Goal: Task Accomplishment & Management: Manage account settings

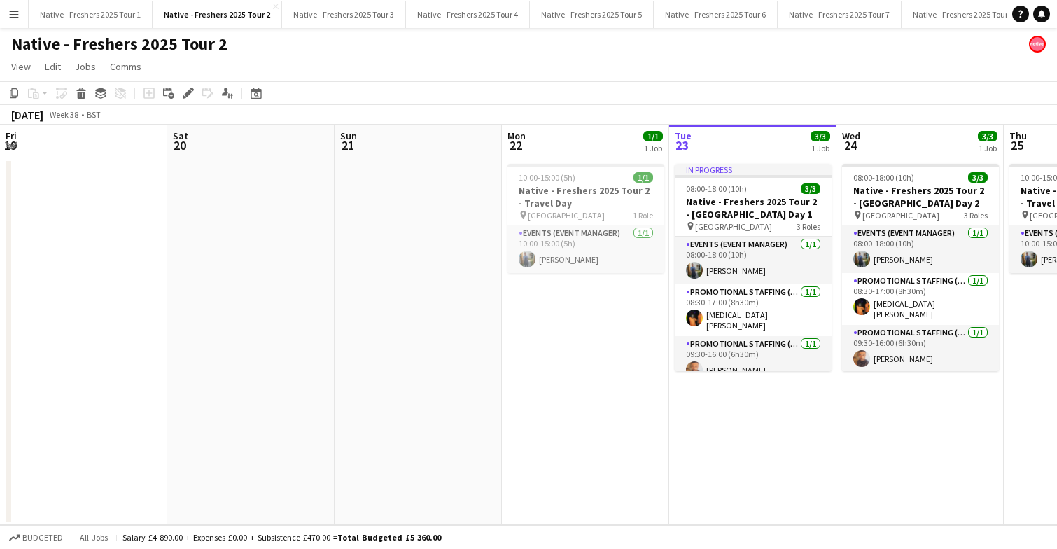
scroll to position [0, 378]
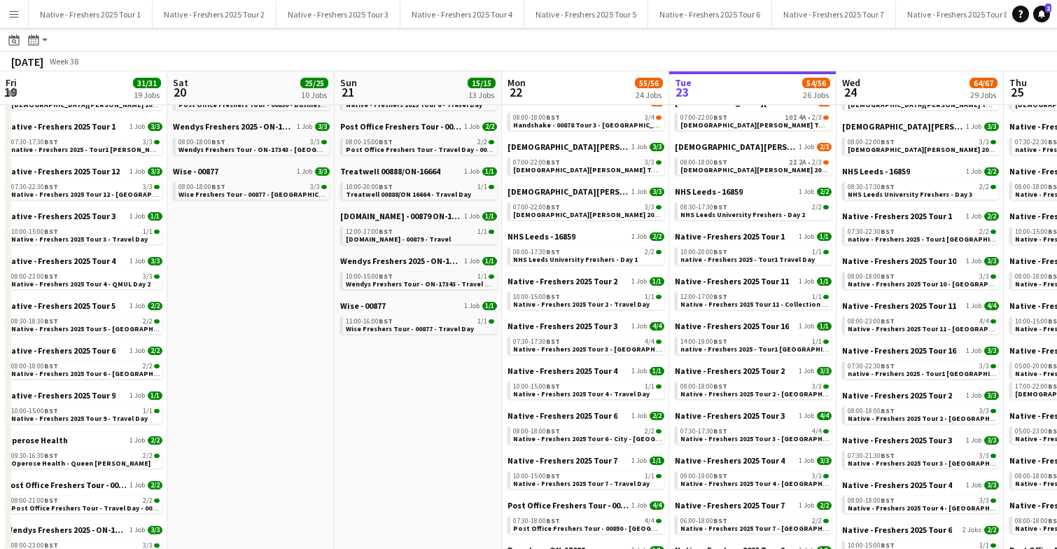
scroll to position [0, 447]
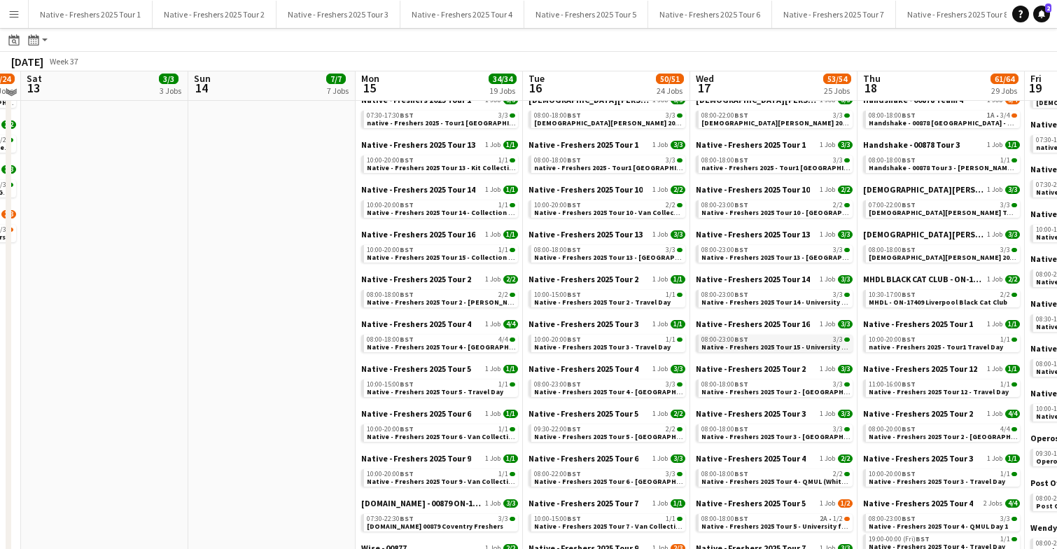
scroll to position [382, 0]
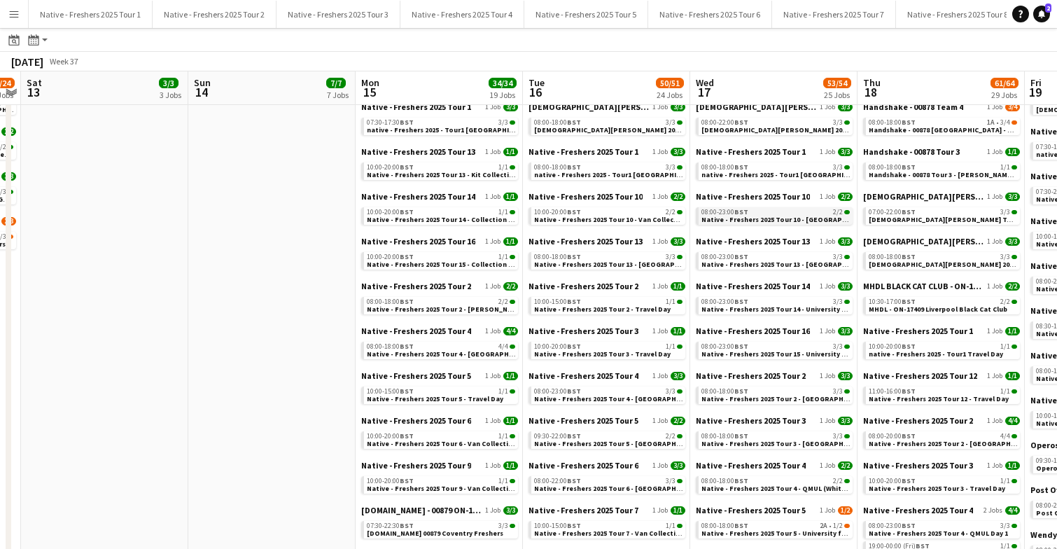
click at [757, 218] on span "Native - Freshers 2025 Tour 10 - Falmouth University" at bounding box center [788, 219] width 175 height 9
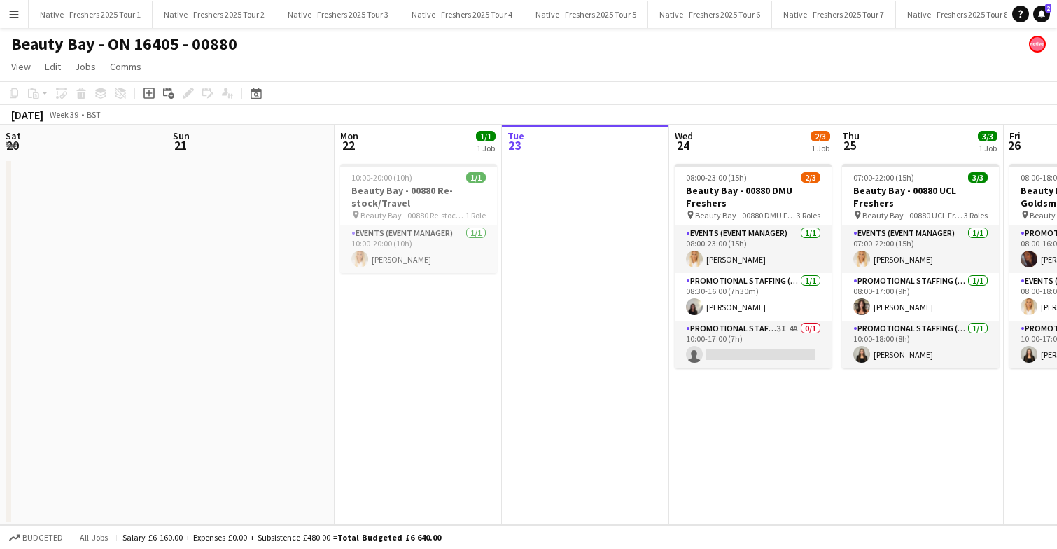
scroll to position [0, 337]
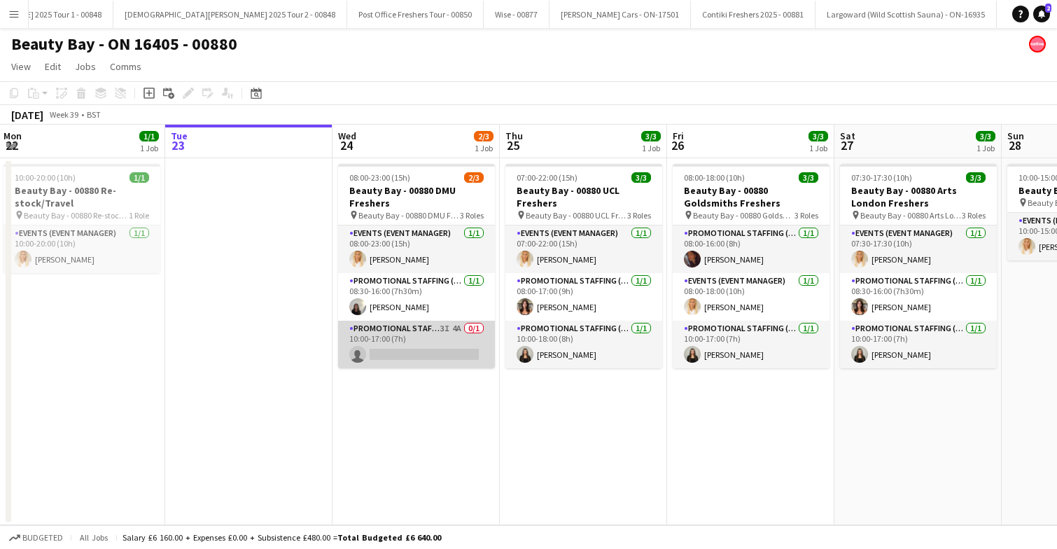
click at [431, 344] on app-card-role "Promotional Staffing (Brand Ambassadors) 3I 4A 0/1 10:00-17:00 (7h) single-neut…" at bounding box center [416, 345] width 157 height 48
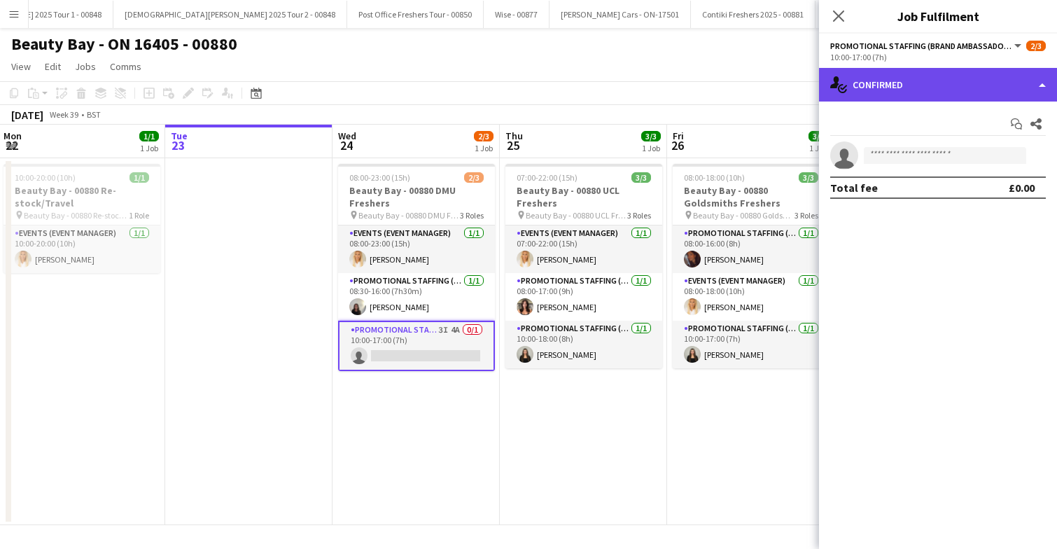
click at [952, 77] on div "single-neutral-actions-check-2 Confirmed" at bounding box center [938, 85] width 238 height 34
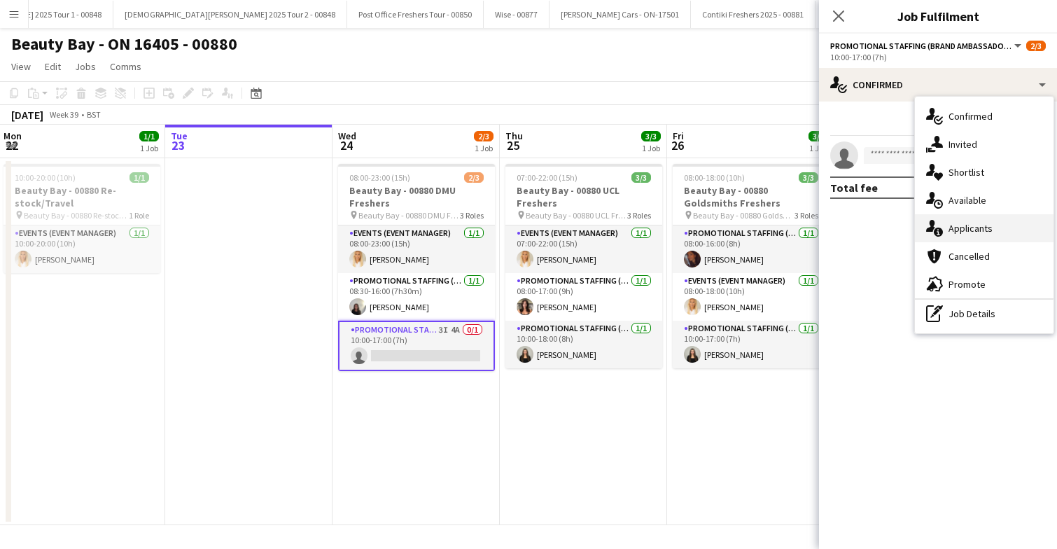
click at [975, 227] on span "Applicants" at bounding box center [971, 228] width 44 height 13
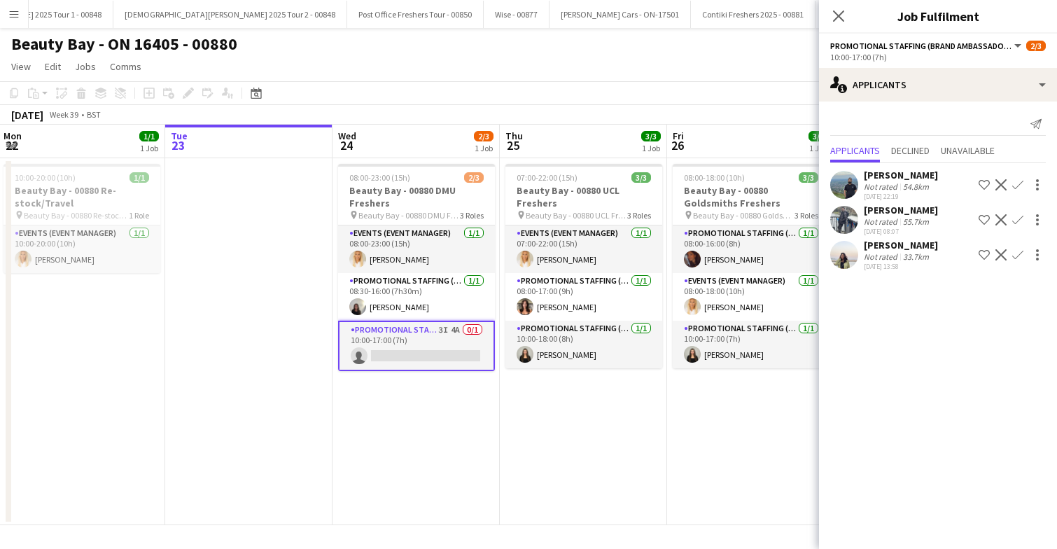
click at [846, 269] on app-user-avatar at bounding box center [844, 255] width 28 height 28
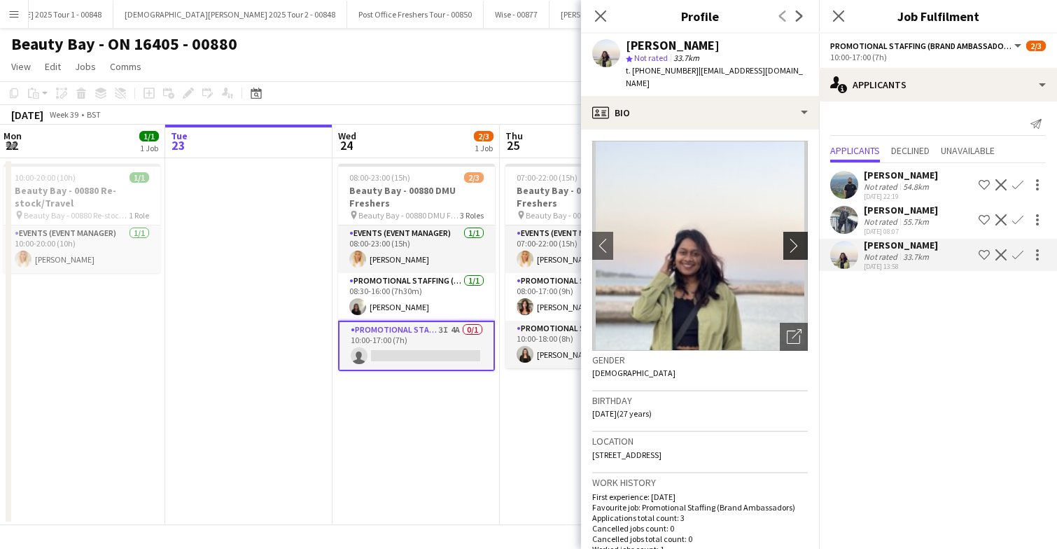
click at [793, 238] on app-icon "chevron-right" at bounding box center [798, 245] width 22 height 15
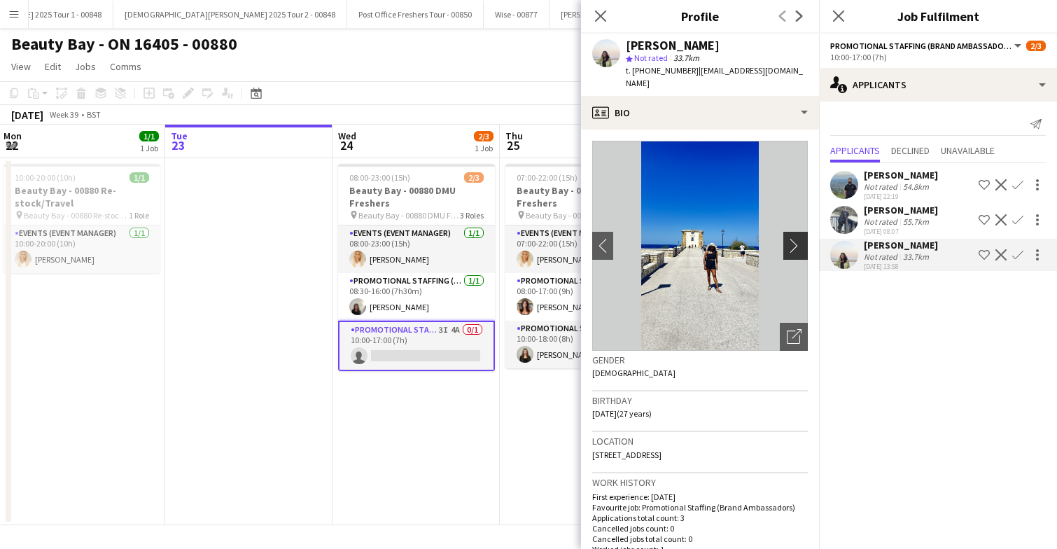
click at [793, 238] on app-icon "chevron-right" at bounding box center [798, 245] width 22 height 15
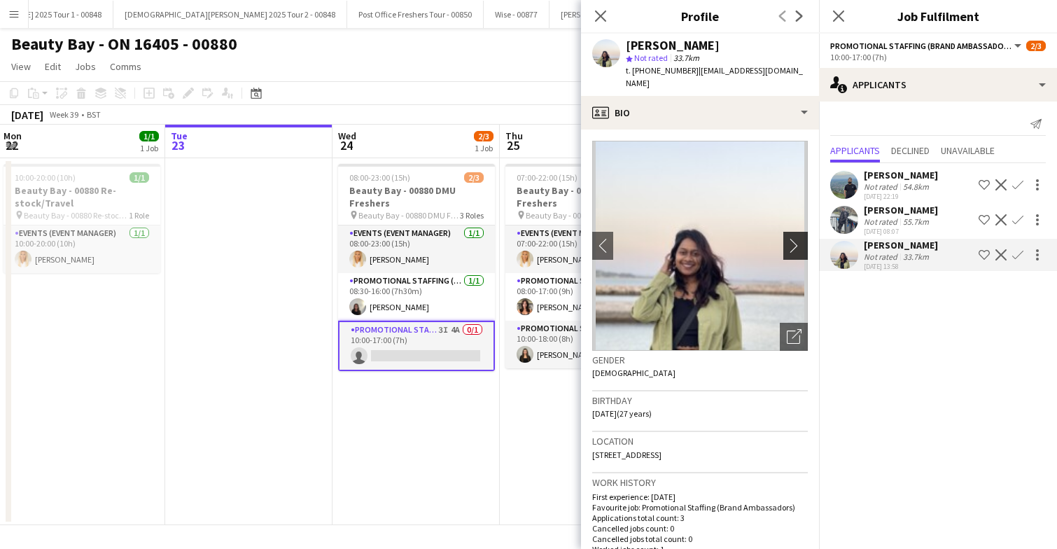
click at [793, 238] on app-icon "chevron-right" at bounding box center [798, 245] width 22 height 15
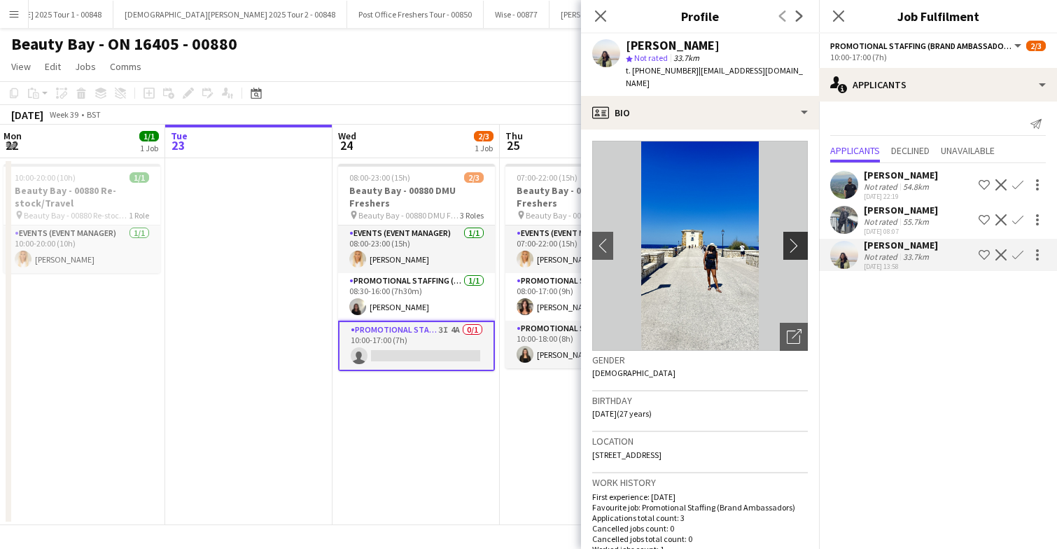
click at [793, 238] on app-icon "chevron-right" at bounding box center [798, 245] width 22 height 15
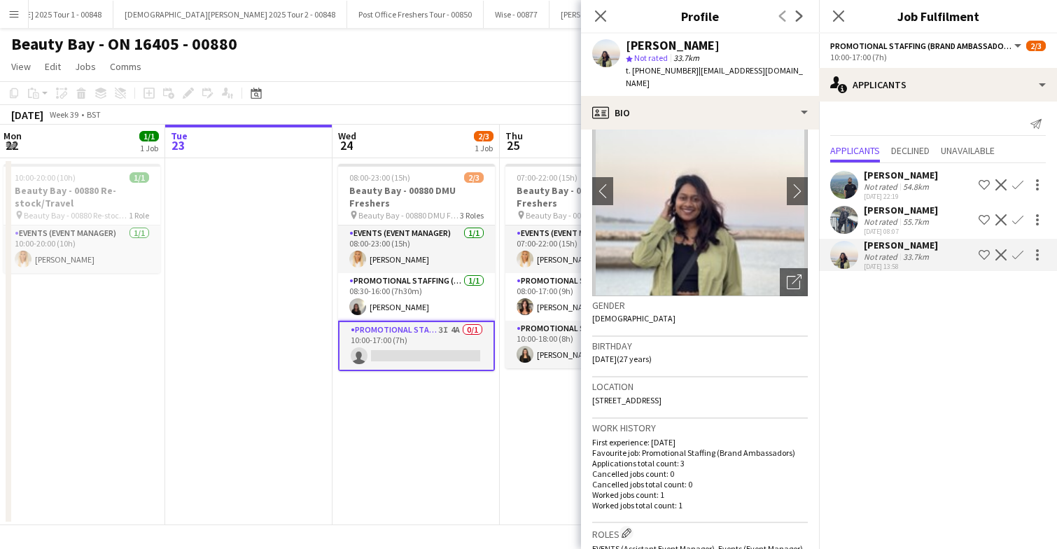
scroll to position [0, 0]
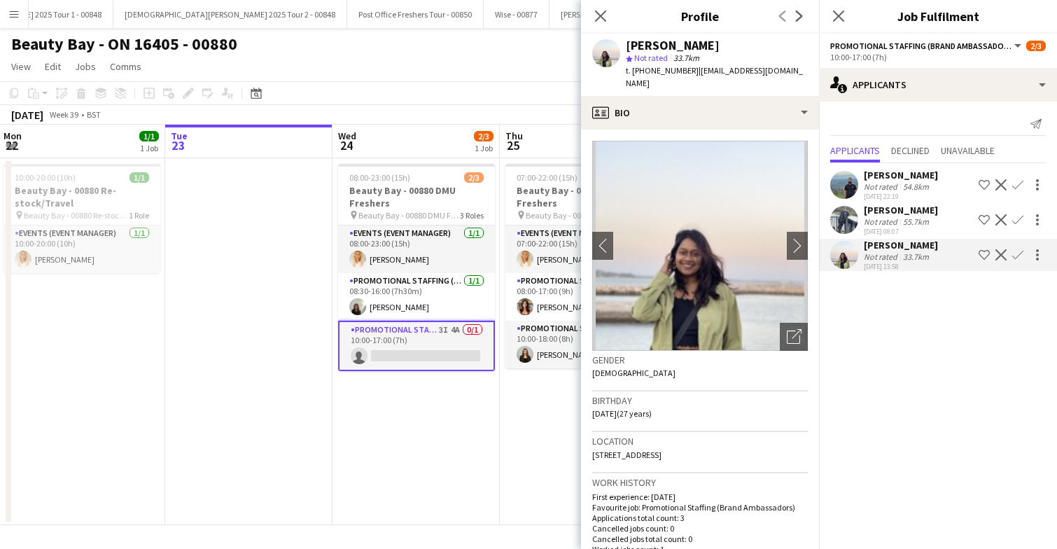
click at [1017, 260] on app-icon "Confirm" at bounding box center [1017, 254] width 11 height 11
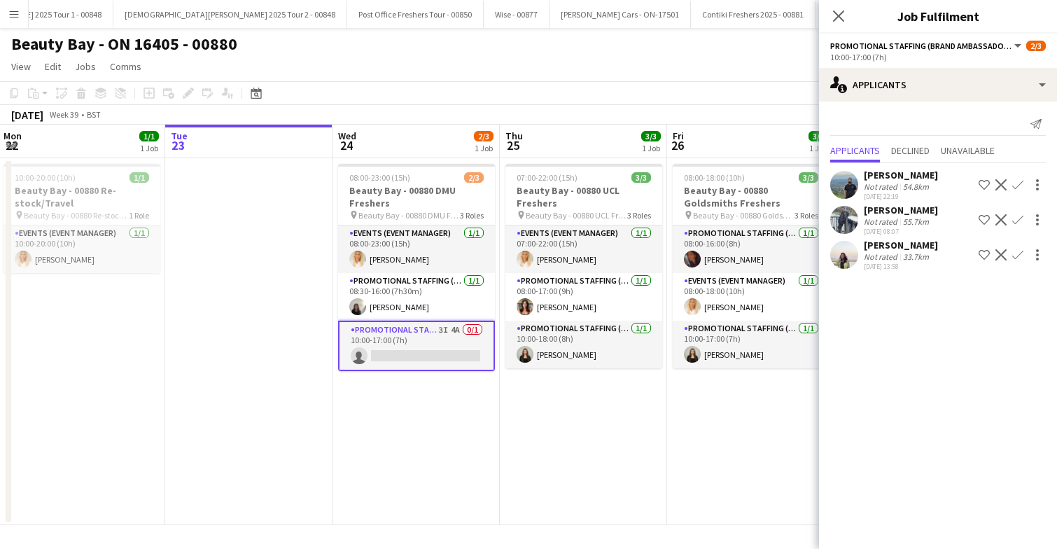
click at [1019, 260] on app-icon "Confirm" at bounding box center [1017, 254] width 11 height 11
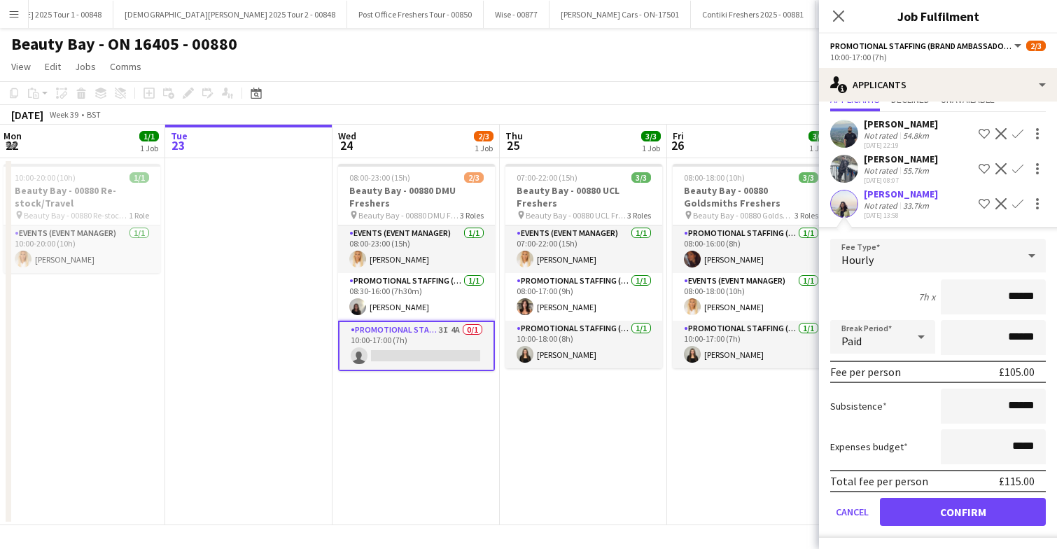
scroll to position [79, 0]
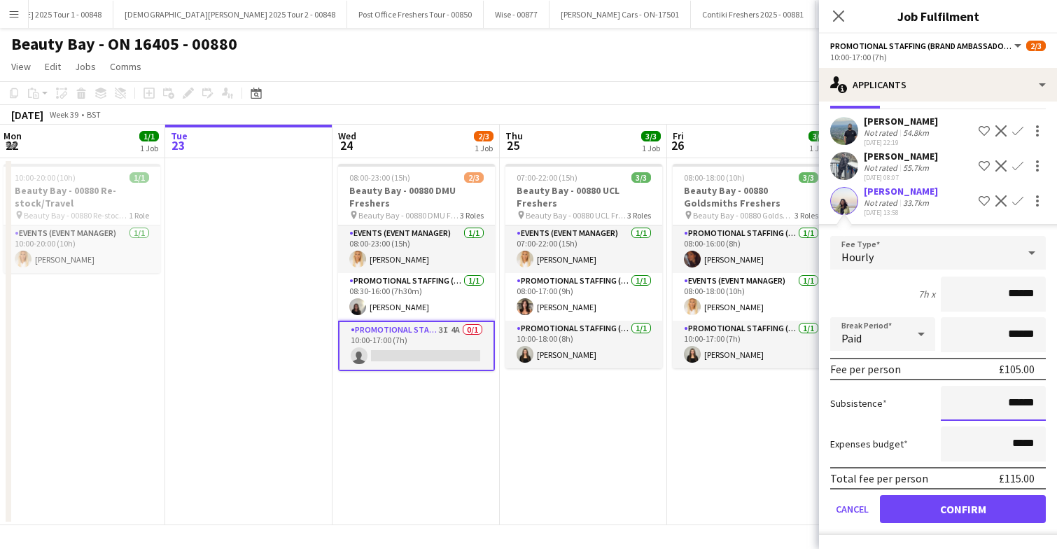
click at [1035, 403] on input "******" at bounding box center [993, 403] width 105 height 35
type input "**"
type input "******"
click at [965, 505] on button "Confirm" at bounding box center [963, 509] width 166 height 28
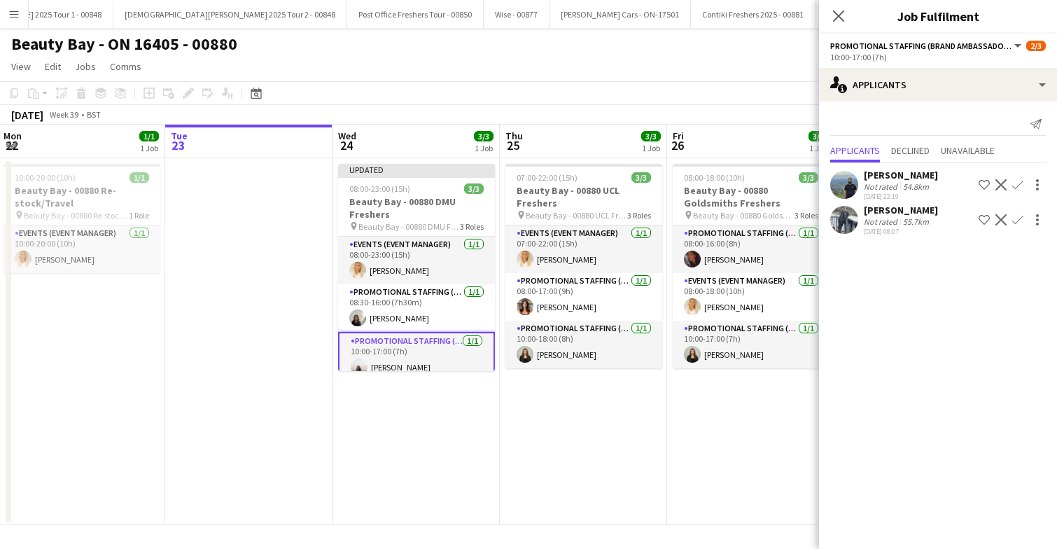
click at [618, 402] on app-date-cell "07:00-22:00 (15h) 3/3 Beauty Bay - 00880 UCL Freshers pin Beauty Bay - 00880 UC…" at bounding box center [583, 341] width 167 height 367
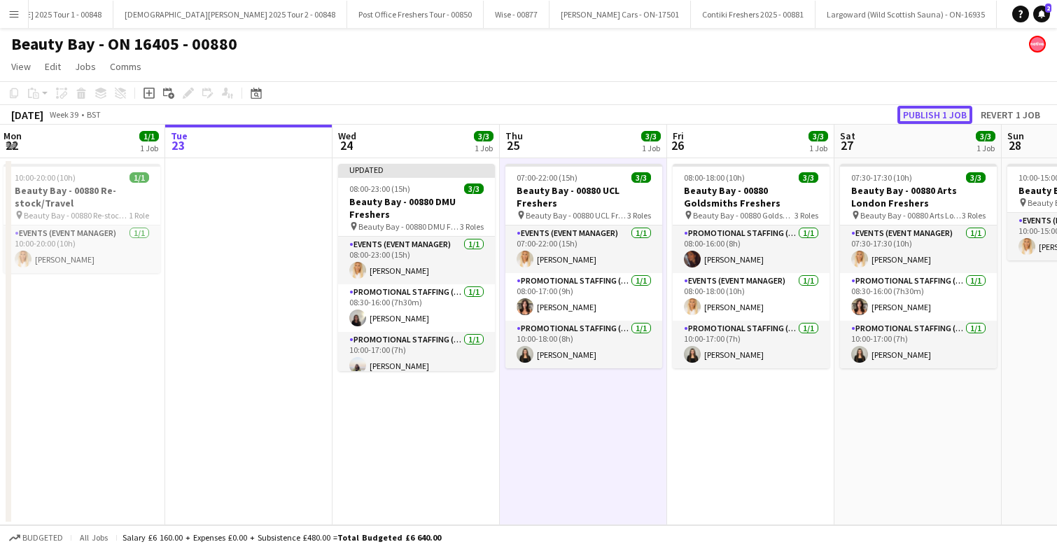
click at [934, 109] on button "Publish 1 job" at bounding box center [934, 115] width 75 height 18
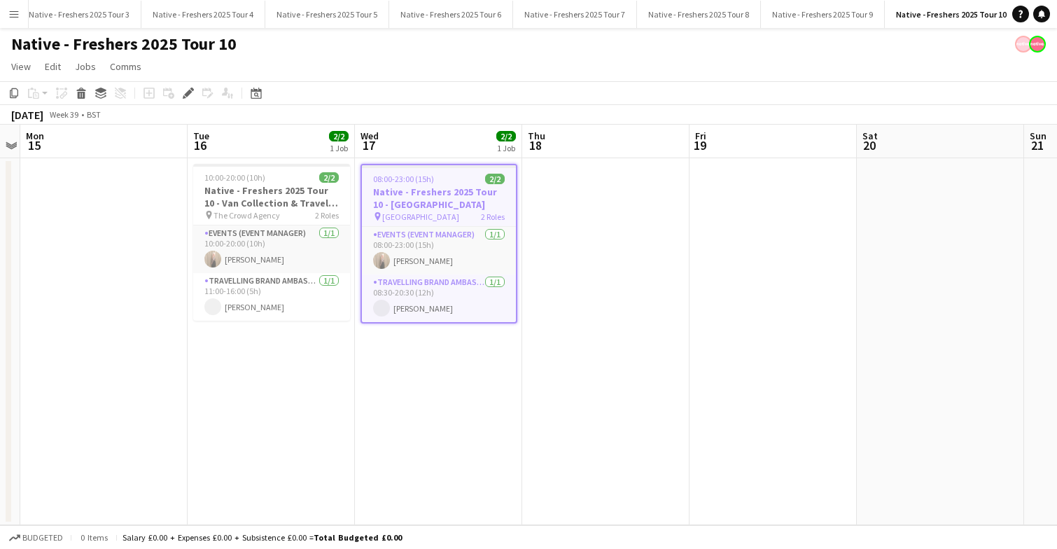
scroll to position [0, 260]
click at [306, 302] on app-card-role "Travelling Brand Ambassador [DATE] 11:00-16:00 (5h) [PERSON_NAME]" at bounding box center [271, 297] width 157 height 48
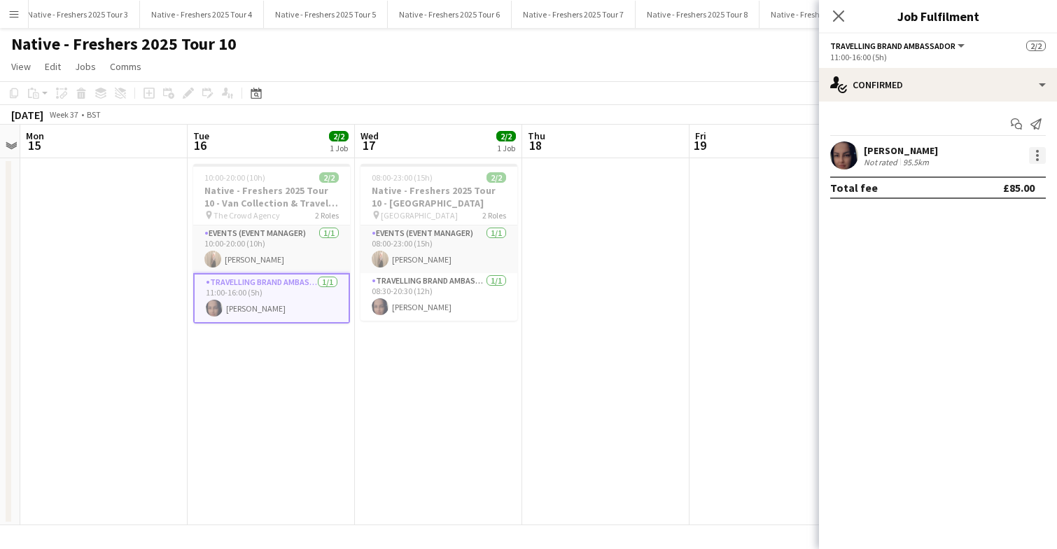
click at [1036, 155] on div at bounding box center [1037, 155] width 3 height 3
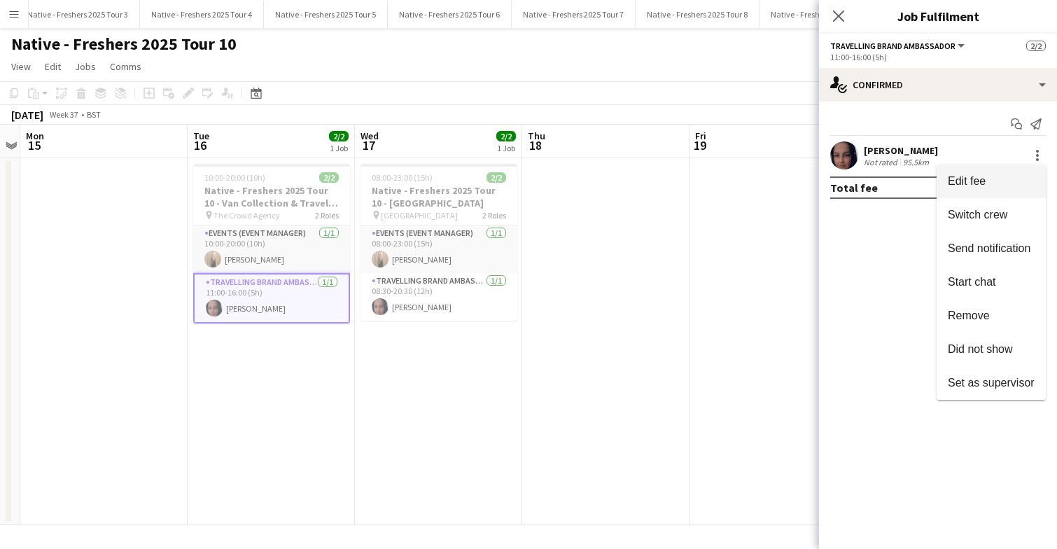
click at [996, 179] on span "Edit fee" at bounding box center [991, 181] width 87 height 13
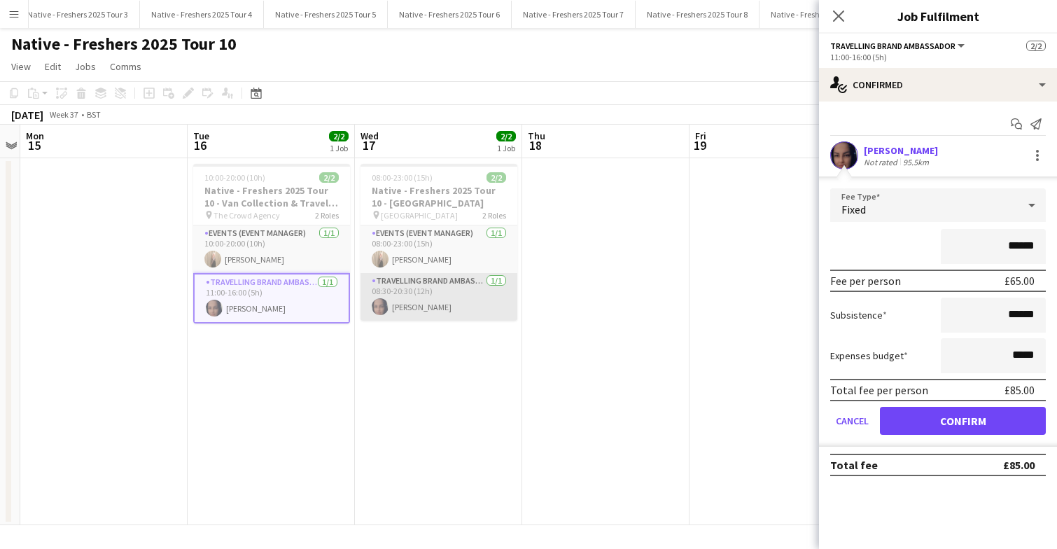
click at [472, 298] on app-card-role "Travelling Brand Ambassador [DATE] 08:30-20:30 (12h) [PERSON_NAME]" at bounding box center [439, 297] width 157 height 48
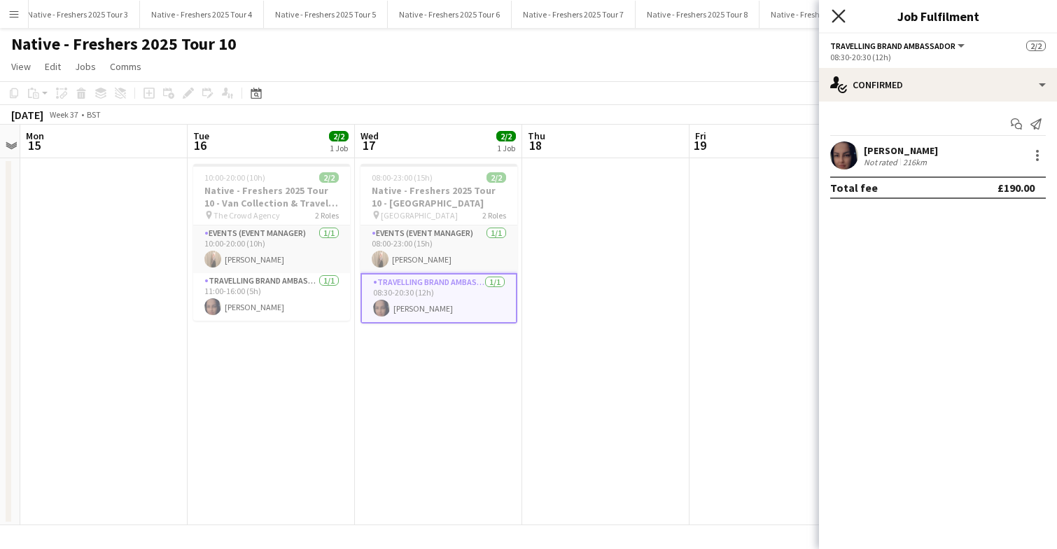
click at [834, 18] on icon "Close pop-in" at bounding box center [838, 15] width 13 height 13
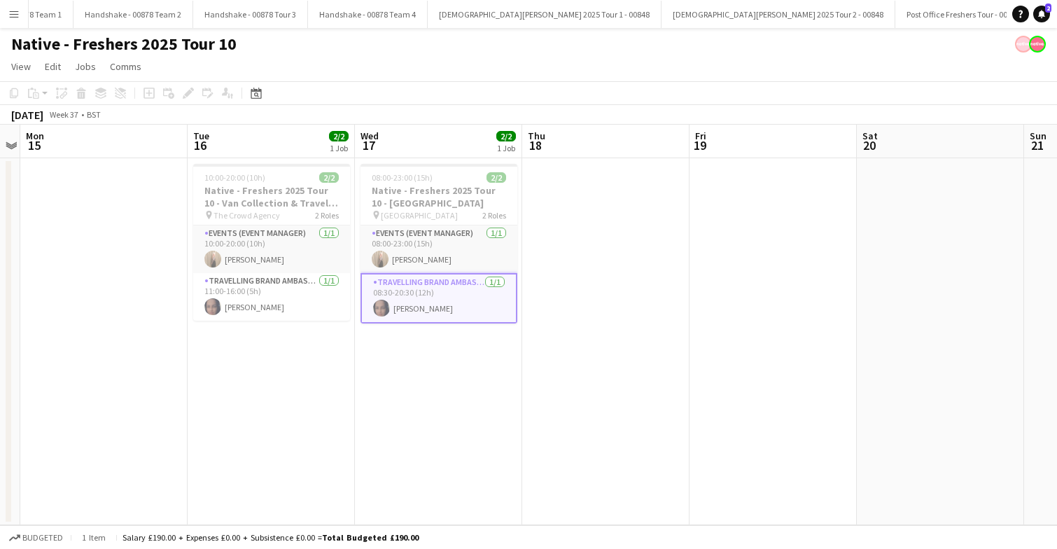
scroll to position [0, 1966]
click at [240, 17] on button "Handshake - 00878 Tour 3 Close" at bounding box center [249, 14] width 115 height 27
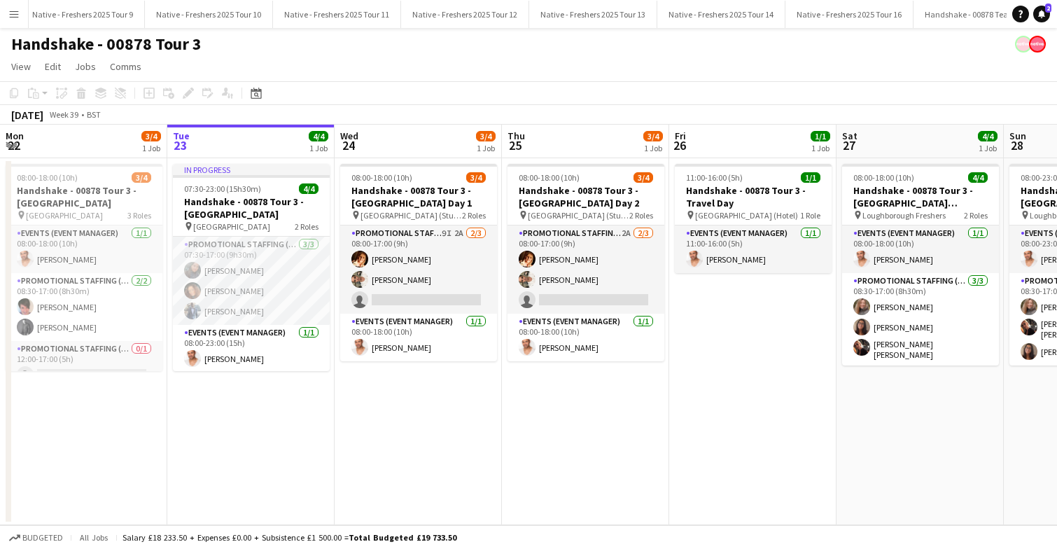
scroll to position [0, 985]
click at [194, 19] on button "Native - Freshers 2025 Tour 10 Close" at bounding box center [223, 14] width 128 height 27
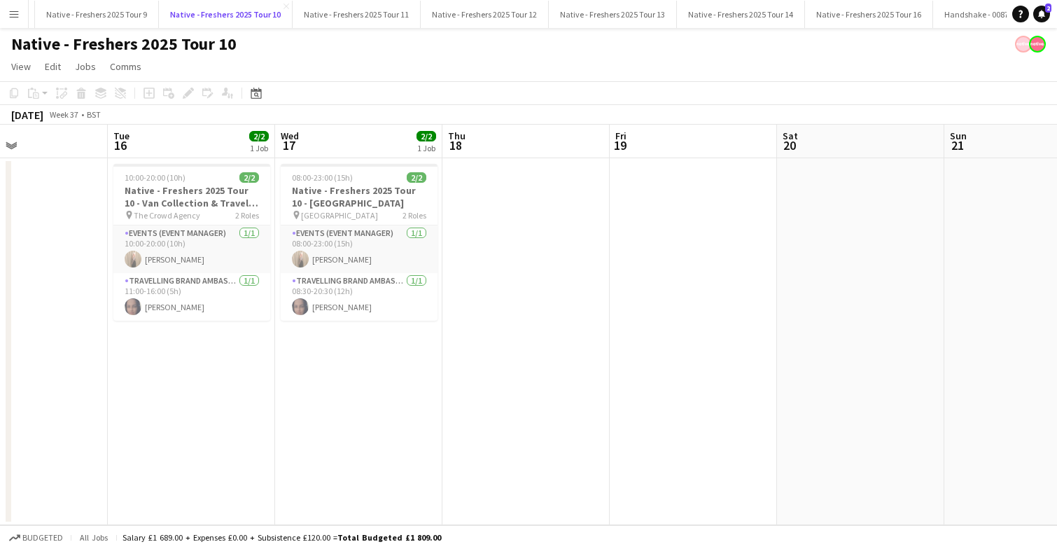
scroll to position [0, 392]
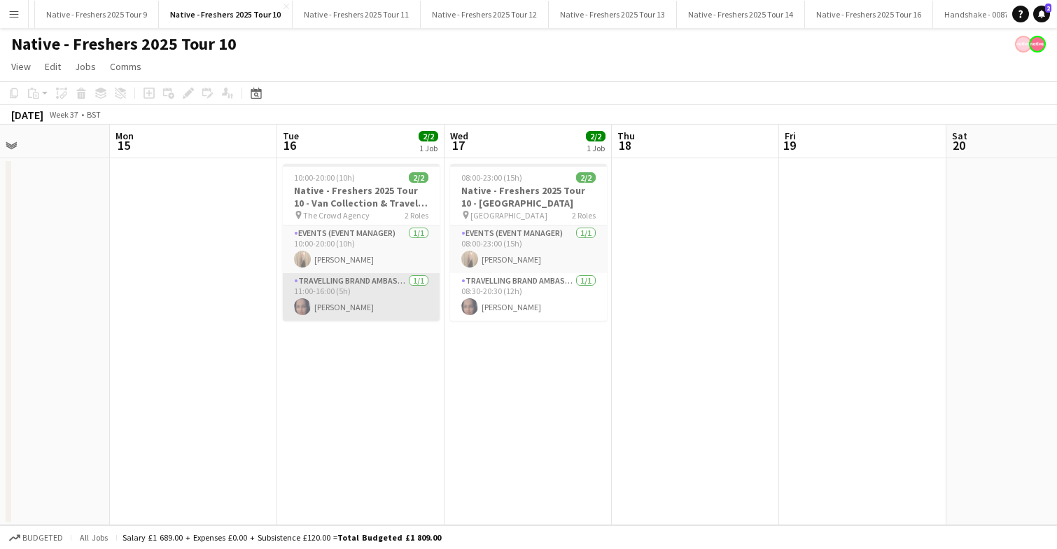
click at [370, 298] on app-card-role "Travelling Brand Ambassador 1/1 11:00-16:00 (5h) Paulina Piatkowska" at bounding box center [361, 297] width 157 height 48
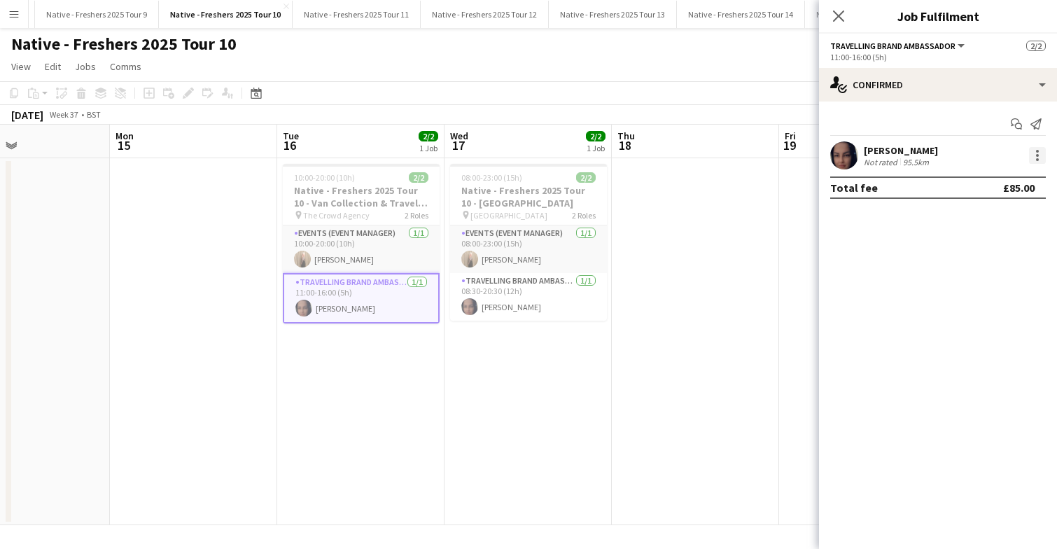
click at [1035, 153] on div at bounding box center [1037, 155] width 17 height 17
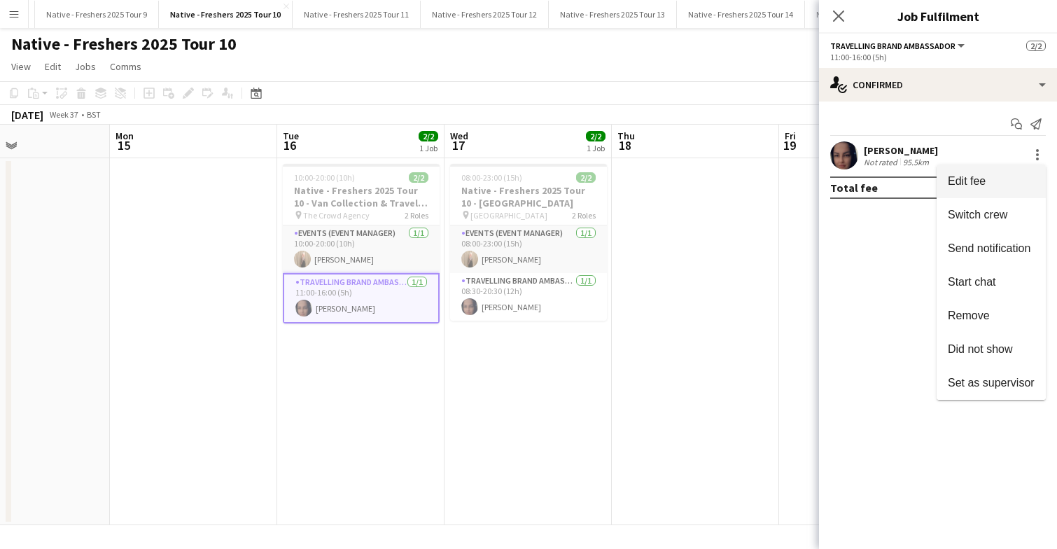
click at [998, 180] on span "Edit fee" at bounding box center [991, 181] width 87 height 13
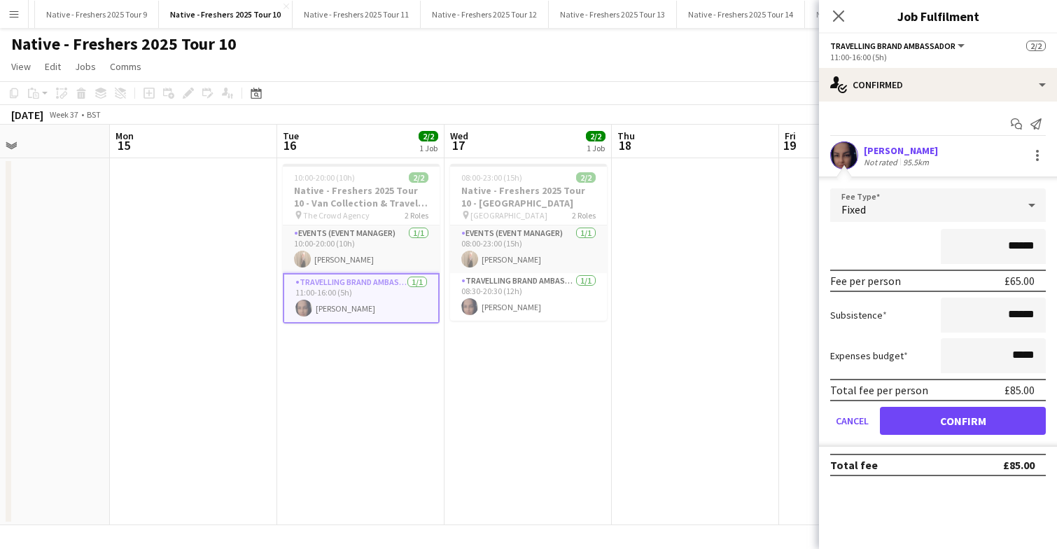
click at [1050, 316] on form "Fee Type Fixed ****** Fee per person £65.00 Subsistence ****** Expenses budget …" at bounding box center [938, 317] width 238 height 258
click at [1045, 316] on input "******" at bounding box center [993, 315] width 105 height 35
type input "**"
type input "******"
click at [975, 419] on button "Confirm" at bounding box center [963, 421] width 166 height 28
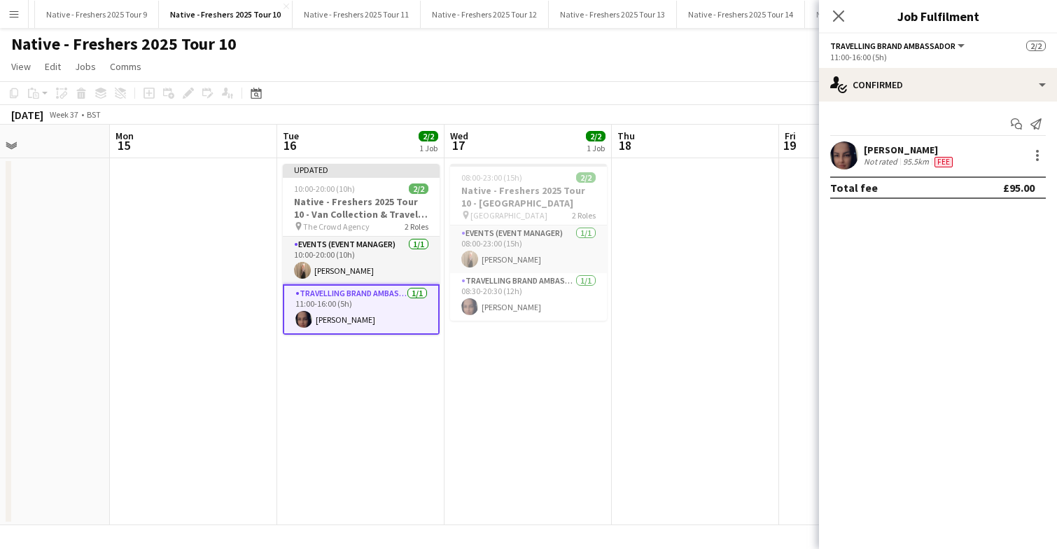
click at [648, 329] on app-date-cell at bounding box center [695, 341] width 167 height 367
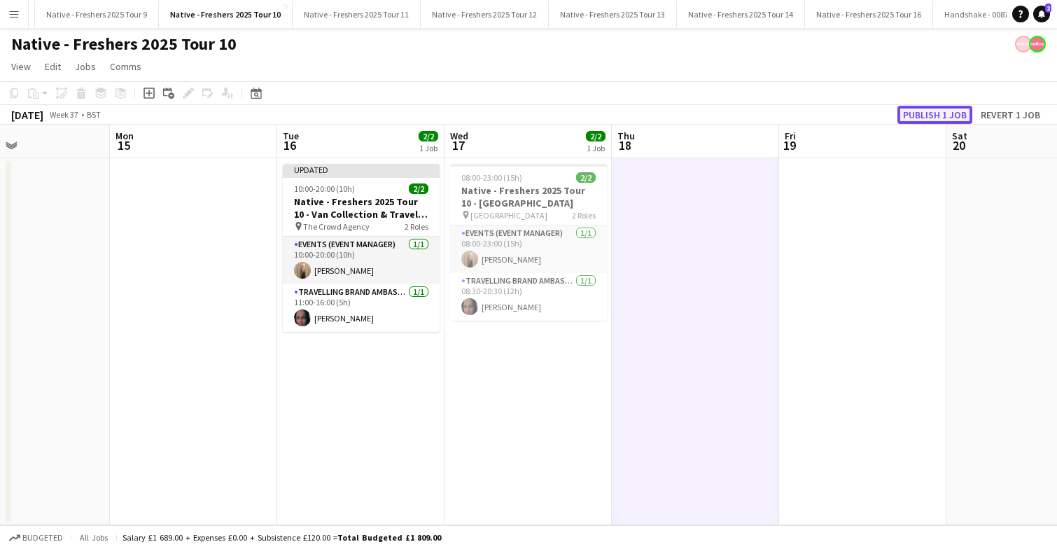
click at [933, 108] on button "Publish 1 job" at bounding box center [934, 115] width 75 height 18
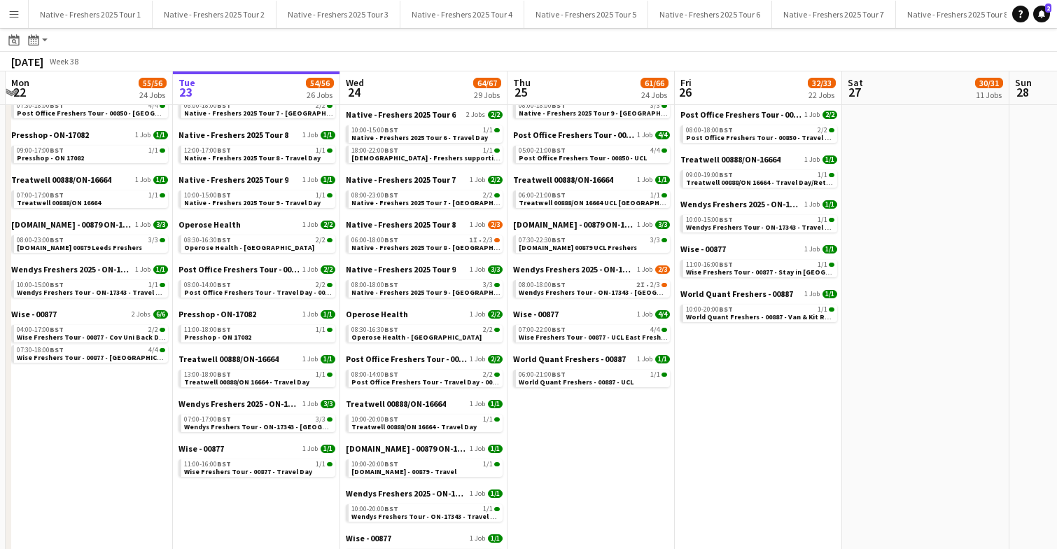
scroll to position [803, 0]
click at [452, 244] on span "Native - Freshers 2025 Tour 8 - Bangor University Day 1" at bounding box center [446, 246] width 190 height 9
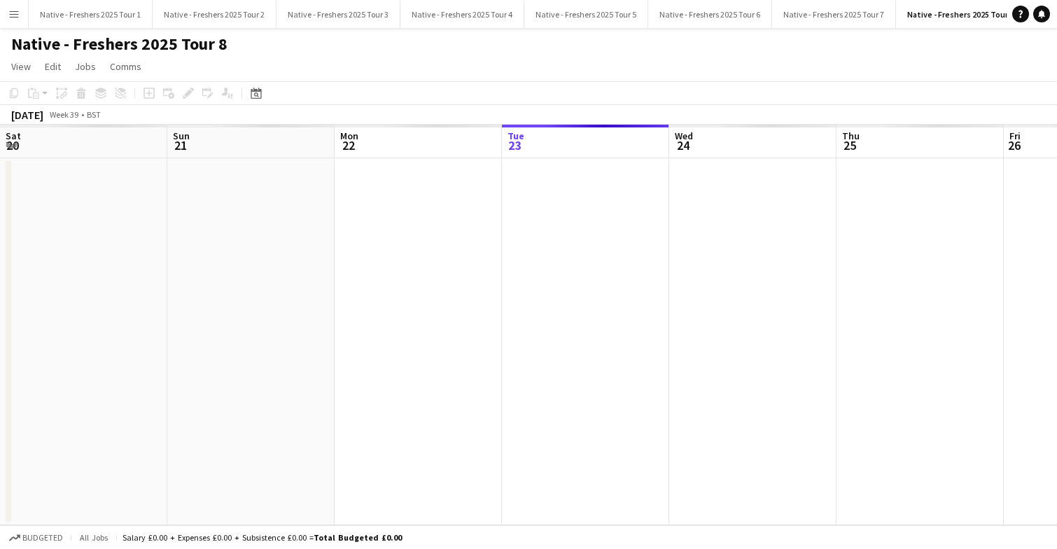
scroll to position [0, 482]
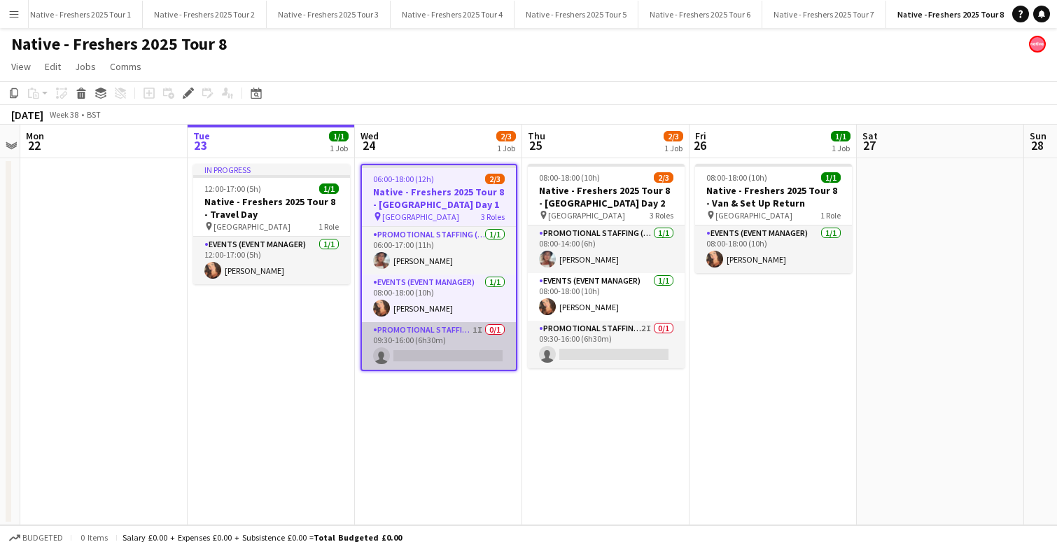
click at [447, 361] on app-card-role "Promotional Staffing (Brand Ambassadors) 1I 0/1 09:30-16:00 (6h30m) single-neut…" at bounding box center [439, 346] width 154 height 48
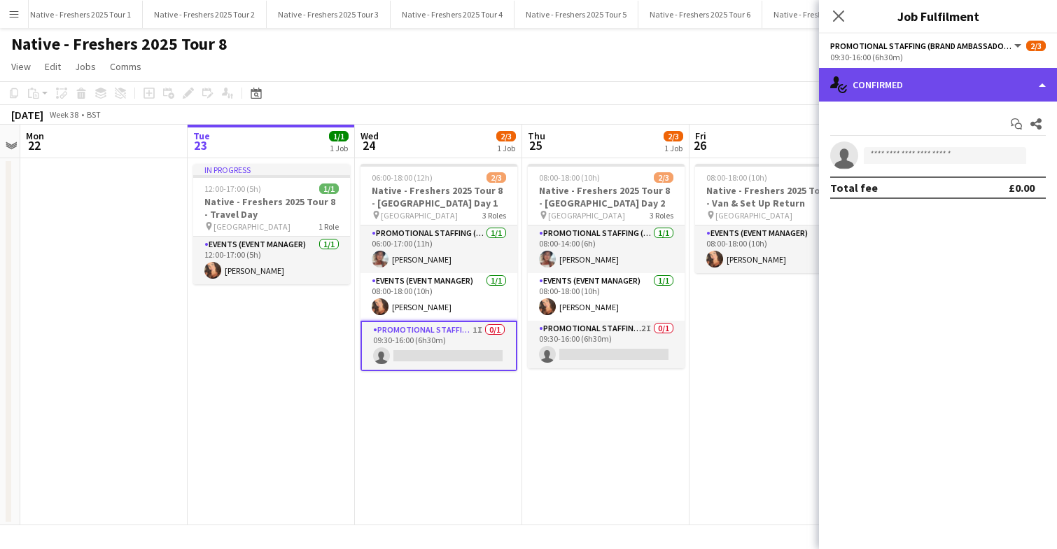
click at [926, 96] on div "single-neutral-actions-check-2 Confirmed" at bounding box center [938, 85] width 238 height 34
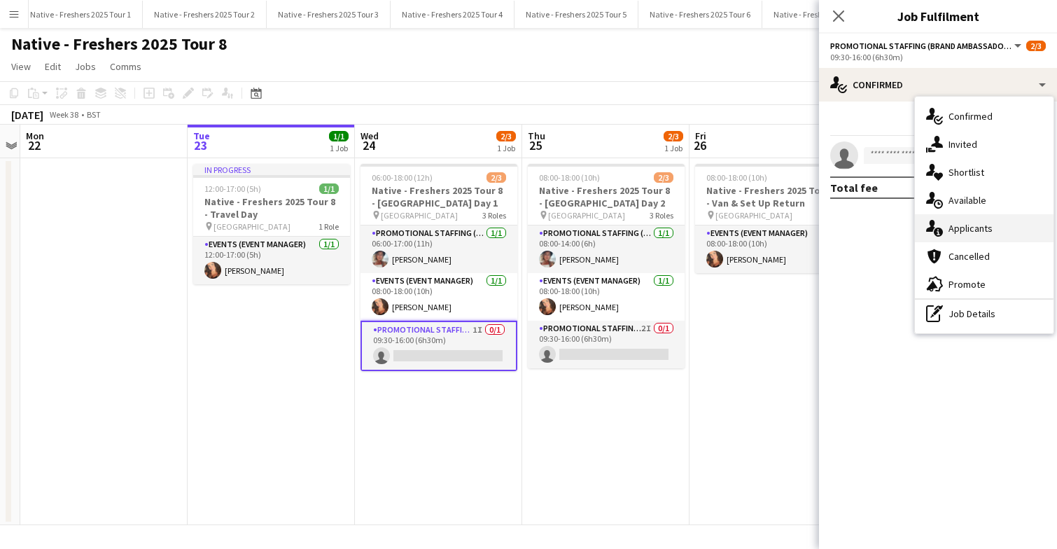
click at [963, 225] on span "Applicants" at bounding box center [971, 228] width 44 height 13
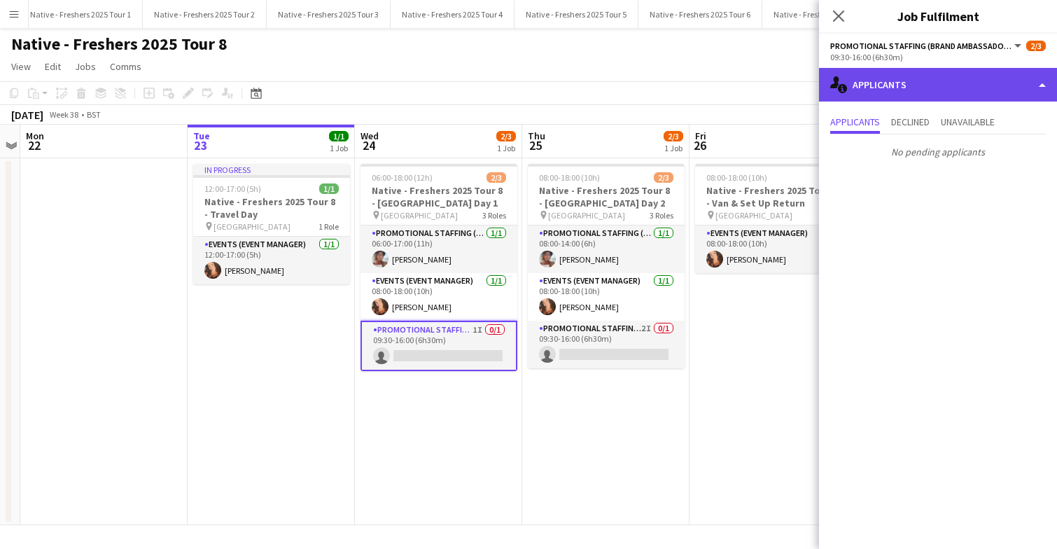
click at [940, 84] on div "single-neutral-actions-information Applicants" at bounding box center [938, 85] width 238 height 34
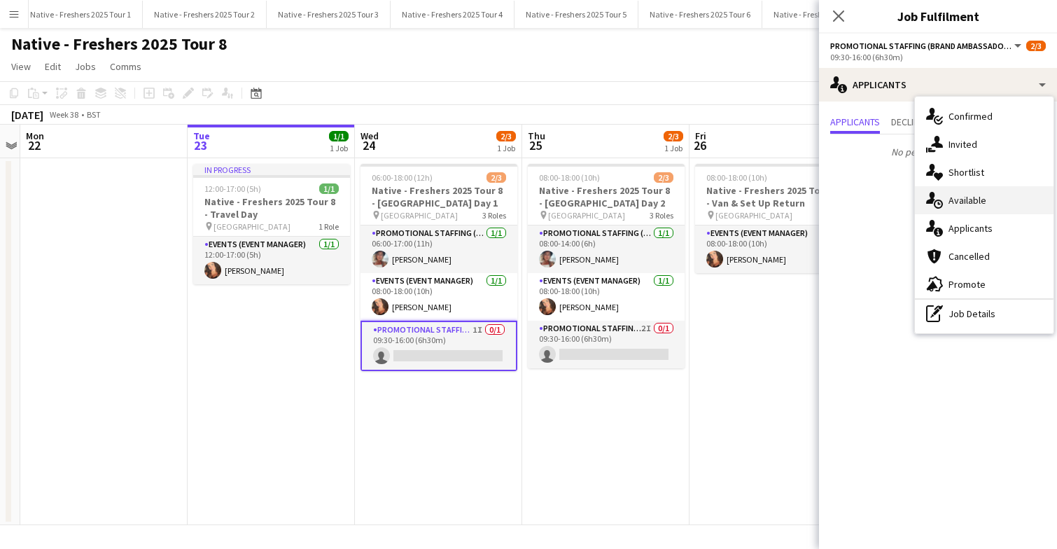
click at [978, 197] on span "Available" at bounding box center [968, 200] width 38 height 13
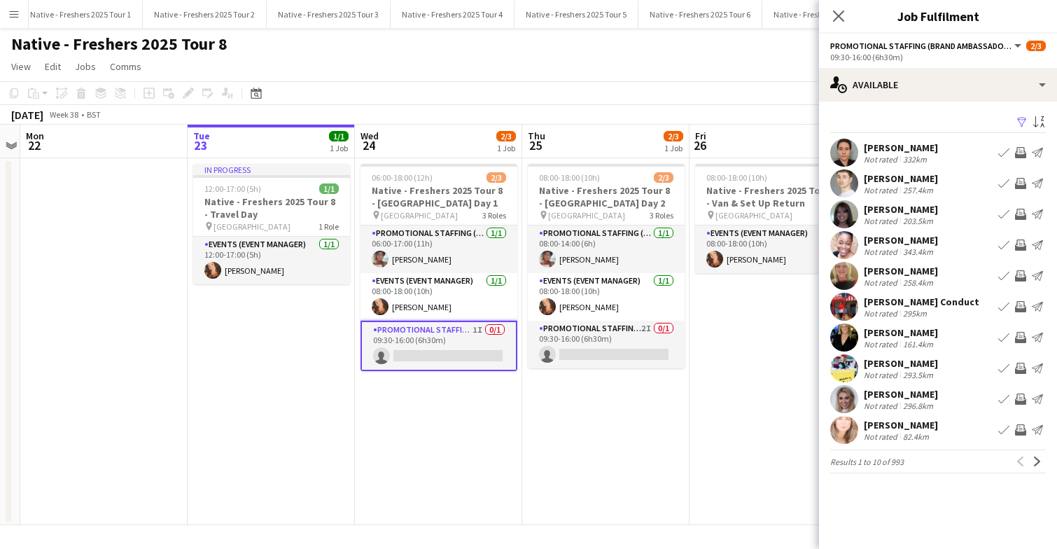
click at [1021, 117] on app-icon "Filter" at bounding box center [1022, 122] width 11 height 13
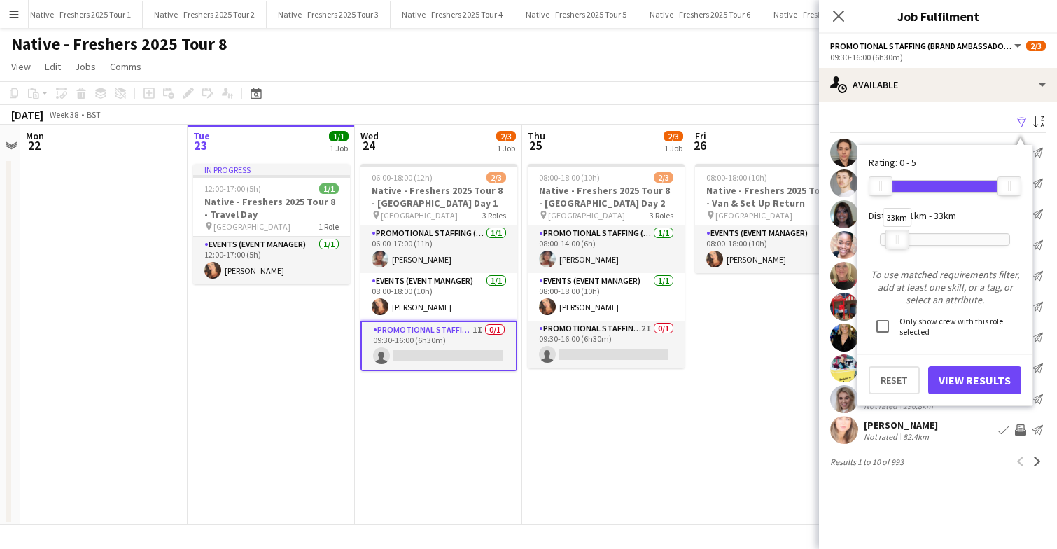
drag, startPoint x: 1007, startPoint y: 239, endPoint x: 895, endPoint y: 237, distance: 112.0
click at [895, 237] on div "33km" at bounding box center [898, 240] width 24 height 20
click at [973, 382] on button "View Results" at bounding box center [974, 380] width 93 height 28
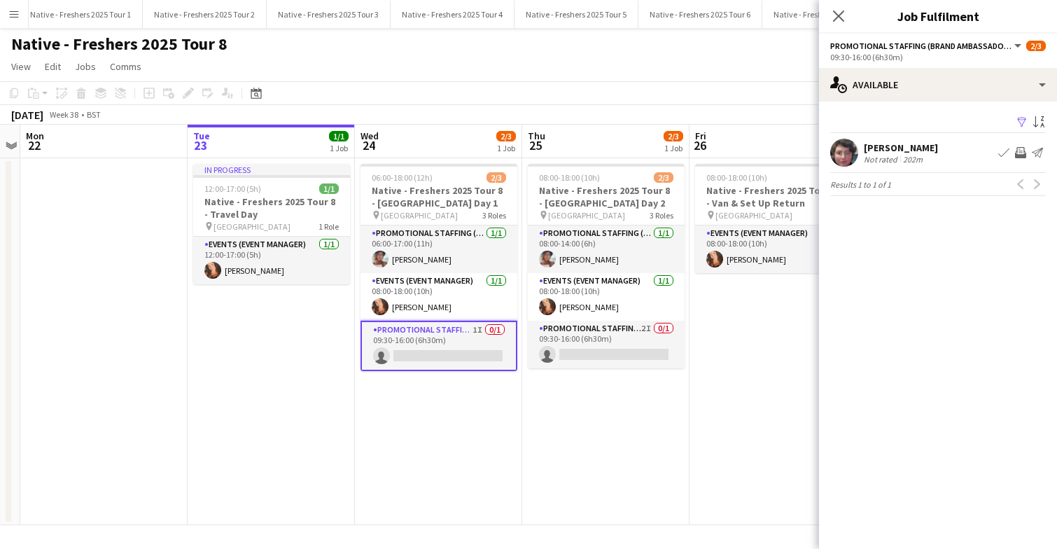
click at [849, 151] on app-user-avatar at bounding box center [844, 153] width 28 height 28
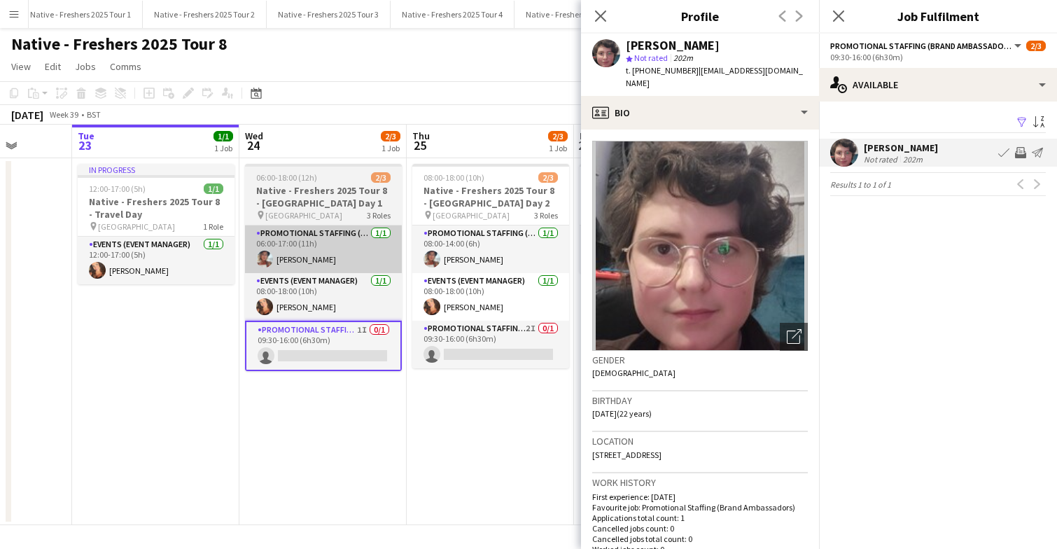
scroll to position [0, 606]
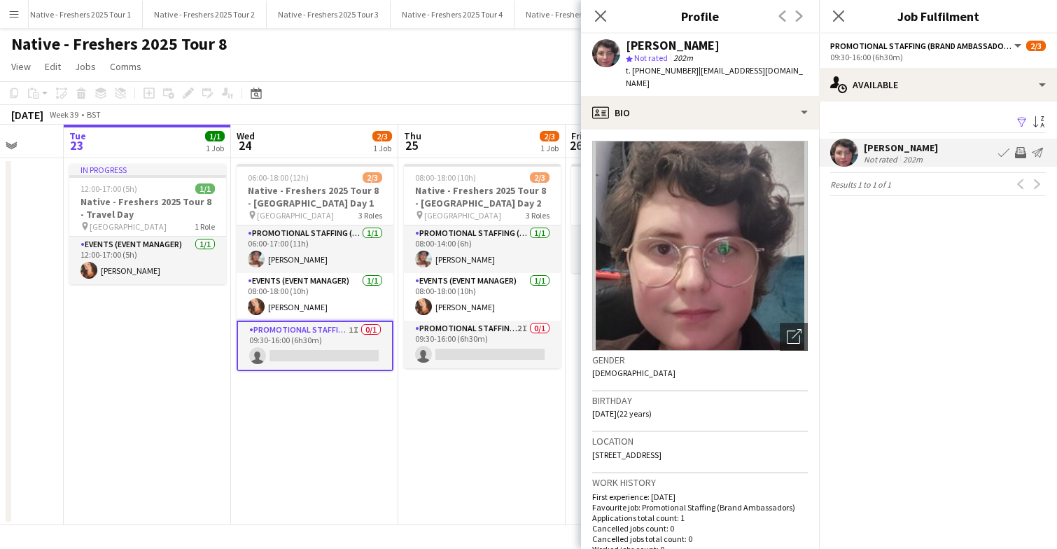
click at [1021, 121] on app-icon "Filter" at bounding box center [1022, 122] width 11 height 13
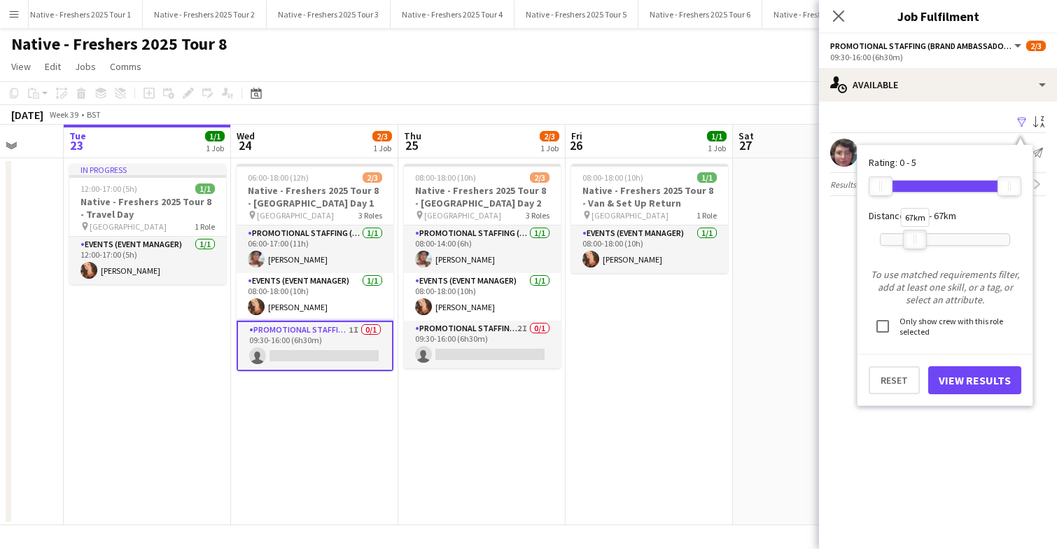
drag, startPoint x: 895, startPoint y: 235, endPoint x: 918, endPoint y: 237, distance: 22.4
click at [918, 237] on div "67km" at bounding box center [915, 240] width 24 height 20
click at [967, 374] on button "View Results" at bounding box center [974, 380] width 93 height 28
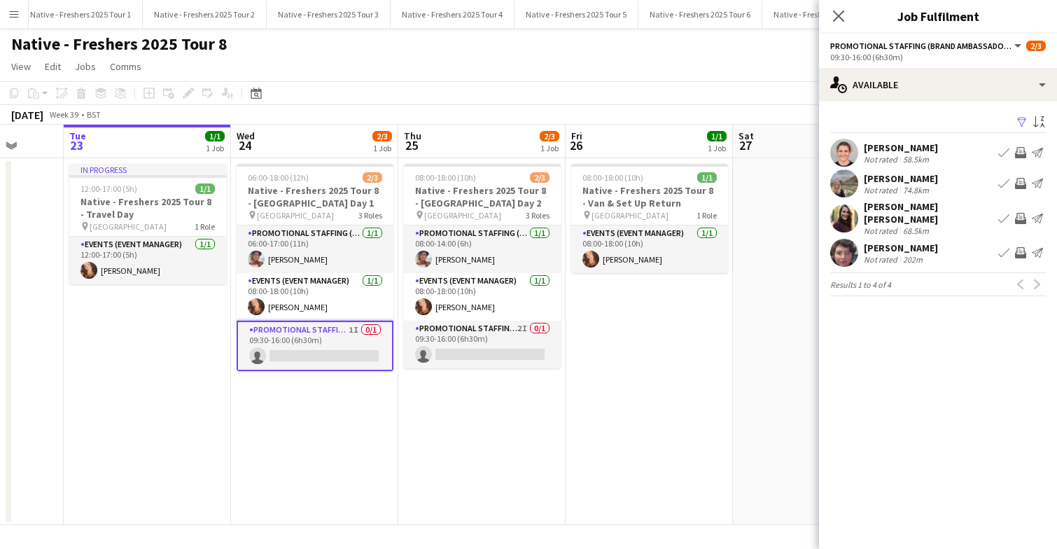
click at [849, 148] on app-user-avatar at bounding box center [844, 153] width 28 height 28
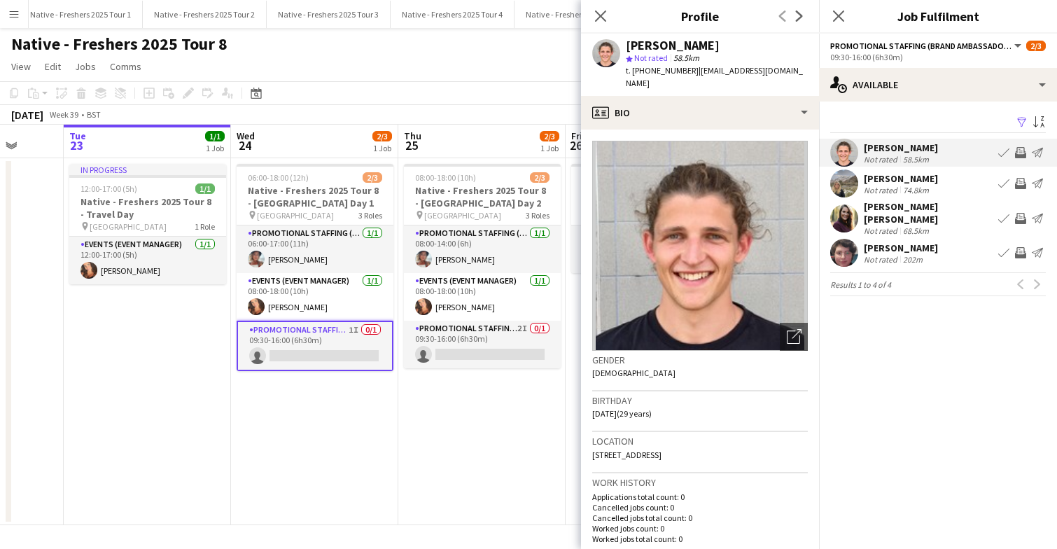
click at [849, 215] on app-user-avatar at bounding box center [844, 218] width 28 height 28
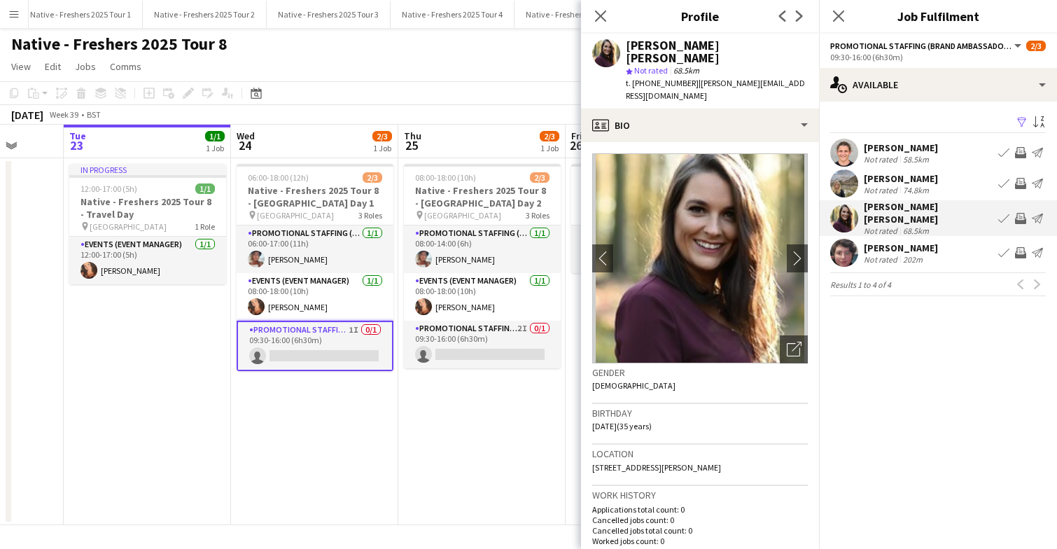
click at [842, 183] on app-user-avatar at bounding box center [844, 183] width 28 height 28
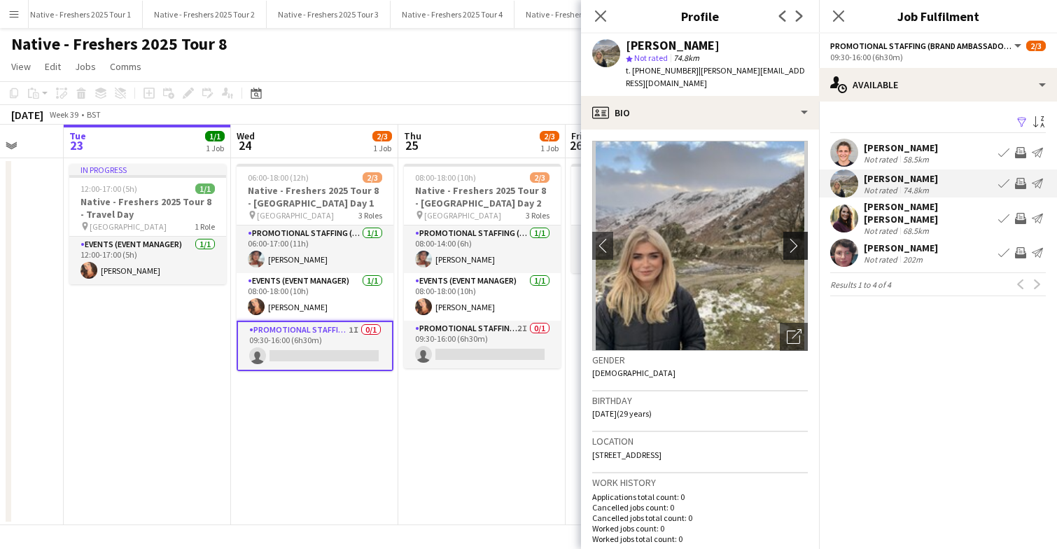
click at [795, 238] on app-icon "chevron-right" at bounding box center [798, 245] width 22 height 15
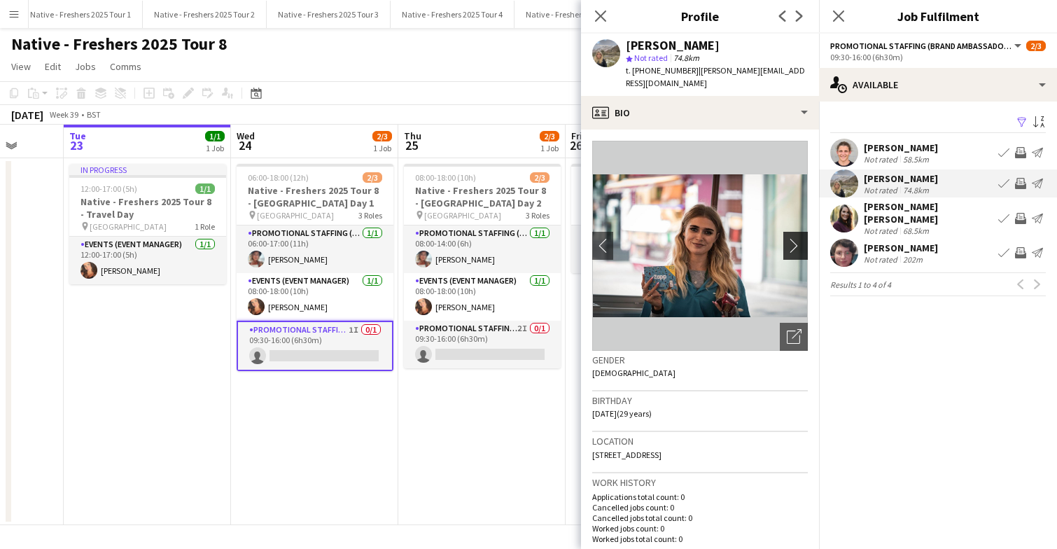
click at [795, 238] on app-icon "chevron-right" at bounding box center [798, 245] width 22 height 15
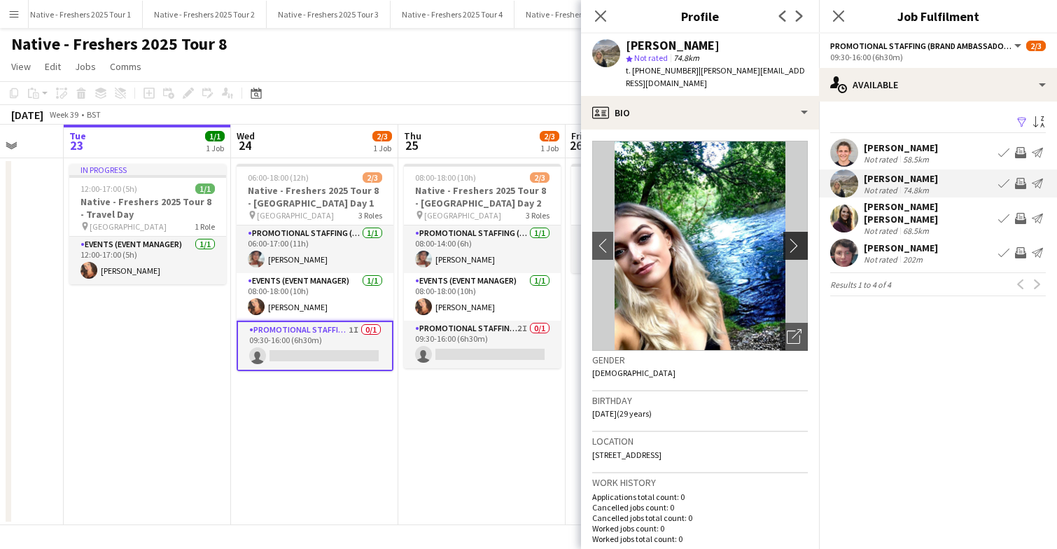
click at [795, 238] on app-icon "chevron-right" at bounding box center [798, 245] width 22 height 15
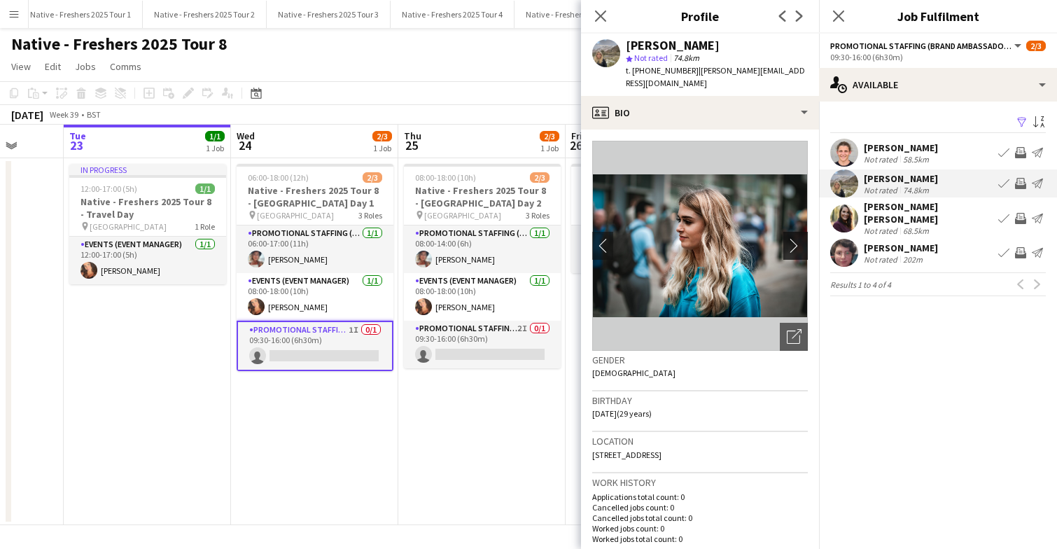
click at [795, 238] on app-icon "chevron-right" at bounding box center [798, 245] width 22 height 15
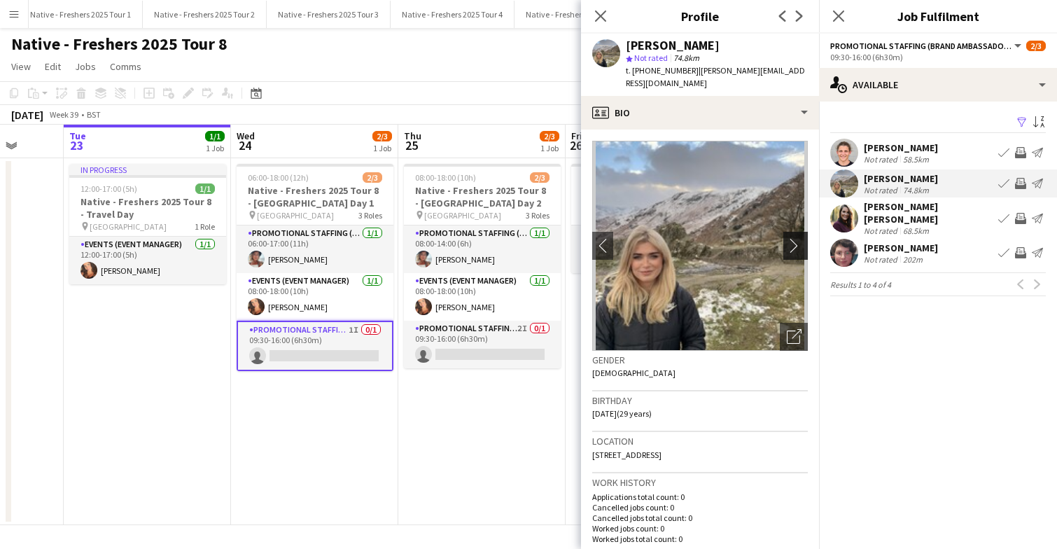
click at [795, 238] on app-icon "chevron-right" at bounding box center [798, 245] width 22 height 15
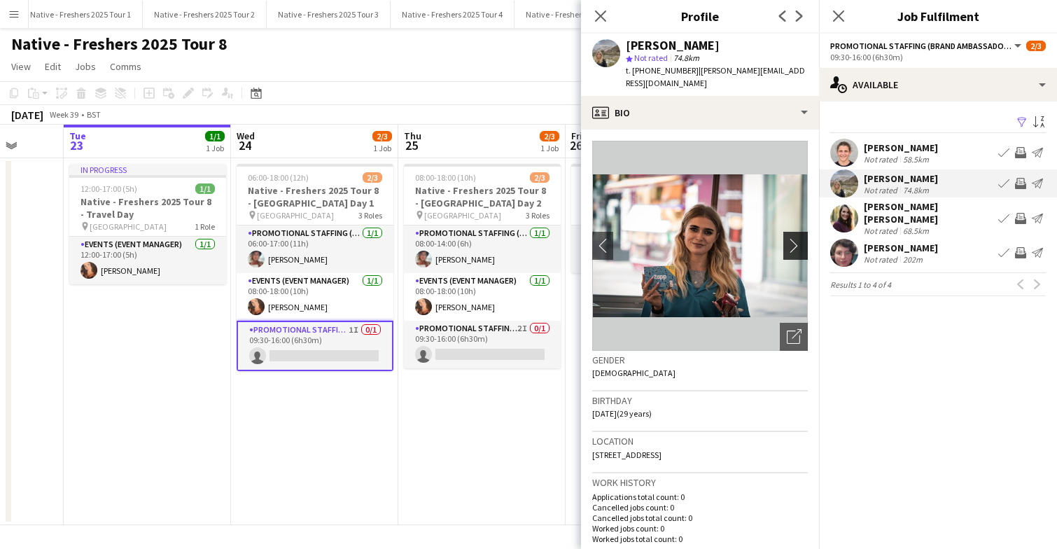
click at [795, 238] on app-icon "chevron-right" at bounding box center [798, 245] width 22 height 15
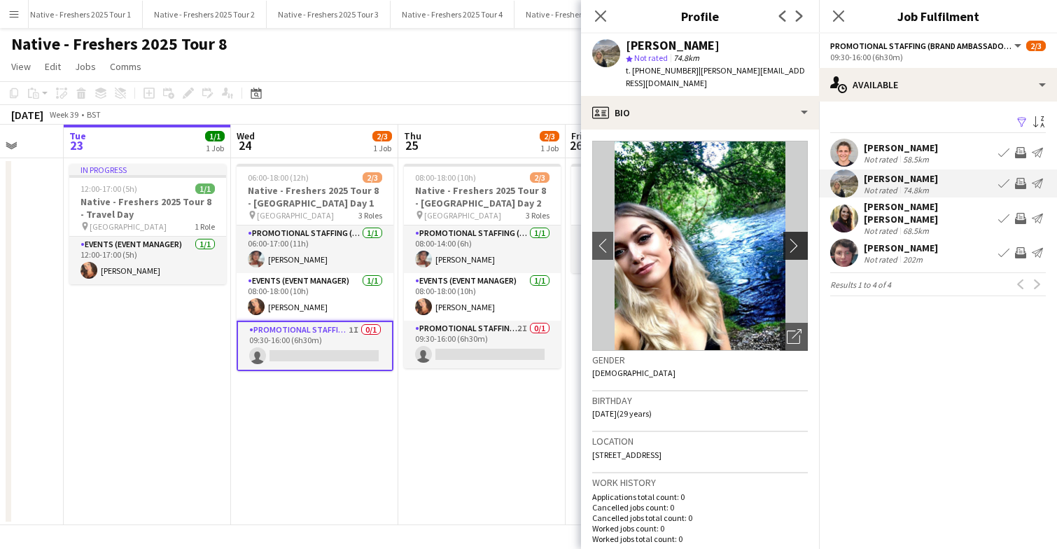
click at [795, 238] on app-icon "chevron-right" at bounding box center [798, 245] width 22 height 15
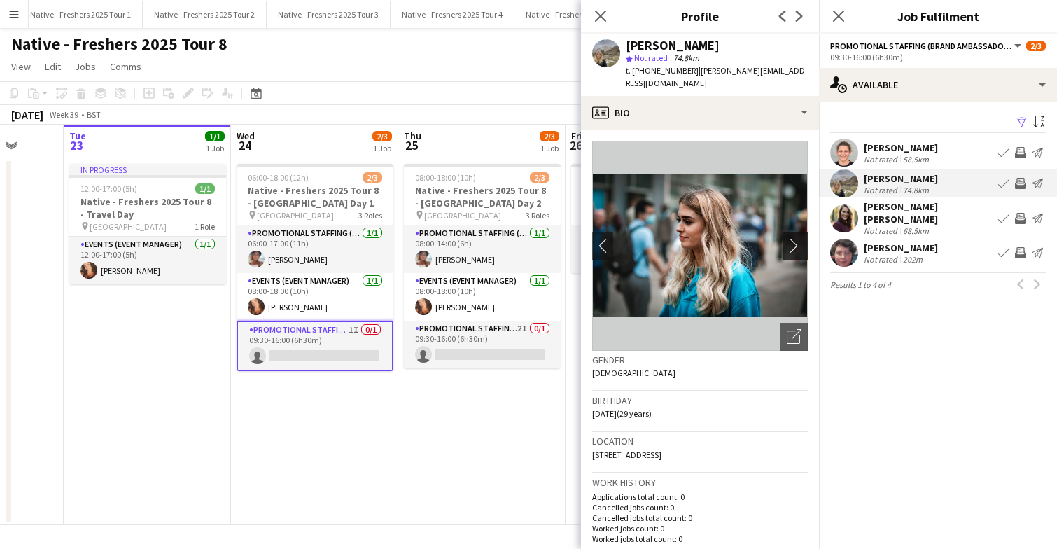
click at [795, 238] on app-icon "chevron-right" at bounding box center [798, 245] width 22 height 15
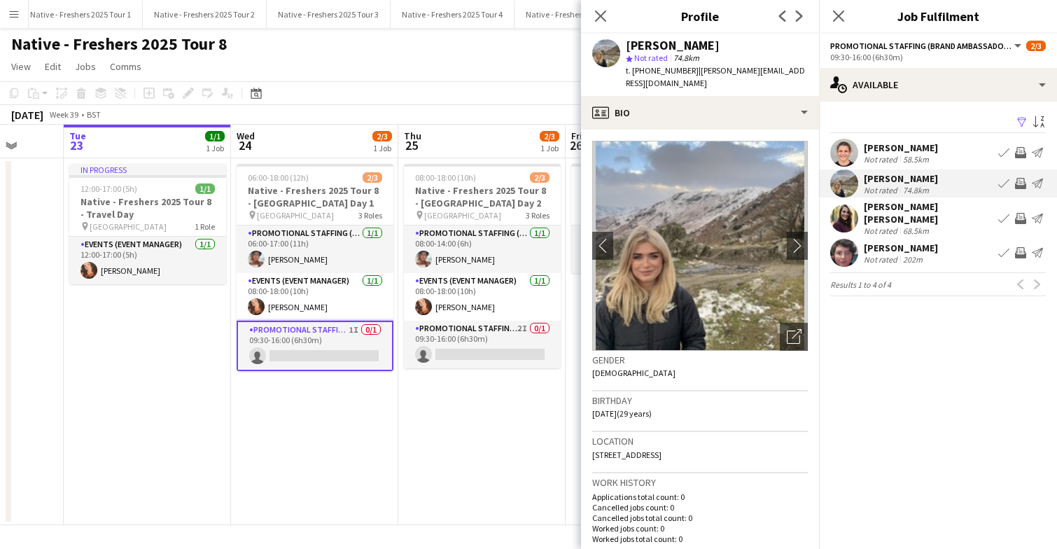
click at [1024, 116] on app-icon "Filter" at bounding box center [1022, 122] width 11 height 13
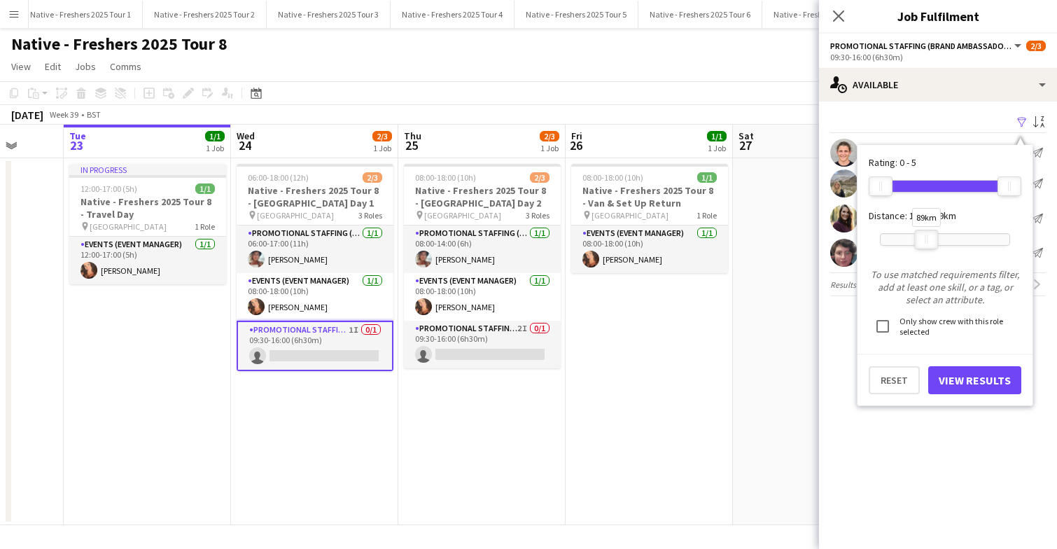
drag, startPoint x: 923, startPoint y: 233, endPoint x: 930, endPoint y: 235, distance: 7.3
click at [930, 235] on div at bounding box center [926, 239] width 22 height 18
click at [971, 378] on button "View Results" at bounding box center [974, 380] width 93 height 28
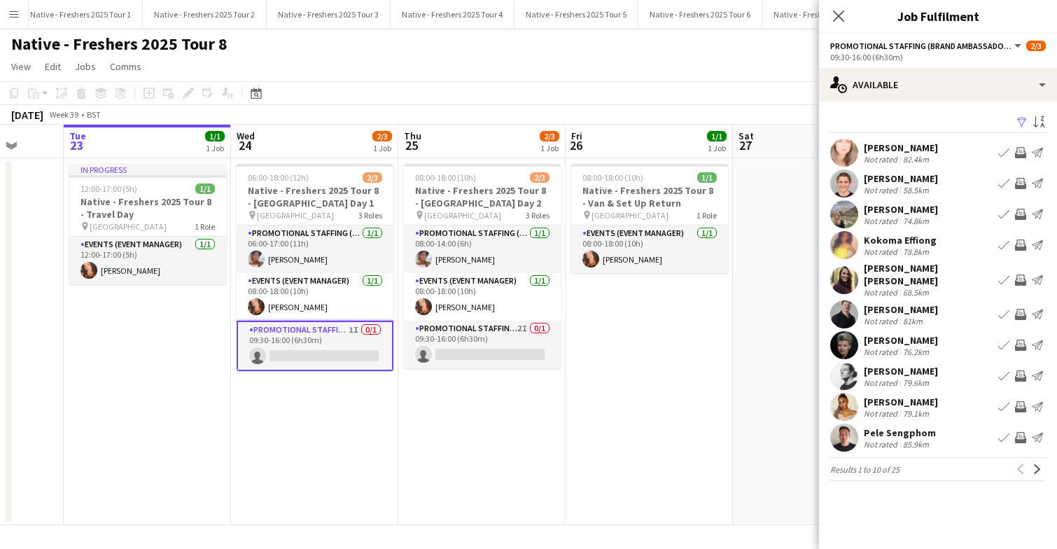
click at [846, 427] on app-user-avatar at bounding box center [844, 438] width 28 height 28
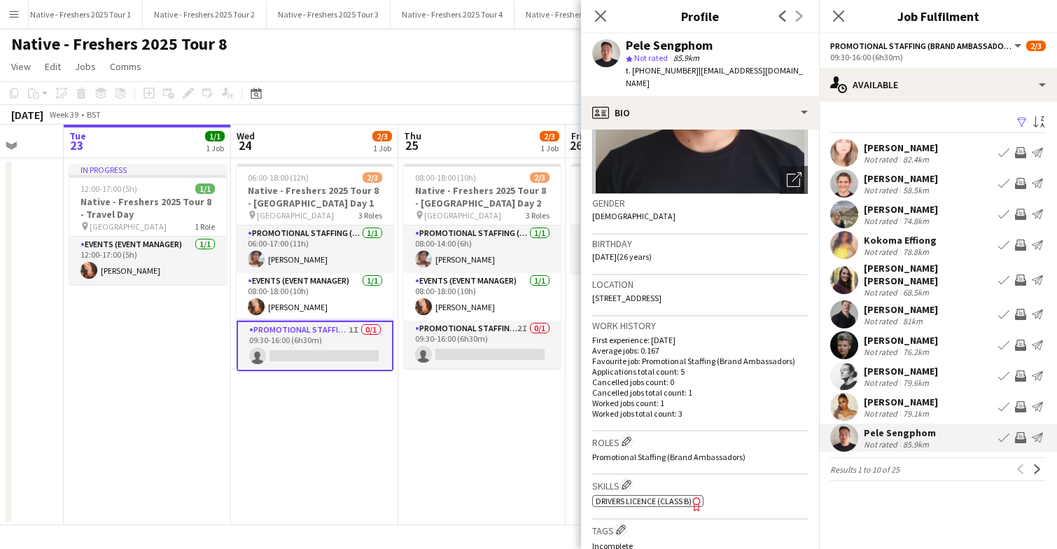
scroll to position [0, 0]
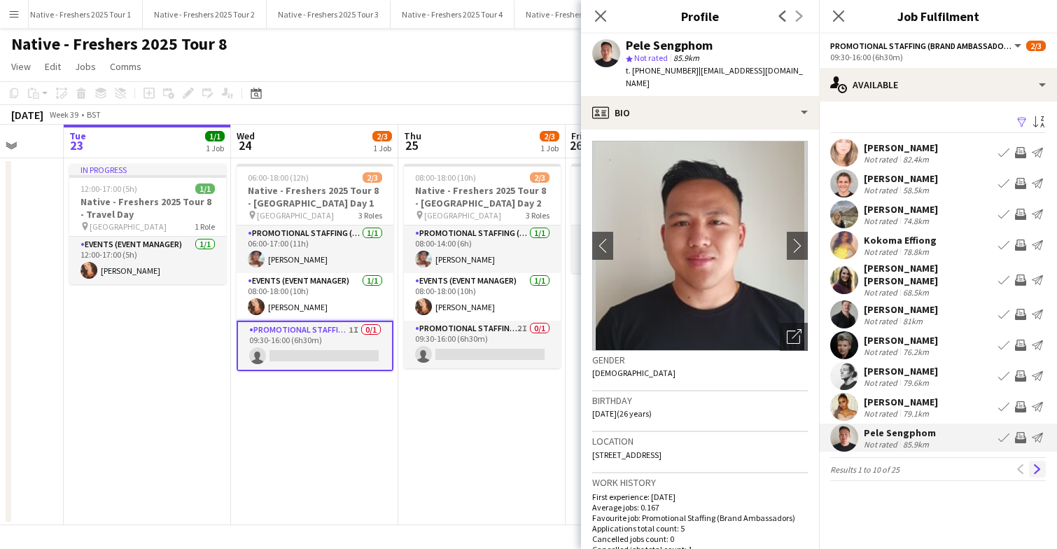
click at [1038, 461] on button "Next" at bounding box center [1037, 469] width 17 height 17
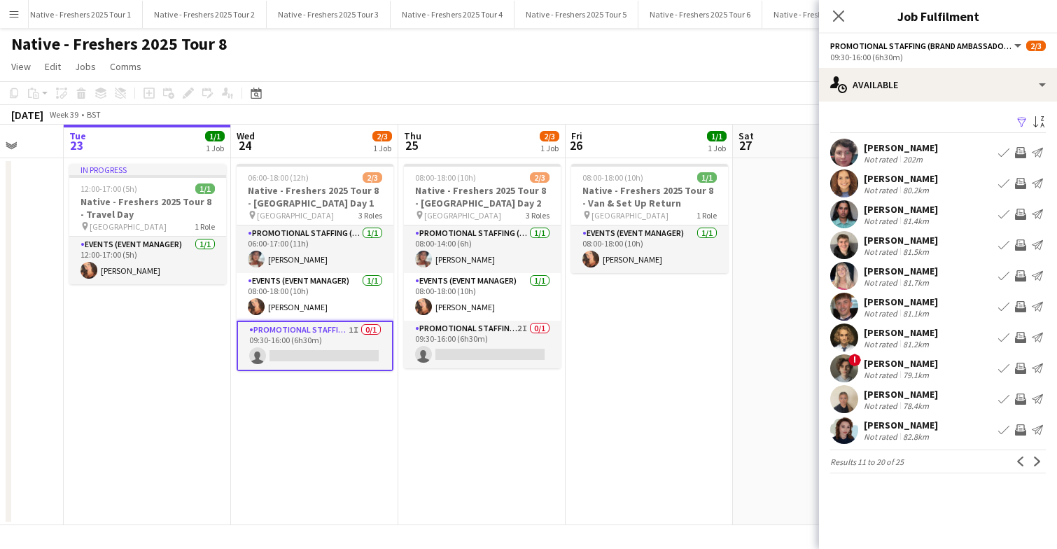
click at [844, 211] on app-user-avatar at bounding box center [844, 214] width 28 height 28
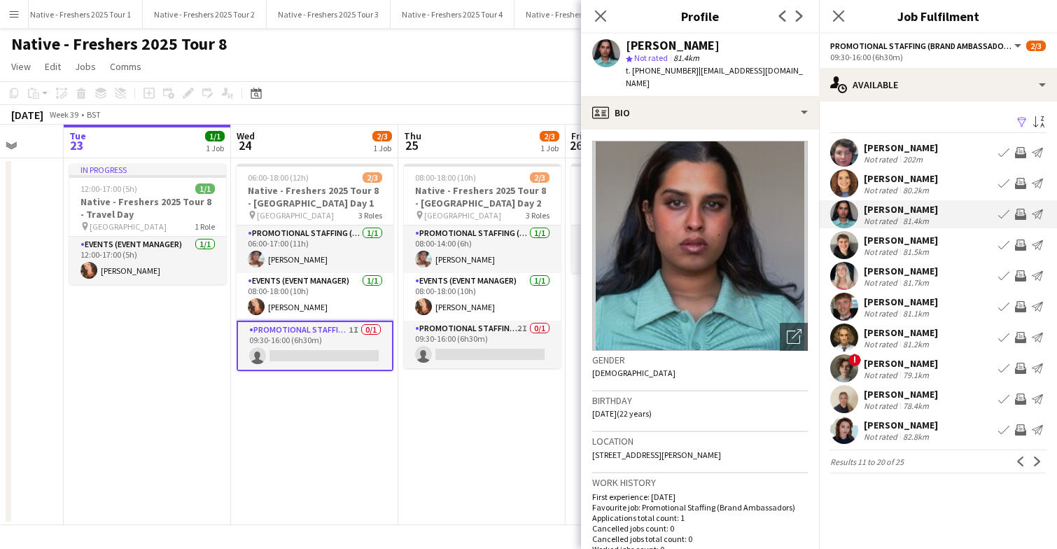
click at [840, 186] on app-user-avatar at bounding box center [844, 183] width 28 height 28
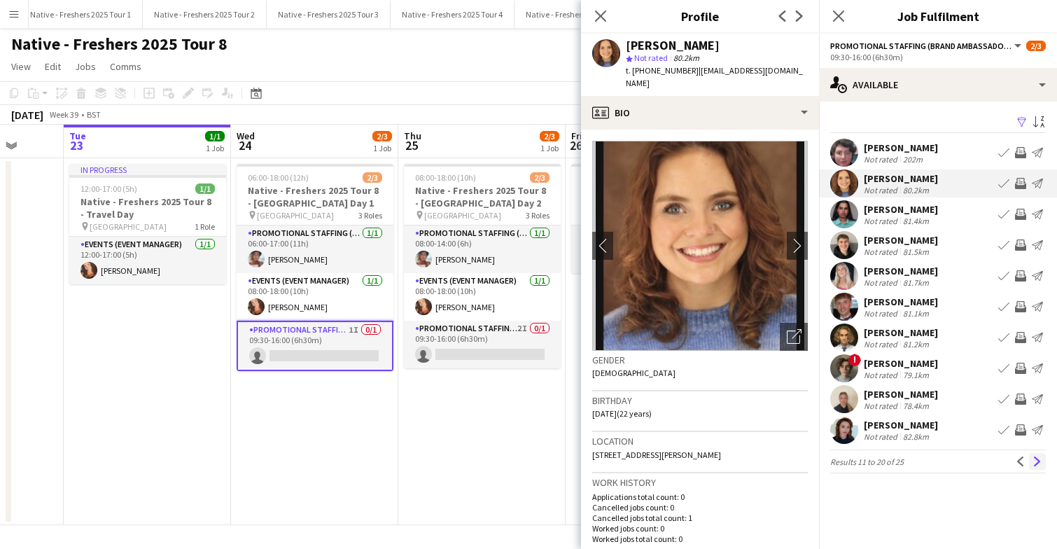
click at [1037, 461] on app-icon "Next" at bounding box center [1038, 461] width 10 height 10
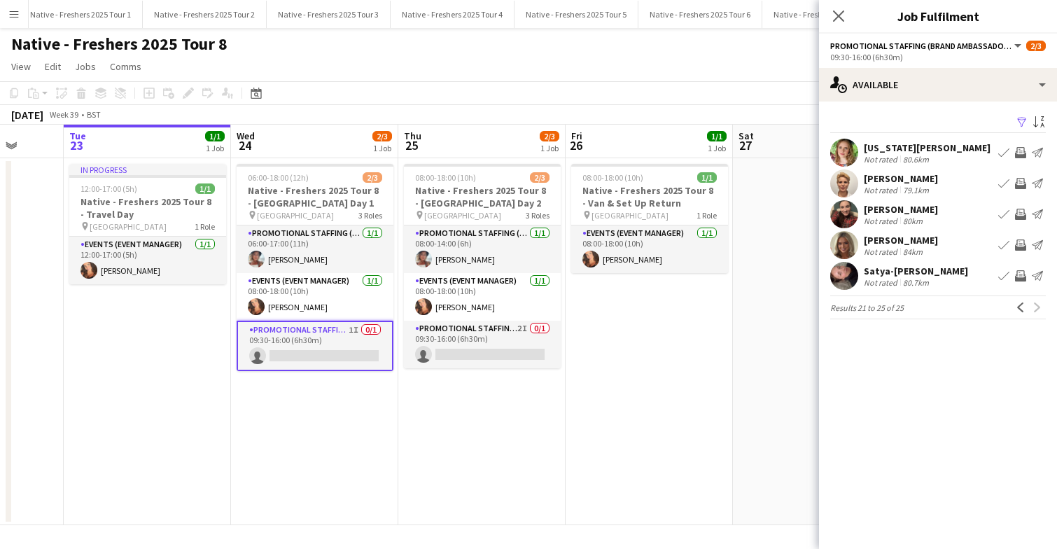
click at [851, 274] on app-user-avatar at bounding box center [844, 276] width 28 height 28
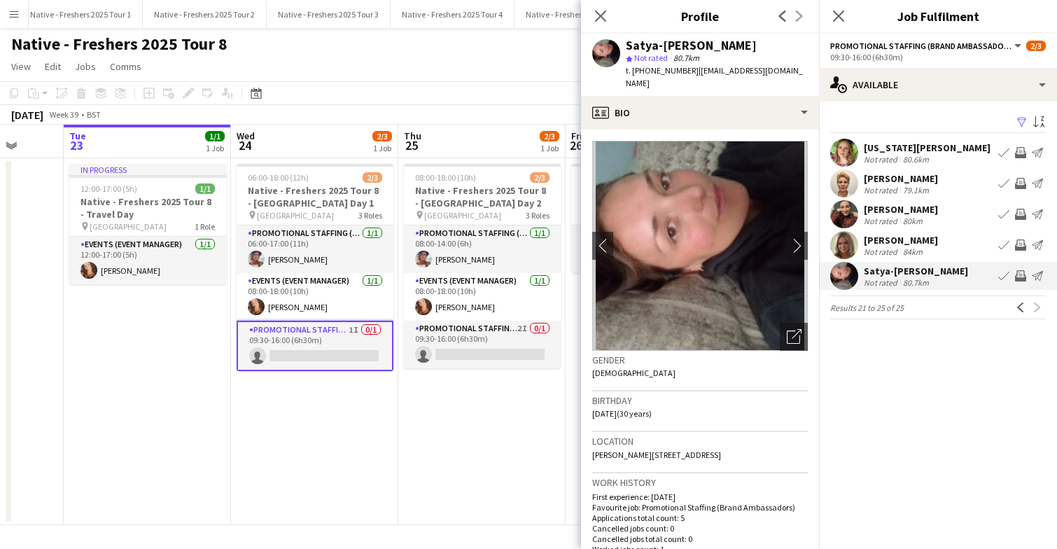
click at [845, 249] on app-user-avatar at bounding box center [844, 245] width 28 height 28
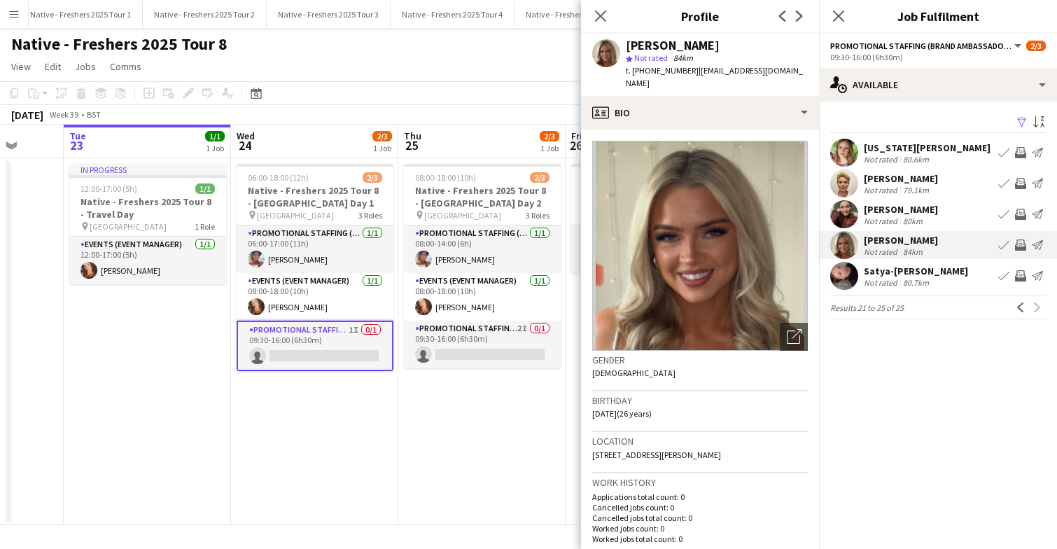
click at [841, 181] on app-user-avatar at bounding box center [844, 183] width 28 height 28
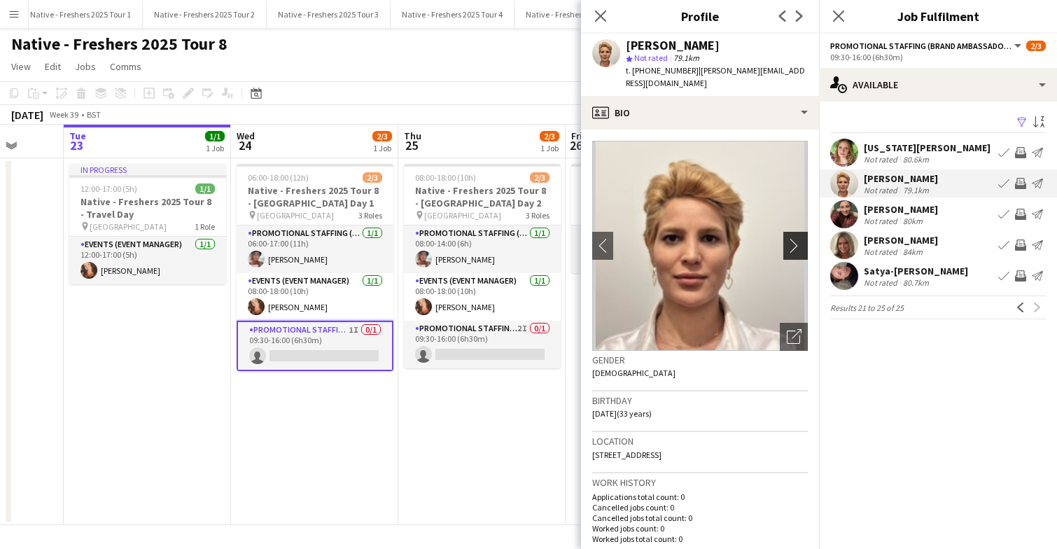
click at [795, 236] on button "chevron-right" at bounding box center [797, 246] width 28 height 28
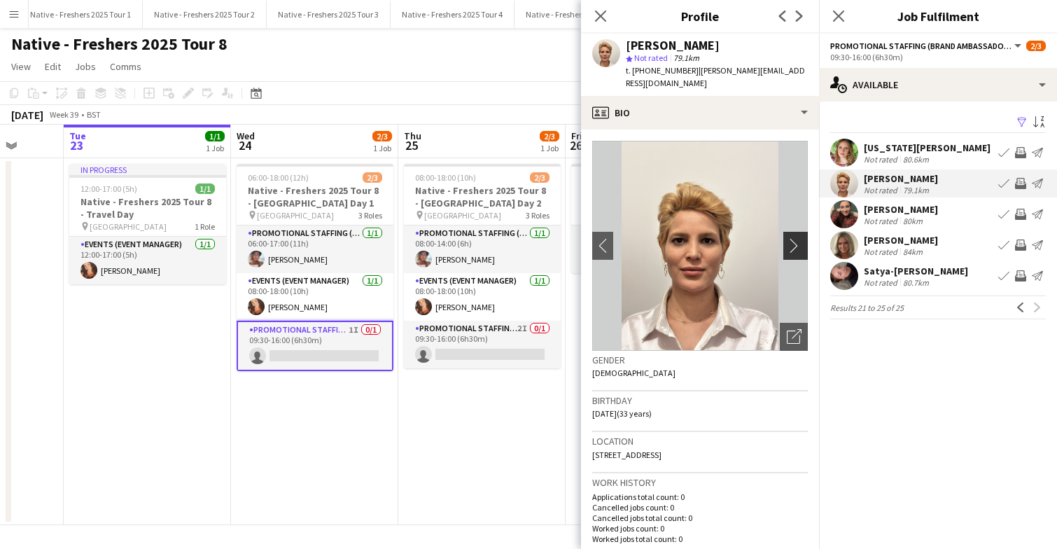
click at [795, 236] on button "chevron-right" at bounding box center [797, 246] width 28 height 28
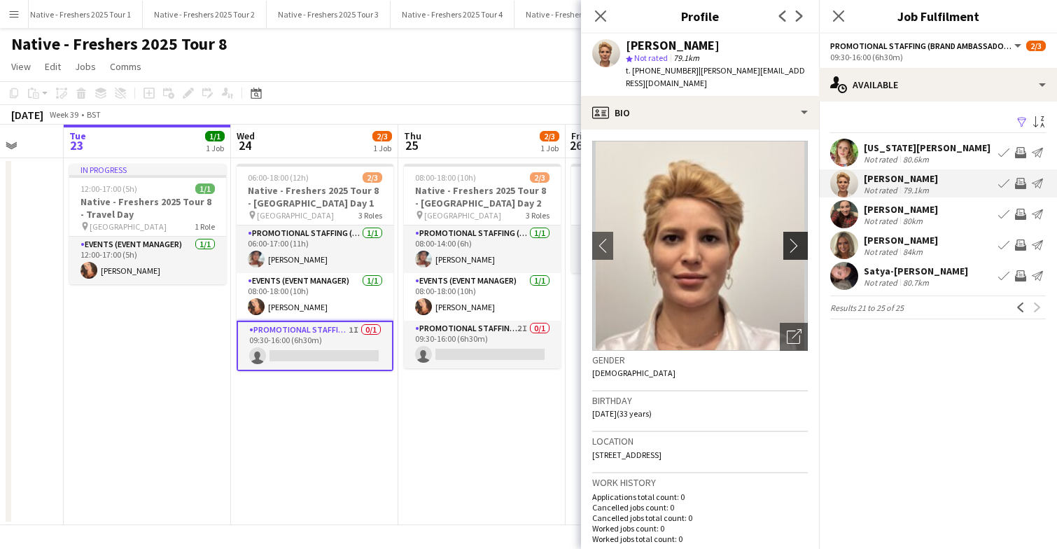
click at [795, 236] on button "chevron-right" at bounding box center [797, 246] width 28 height 28
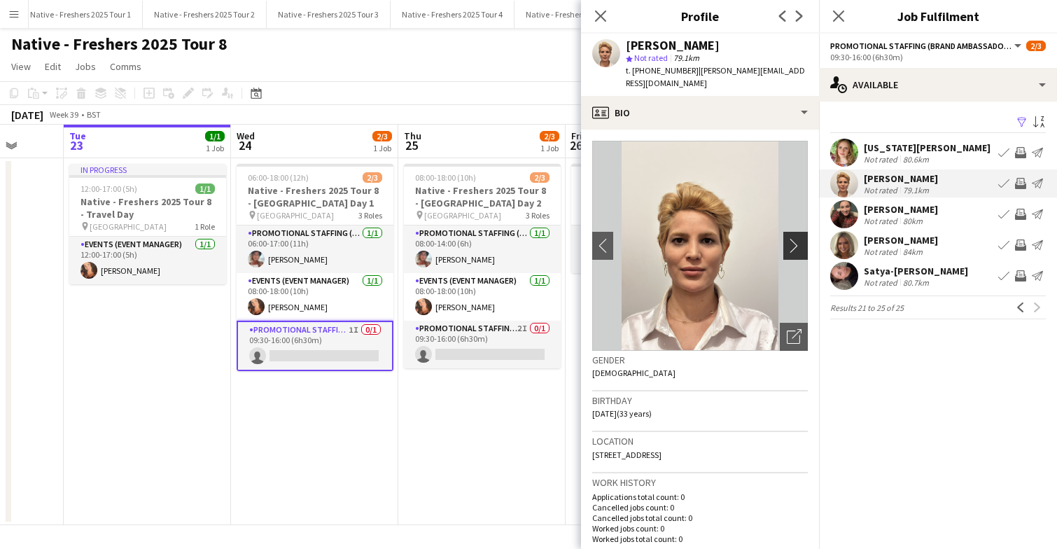
click at [795, 236] on button "chevron-right" at bounding box center [797, 246] width 28 height 28
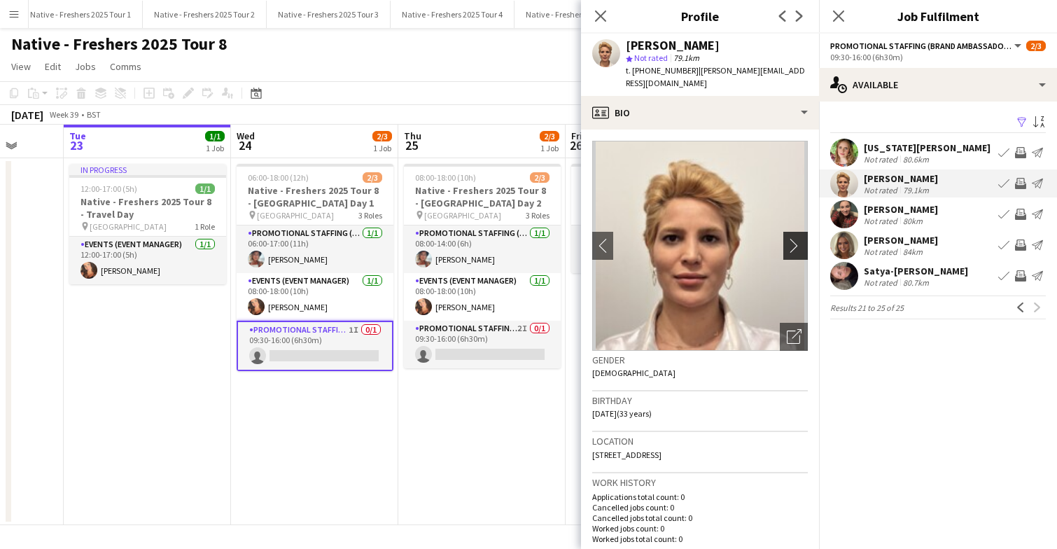
click at [795, 236] on button "chevron-right" at bounding box center [797, 246] width 28 height 28
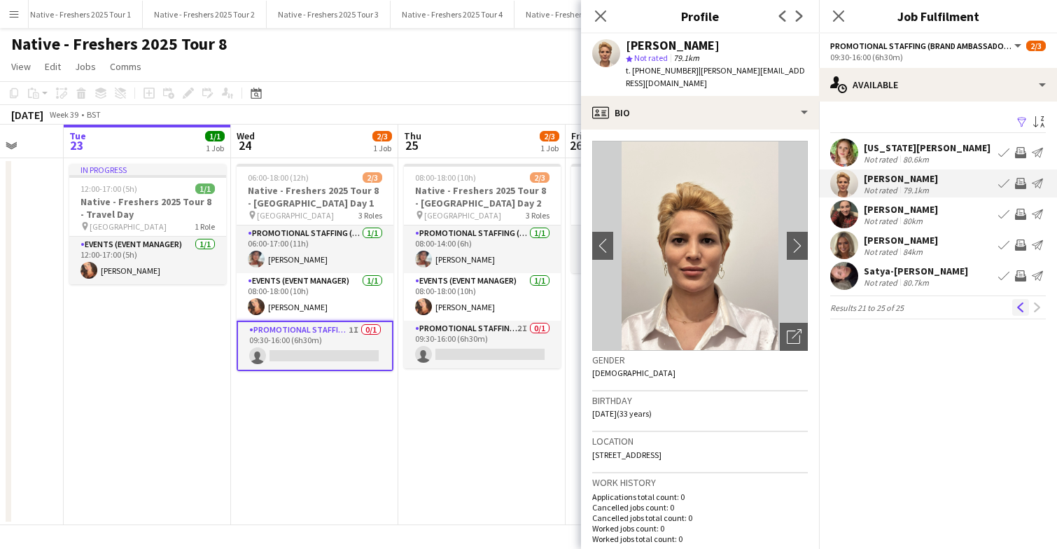
click at [1024, 307] on app-icon "Previous" at bounding box center [1021, 307] width 10 height 10
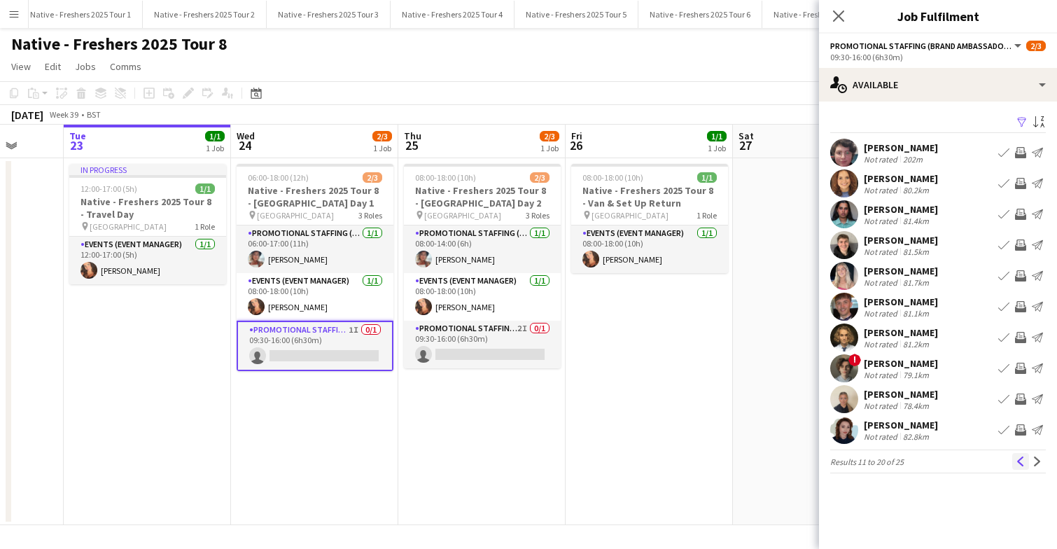
click at [1020, 463] on app-icon "Previous" at bounding box center [1021, 461] width 10 height 10
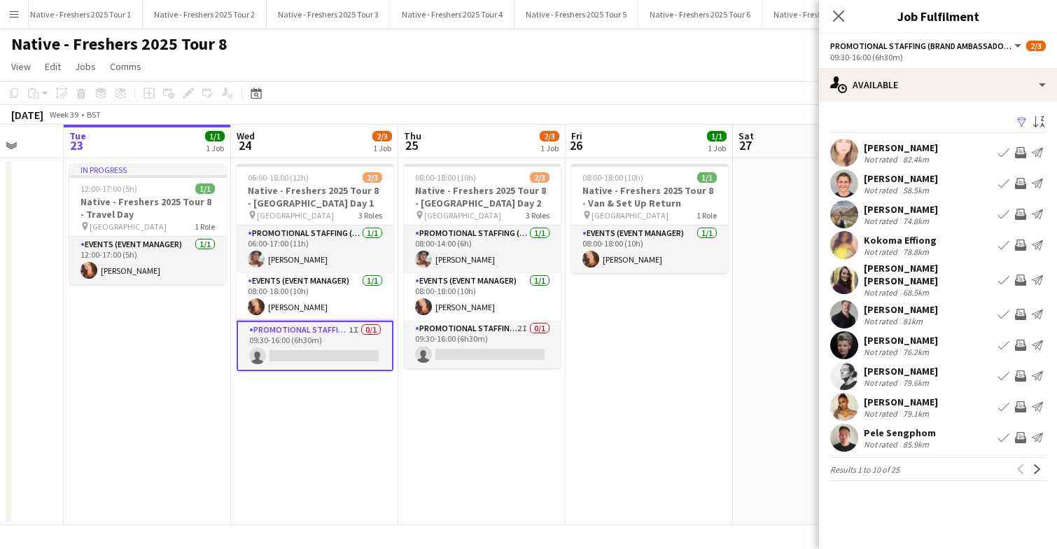
click at [845, 151] on app-user-avatar at bounding box center [844, 153] width 28 height 28
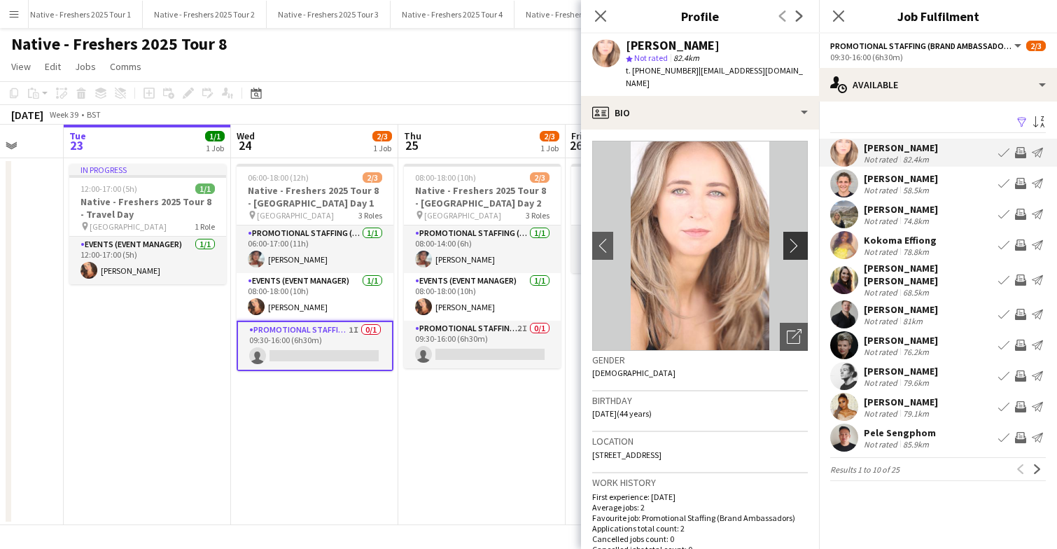
click at [795, 238] on app-icon "chevron-right" at bounding box center [798, 245] width 22 height 15
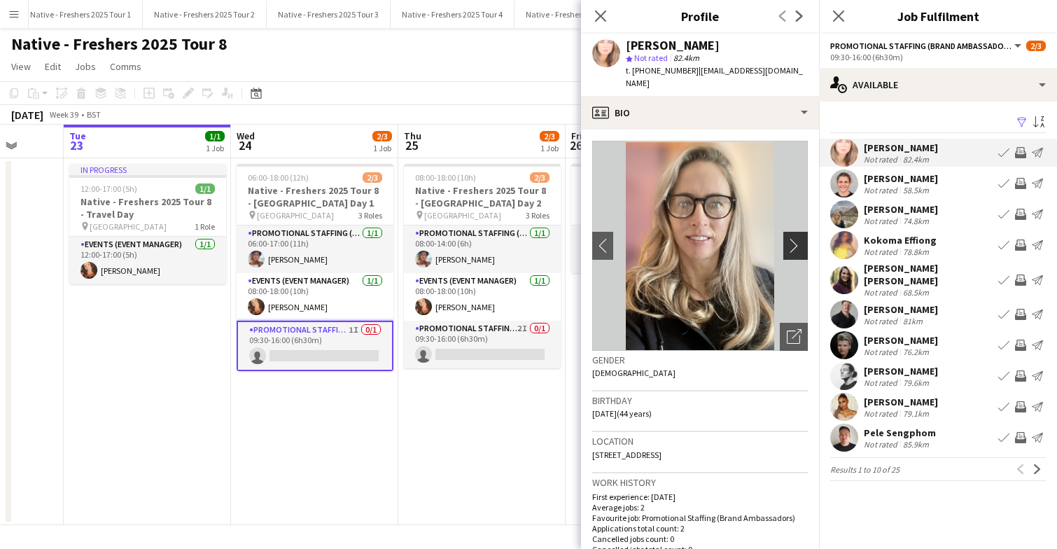
click at [795, 238] on app-icon "chevron-right" at bounding box center [798, 245] width 22 height 15
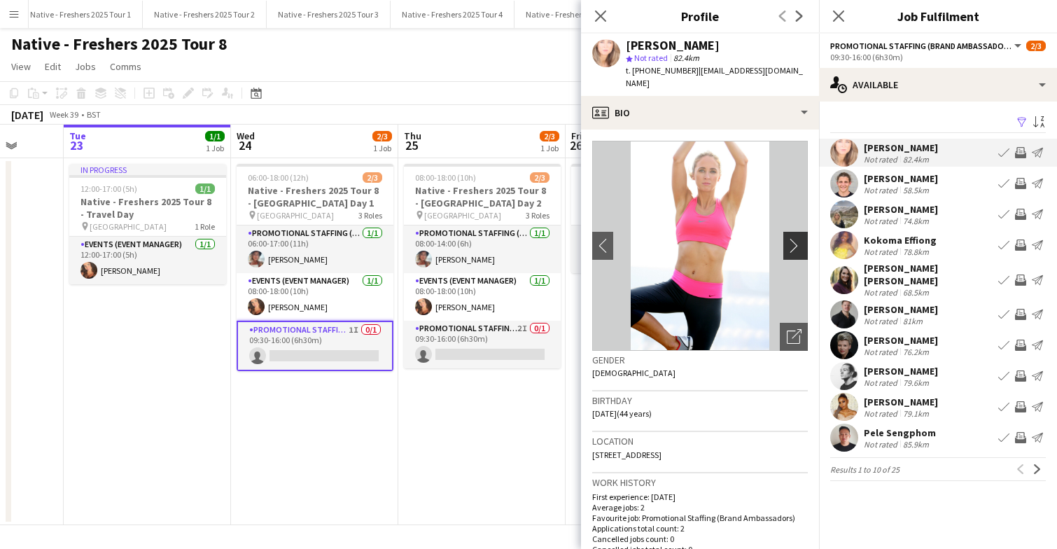
click at [795, 238] on app-icon "chevron-right" at bounding box center [798, 245] width 22 height 15
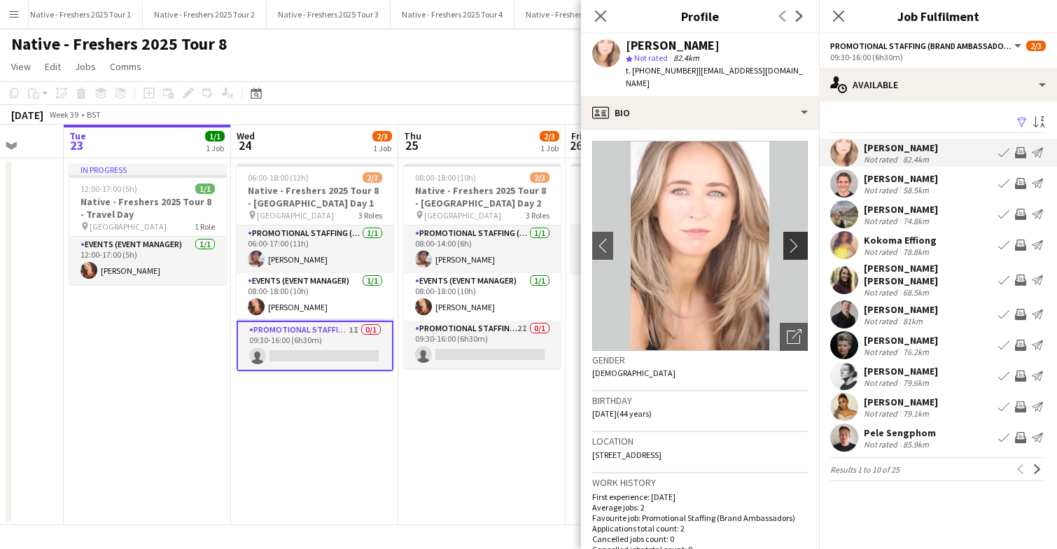
click at [795, 238] on app-icon "chevron-right" at bounding box center [798, 245] width 22 height 15
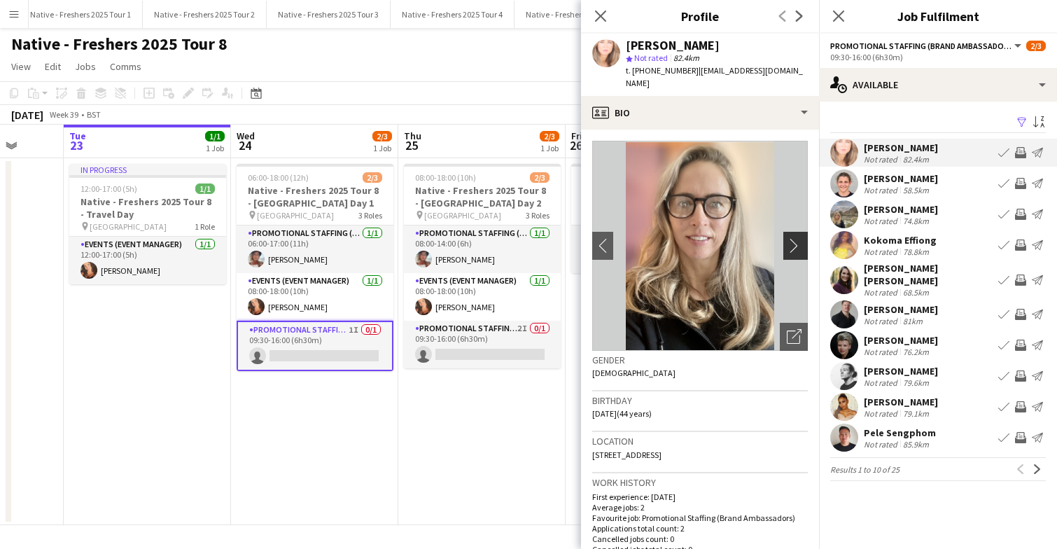
click at [795, 238] on app-icon "chevron-right" at bounding box center [798, 245] width 22 height 15
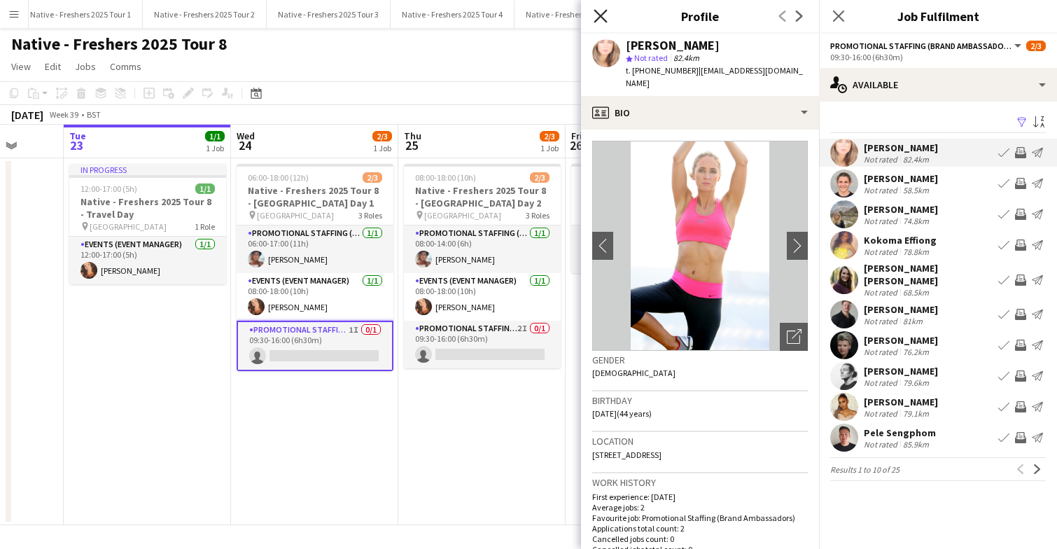
click at [601, 15] on icon at bounding box center [600, 15] width 13 height 13
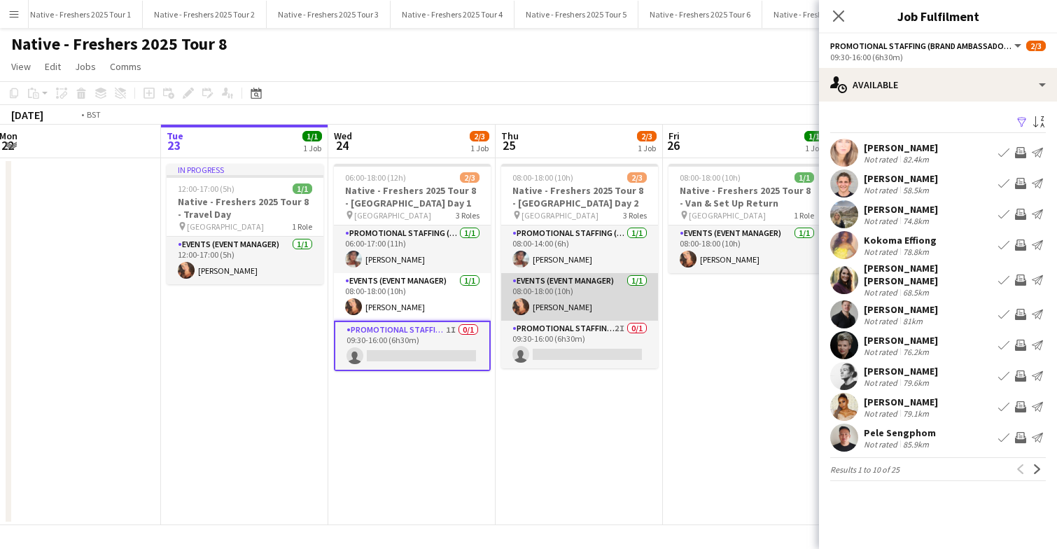
scroll to position [0, 329]
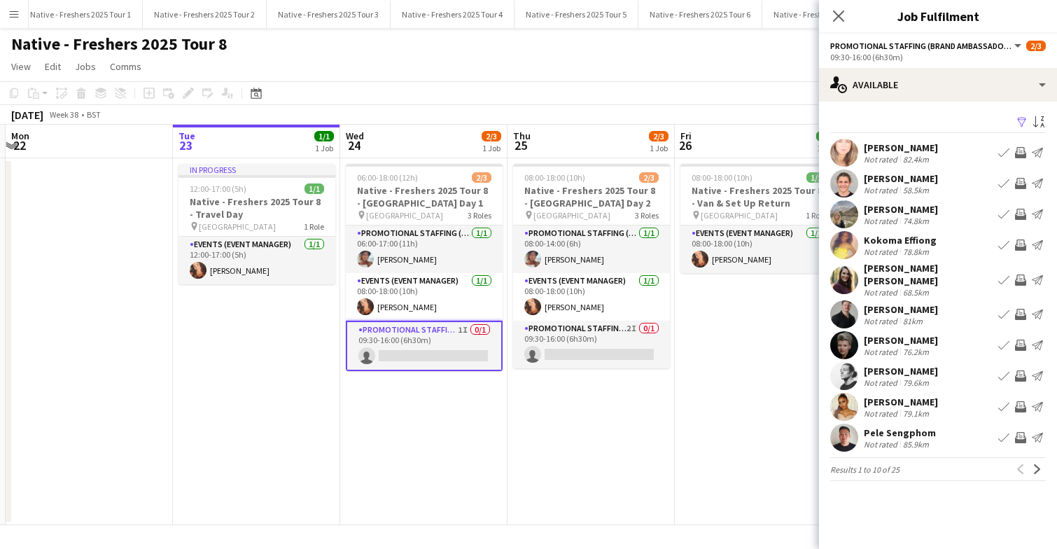
click at [846, 431] on app-user-avatar at bounding box center [844, 438] width 28 height 28
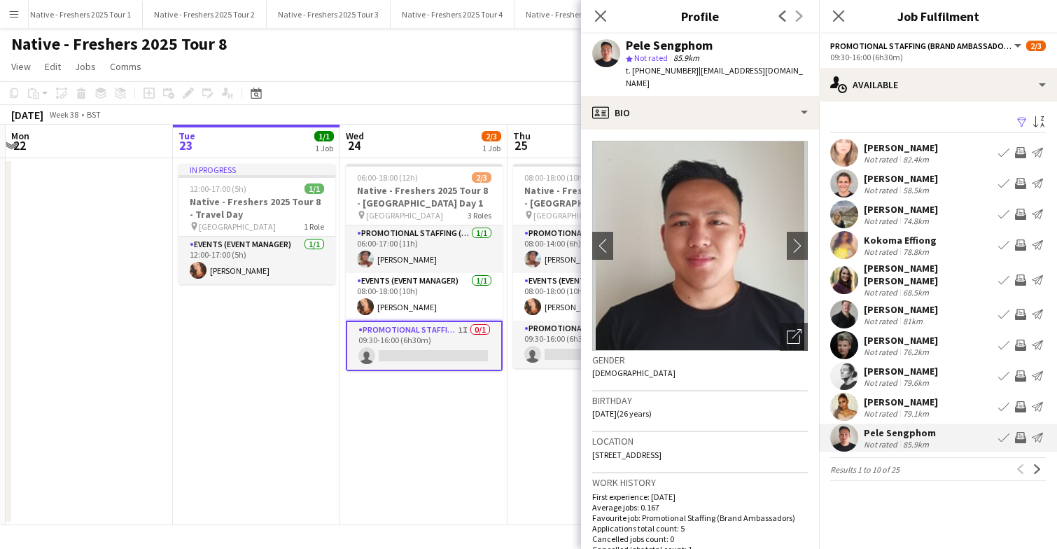
click at [442, 336] on app-card-role "Promotional Staffing (Brand Ambassadors) 1I 0/1 09:30-16:00 (6h30m) single-neut…" at bounding box center [424, 346] width 157 height 50
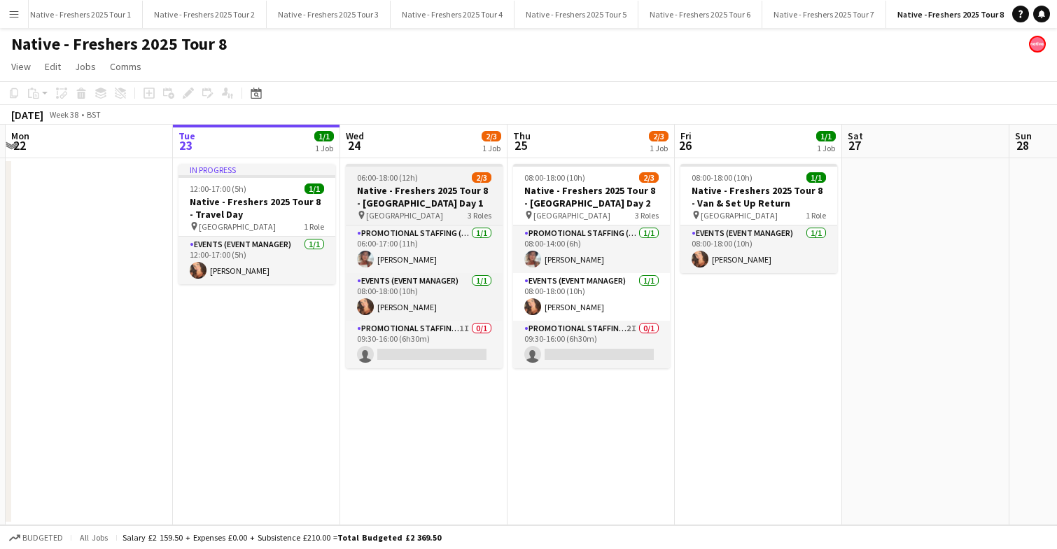
click at [443, 181] on div "06:00-18:00 (12h) 2/3" at bounding box center [424, 177] width 157 height 11
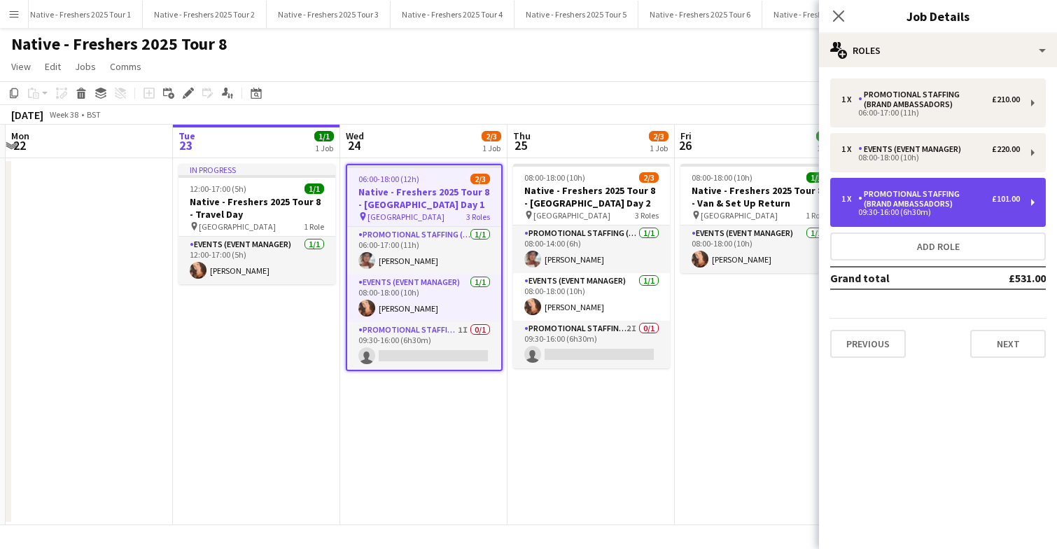
click at [939, 209] on div "09:30-16:00 (6h30m)" at bounding box center [930, 212] width 179 height 7
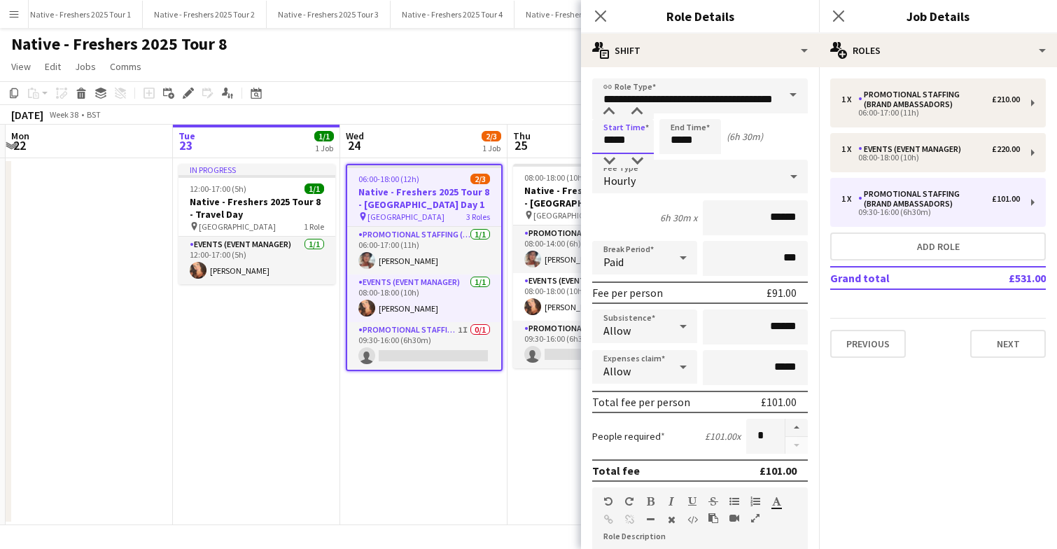
click at [633, 134] on input "*****" at bounding box center [623, 136] width 62 height 35
click at [608, 155] on div at bounding box center [609, 161] width 28 height 14
click at [641, 157] on div at bounding box center [637, 161] width 28 height 14
type input "*****"
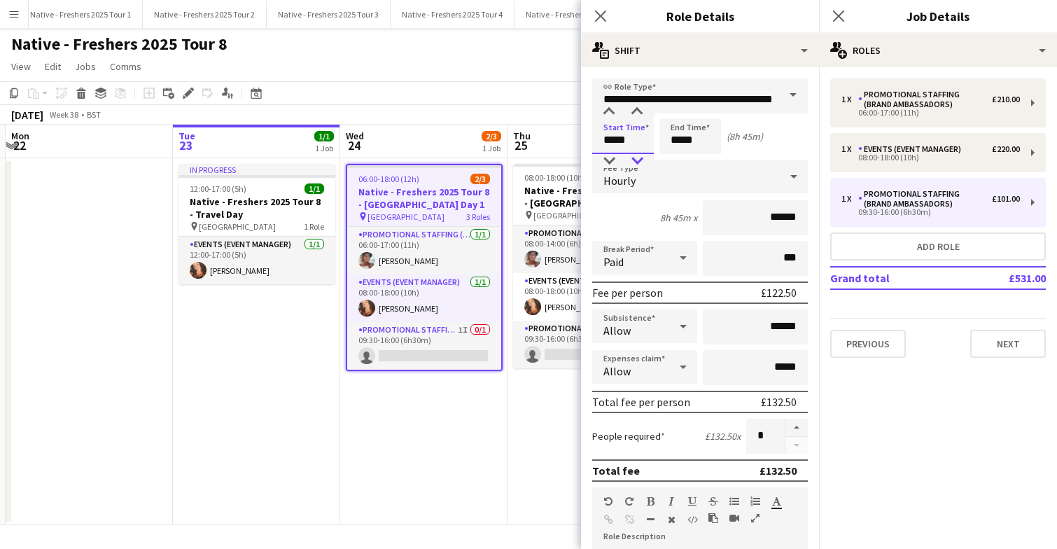
click at [641, 157] on div at bounding box center [637, 161] width 28 height 14
click at [710, 141] on input "*****" at bounding box center [690, 136] width 62 height 35
click at [782, 220] on input "******" at bounding box center [755, 217] width 105 height 35
type input "******"
click at [777, 330] on input "******" at bounding box center [755, 326] width 105 height 35
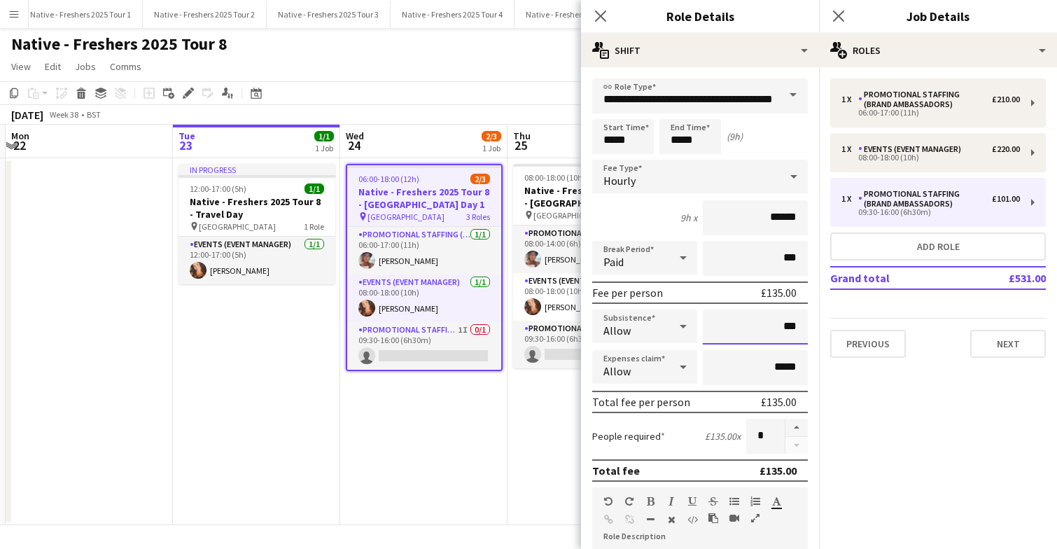
type input "**"
type input "******"
click at [563, 174] on span "08:00-18:00 (10h)" at bounding box center [554, 177] width 61 height 11
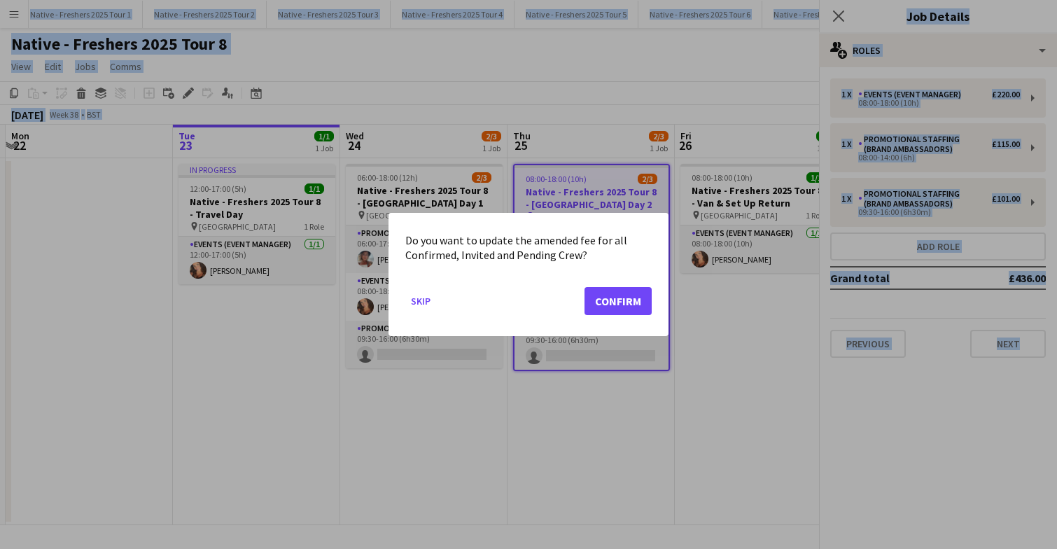
click at [563, 174] on div at bounding box center [528, 274] width 1057 height 549
click at [607, 309] on button "Confirm" at bounding box center [618, 301] width 67 height 28
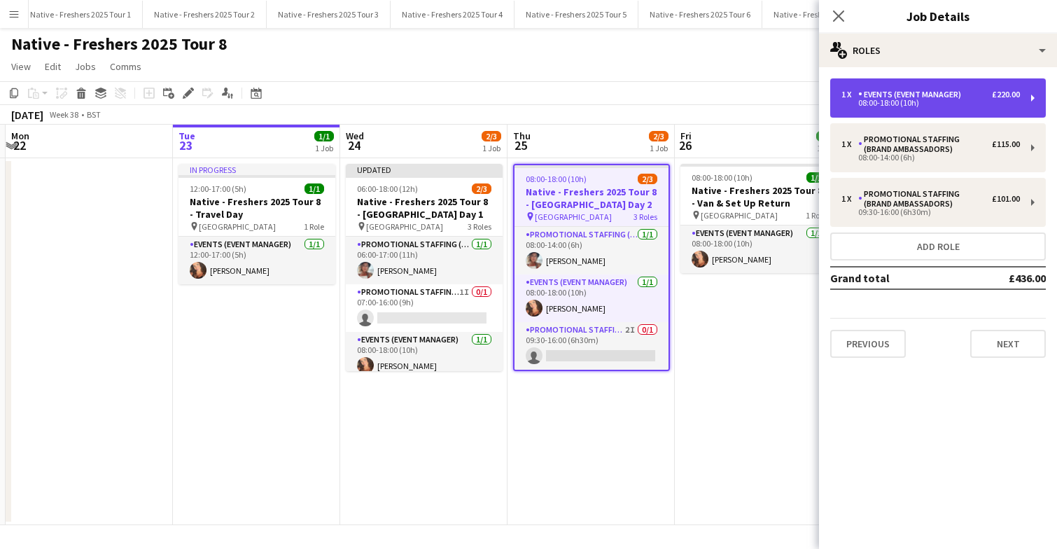
click at [937, 102] on div "08:00-18:00 (10h)" at bounding box center [930, 102] width 179 height 7
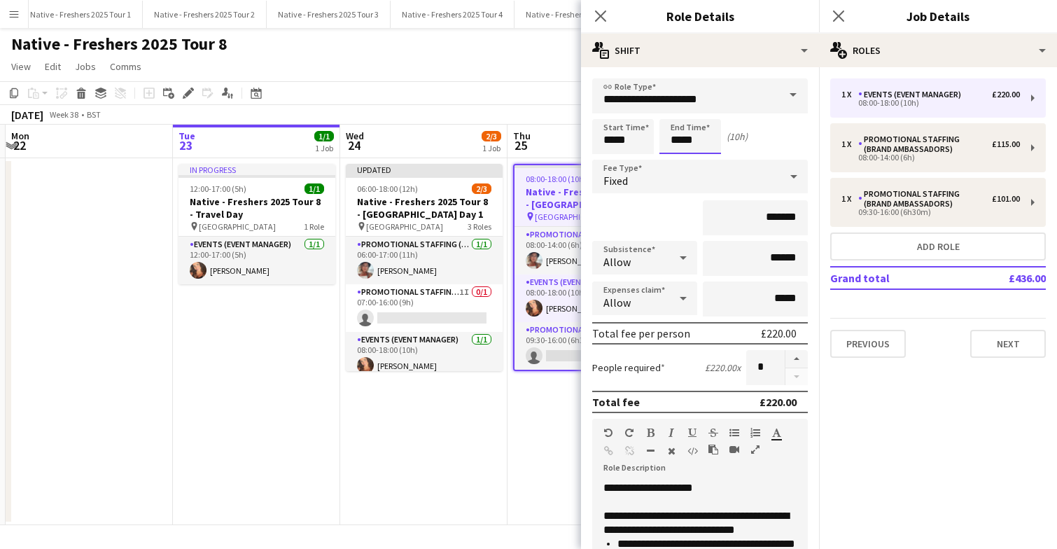
click at [700, 145] on input "*****" at bounding box center [690, 136] width 62 height 35
click at [675, 110] on div at bounding box center [676, 112] width 28 height 14
type input "*****"
click at [675, 110] on div at bounding box center [676, 112] width 28 height 14
click at [798, 218] on input "*******" at bounding box center [755, 217] width 105 height 35
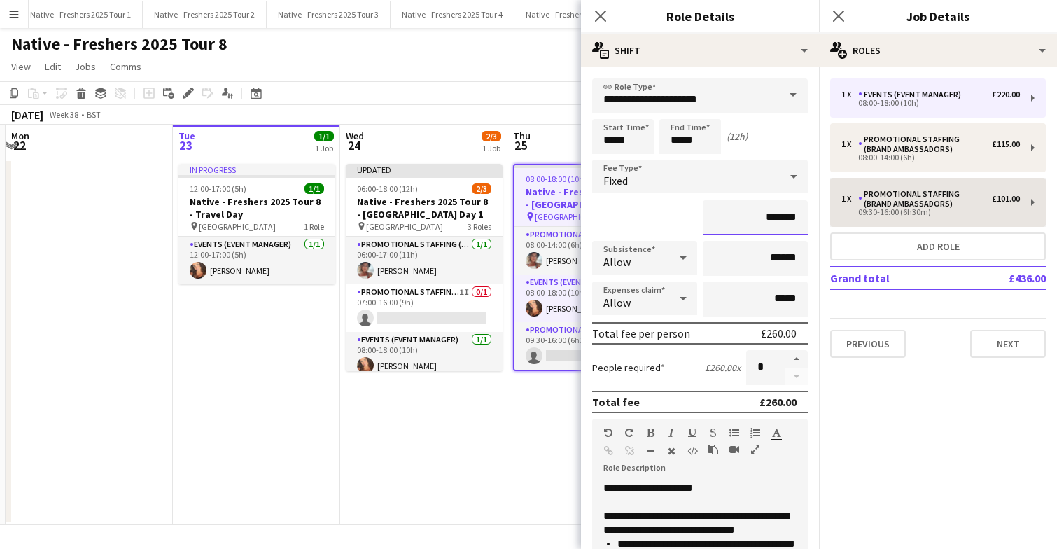
type input "*******"
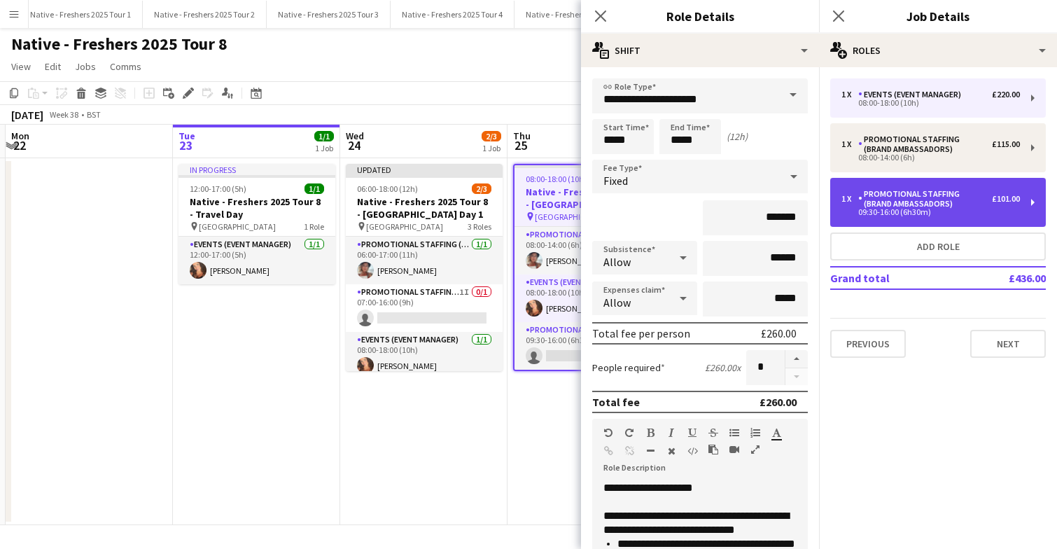
click at [934, 212] on div "09:30-16:00 (6h30m)" at bounding box center [930, 212] width 179 height 7
type input "**********"
type input "*****"
type input "******"
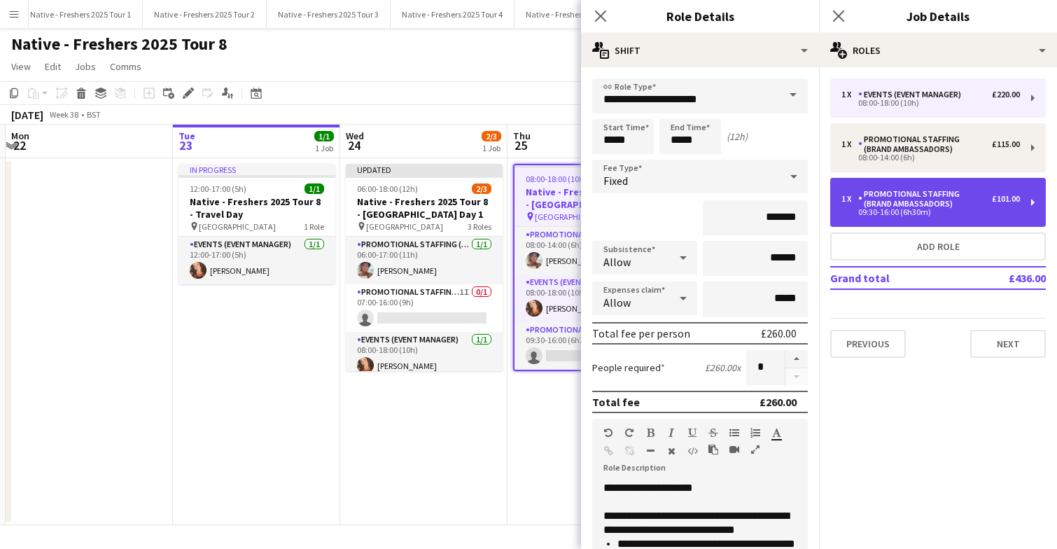
type input "******"
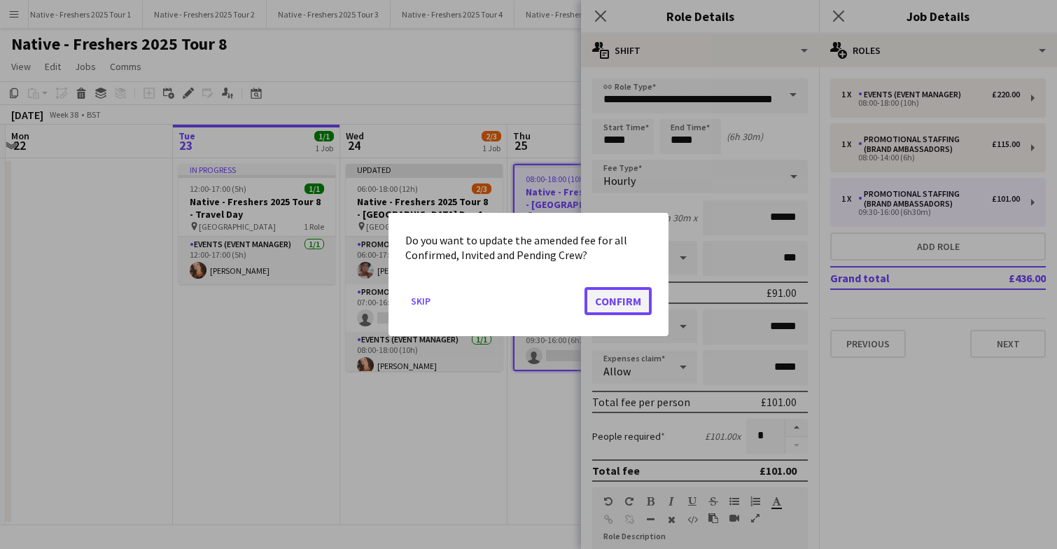
click at [624, 300] on button "Confirm" at bounding box center [618, 301] width 67 height 28
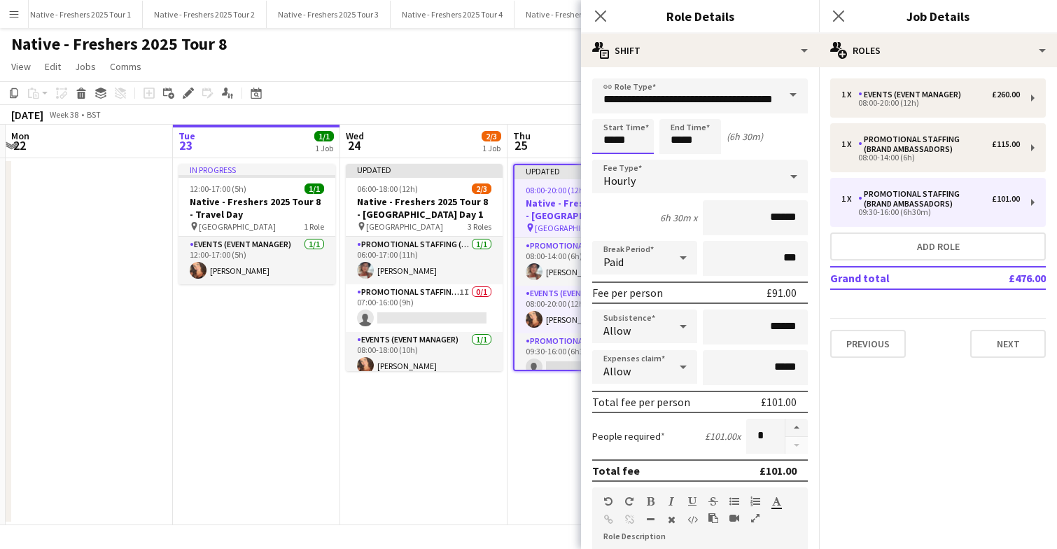
click at [638, 137] on input "*****" at bounding box center [623, 136] width 62 height 35
click at [715, 141] on input "*****" at bounding box center [690, 136] width 62 height 35
click at [676, 113] on div at bounding box center [676, 112] width 28 height 14
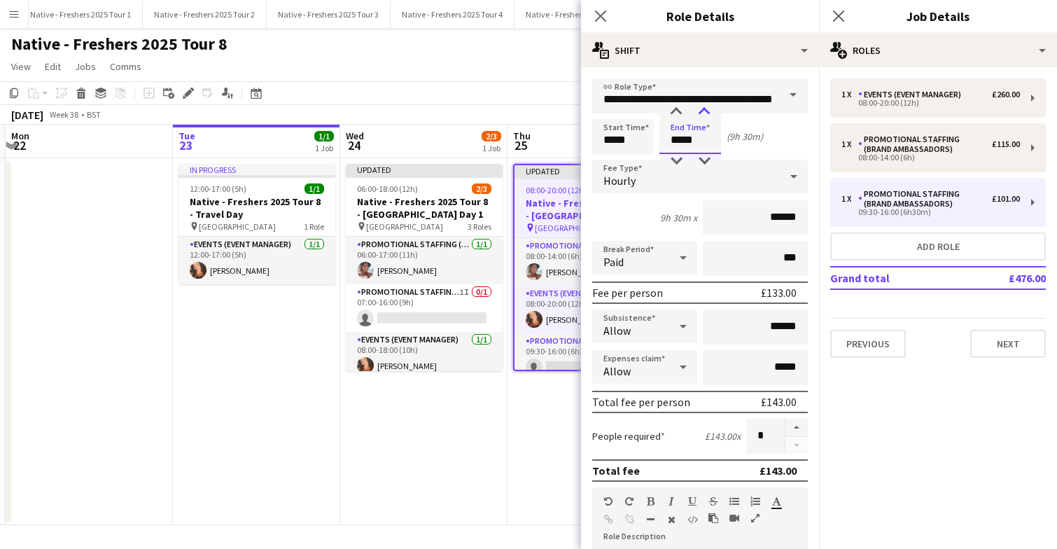
click at [706, 113] on div at bounding box center [704, 112] width 28 height 14
type input "*****"
click at [706, 113] on div at bounding box center [704, 112] width 28 height 14
click at [782, 216] on input "******" at bounding box center [755, 217] width 105 height 35
type input "******"
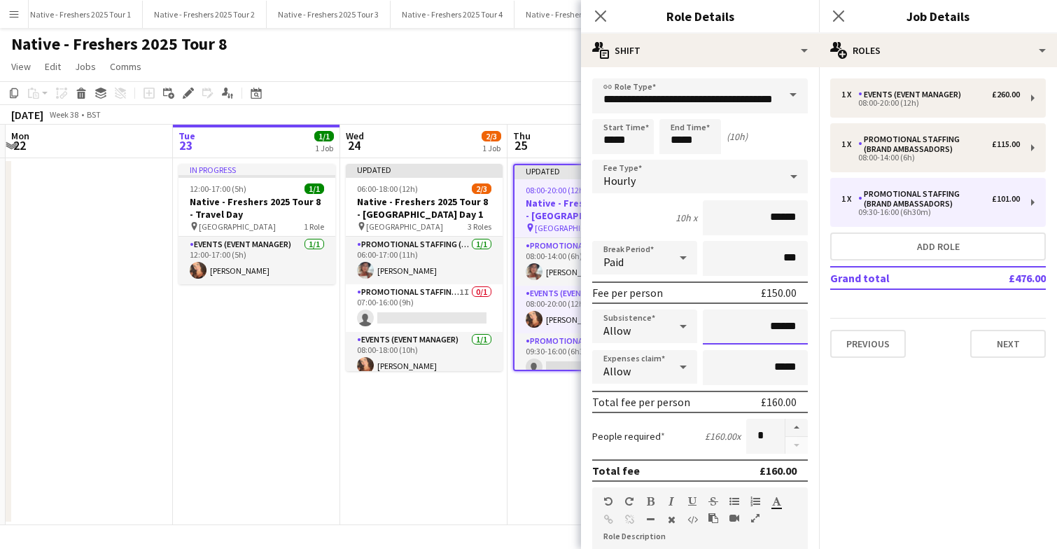
click at [778, 328] on input "******" at bounding box center [755, 326] width 105 height 35
type input "**"
type input "******"
click at [842, 19] on icon at bounding box center [838, 15] width 13 height 13
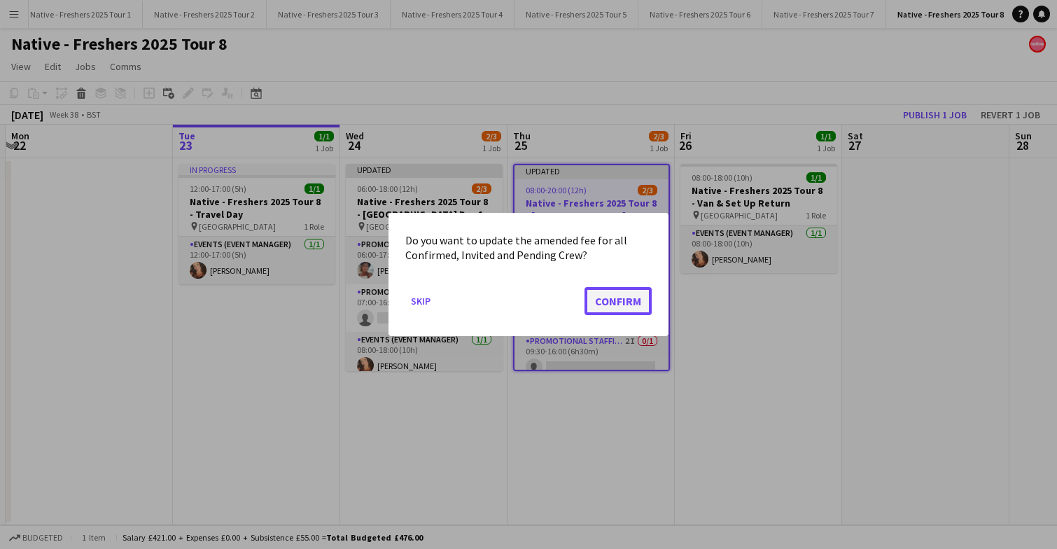
click at [612, 300] on button "Confirm" at bounding box center [618, 301] width 67 height 28
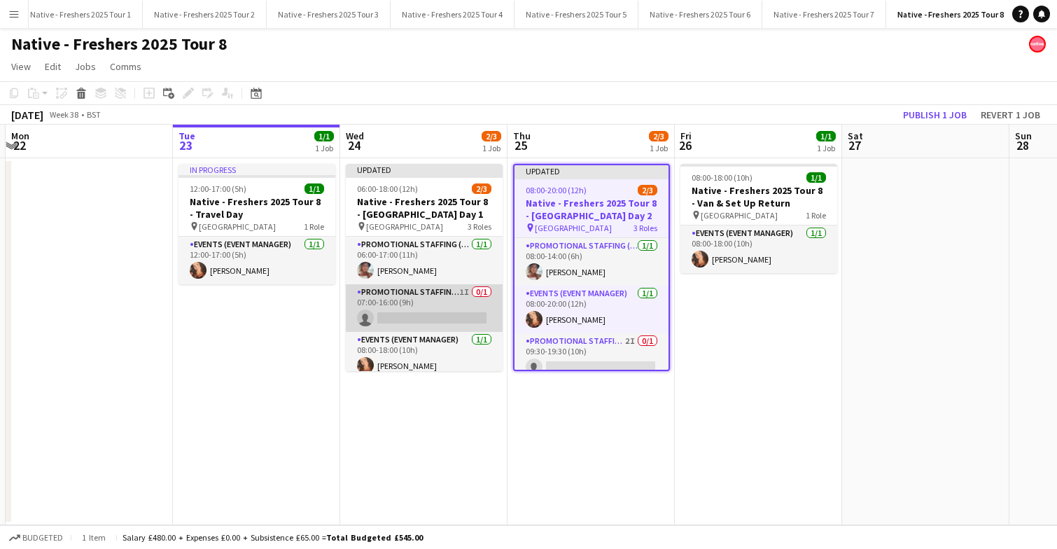
scroll to position [8, 0]
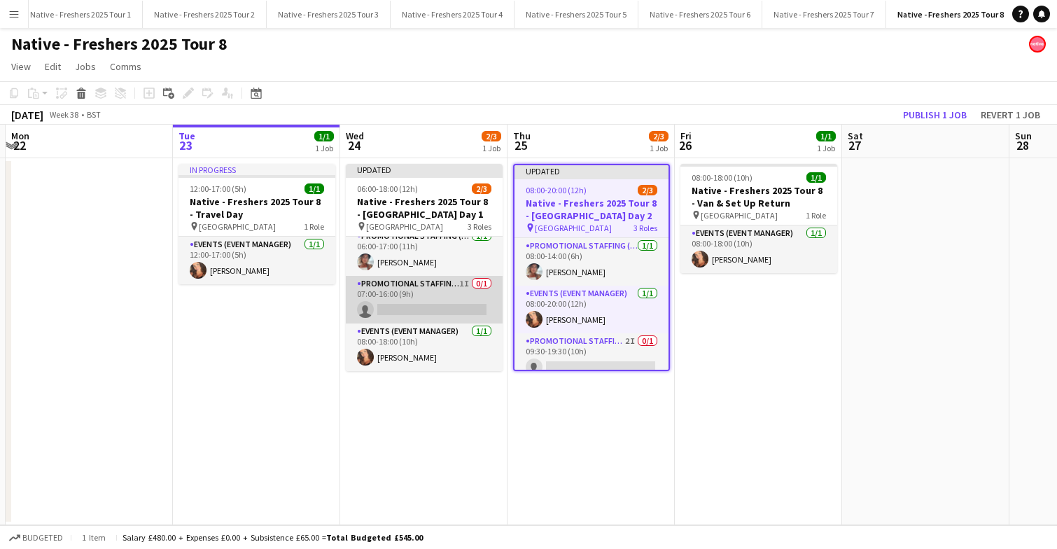
click at [456, 300] on app-card-role "Promotional Staffing (Brand Ambassadors) 1I 0/1 07:00-16:00 (9h) single-neutral…" at bounding box center [424, 300] width 157 height 48
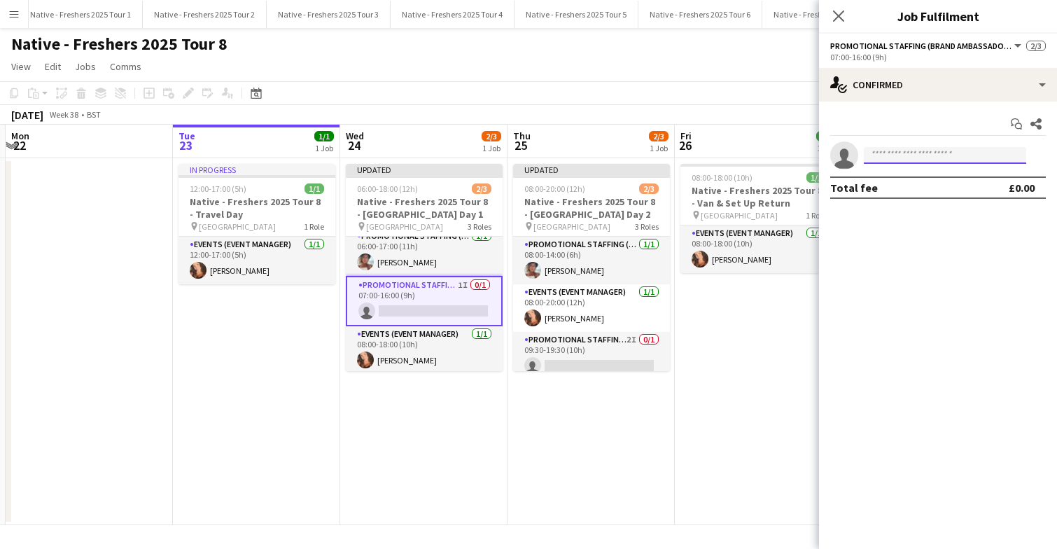
click at [896, 158] on input at bounding box center [945, 155] width 162 height 17
type input "****"
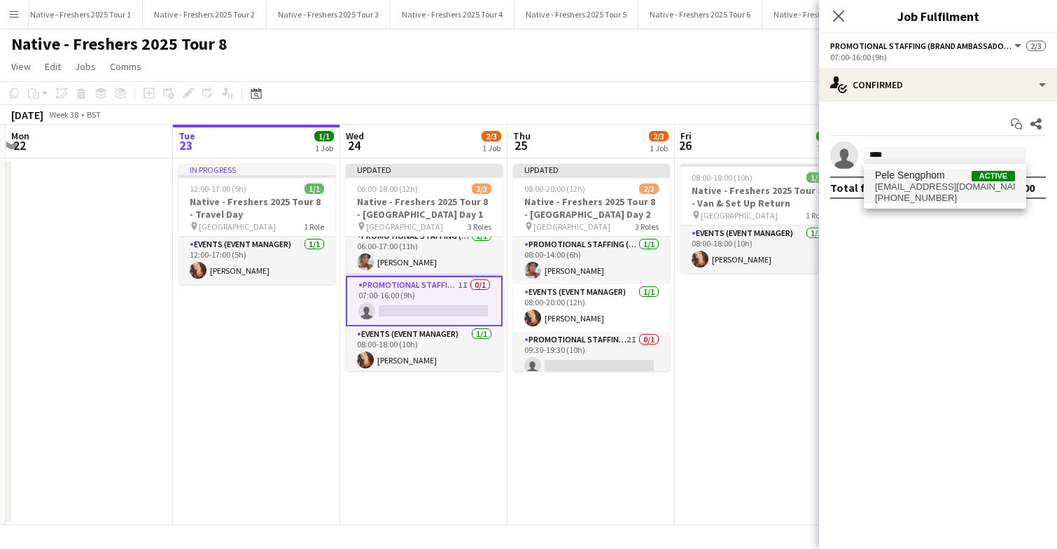
click at [907, 179] on span "Pele Sengphom" at bounding box center [910, 175] width 70 height 12
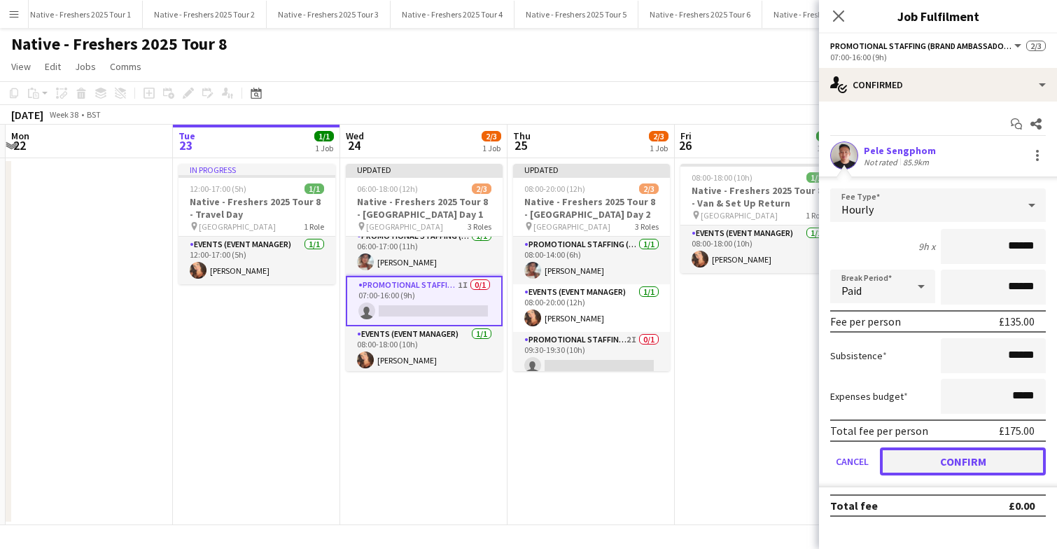
click at [930, 466] on button "Confirm" at bounding box center [963, 461] width 166 height 28
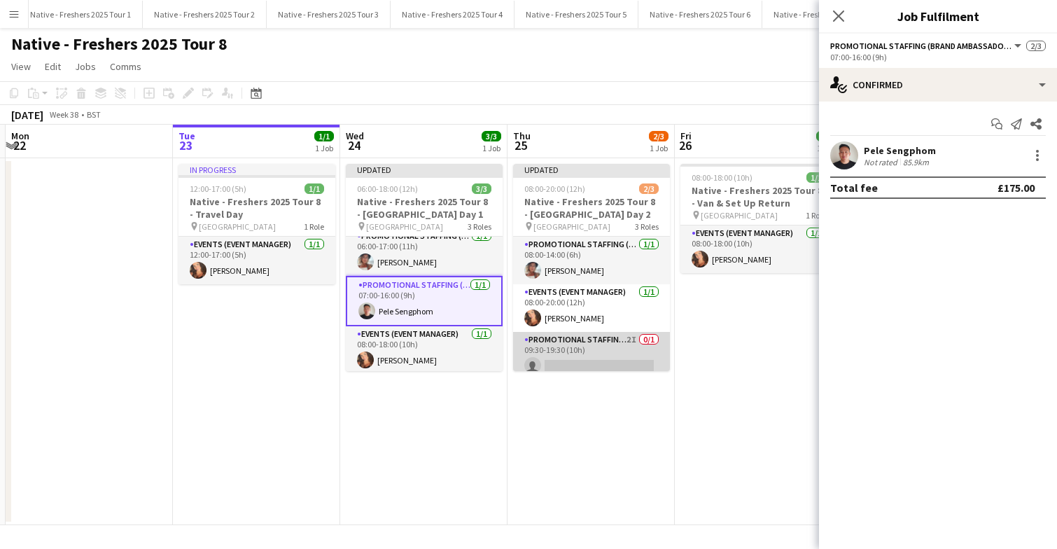
click at [610, 345] on app-card-role "Promotional Staffing (Brand Ambassadors) 2I 0/1 09:30-19:30 (10h) single-neutra…" at bounding box center [591, 356] width 157 height 48
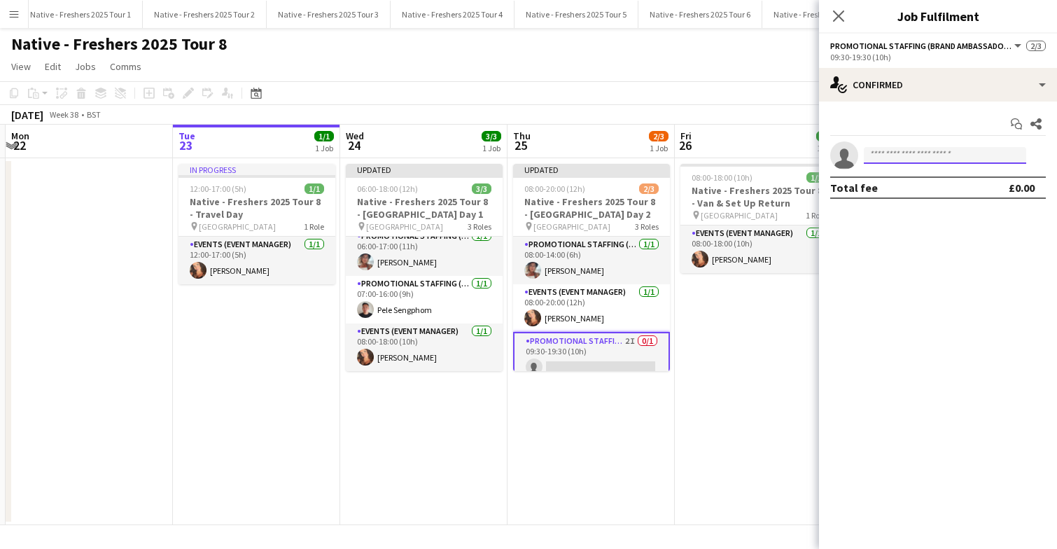
click at [886, 159] on input at bounding box center [945, 155] width 162 height 17
type input "****"
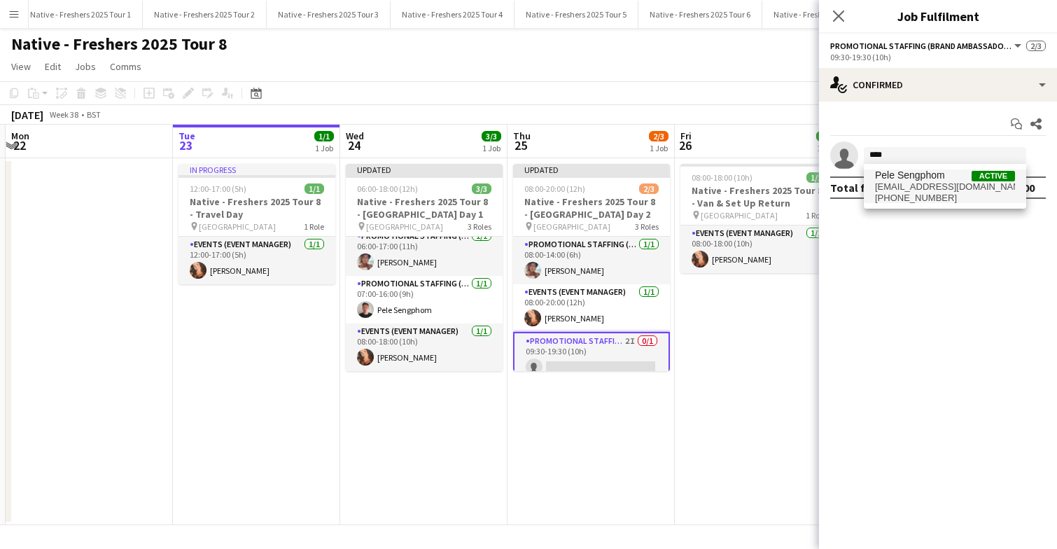
click at [897, 174] on span "Pele Sengphom" at bounding box center [910, 175] width 70 height 12
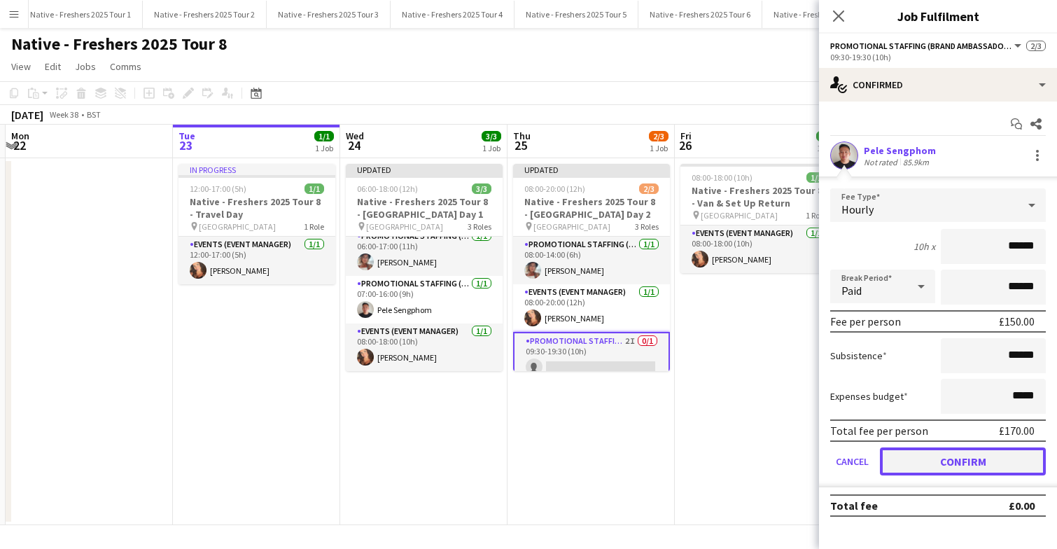
click at [935, 461] on button "Confirm" at bounding box center [963, 461] width 166 height 28
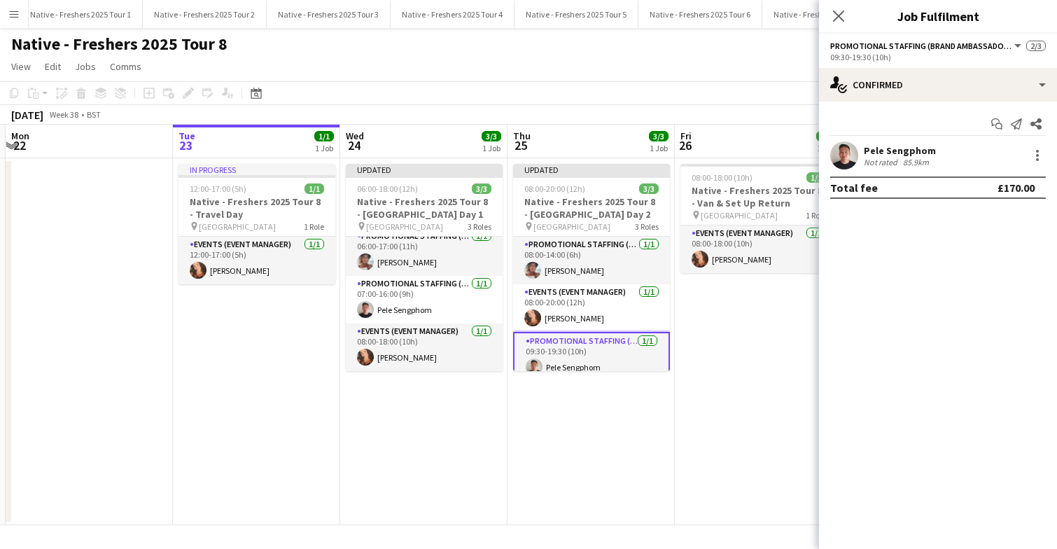
click at [734, 333] on app-date-cell "08:00-18:00 (10h) 1/1 Native - Freshers 2025 Tour 8 - Van & Set Up Return pin B…" at bounding box center [758, 341] width 167 height 367
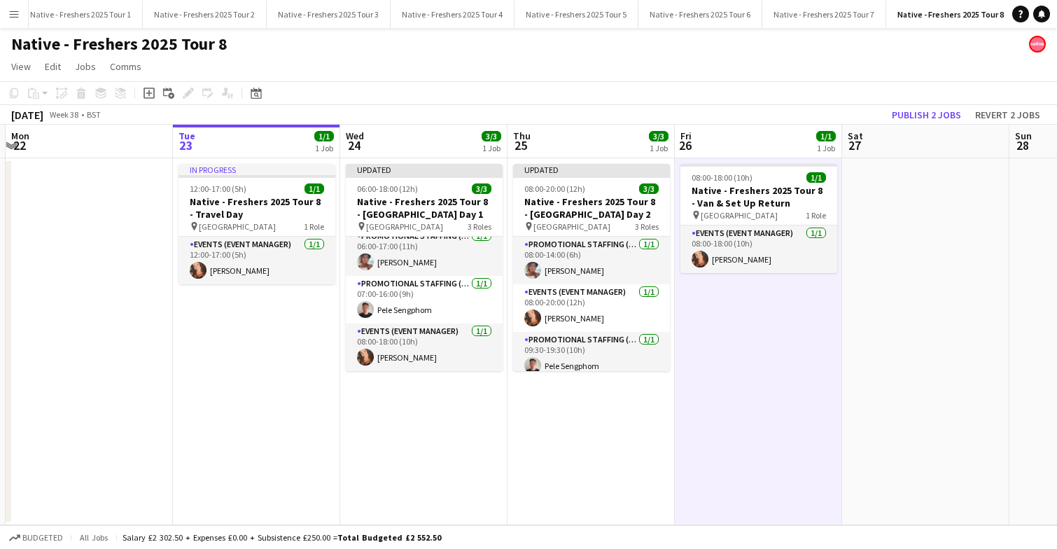
scroll to position [0, 328]
click at [451, 259] on app-card-role "Promotional Staffing (Brand Ambassadors) 1/1 06:00-17:00 (11h) Carole-Anne Owen" at bounding box center [425, 252] width 157 height 48
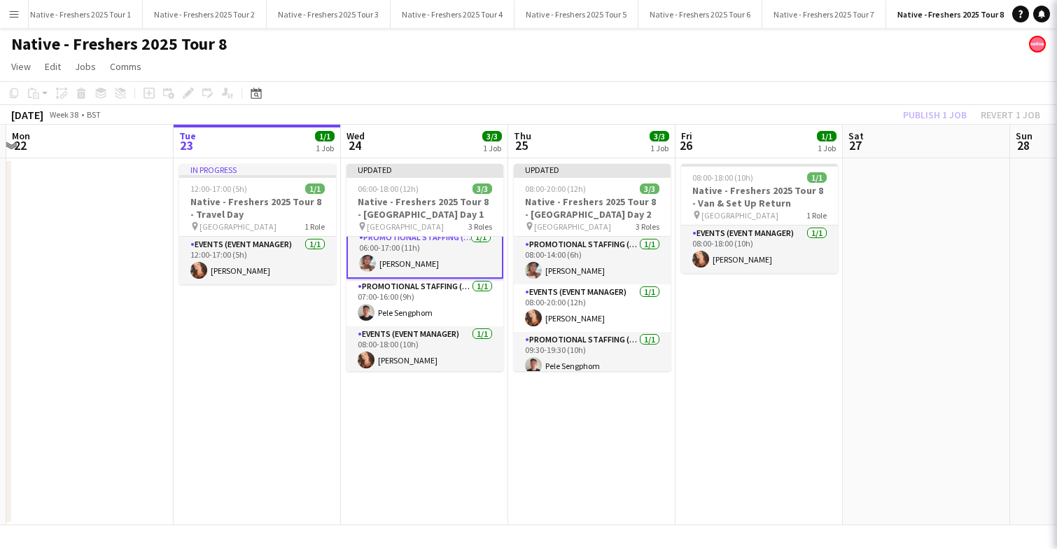
scroll to position [10, 0]
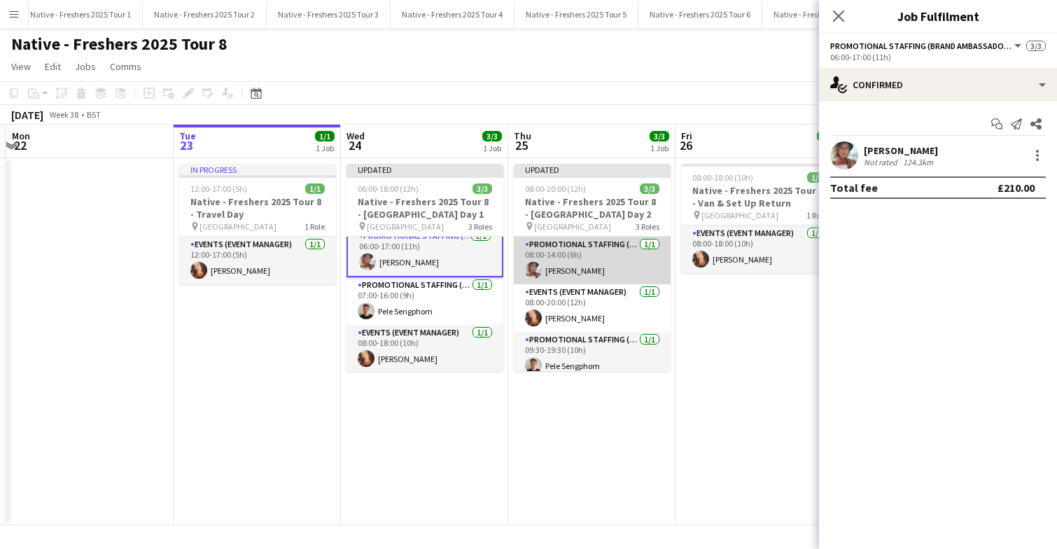
click at [594, 266] on app-card-role "Promotional Staffing (Brand Ambassadors) 1/1 08:00-14:00 (6h) Carole-Anne Owen" at bounding box center [592, 261] width 157 height 48
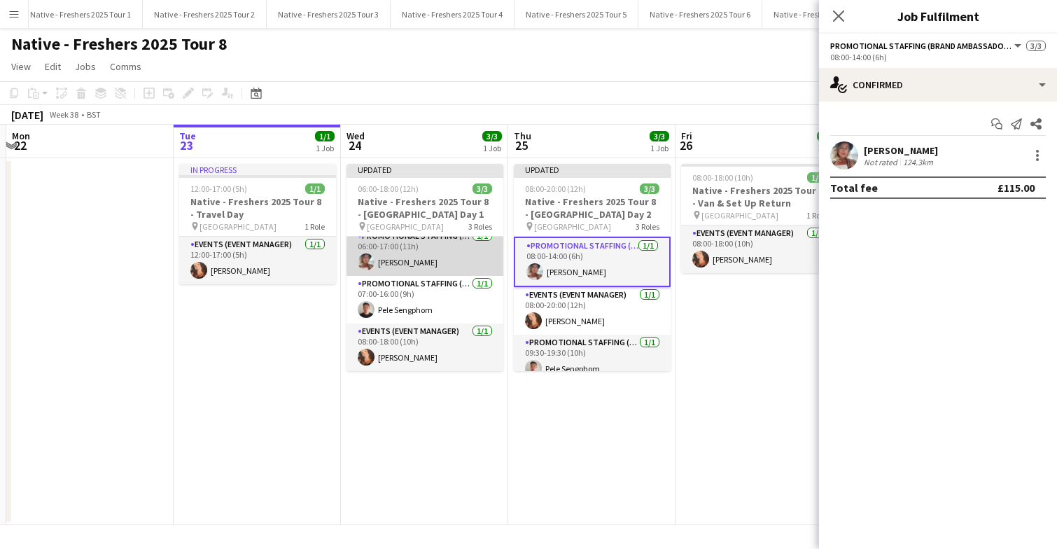
click at [442, 252] on app-card-role "Promotional Staffing (Brand Ambassadors) 1/1 06:00-17:00 (11h) Carole-Anne Owen" at bounding box center [425, 252] width 157 height 48
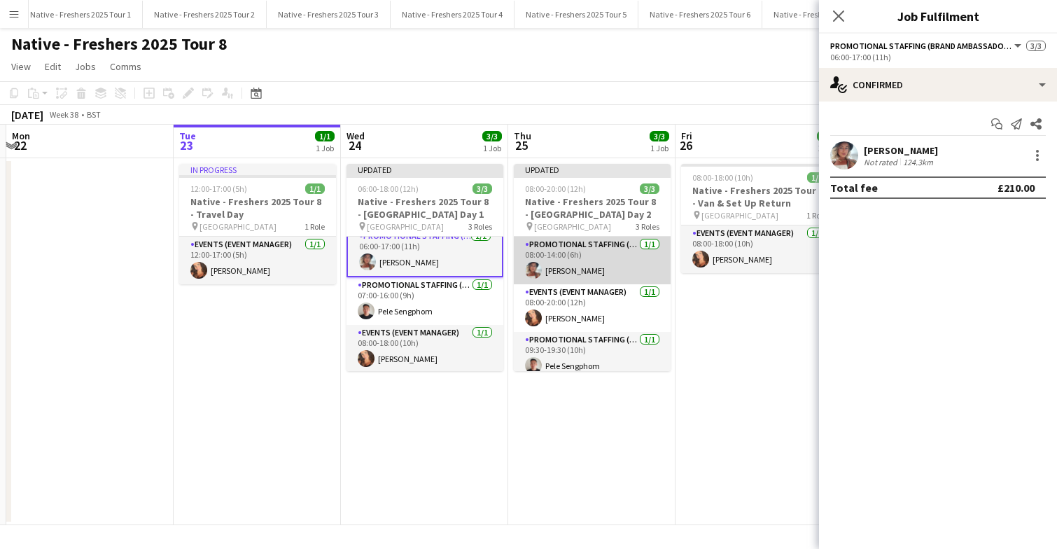
click at [621, 256] on app-card-role "Promotional Staffing (Brand Ambassadors) 1/1 08:00-14:00 (6h) Carole-Anne Owen" at bounding box center [592, 261] width 157 height 48
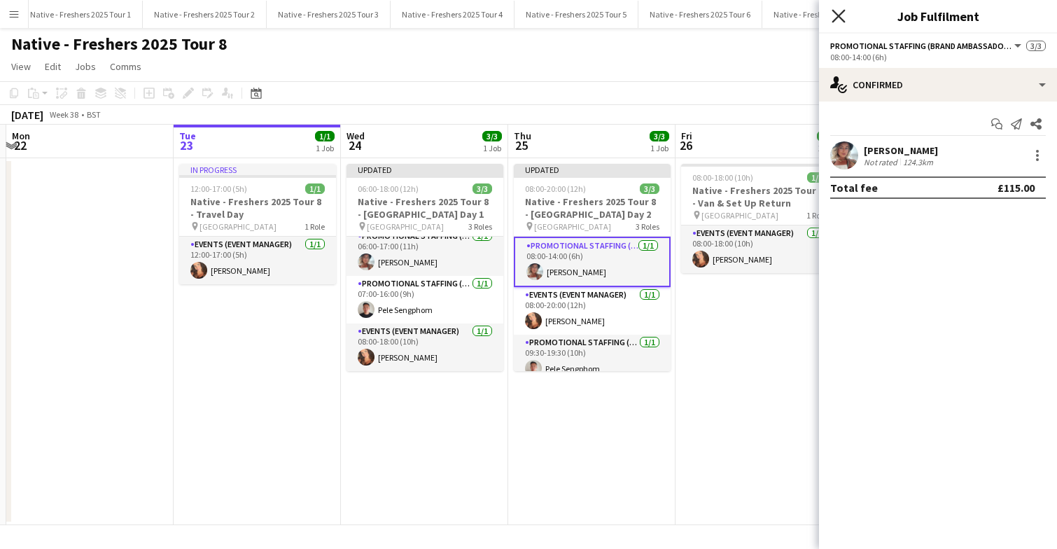
click at [839, 15] on icon at bounding box center [838, 15] width 13 height 13
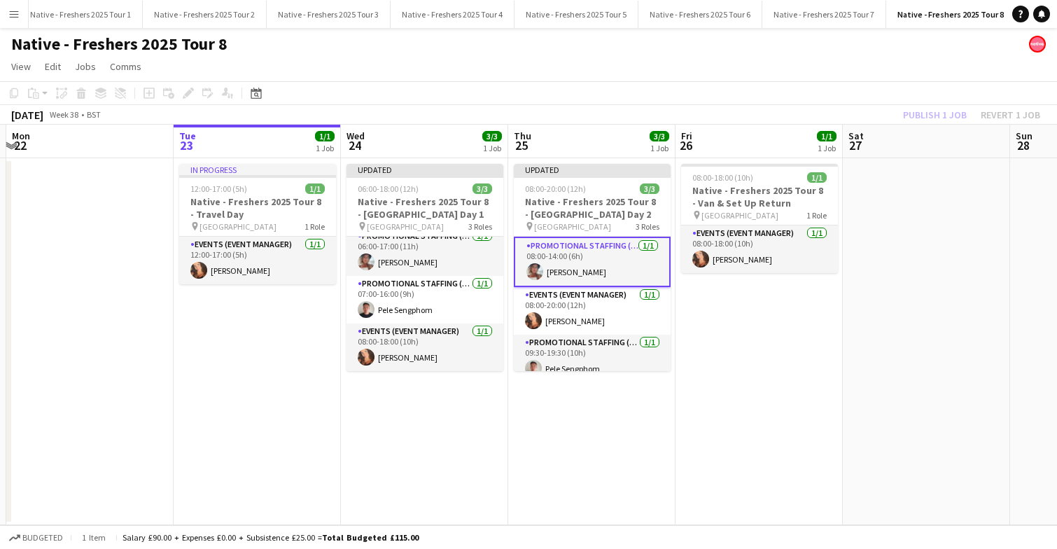
click at [755, 361] on app-date-cell "08:00-18:00 (10h) 1/1 Native - Freshers 2025 Tour 8 - Van & Set Up Return pin B…" at bounding box center [759, 341] width 167 height 367
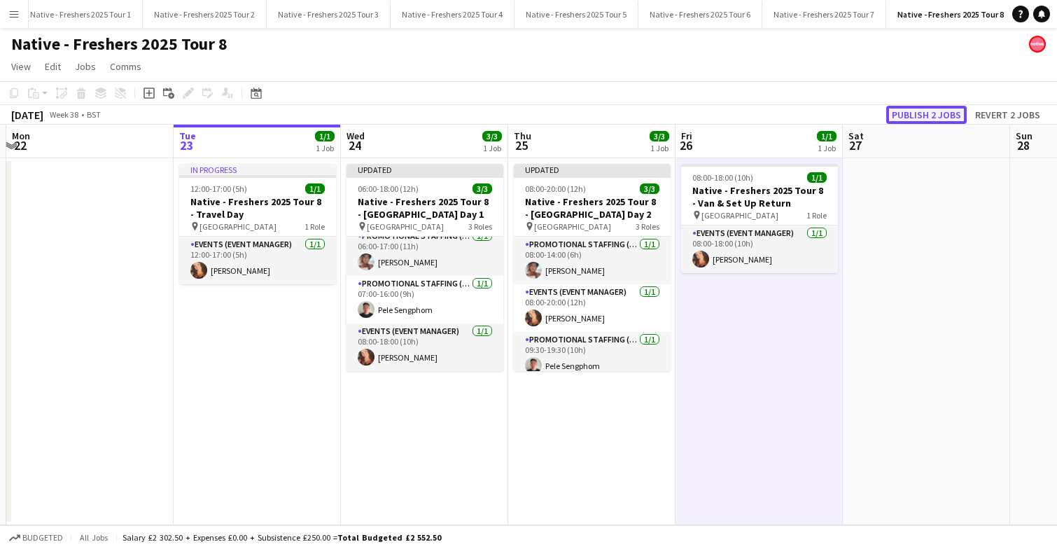
click at [919, 114] on button "Publish 2 jobs" at bounding box center [926, 115] width 81 height 18
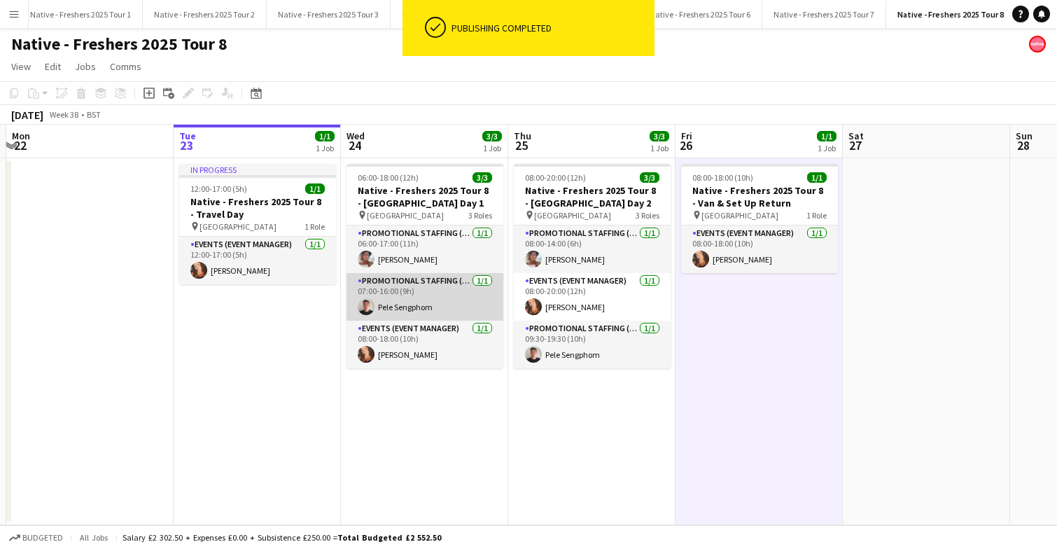
scroll to position [0, 0]
click at [456, 303] on app-card-role "Promotional Staffing (Brand Ambassadors) 1/1 07:00-16:00 (9h) Pele Sengphom" at bounding box center [425, 297] width 157 height 48
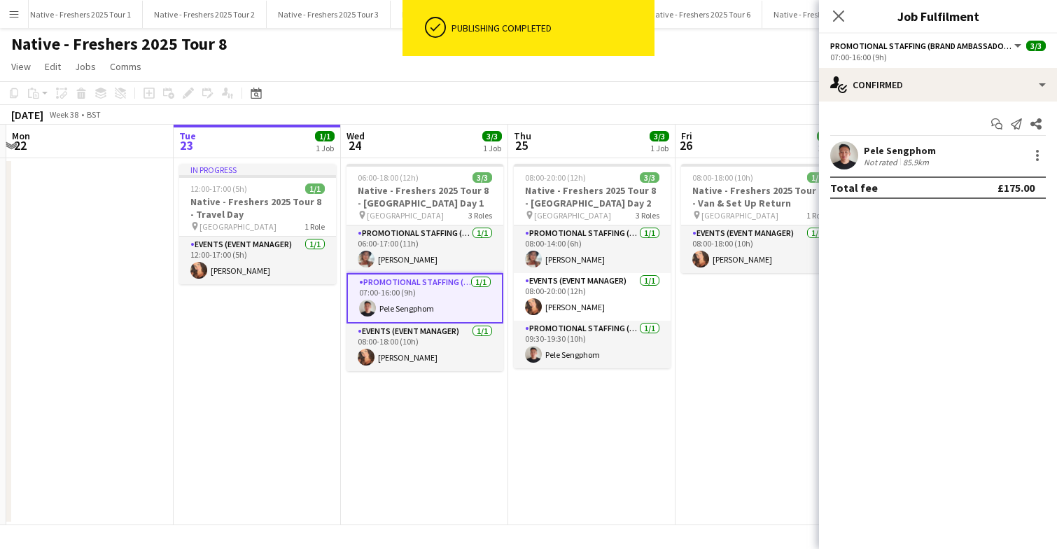
scroll to position [0, 329]
click at [746, 369] on app-date-cell "08:00-18:00 (10h) 1/1 Native - Freshers 2025 Tour 8 - Van & Set Up Return pin B…" at bounding box center [758, 341] width 167 height 367
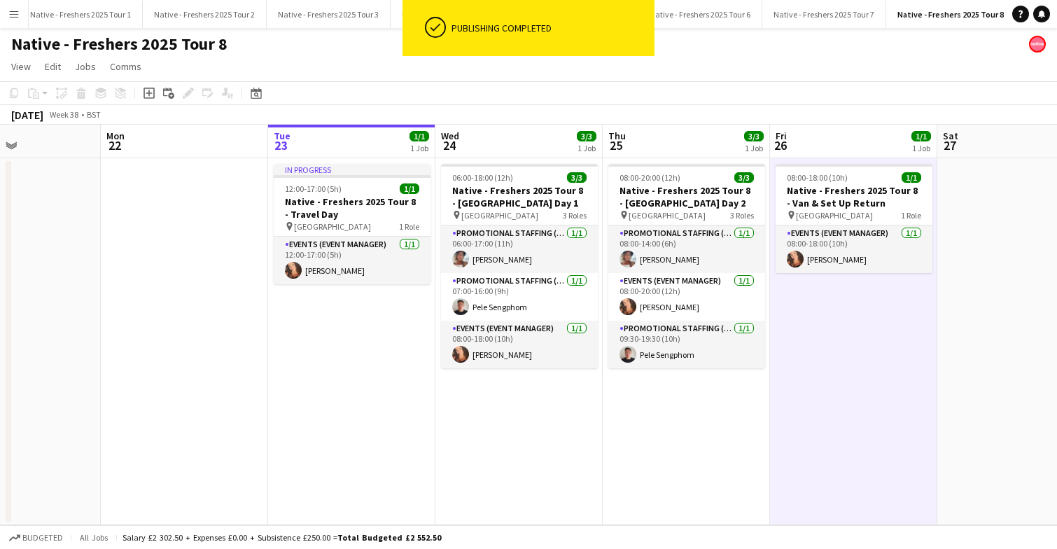
scroll to position [0, 291]
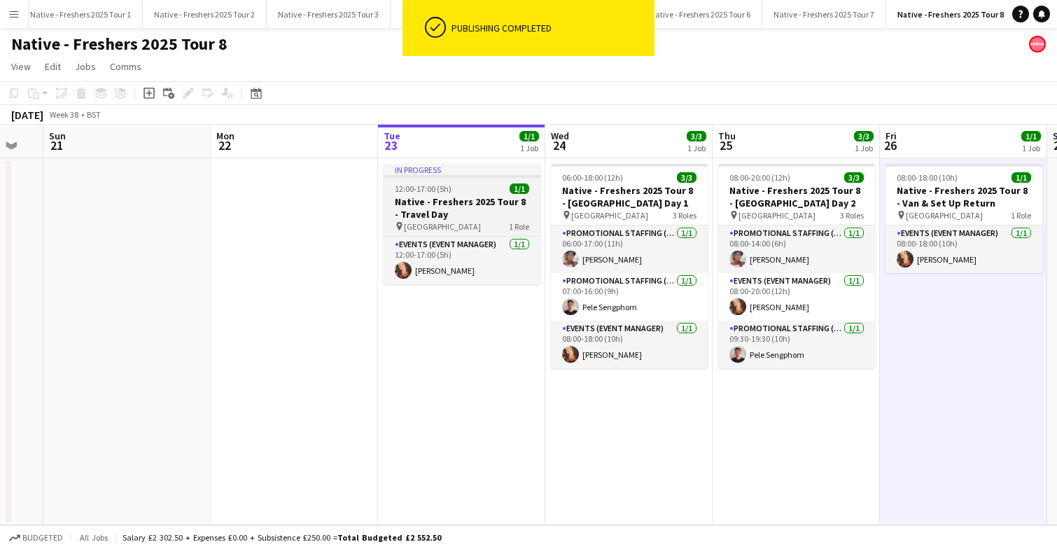
click at [507, 203] on h3 "Native - Freshers 2025 Tour 8 - Travel Day" at bounding box center [462, 207] width 157 height 25
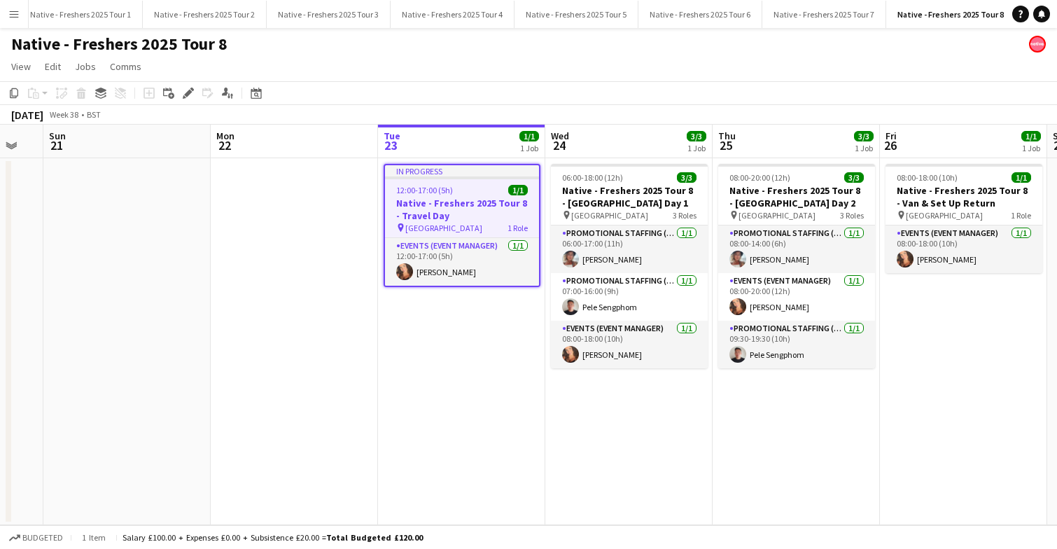
scroll to position [0, 353]
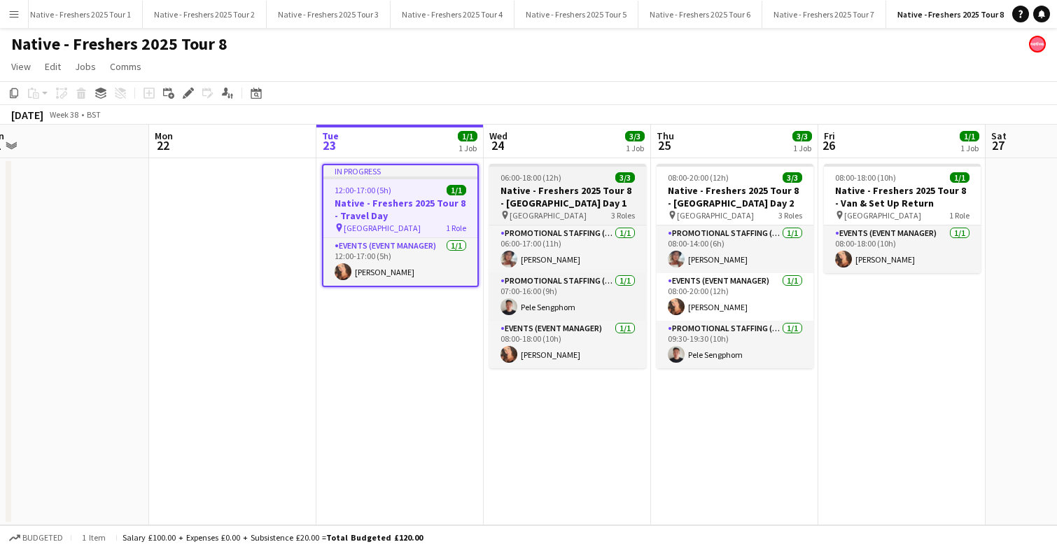
click at [573, 198] on h3 "Native - Freshers 2025 Tour 8 - Bangor University Day 1" at bounding box center [567, 196] width 157 height 25
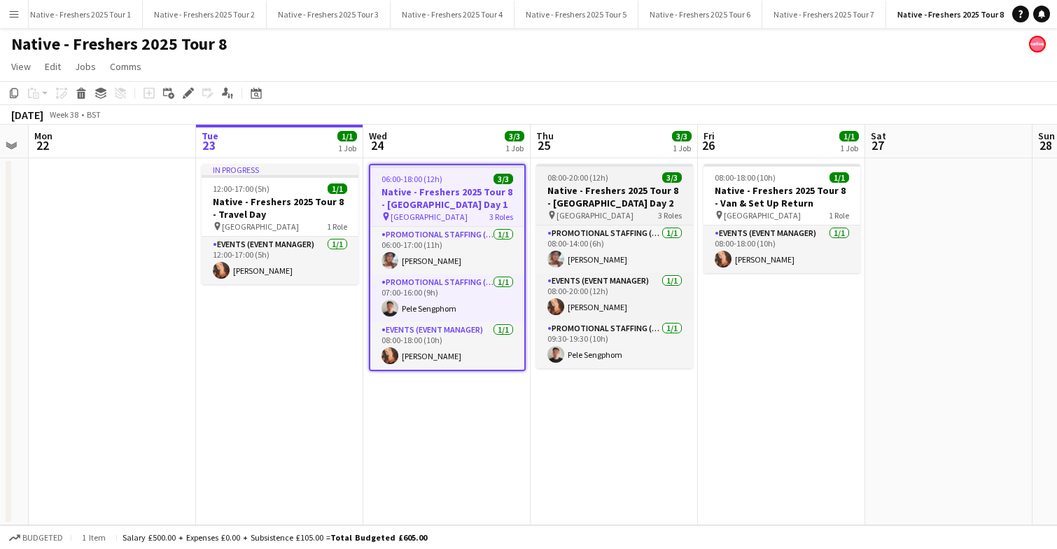
click at [629, 196] on h3 "Native - Freshers 2025 Tour 8 - Bangor University Day 2" at bounding box center [614, 196] width 157 height 25
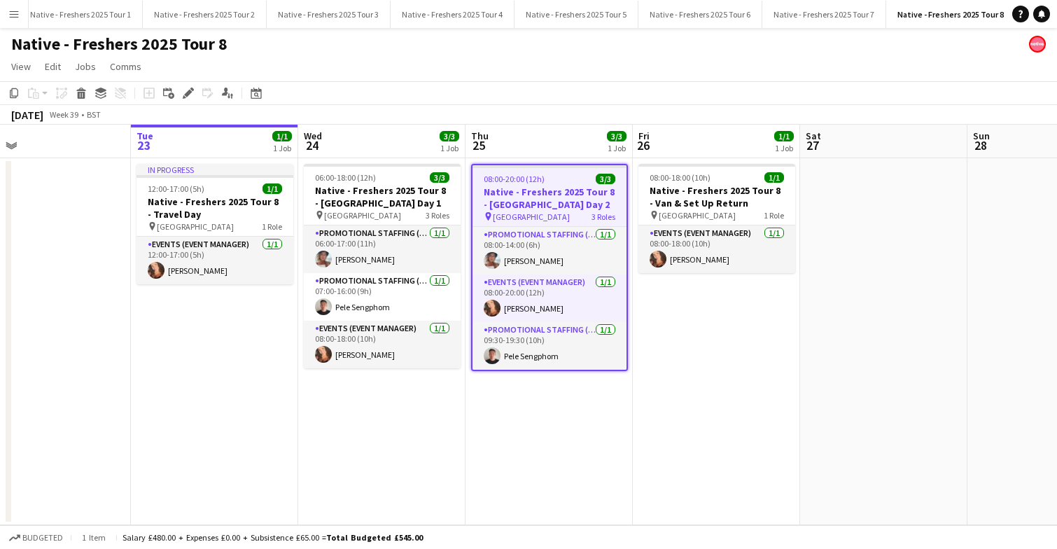
scroll to position [0, 540]
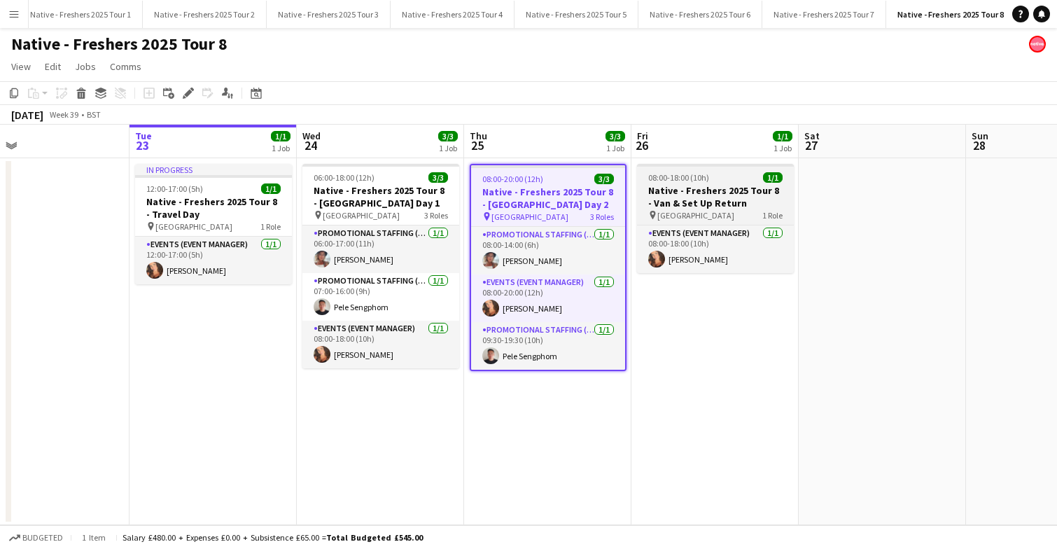
click at [718, 192] on h3 "Native - Freshers 2025 Tour 8 - Van & Set Up Return" at bounding box center [715, 196] width 157 height 25
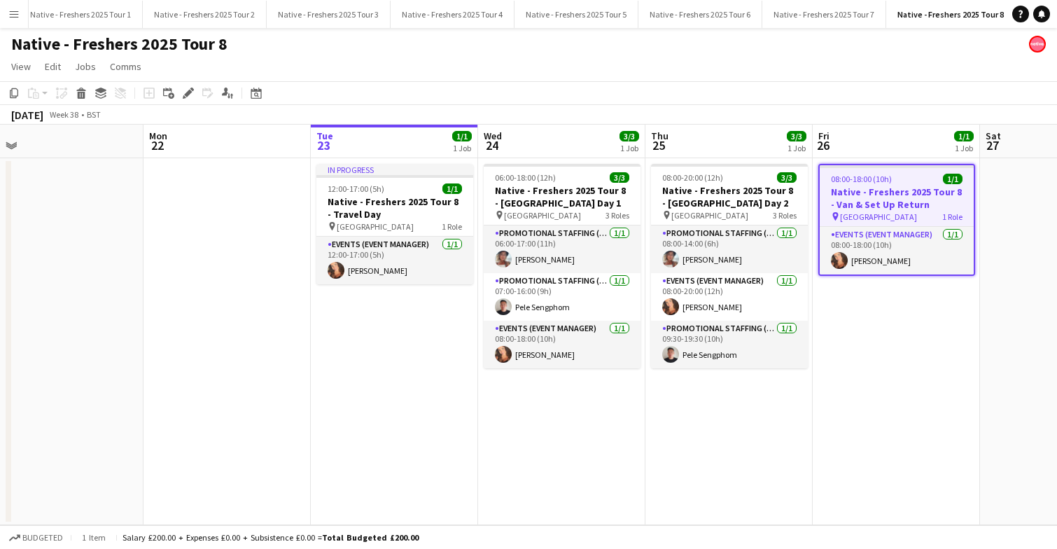
scroll to position [0, 368]
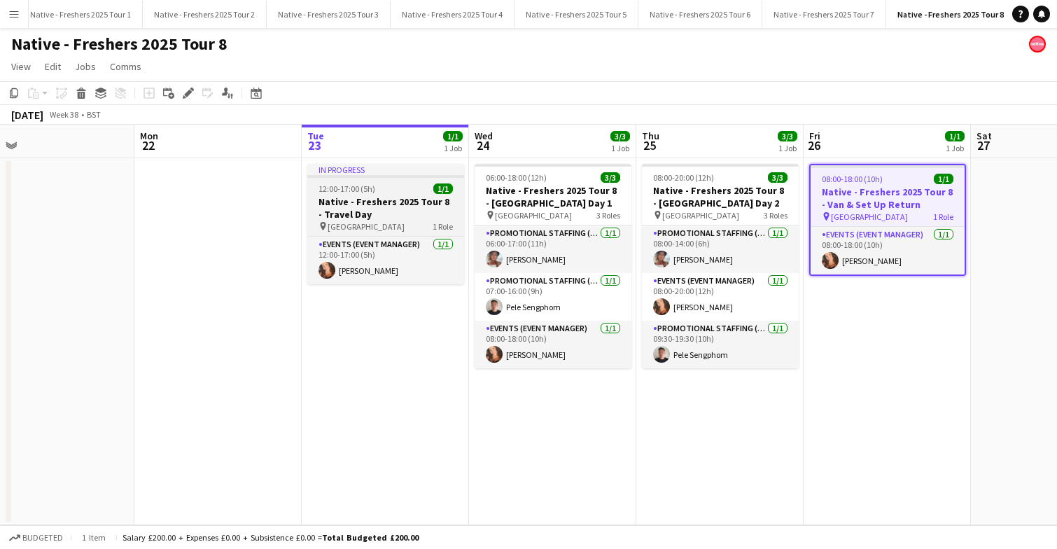
click at [420, 207] on h3 "Native - Freshers 2025 Tour 8 - Travel Day" at bounding box center [385, 207] width 157 height 25
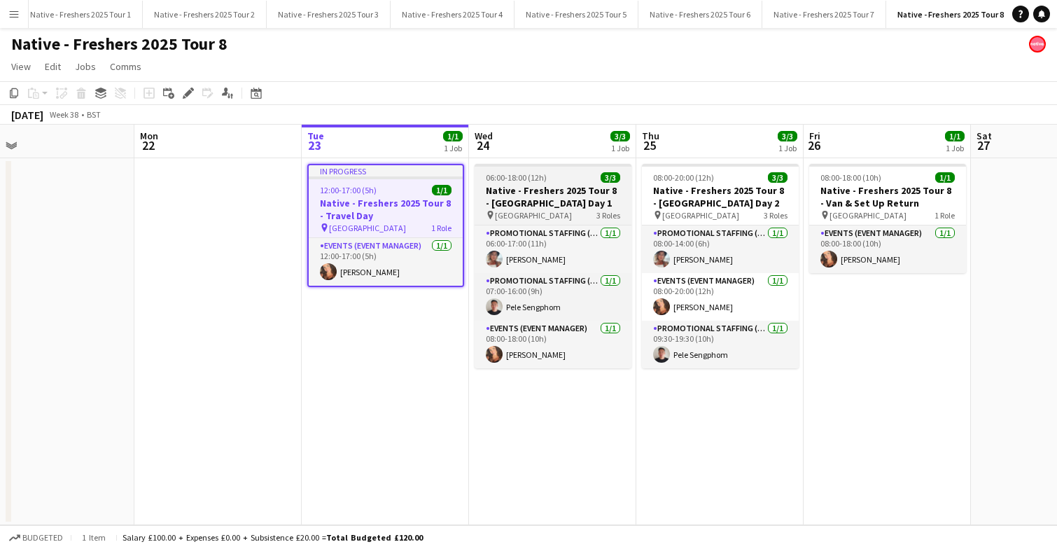
click at [565, 184] on h3 "Native - Freshers 2025 Tour 8 - Bangor University Day 1" at bounding box center [553, 196] width 157 height 25
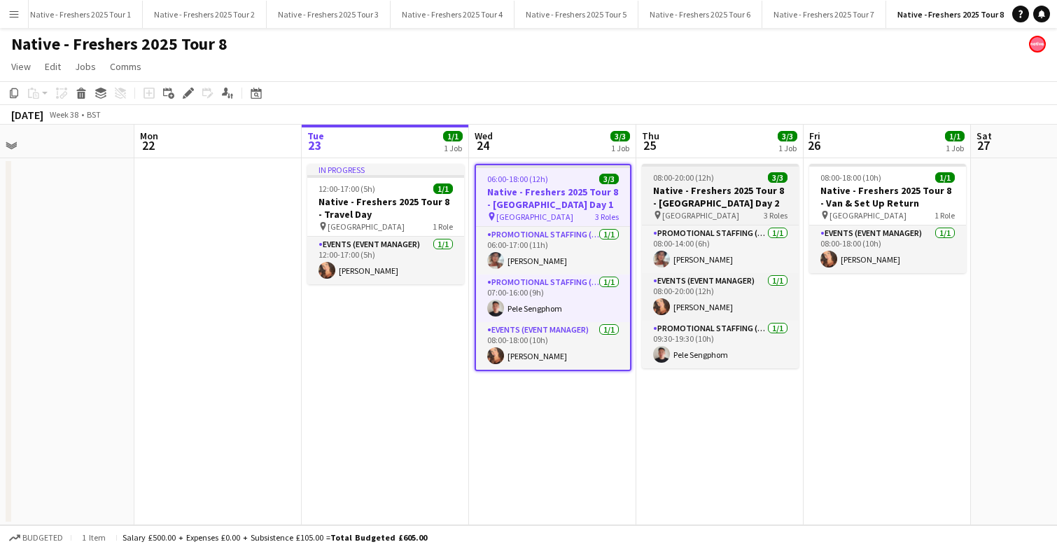
click at [725, 190] on h3 "Native - Freshers 2025 Tour 8 - Bangor University Day 2" at bounding box center [720, 196] width 157 height 25
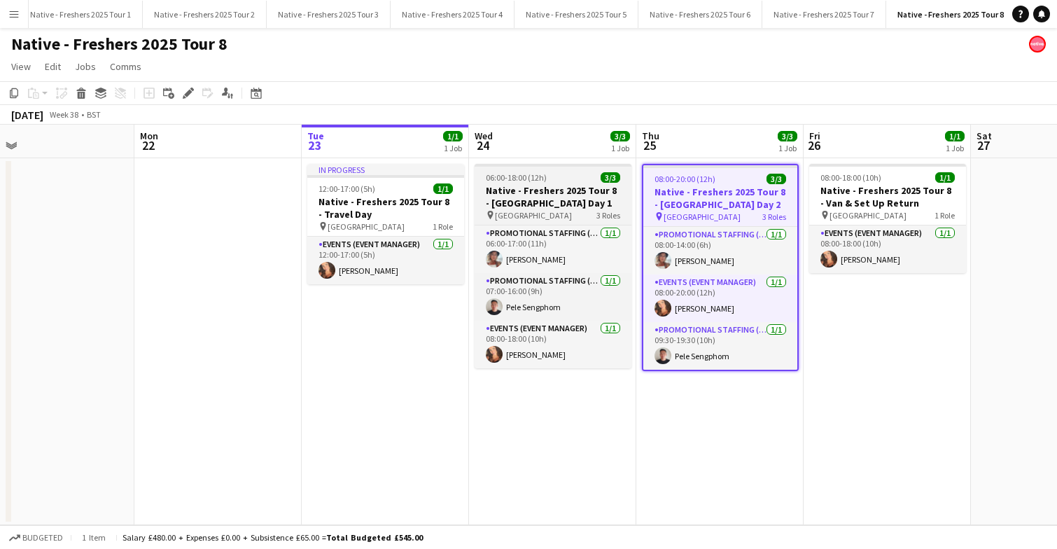
click at [593, 199] on h3 "Native - Freshers 2025 Tour 8 - Bangor University Day 1" at bounding box center [553, 196] width 157 height 25
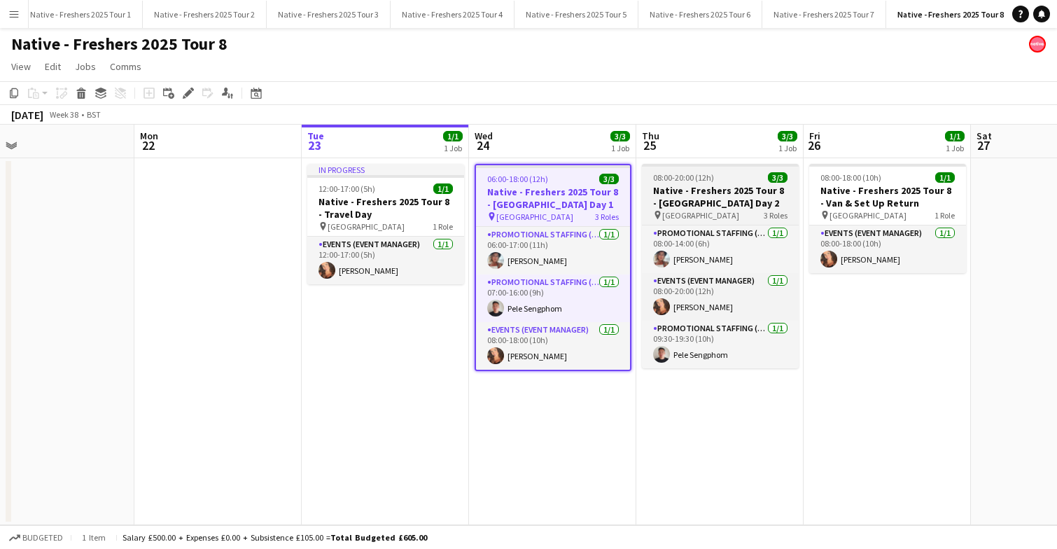
click at [732, 202] on h3 "Native - Freshers 2025 Tour 8 - Bangor University Day 2" at bounding box center [720, 196] width 157 height 25
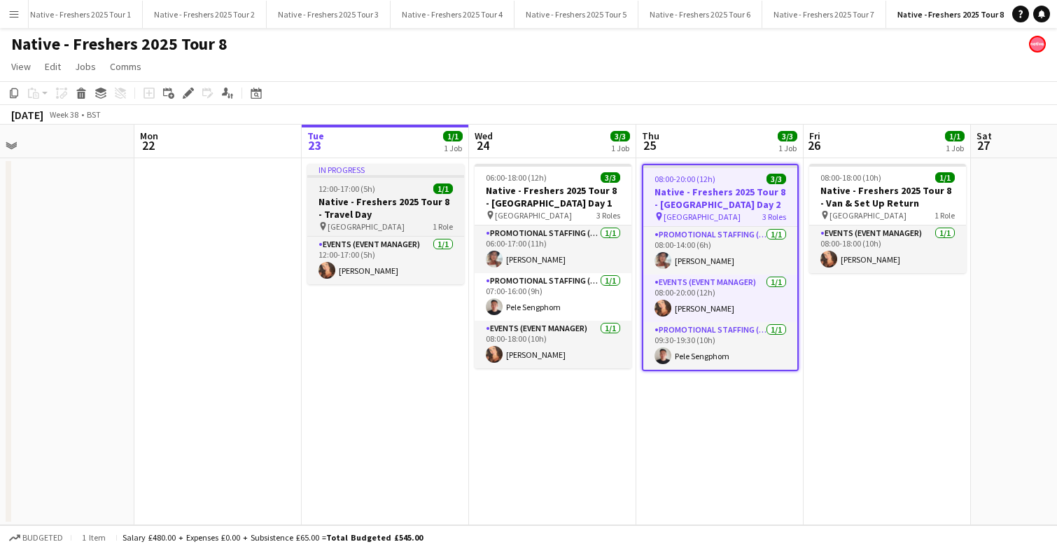
click at [440, 194] on app-job-card "In progress 12:00-17:00 (5h) 1/1 Native - Freshers 2025 Tour 8 - Travel Day pin…" at bounding box center [385, 224] width 157 height 120
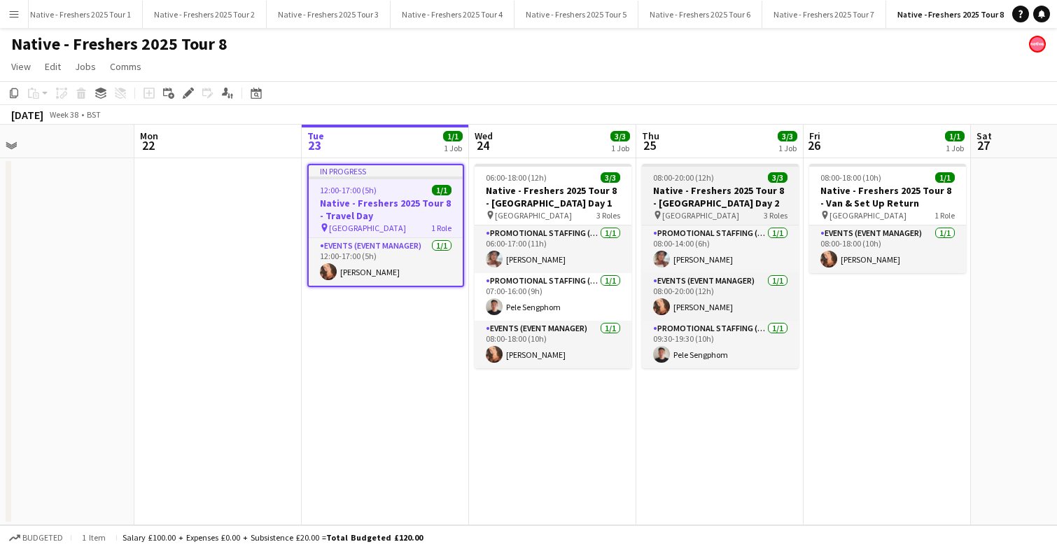
click at [726, 209] on div "pin Bangor University 3 Roles" at bounding box center [720, 214] width 157 height 11
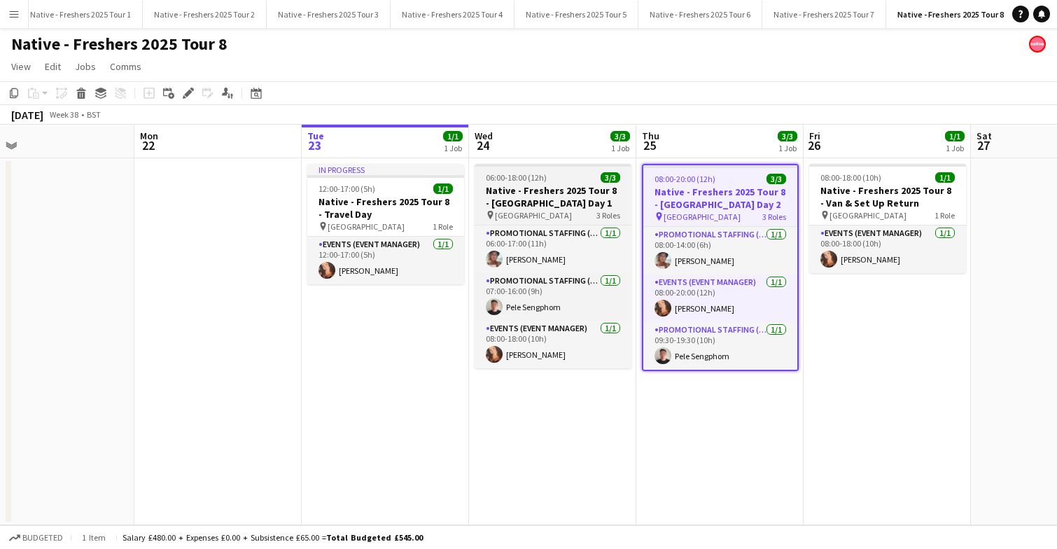
click at [565, 210] on div "pin Bangor University 3 Roles" at bounding box center [553, 214] width 157 height 11
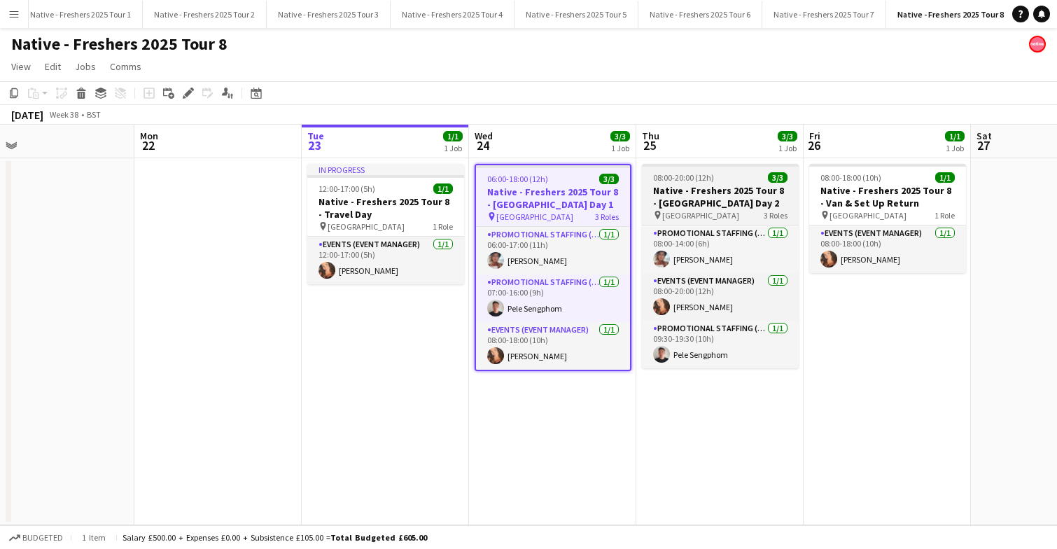
click at [691, 213] on span "Bangor University" at bounding box center [700, 215] width 77 height 11
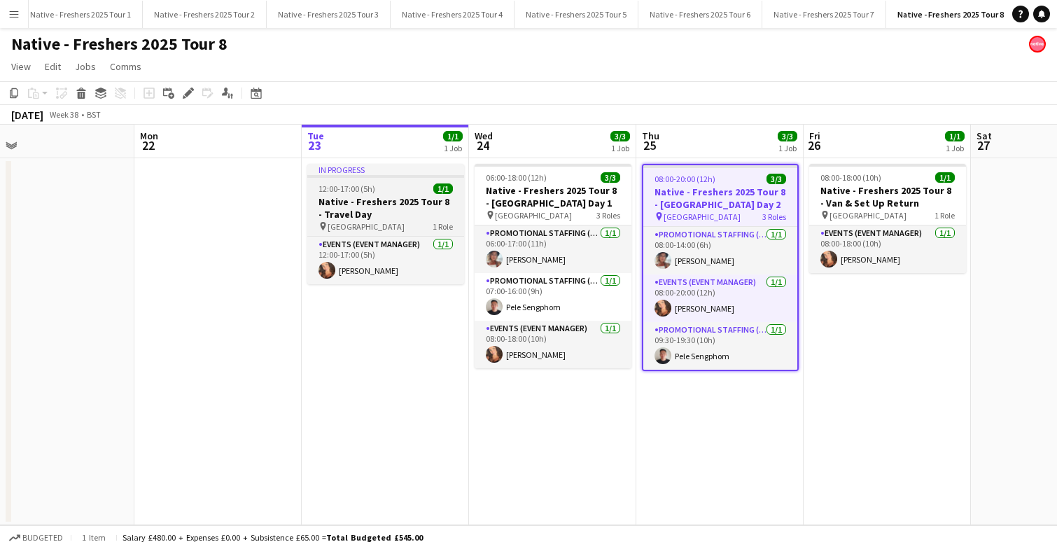
click at [412, 201] on h3 "Native - Freshers 2025 Tour 8 - Travel Day" at bounding box center [385, 207] width 157 height 25
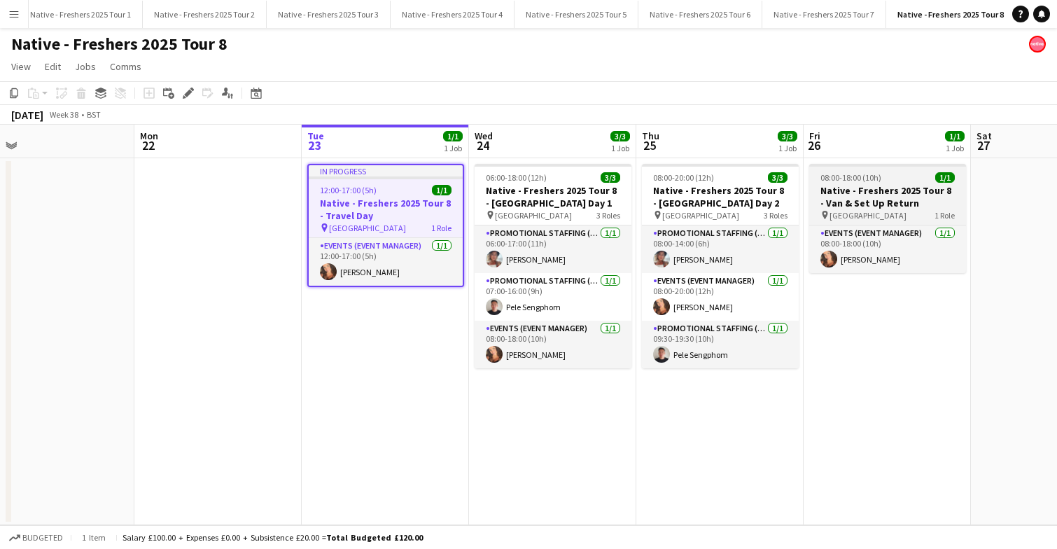
click at [896, 211] on div "pin Bangor 1 Role" at bounding box center [887, 214] width 157 height 11
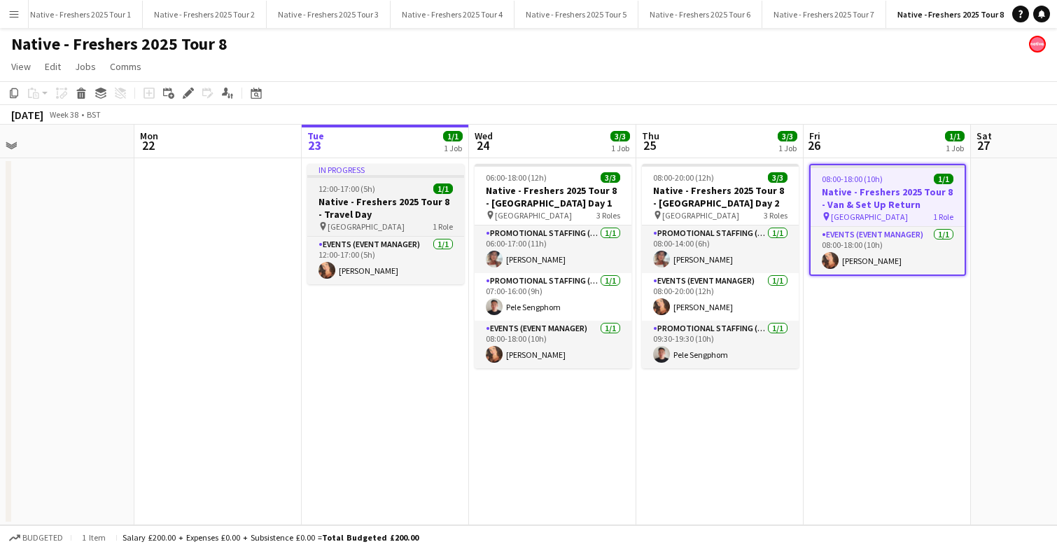
click at [410, 196] on h3 "Native - Freshers 2025 Tour 8 - Travel Day" at bounding box center [385, 207] width 157 height 25
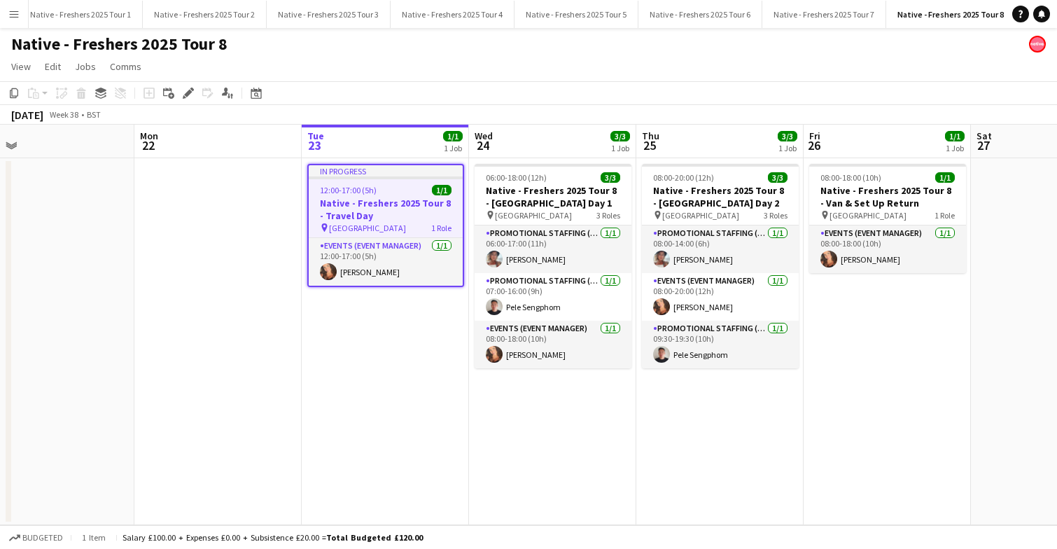
click at [883, 325] on app-date-cell "08:00-18:00 (10h) 1/1 Native - Freshers 2025 Tour 8 - Van & Set Up Return pin B…" at bounding box center [887, 341] width 167 height 367
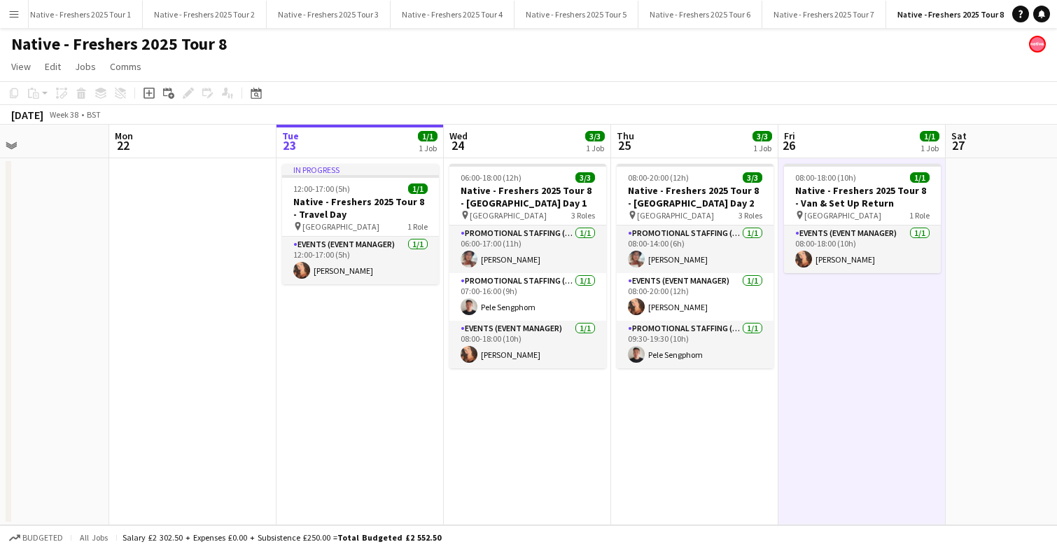
scroll to position [0, 391]
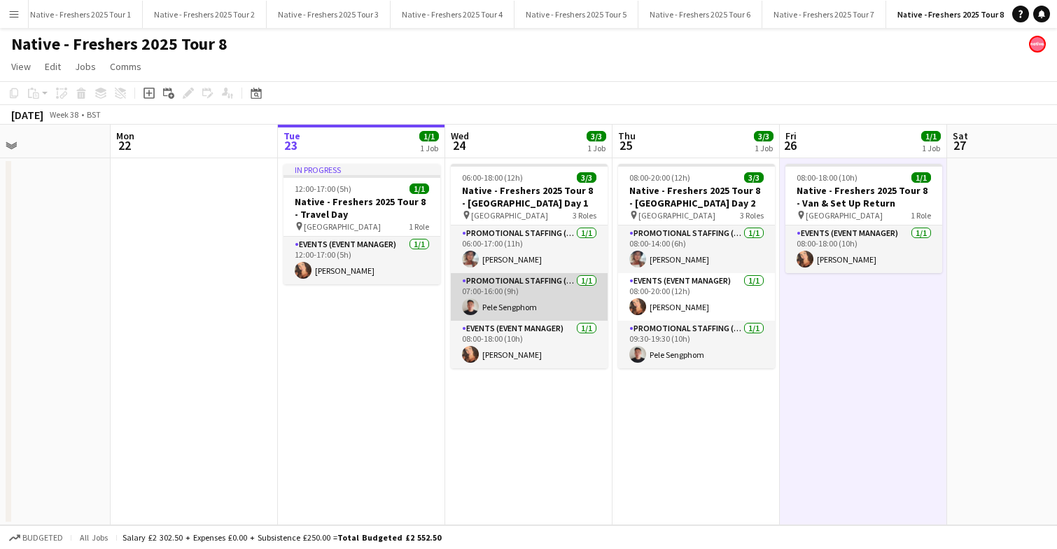
click at [542, 300] on app-card-role "Promotional Staffing (Brand Ambassadors) 1/1 07:00-16:00 (9h) Pele Sengphom" at bounding box center [529, 297] width 157 height 48
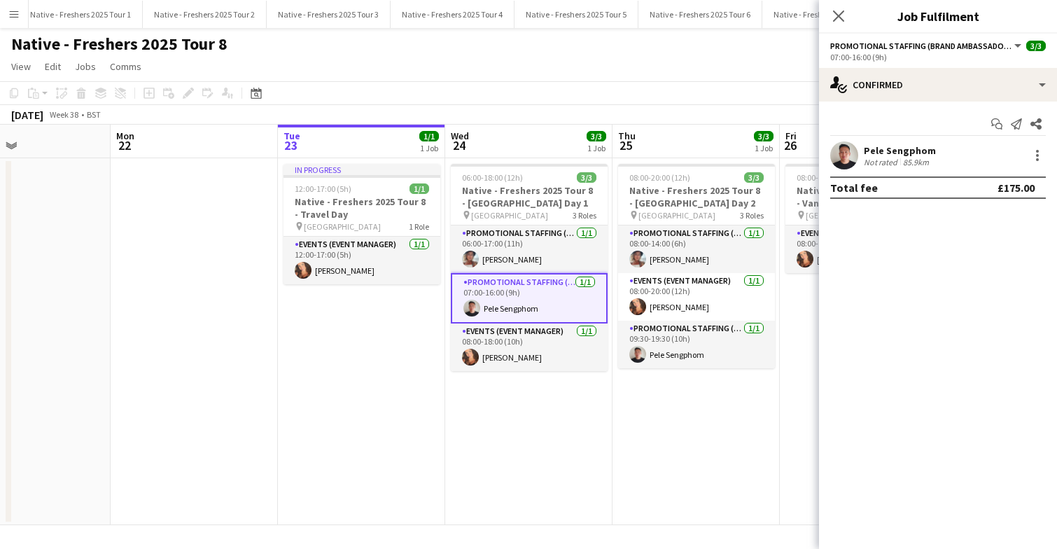
click at [845, 158] on app-user-avatar at bounding box center [844, 155] width 28 height 28
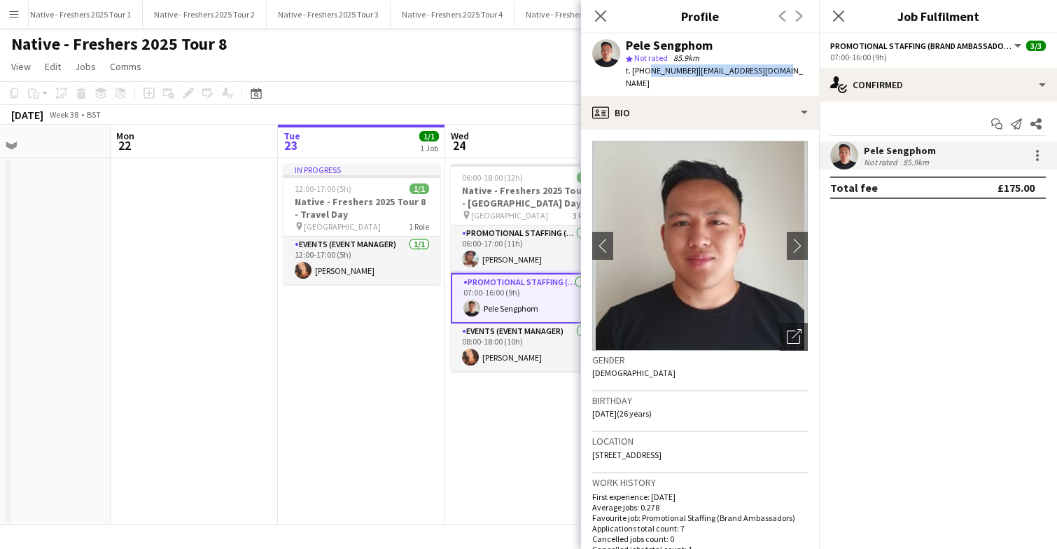
drag, startPoint x: 646, startPoint y: 70, endPoint x: 811, endPoint y: 76, distance: 164.6
click at [811, 76] on app-profile-header "Pele Sengphom star Not rated 85.9km t. +447572546554 | pele-s@hotmail.co.uk" at bounding box center [700, 65] width 238 height 62
copy div "7572546554 | pele-s@hotmail.co.uk"
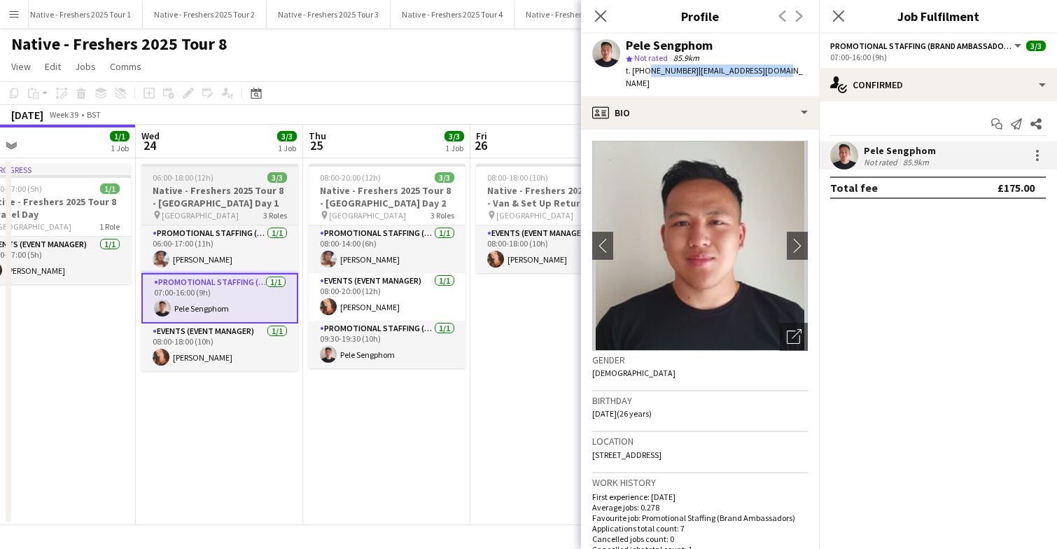
scroll to position [0, 361]
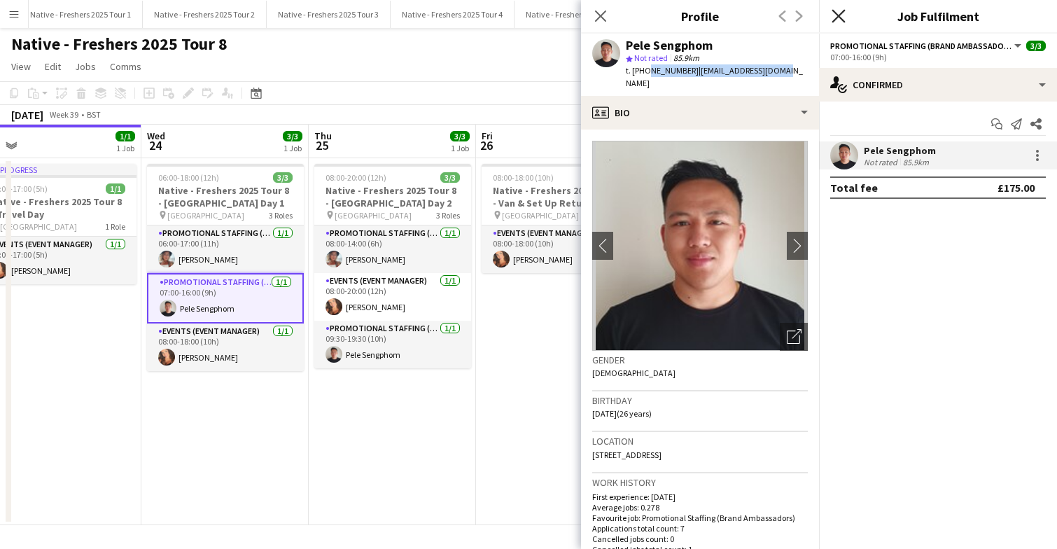
click at [839, 15] on icon at bounding box center [838, 15] width 13 height 13
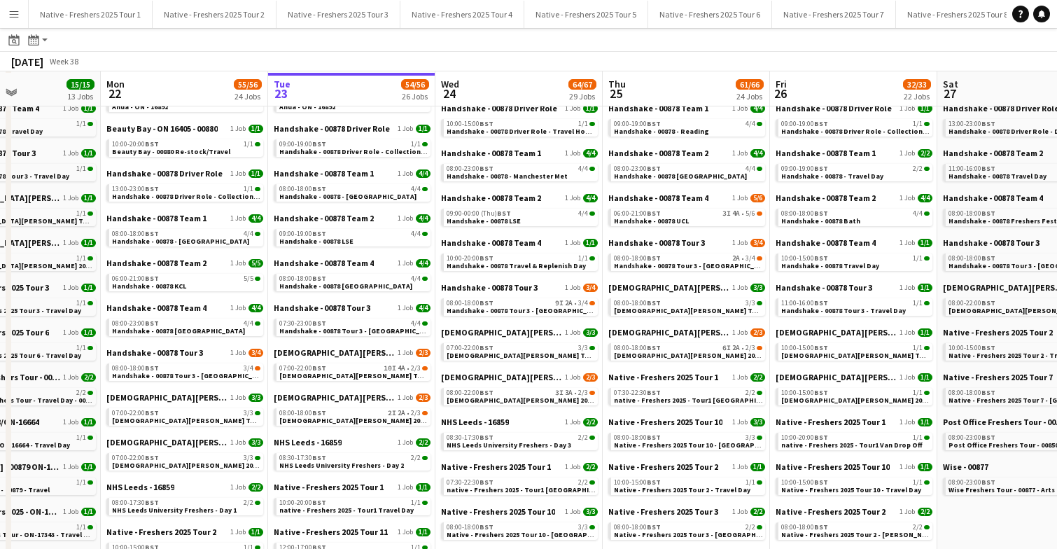
scroll to position [139, 0]
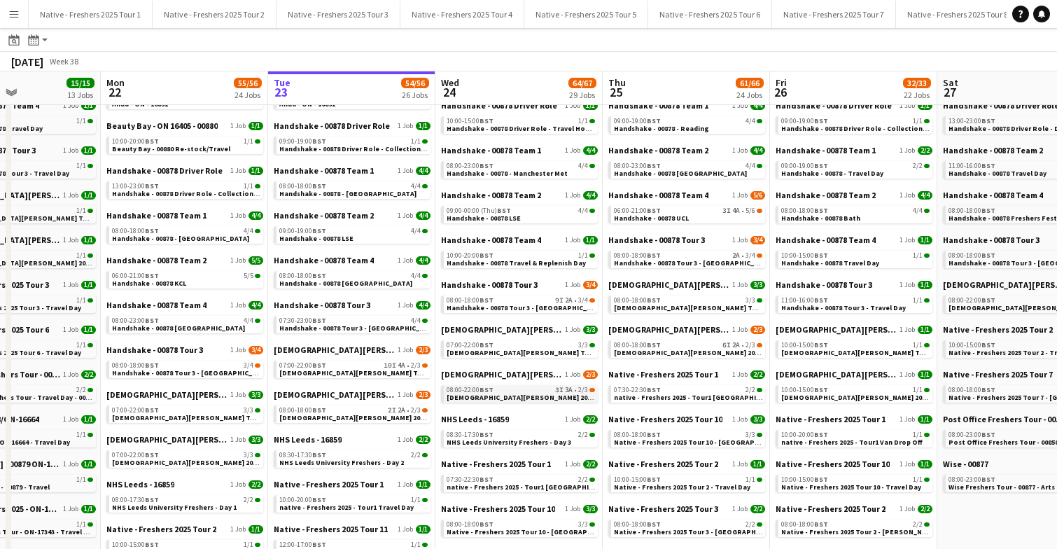
click at [529, 393] on span "[DEMOGRAPHIC_DATA][PERSON_NAME] 2025 Tour 2 - 00848 - [GEOGRAPHIC_DATA]" at bounding box center [582, 397] width 270 height 9
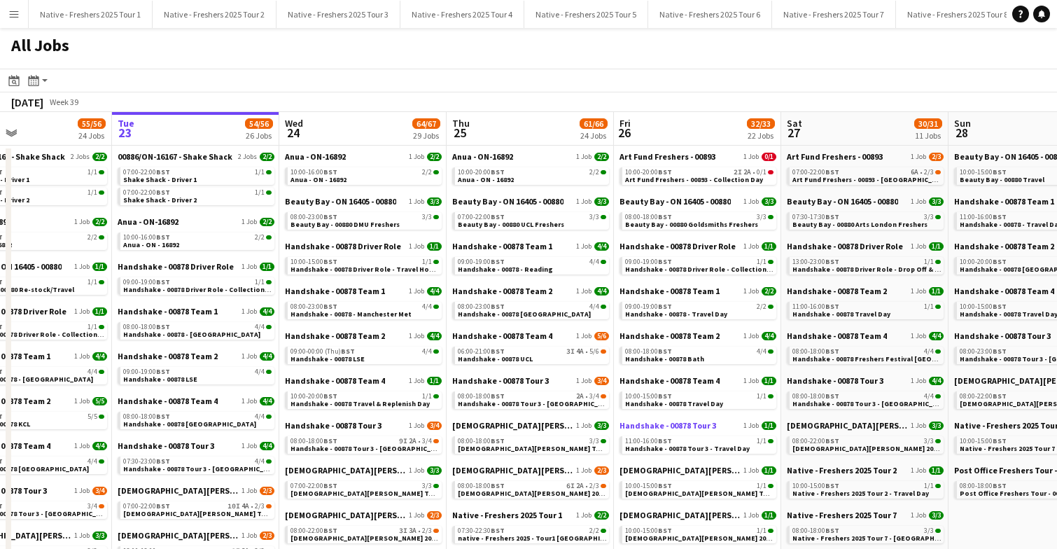
scroll to position [0, 403]
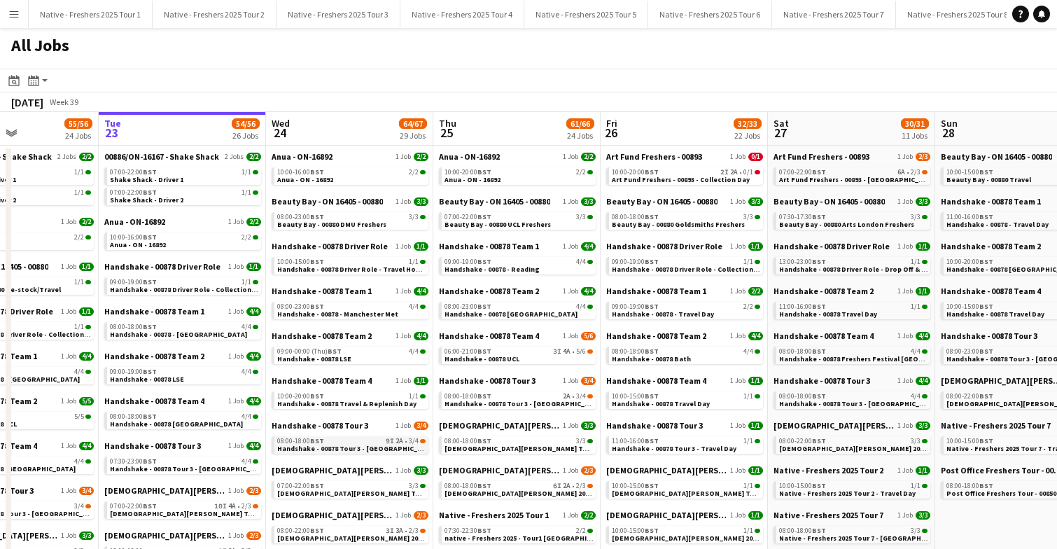
click at [368, 444] on span "Handshake - 00878 Tour 3 - Newcastle University Day 1" at bounding box center [366, 448] width 179 height 9
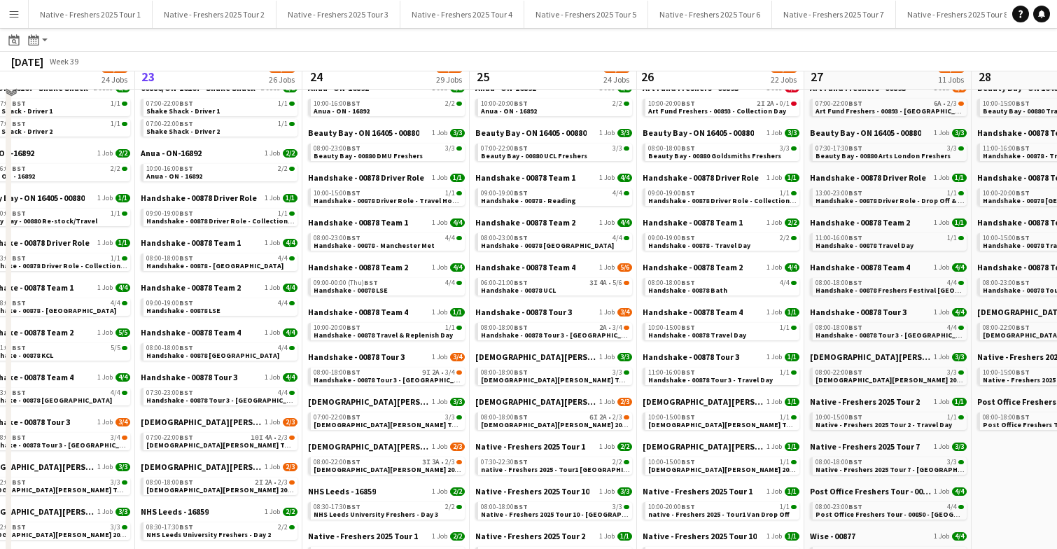
scroll to position [95, 0]
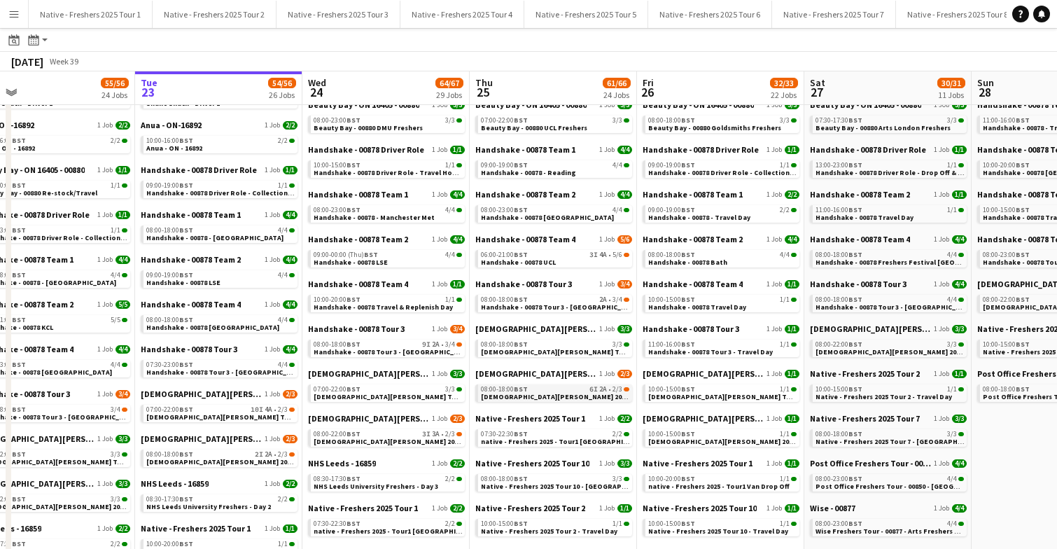
click at [531, 393] on span "[DEMOGRAPHIC_DATA][PERSON_NAME] 2025 Tour 2 - 00848 - [GEOGRAPHIC_DATA]" at bounding box center [616, 396] width 270 height 9
click at [402, 347] on div "08:00-18:00 BST 9I 2A • 3/4" at bounding box center [388, 344] width 148 height 7
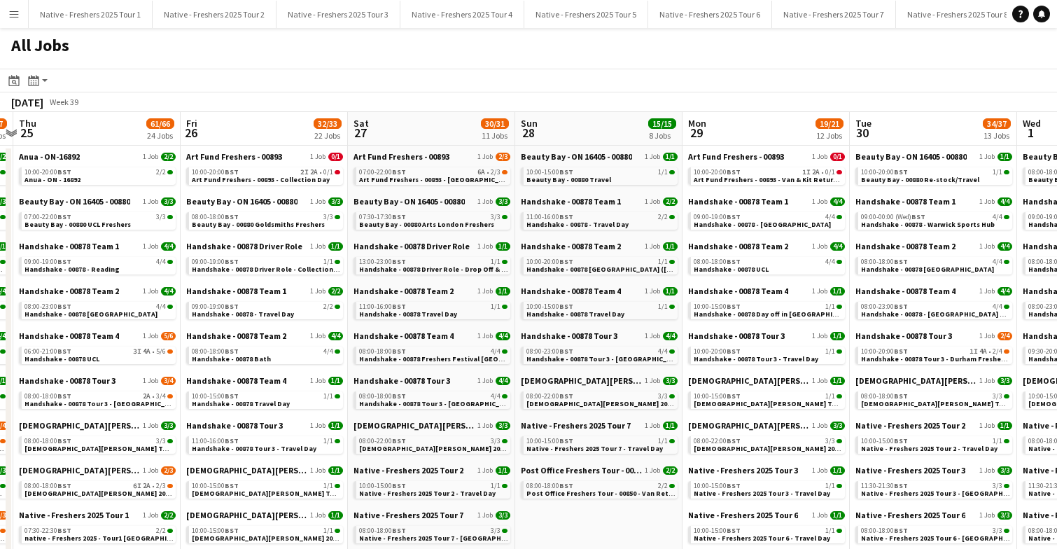
scroll to position [0, 659]
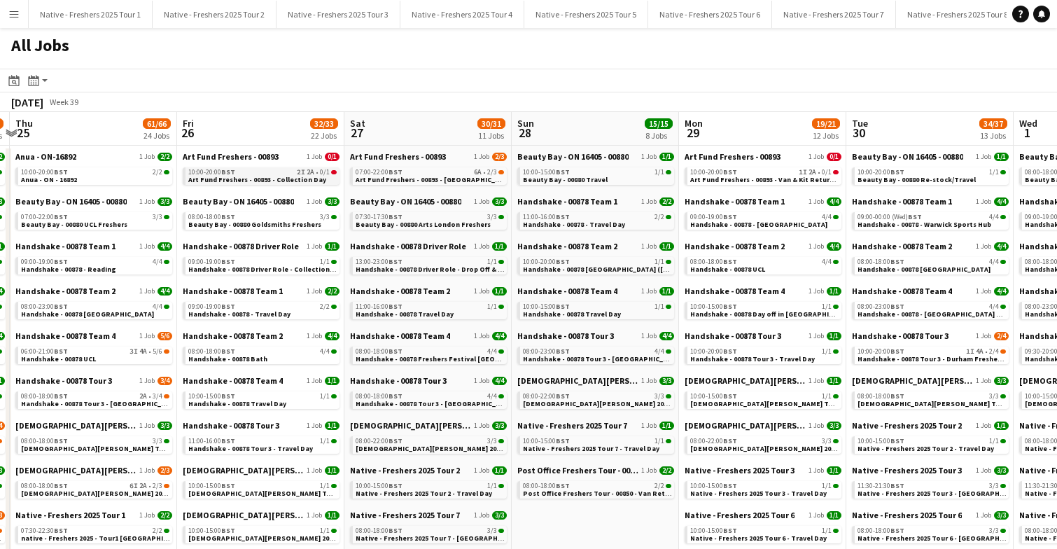
click at [288, 177] on span "Art Fund Freshers - 00893 - Collection Day" at bounding box center [257, 179] width 138 height 9
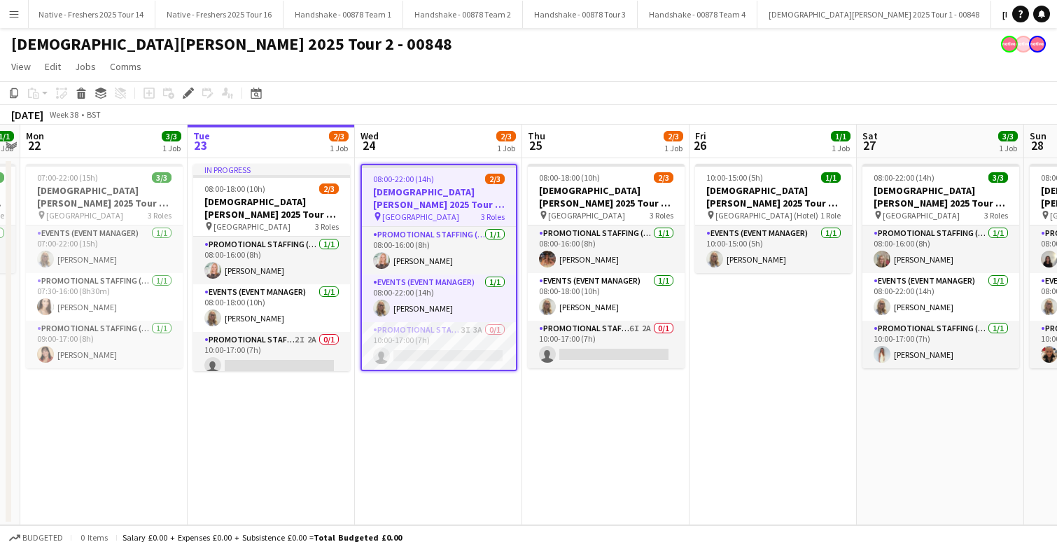
scroll to position [0, 1630]
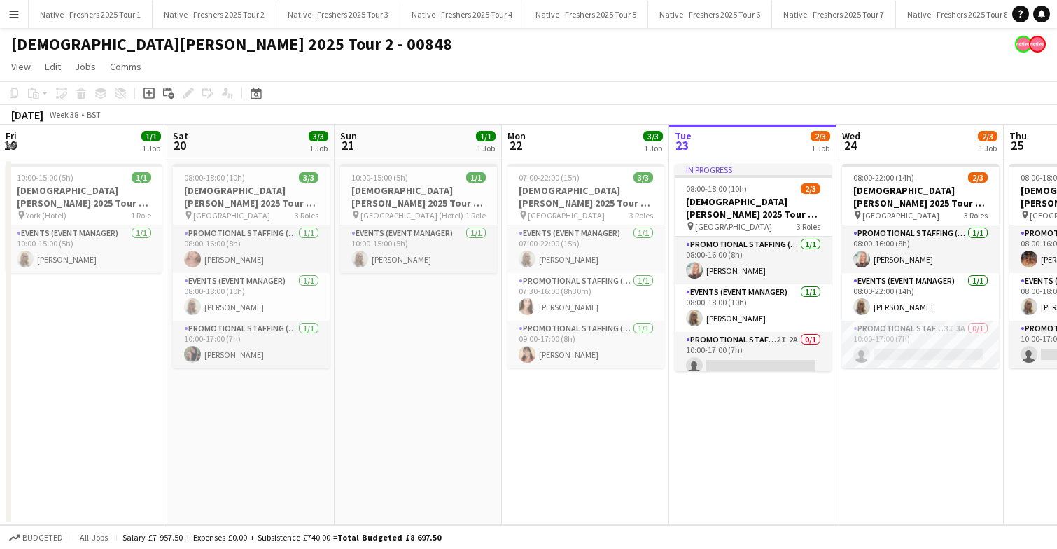
scroll to position [0, 424]
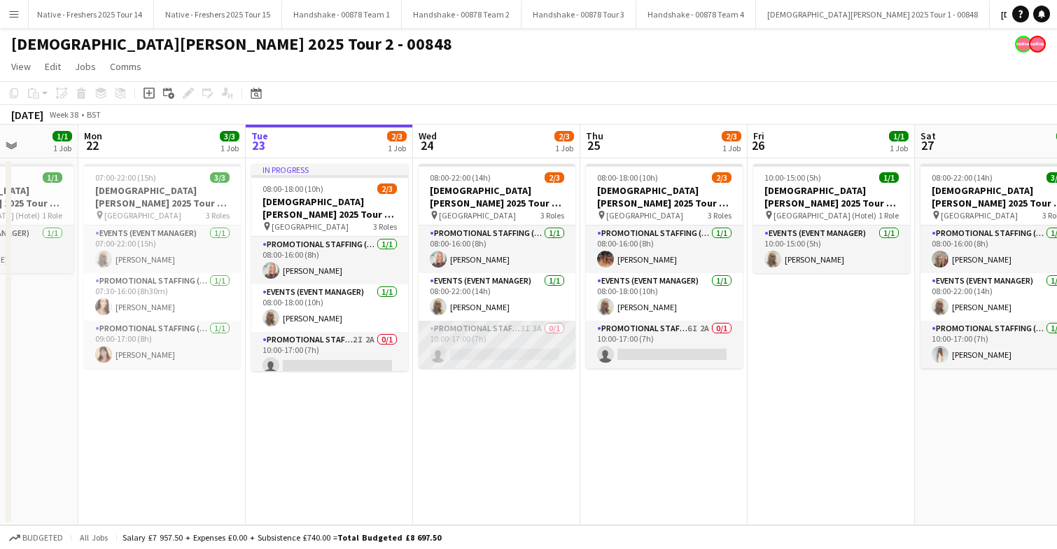
click at [522, 343] on app-card-role "Promotional Staffing (Brand Ambassadors) 3I 3A 0/1 10:00-17:00 (7h) single-neut…" at bounding box center [497, 345] width 157 height 48
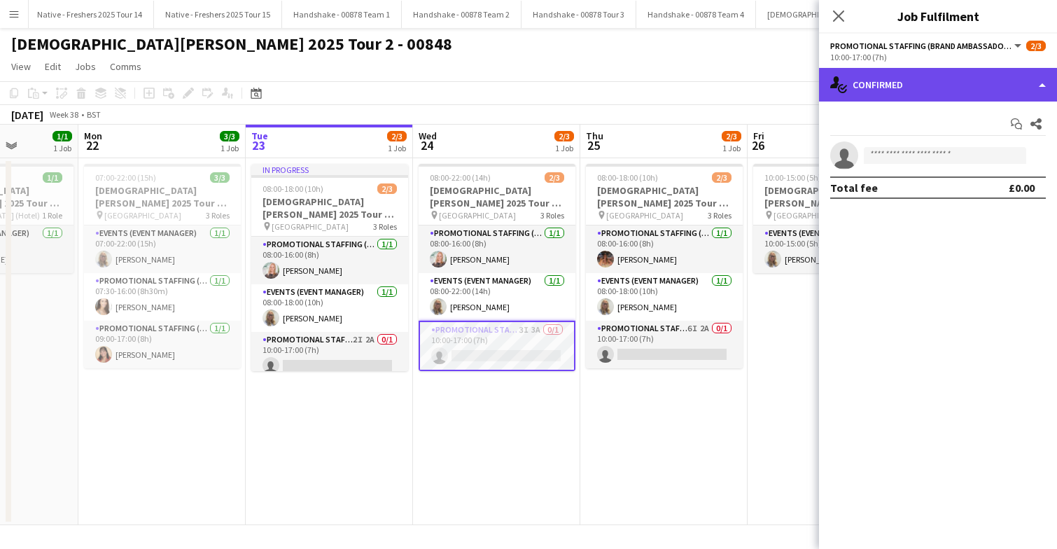
click at [912, 81] on div "single-neutral-actions-check-2 Confirmed" at bounding box center [938, 85] width 238 height 34
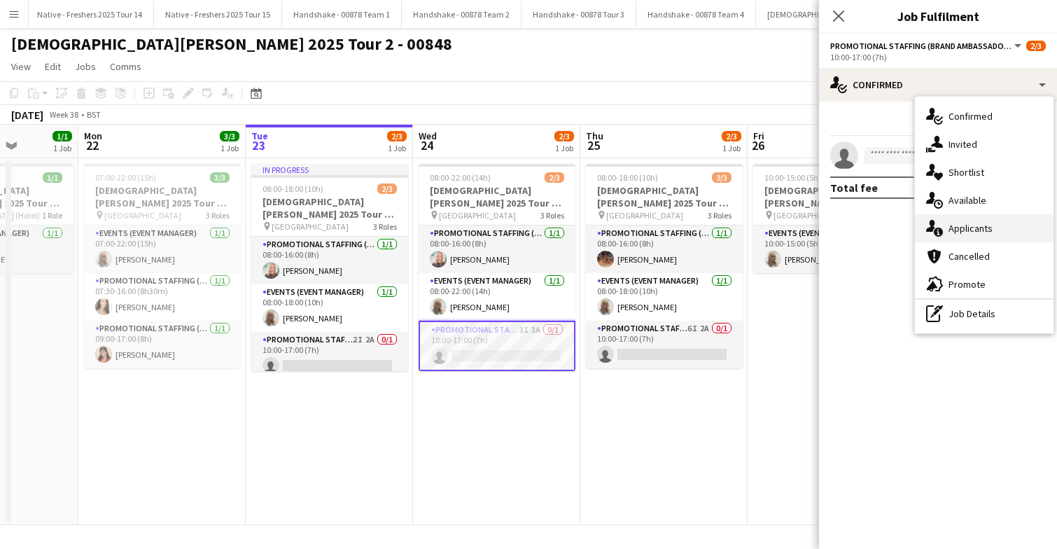
click at [958, 232] on span "Applicants" at bounding box center [971, 228] width 44 height 13
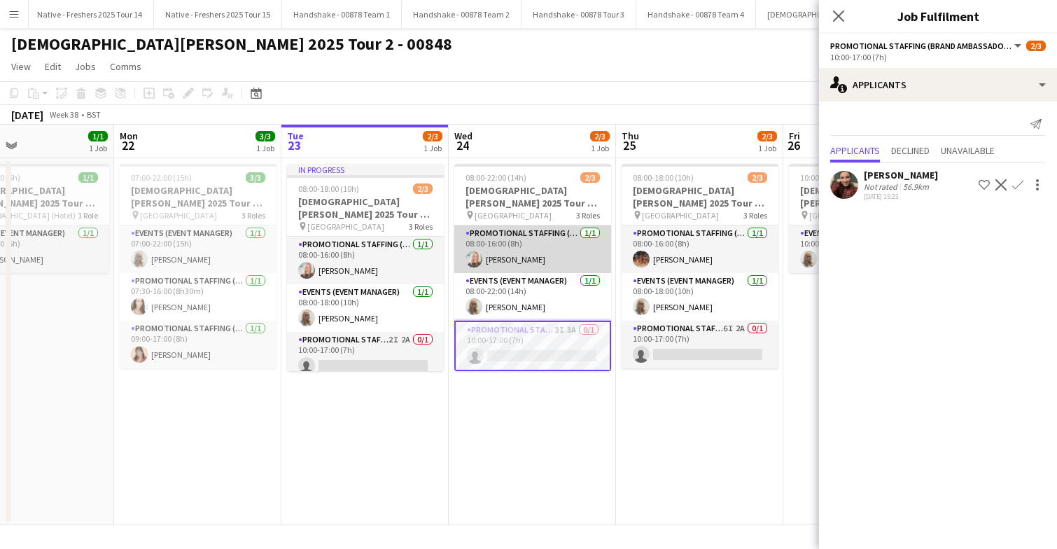
scroll to position [0, 368]
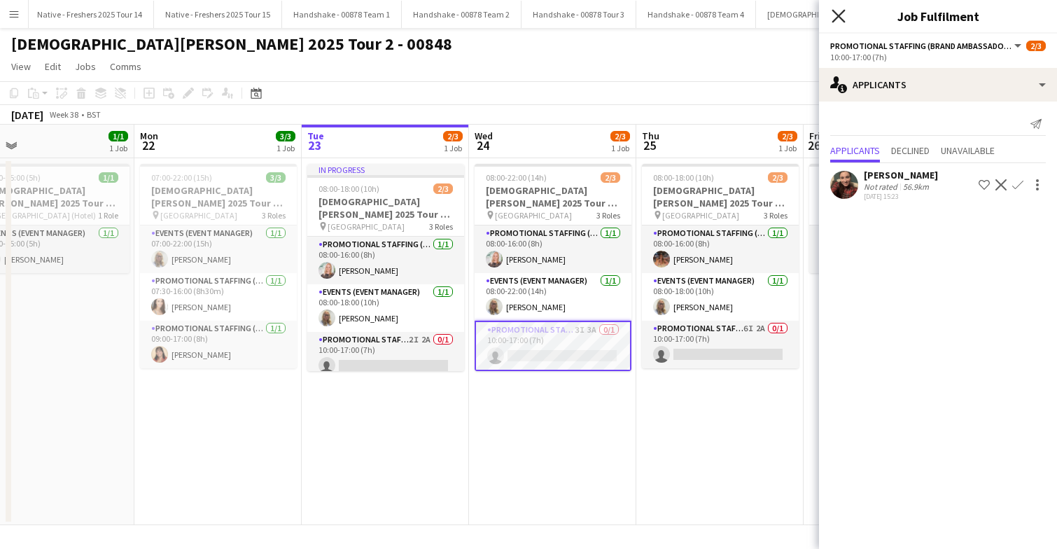
click at [840, 19] on icon "Close pop-in" at bounding box center [838, 15] width 13 height 13
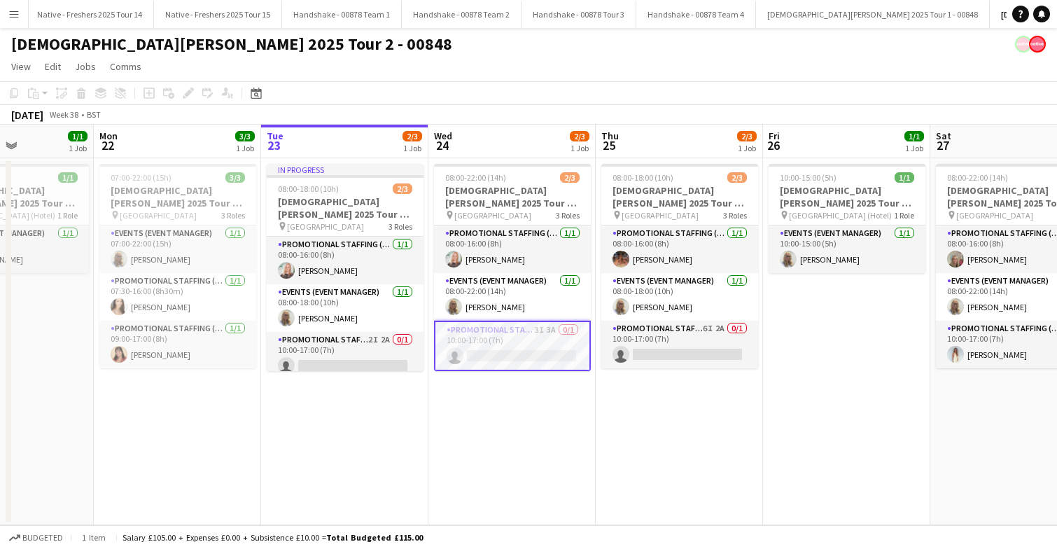
scroll to position [0, 367]
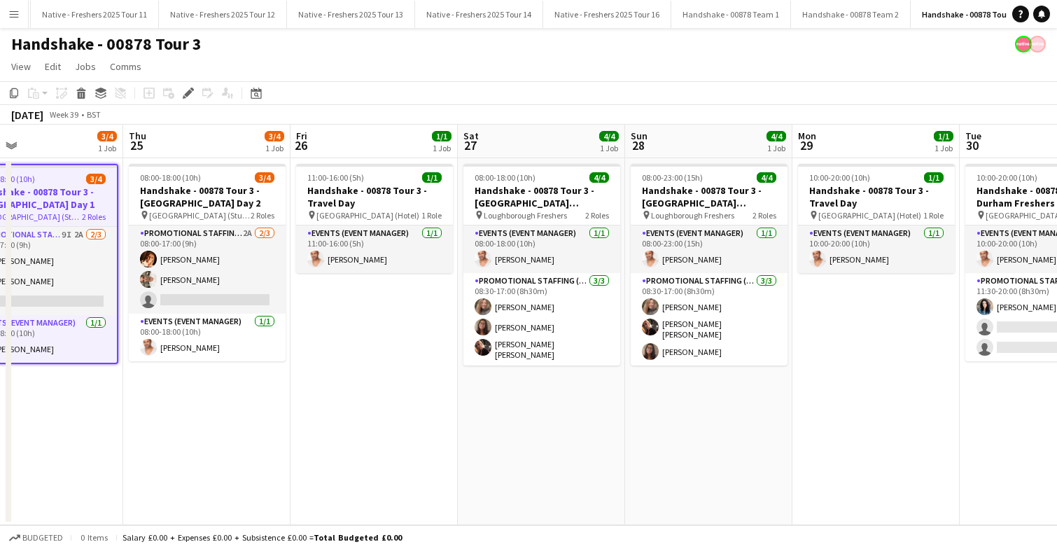
scroll to position [0, 327]
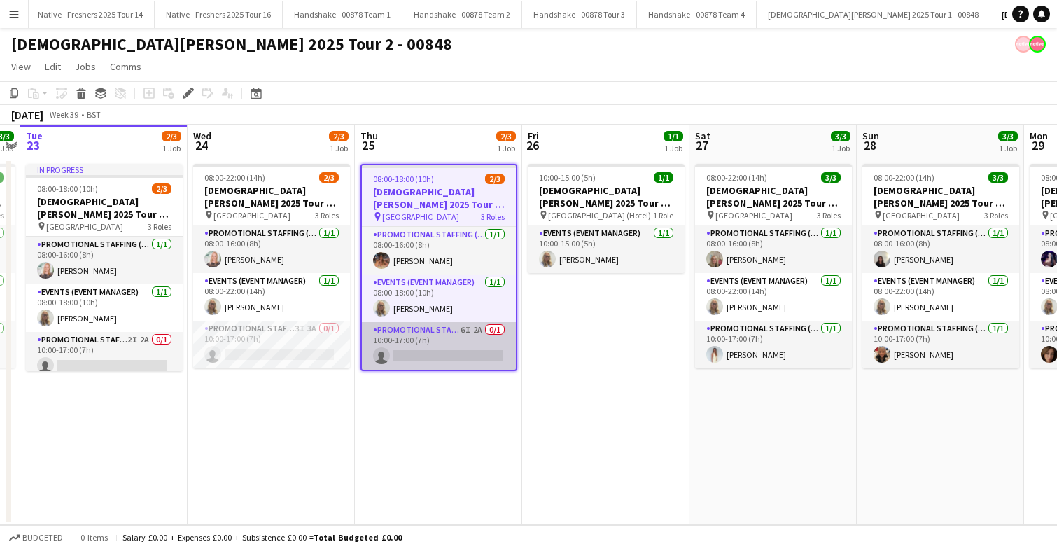
scroll to position [0, 1630]
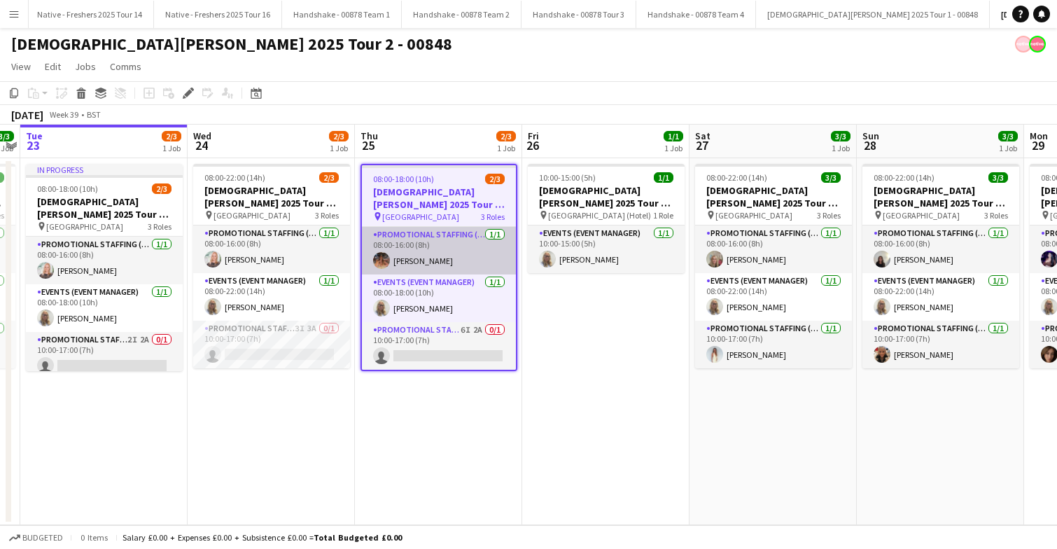
click at [402, 256] on app-card-role "Promotional Staffing (Brand Ambassadors) 1/1 08:00-16:00 (8h) Emma Mcangus" at bounding box center [439, 251] width 154 height 48
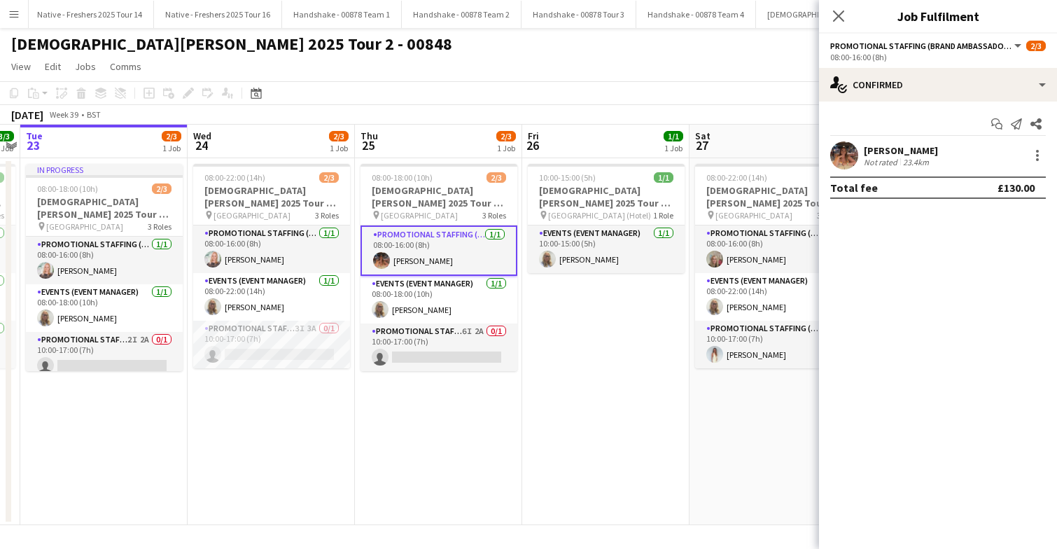
click at [845, 154] on app-user-avatar at bounding box center [844, 155] width 28 height 28
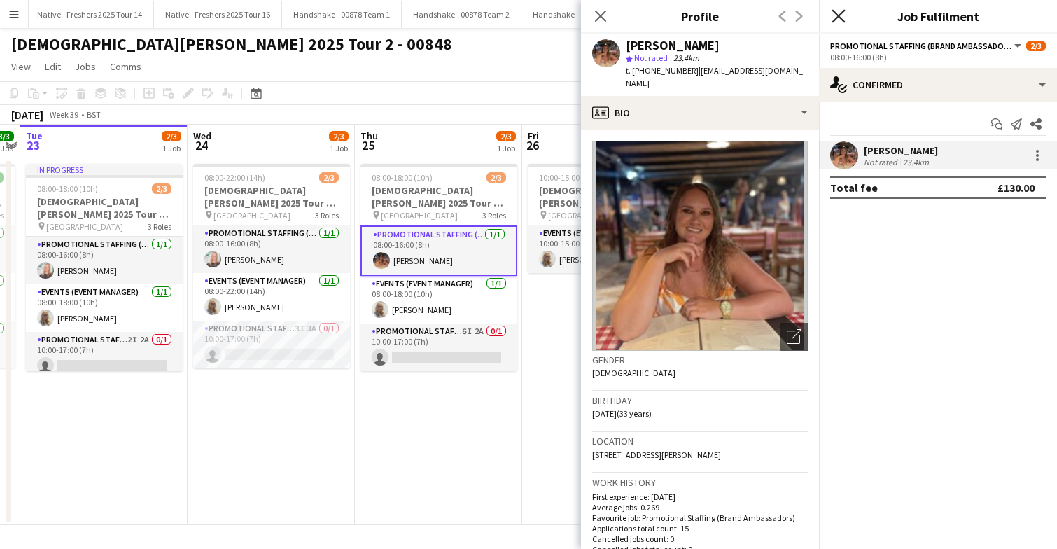
click at [837, 15] on icon at bounding box center [838, 15] width 13 height 13
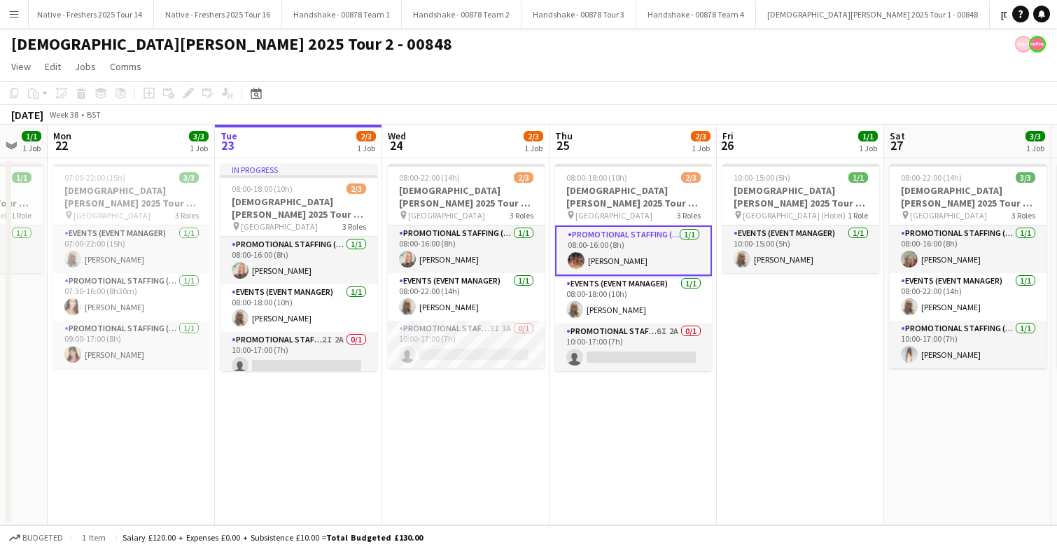
scroll to position [0, 281]
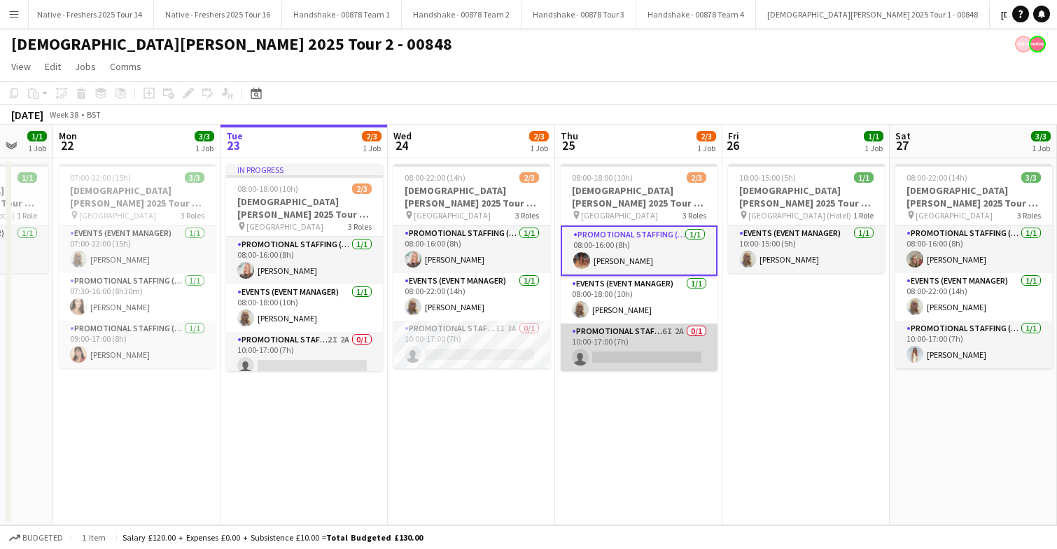
click at [626, 346] on app-card-role "Promotional Staffing (Brand Ambassadors) 6I 2A 0/1 10:00-17:00 (7h) single-neut…" at bounding box center [639, 347] width 157 height 48
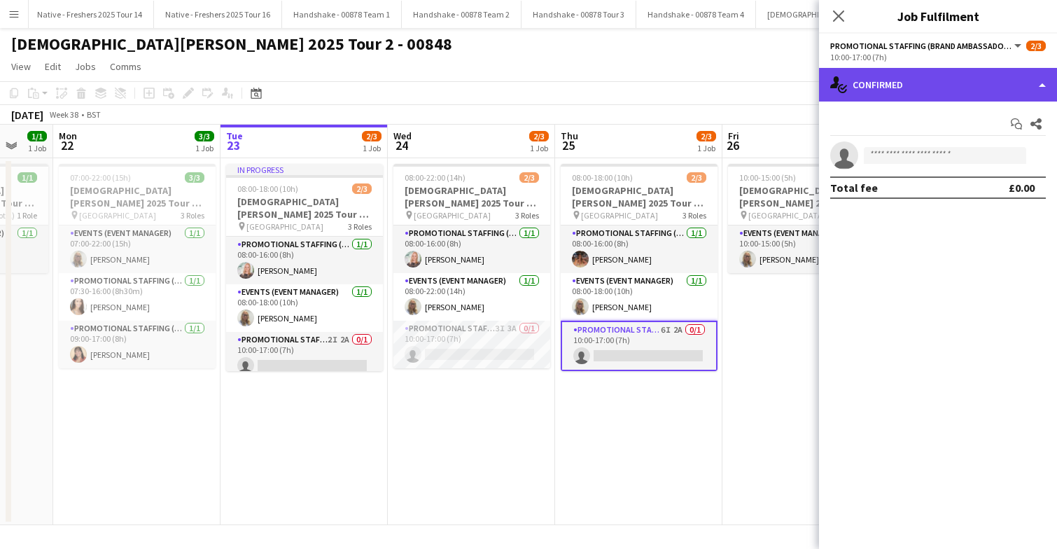
click at [940, 86] on div "single-neutral-actions-check-2 Confirmed" at bounding box center [938, 85] width 238 height 34
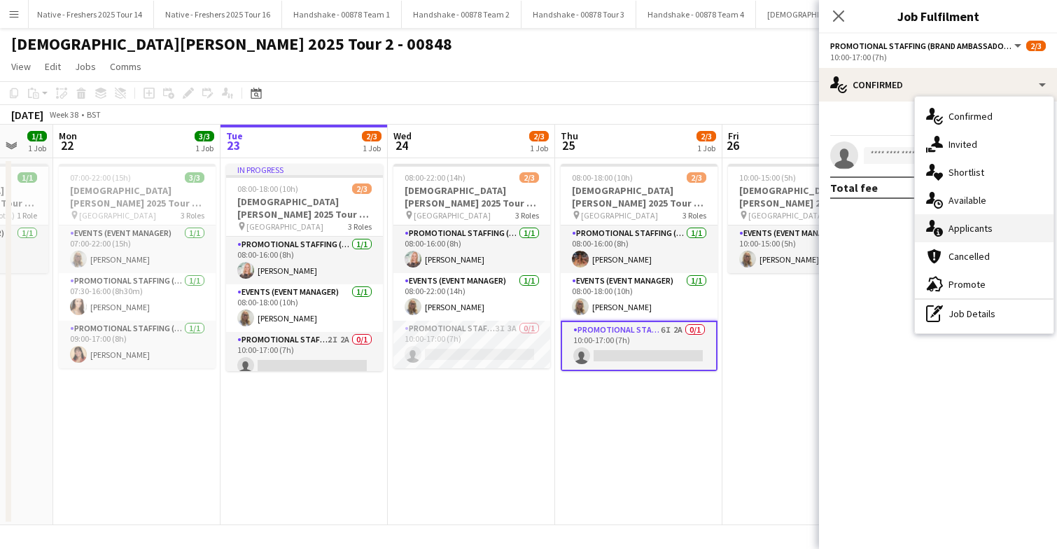
click at [975, 232] on span "Applicants" at bounding box center [971, 228] width 44 height 13
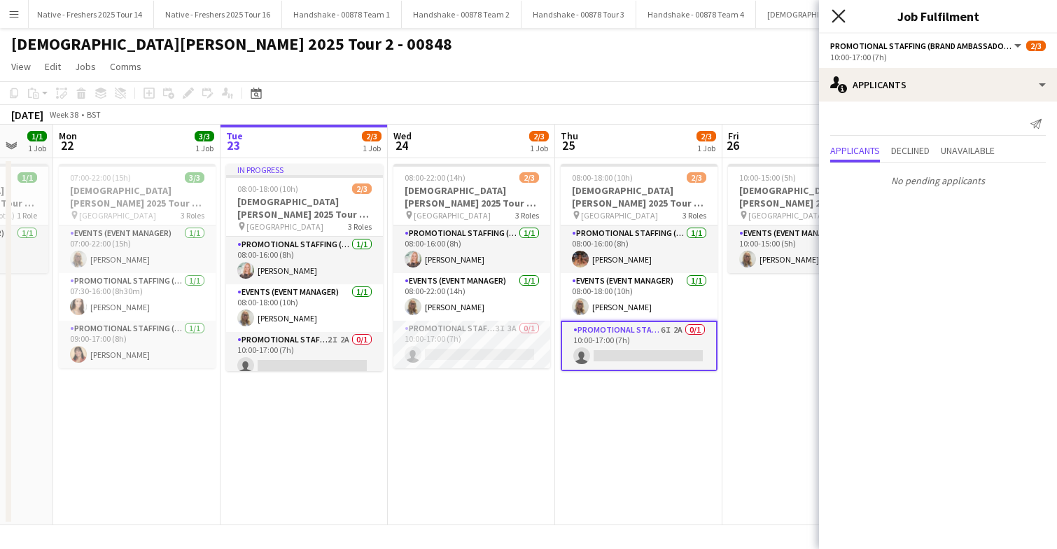
click at [839, 18] on icon at bounding box center [838, 15] width 13 height 13
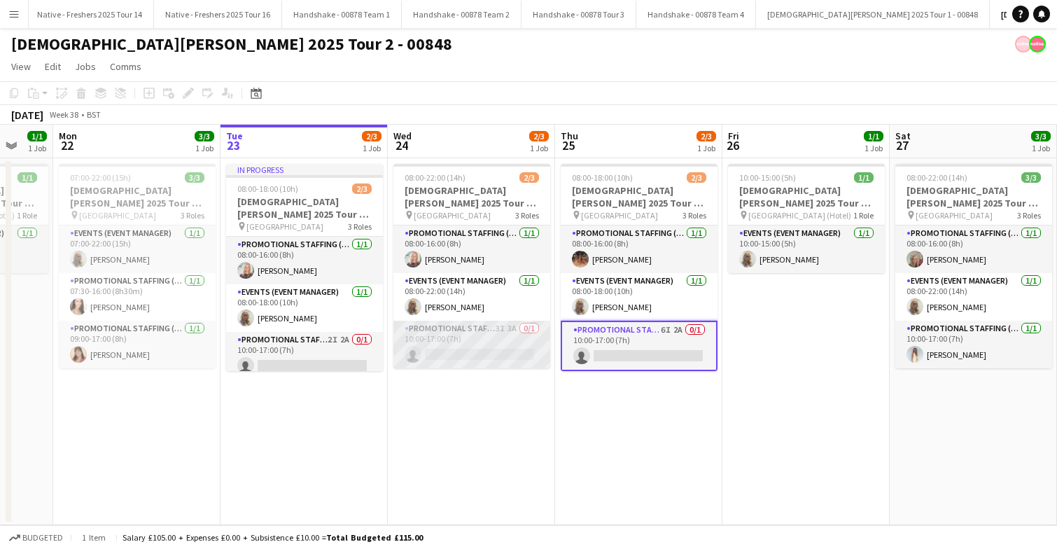
click at [494, 342] on app-card-role "Promotional Staffing (Brand Ambassadors) 3I 3A 0/1 10:00-17:00 (7h) single-neut…" at bounding box center [471, 345] width 157 height 48
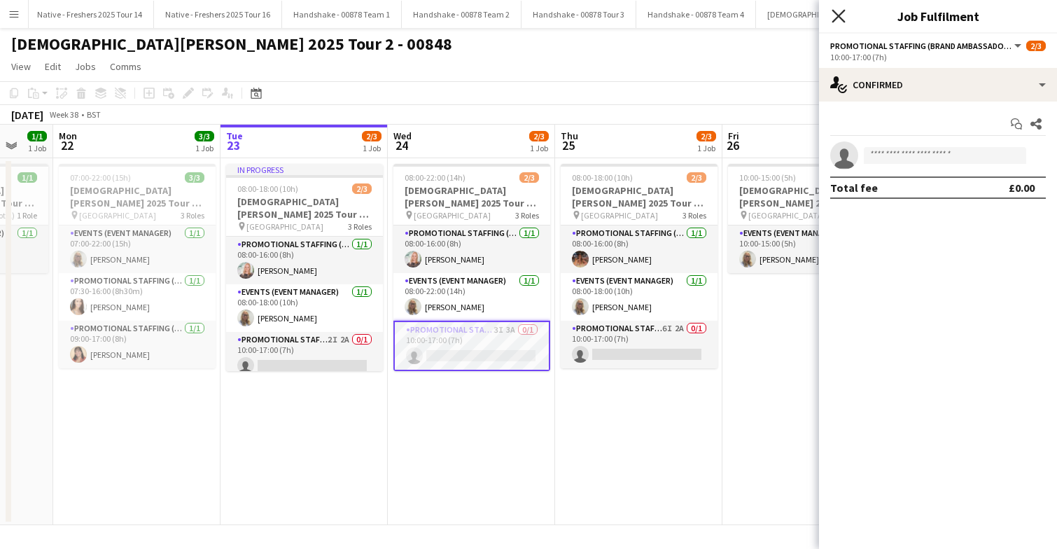
click at [836, 11] on icon "Close pop-in" at bounding box center [838, 15] width 13 height 13
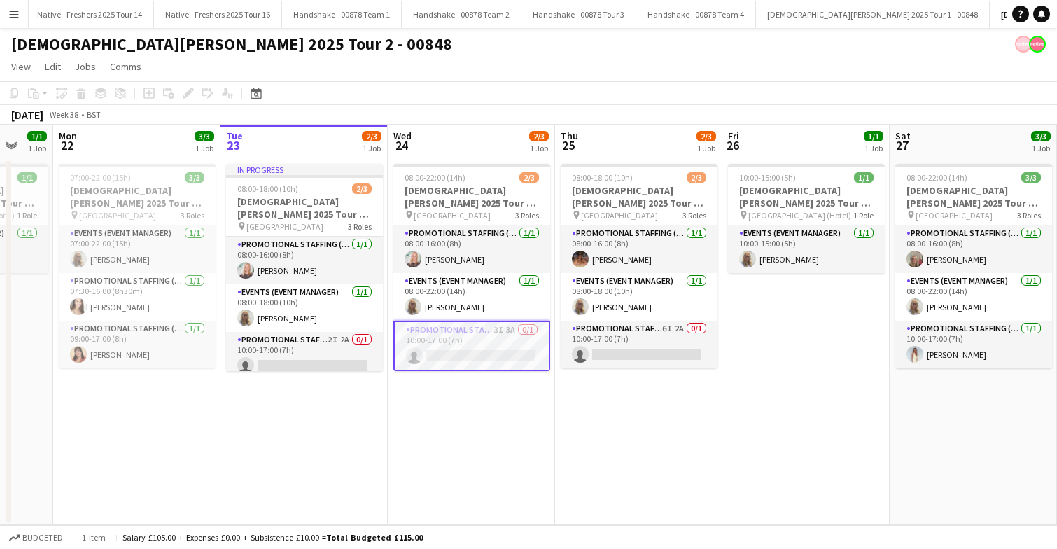
click at [524, 347] on app-card-role "Promotional Staffing (Brand Ambassadors) 3I 3A 0/1 10:00-17:00 (7h) single-neut…" at bounding box center [471, 346] width 157 height 50
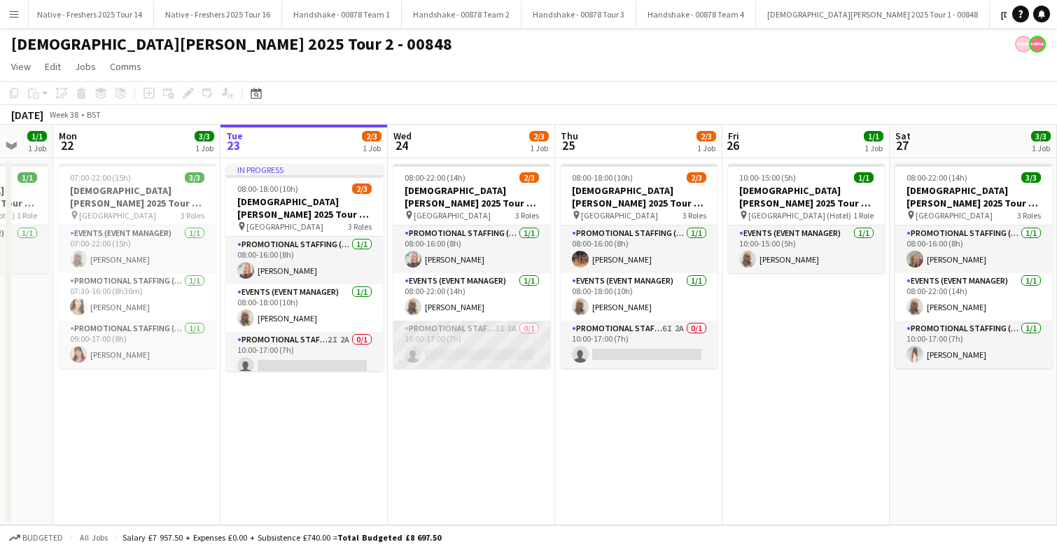
click at [524, 347] on app-card-role "Promotional Staffing (Brand Ambassadors) 3I 3A 0/1 10:00-17:00 (7h) single-neut…" at bounding box center [471, 345] width 157 height 48
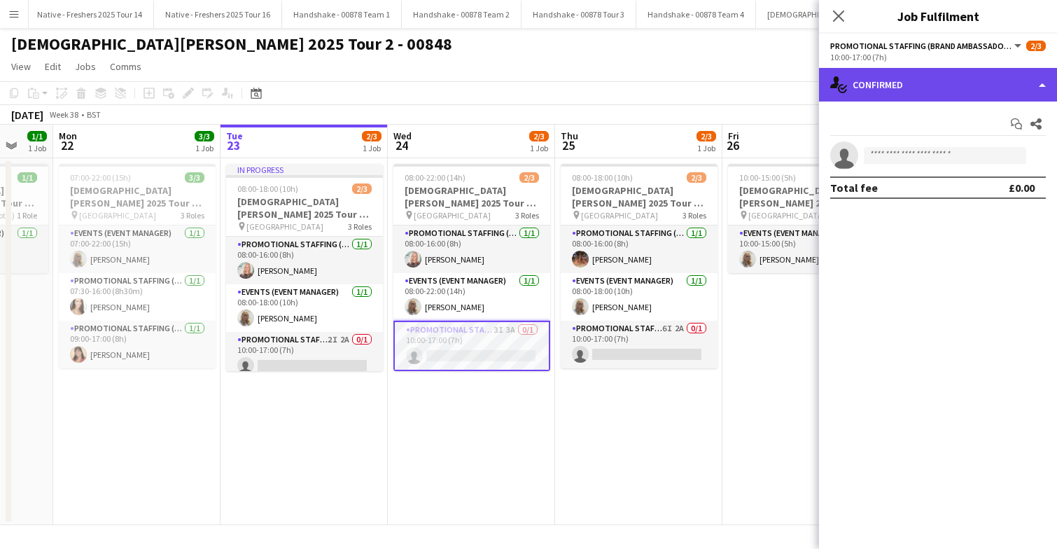
click at [970, 83] on div "single-neutral-actions-check-2 Confirmed" at bounding box center [938, 85] width 238 height 34
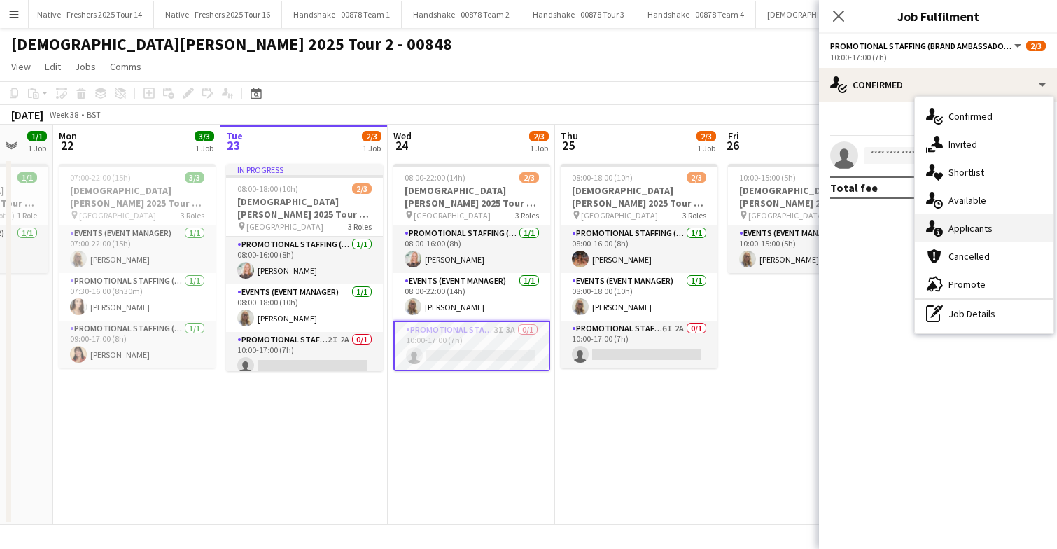
click at [996, 230] on div "single-neutral-actions-information Applicants" at bounding box center [984, 228] width 139 height 28
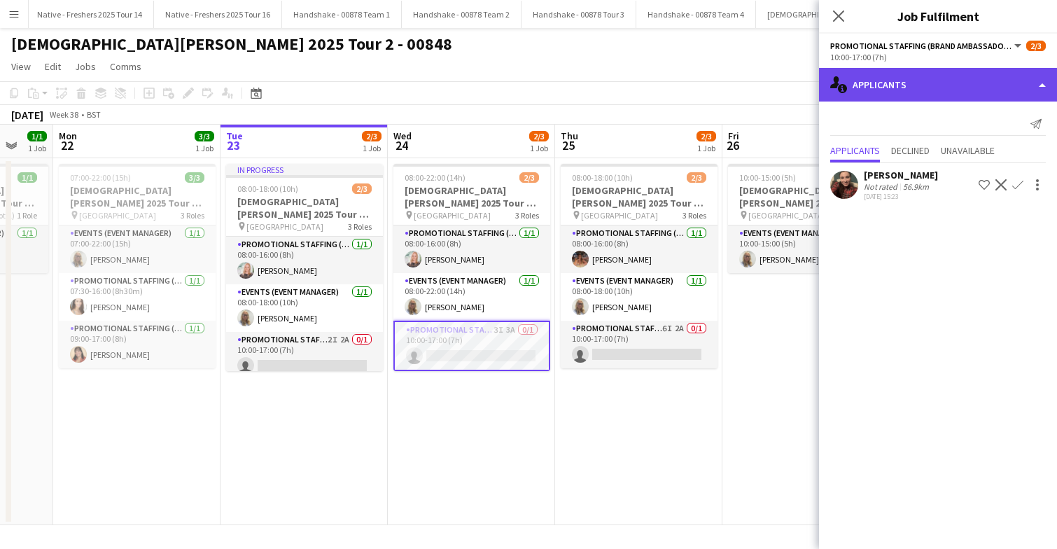
click at [930, 93] on div "single-neutral-actions-information Applicants" at bounding box center [938, 85] width 238 height 34
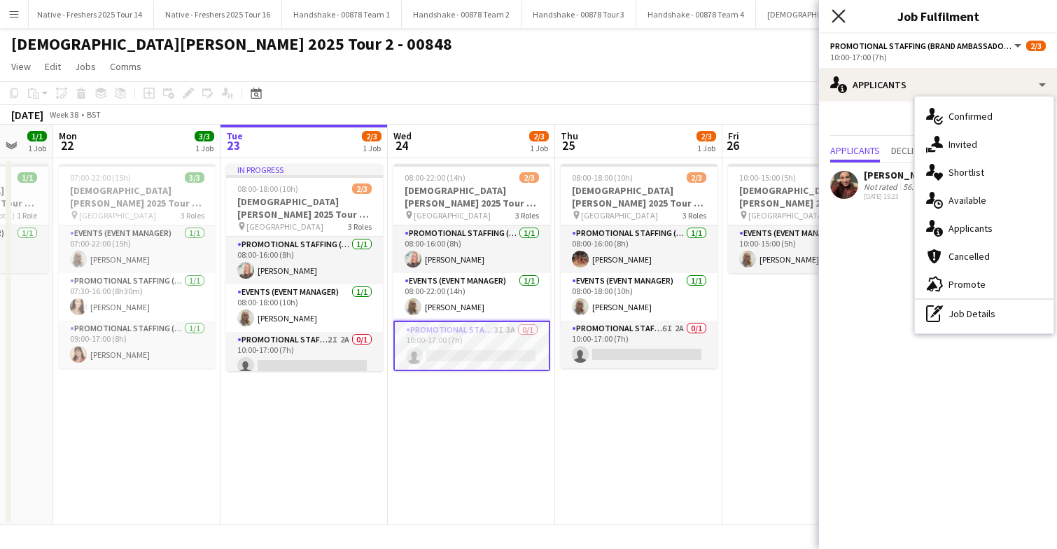
click at [843, 9] on icon "Close pop-in" at bounding box center [838, 15] width 13 height 13
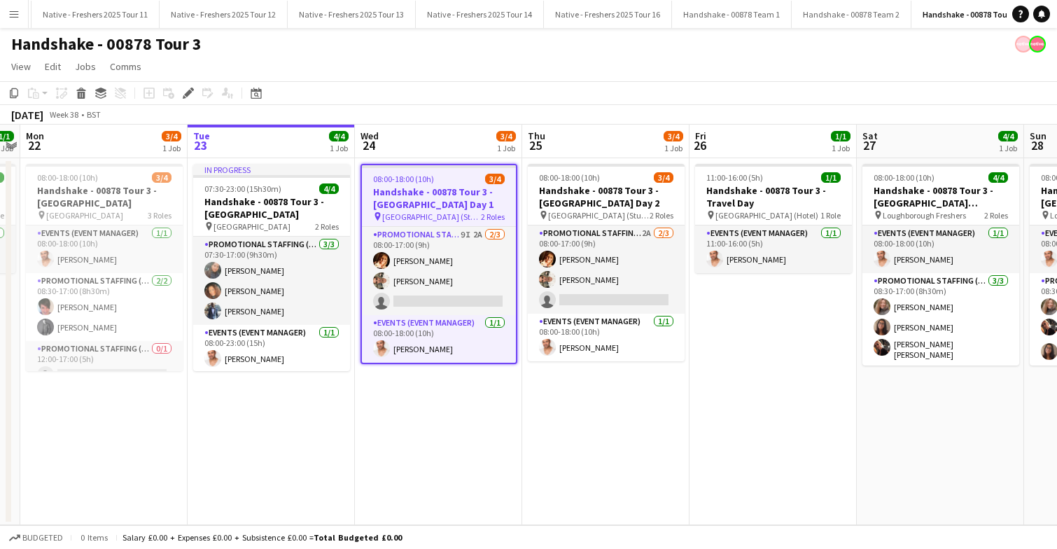
scroll to position [0, 1241]
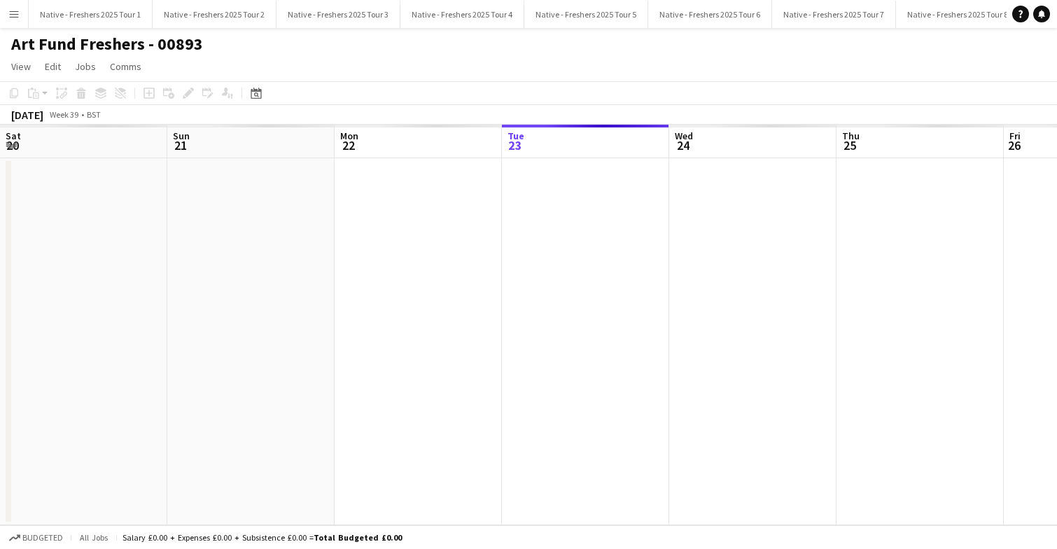
scroll to position [0, 4249]
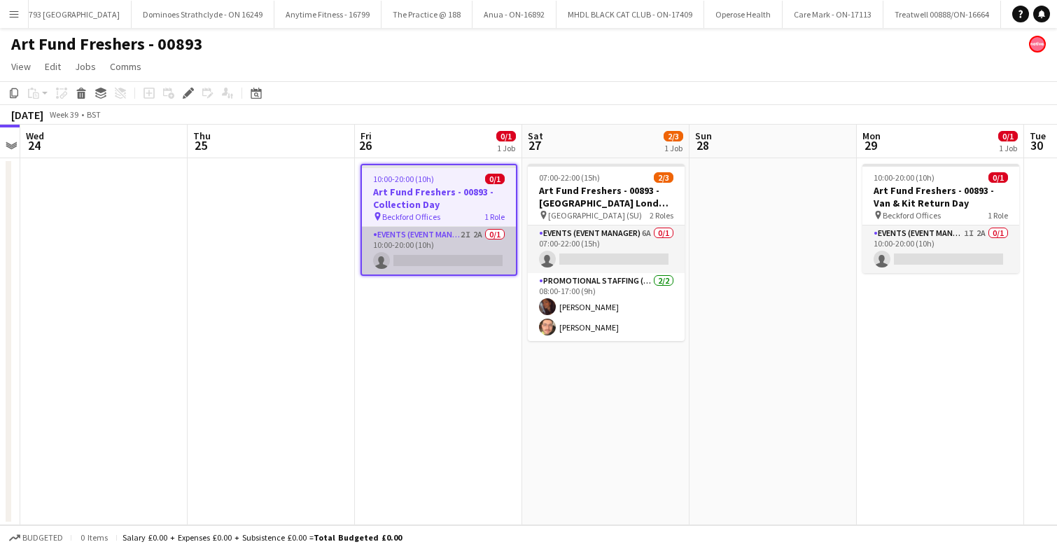
click at [438, 251] on app-card-role "Events (Event Manager) 2I 2A 0/1 10:00-20:00 (10h) single-neutral-actions" at bounding box center [439, 251] width 154 height 48
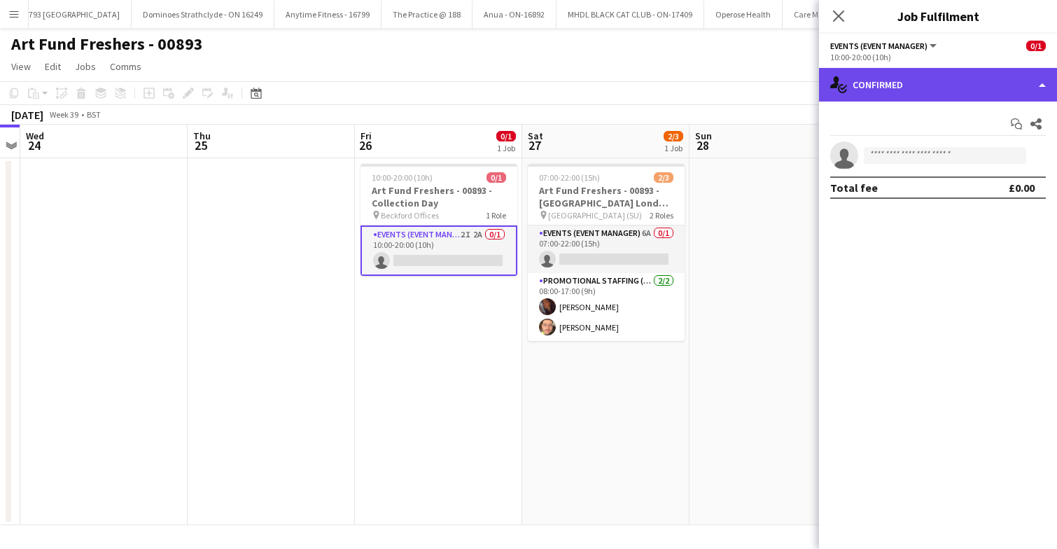
click at [947, 81] on div "single-neutral-actions-check-2 Confirmed" at bounding box center [938, 85] width 238 height 34
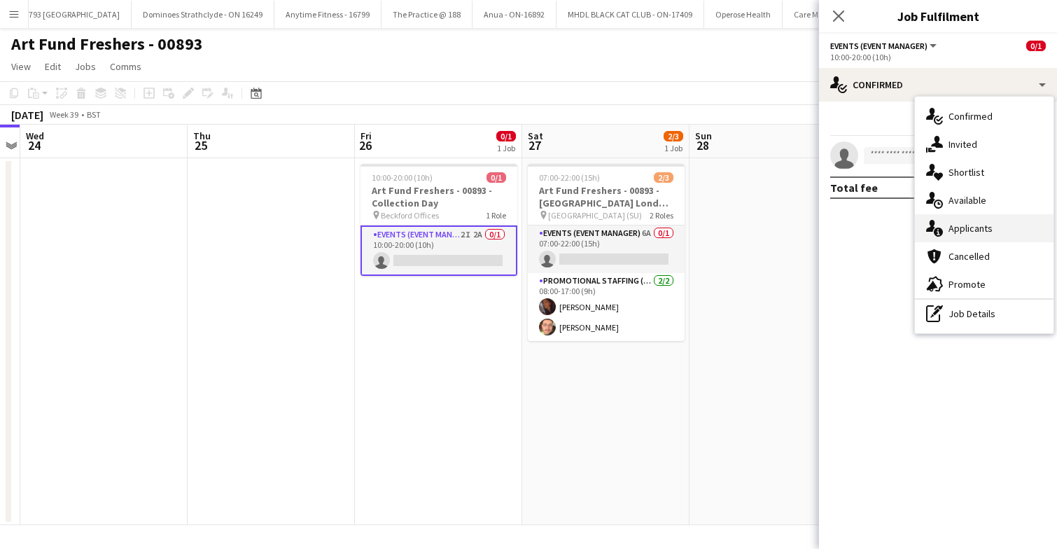
click at [974, 232] on span "Applicants" at bounding box center [971, 228] width 44 height 13
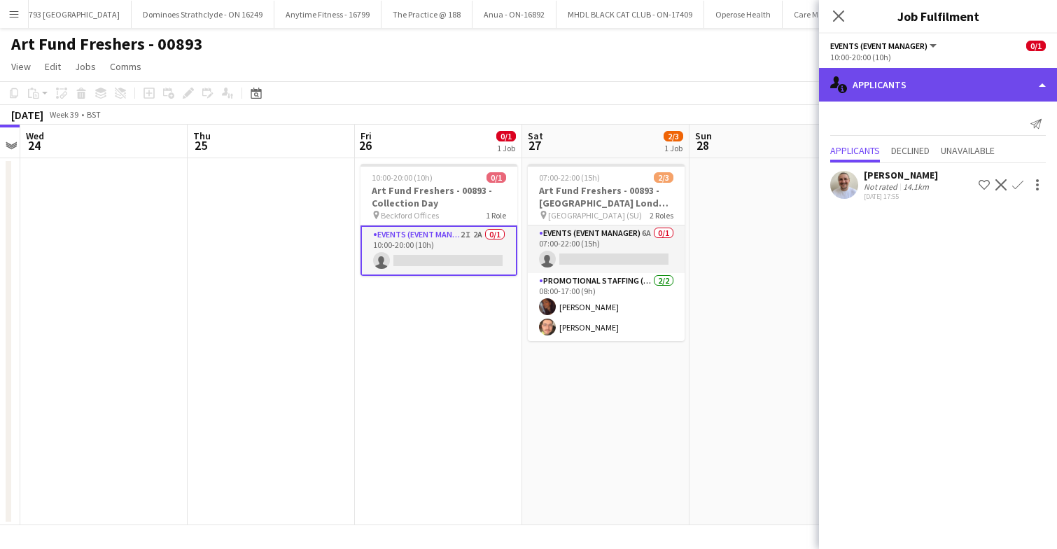
click at [931, 89] on div "single-neutral-actions-information Applicants" at bounding box center [938, 85] width 238 height 34
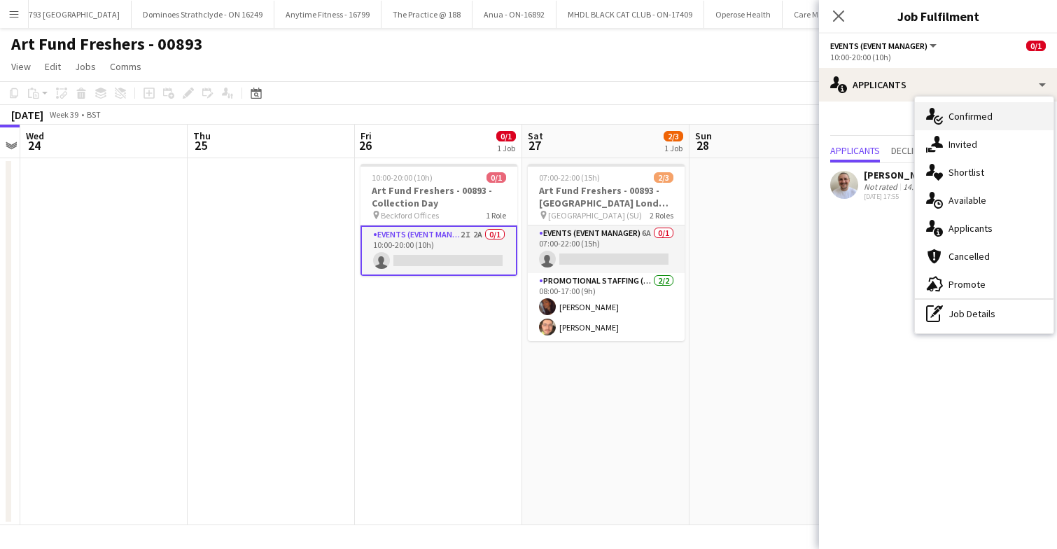
click at [975, 121] on span "Confirmed" at bounding box center [971, 116] width 44 height 13
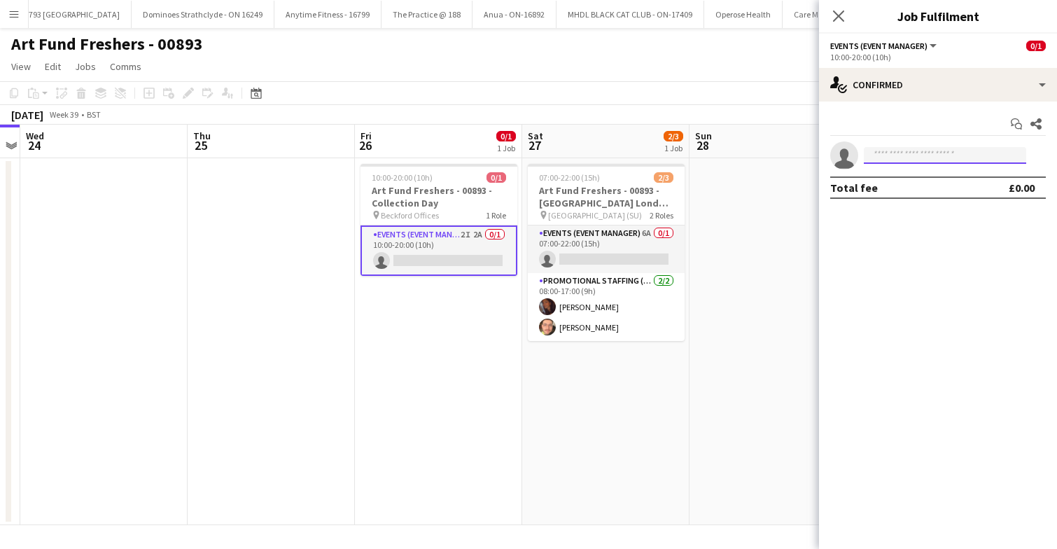
click at [920, 155] on input at bounding box center [945, 155] width 162 height 17
type input "*****"
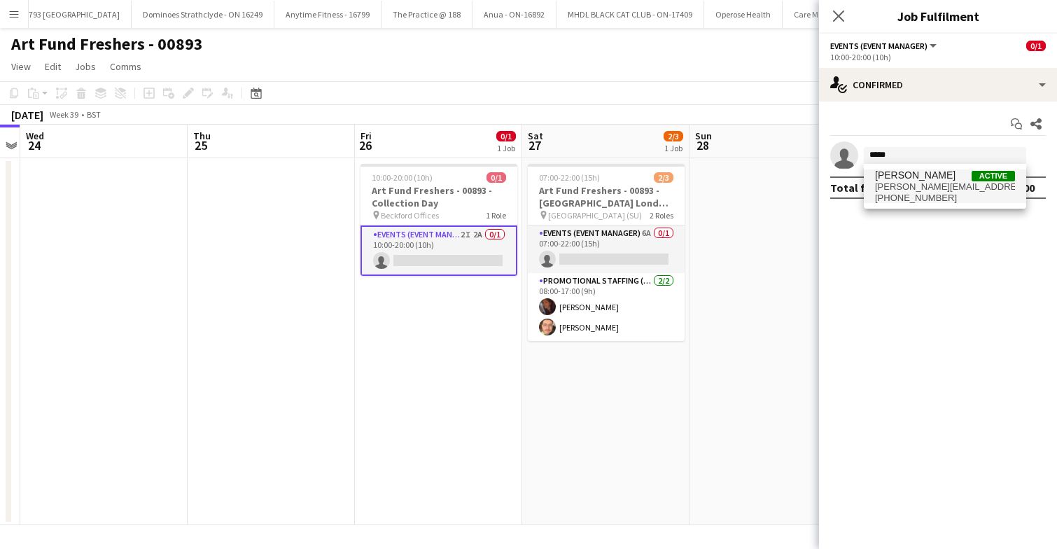
click at [921, 181] on span "dan.strasters@sky.com" at bounding box center [945, 186] width 140 height 11
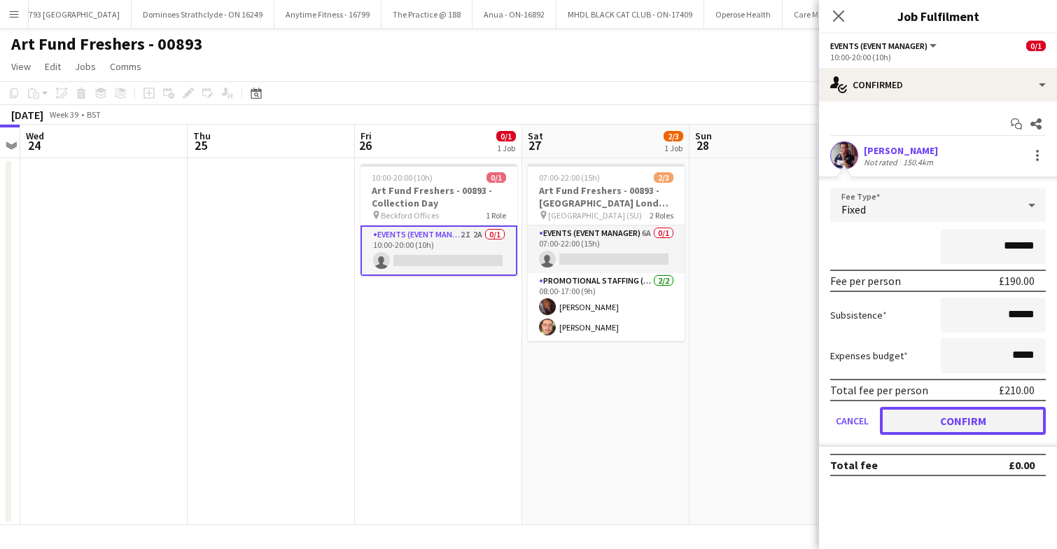
click at [958, 420] on button "Confirm" at bounding box center [963, 421] width 166 height 28
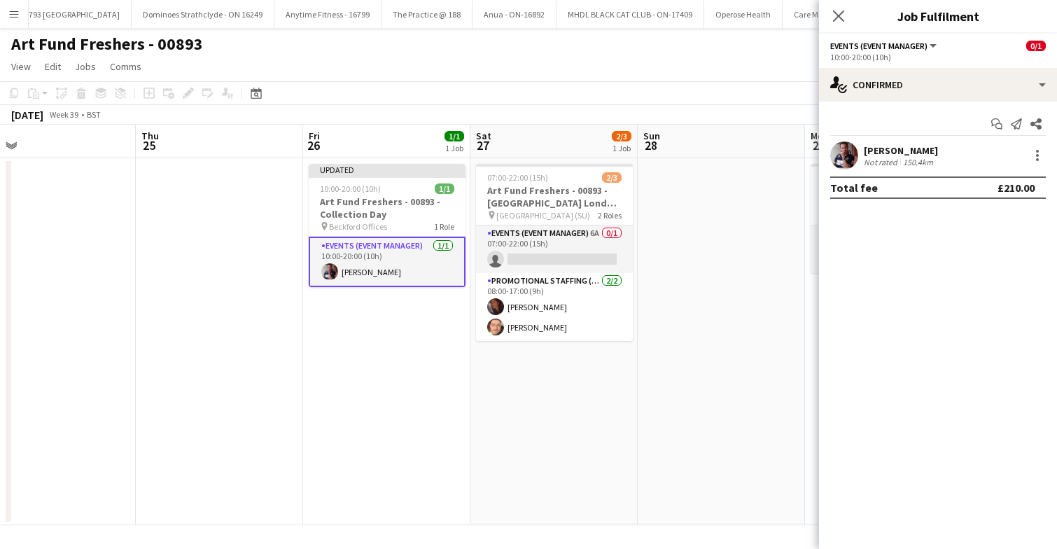
scroll to position [0, 582]
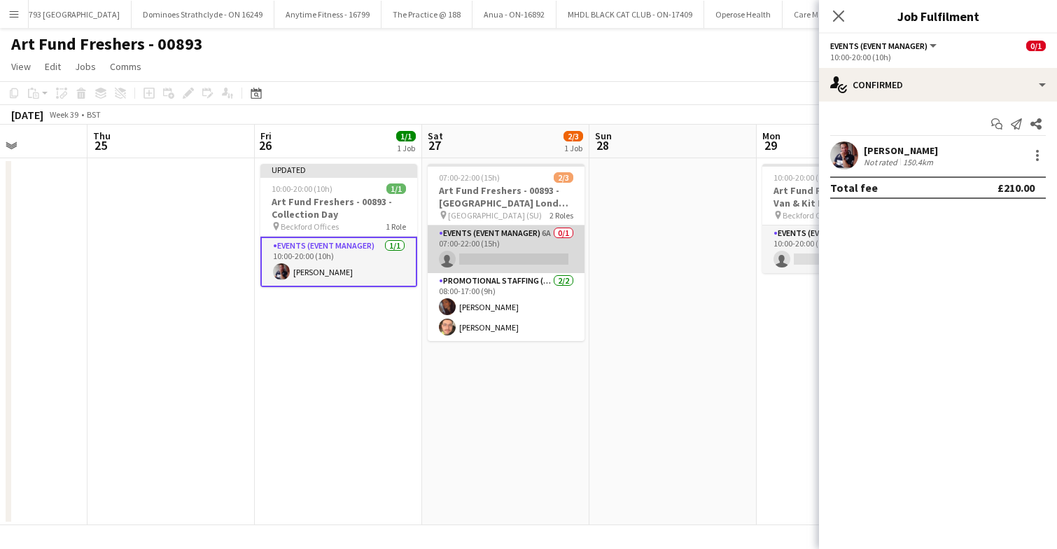
click at [443, 233] on app-card-role "Events (Event Manager) 6A 0/1 07:00-22:00 (15h) single-neutral-actions" at bounding box center [506, 249] width 157 height 48
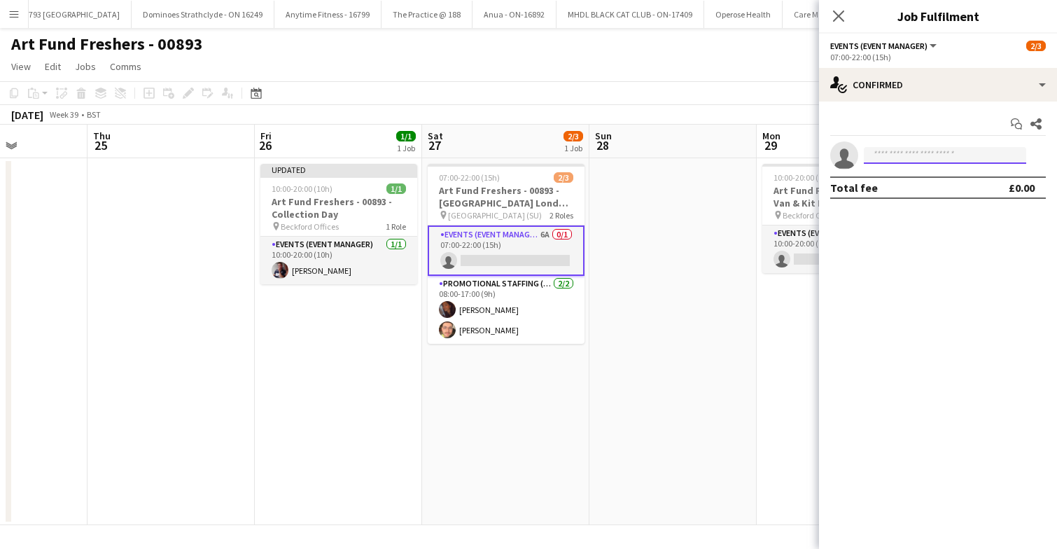
click at [907, 152] on input at bounding box center [945, 155] width 162 height 17
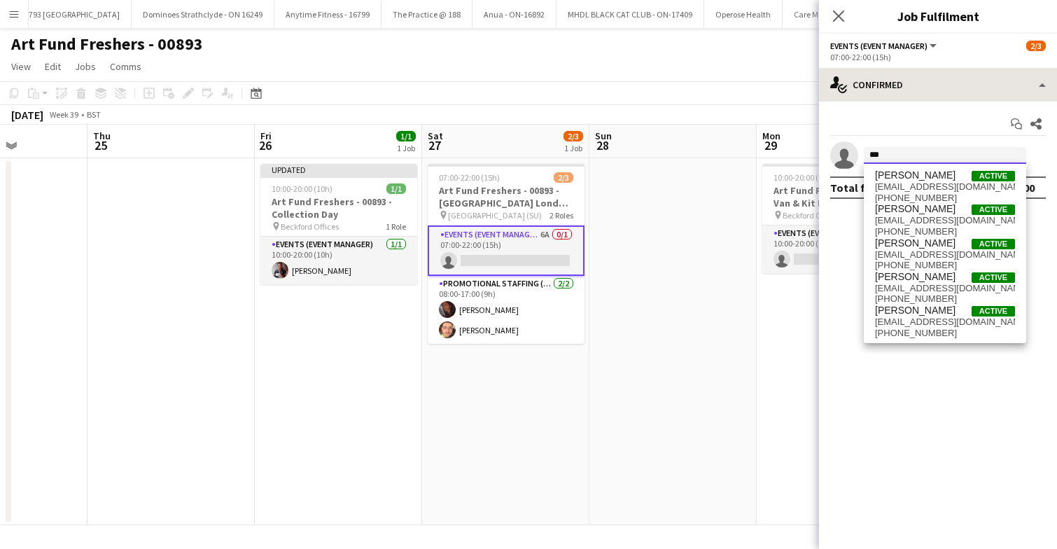
type input "***"
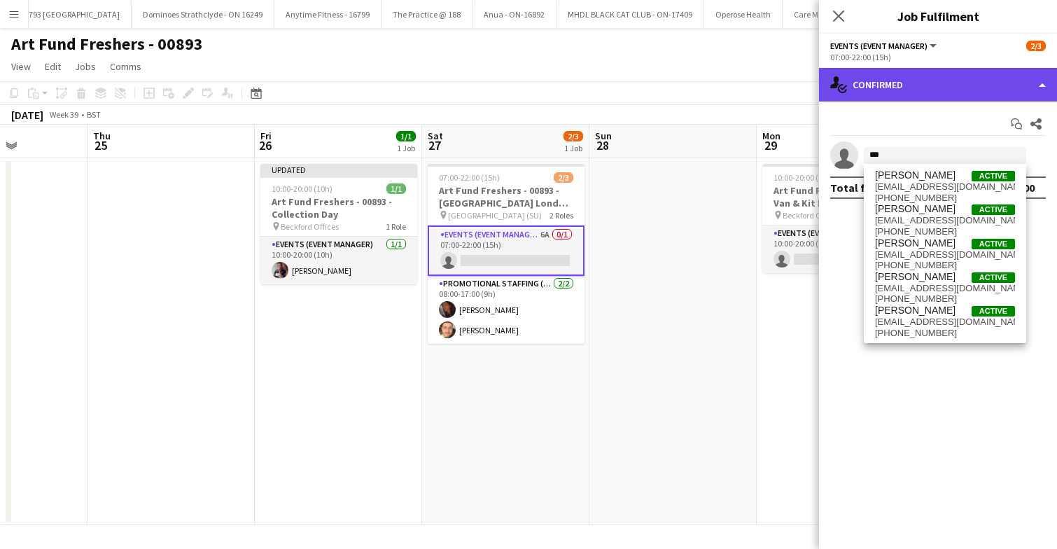
click at [930, 89] on div "single-neutral-actions-check-2 Confirmed" at bounding box center [938, 85] width 238 height 34
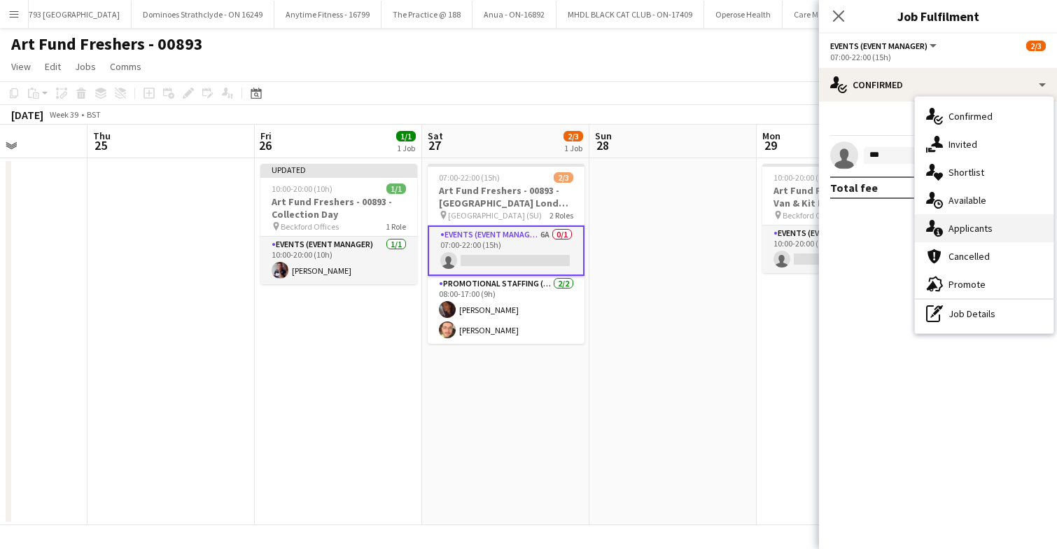
click at [965, 229] on span "Applicants" at bounding box center [971, 228] width 44 height 13
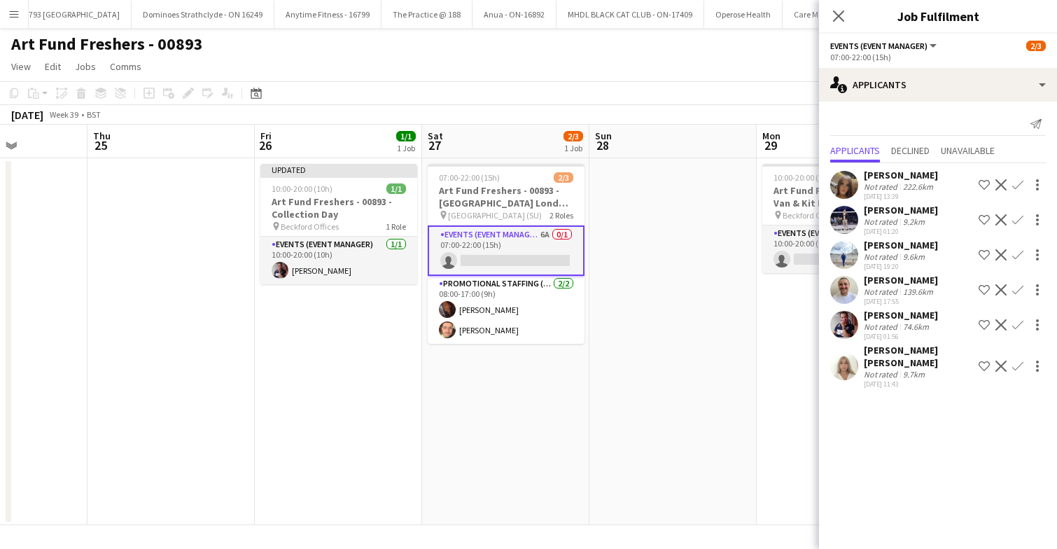
click at [1015, 323] on app-icon "Confirm" at bounding box center [1017, 324] width 11 height 11
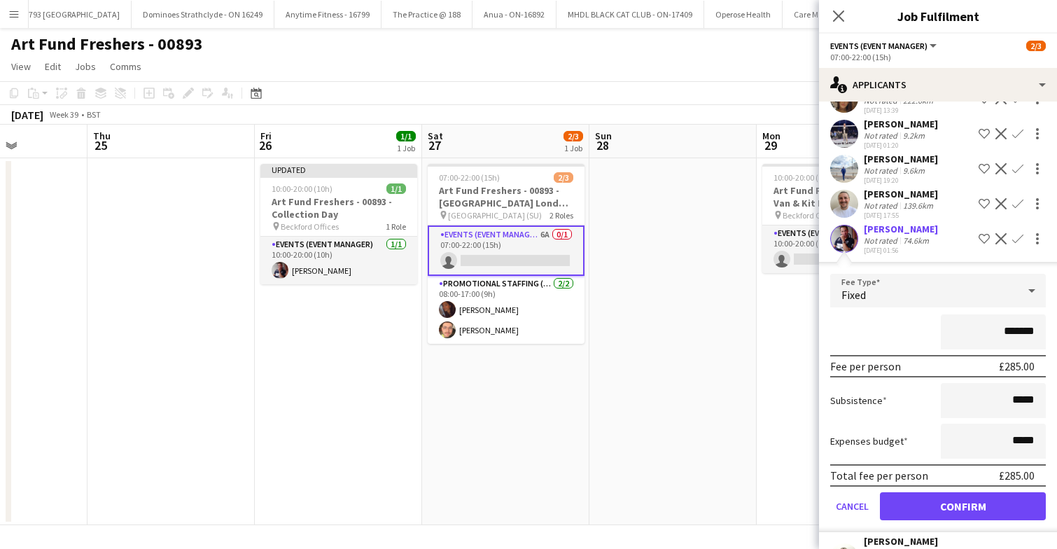
scroll to position [118, 0]
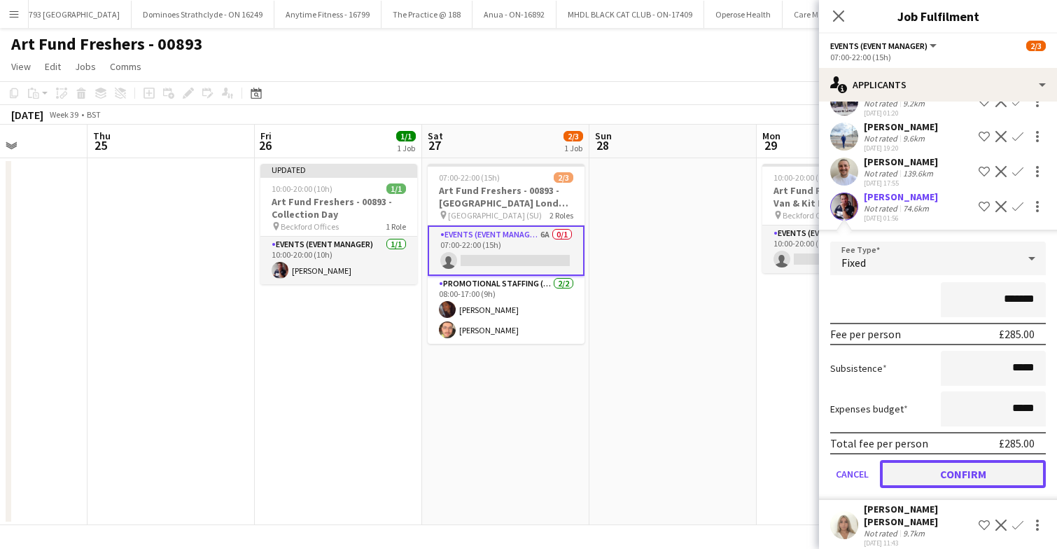
click at [977, 475] on button "Confirm" at bounding box center [963, 474] width 166 height 28
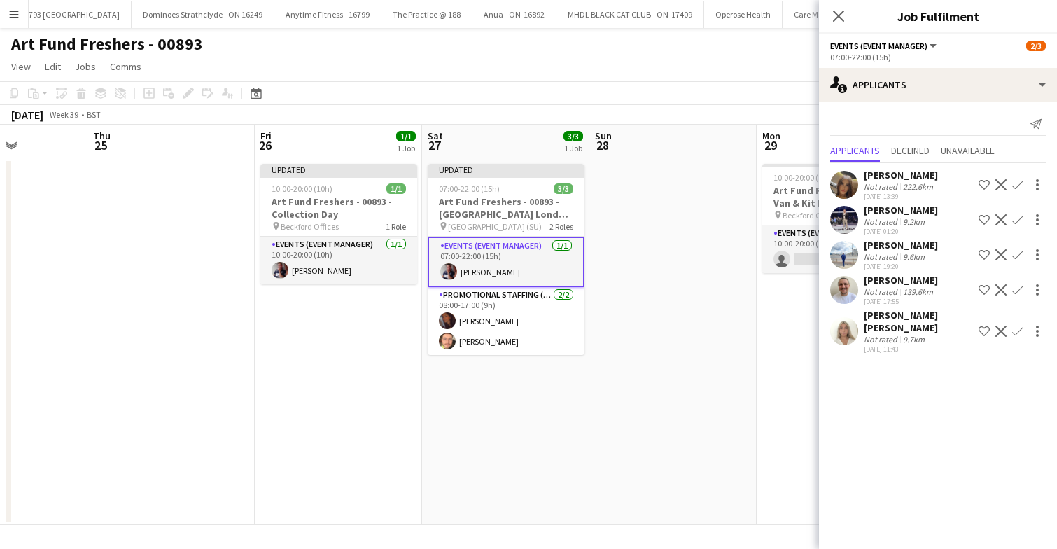
scroll to position [0, 0]
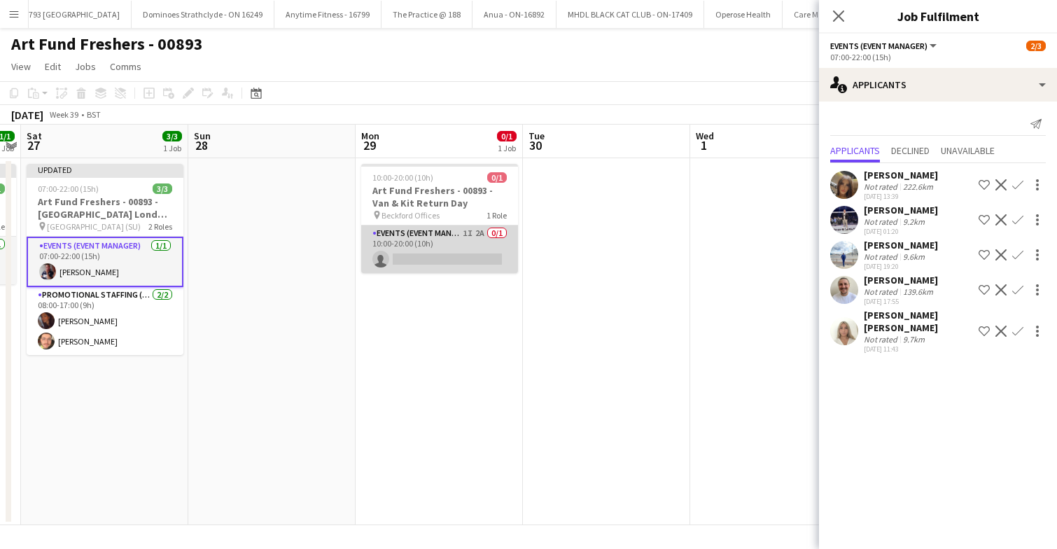
click at [427, 244] on app-card-role "Events (Event Manager) 1I 2A 0/1 10:00-20:00 (10h) single-neutral-actions" at bounding box center [439, 249] width 157 height 48
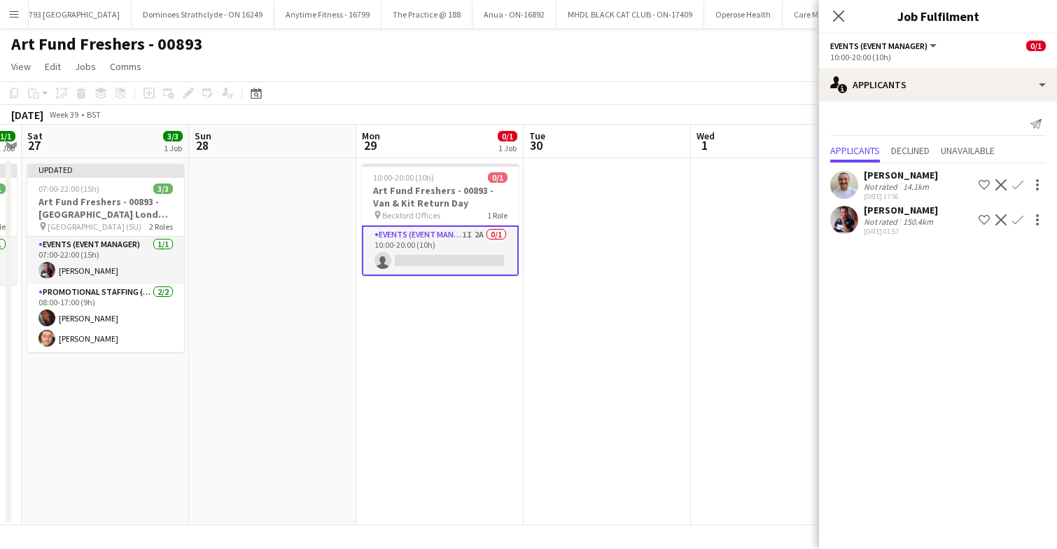
click at [1016, 221] on app-icon "Confirm" at bounding box center [1017, 219] width 11 height 11
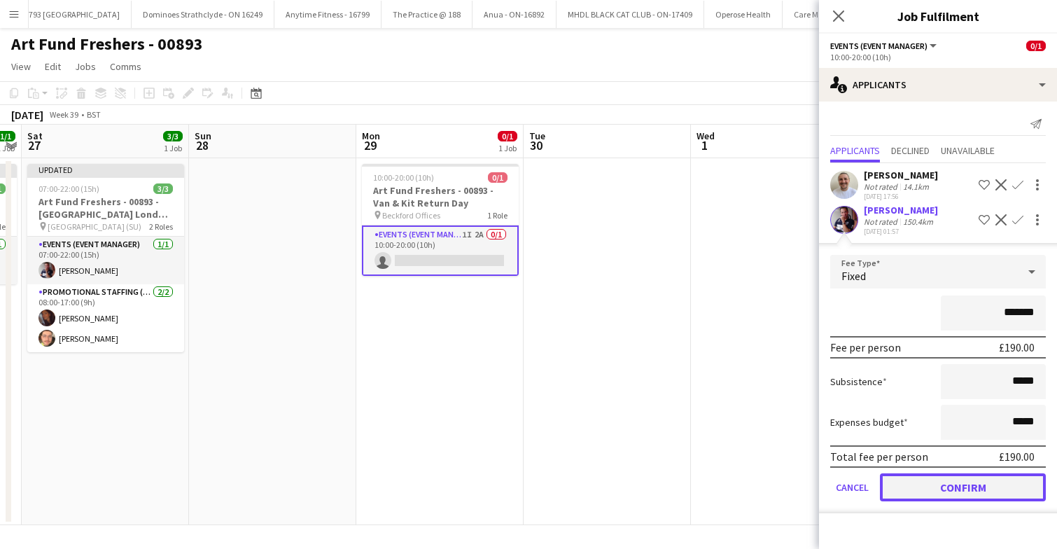
click at [937, 487] on button "Confirm" at bounding box center [963, 487] width 166 height 28
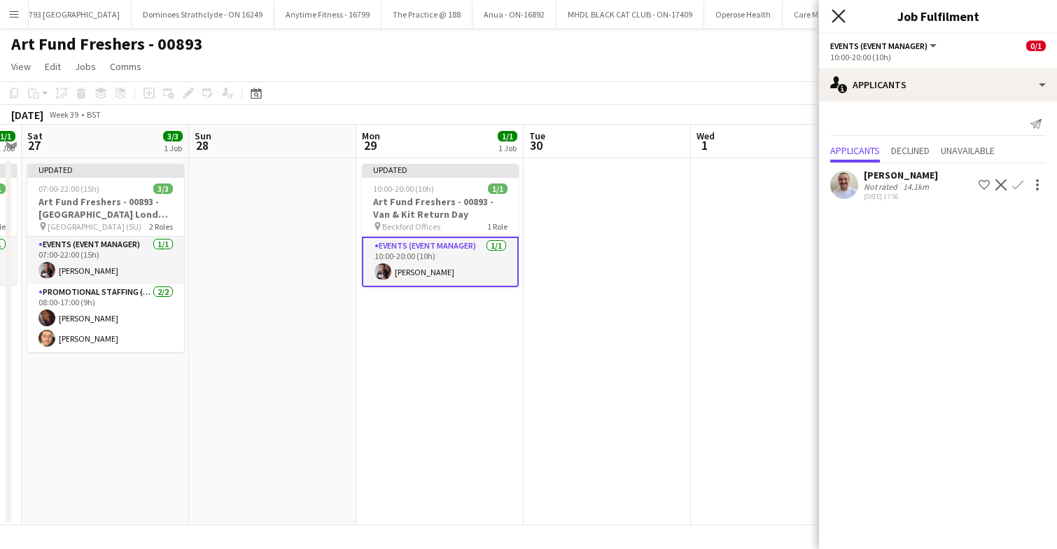
click at [839, 20] on icon "Close pop-in" at bounding box center [838, 15] width 13 height 13
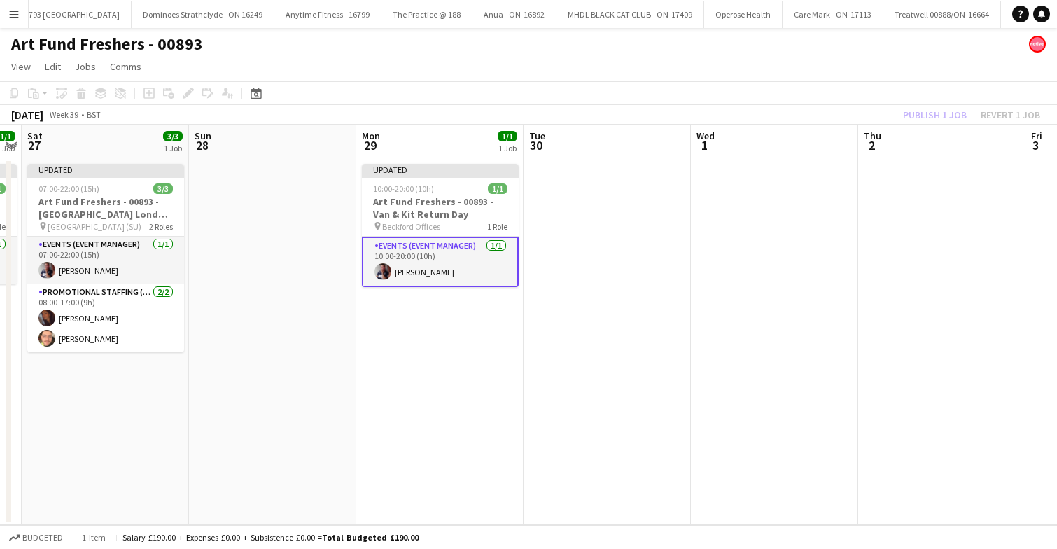
click at [650, 335] on app-date-cell at bounding box center [607, 341] width 167 height 367
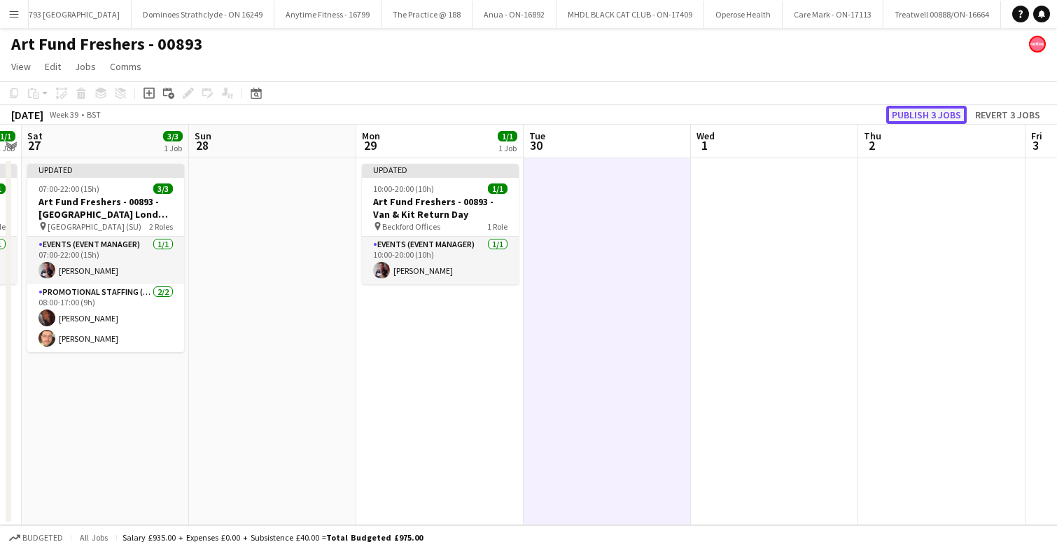
click at [942, 111] on button "Publish 3 jobs" at bounding box center [926, 115] width 81 height 18
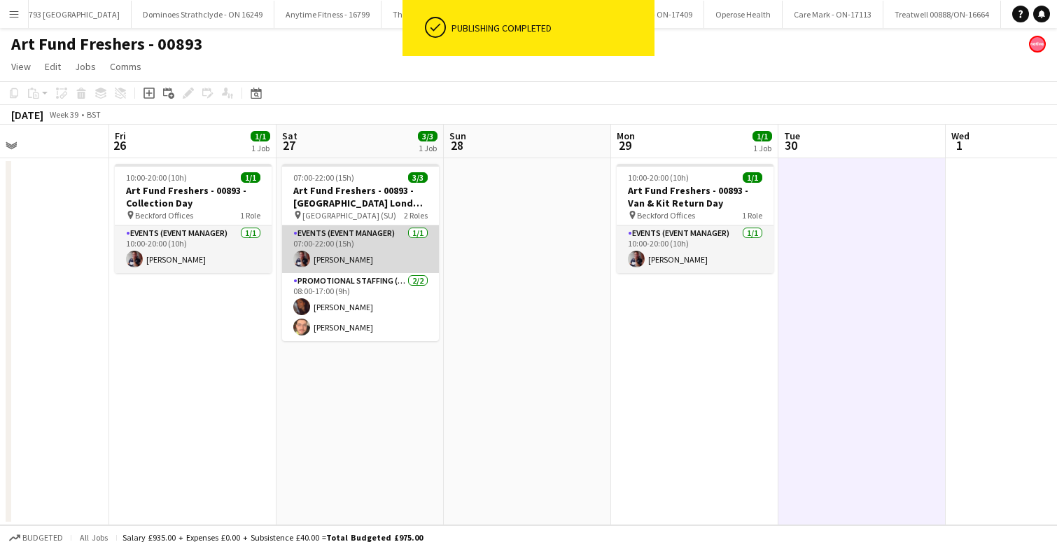
click at [354, 249] on app-card-role "Events (Event Manager) 1/1 07:00-22:00 (15h) Dan Strasters" at bounding box center [360, 249] width 157 height 48
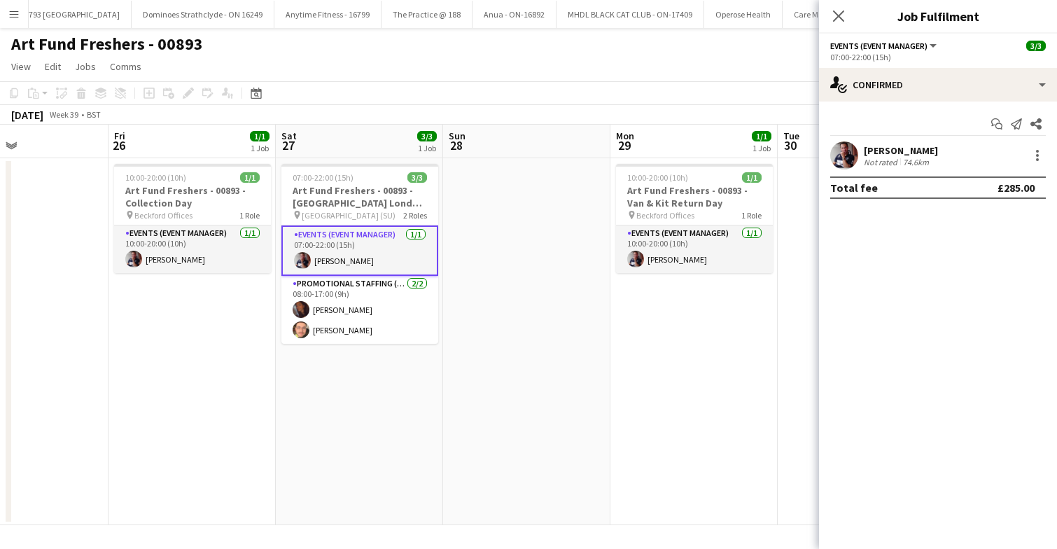
click at [850, 155] on app-user-avatar at bounding box center [844, 155] width 28 height 28
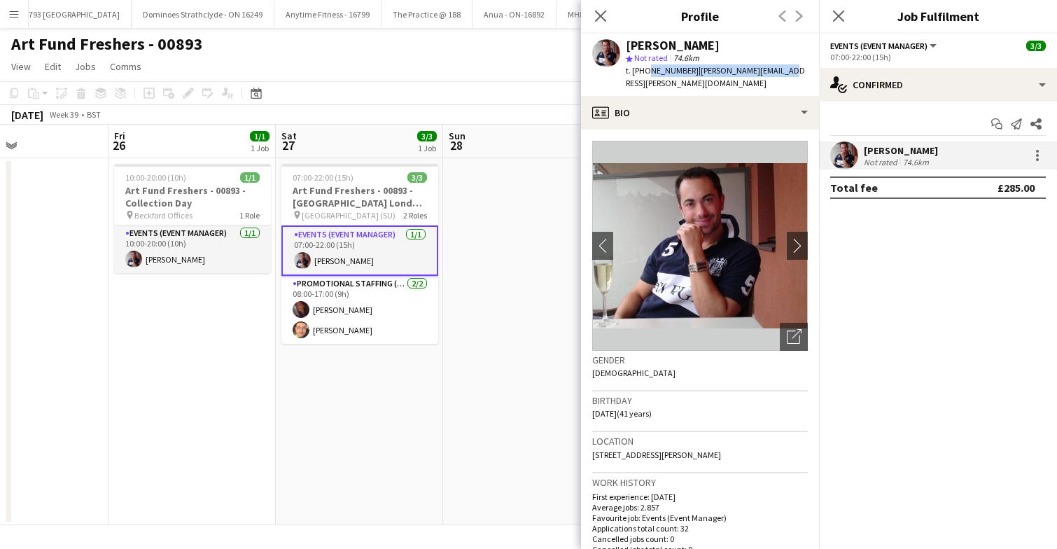
drag, startPoint x: 645, startPoint y: 69, endPoint x: 779, endPoint y: 74, distance: 133.8
click at [779, 74] on div "Dan Strasters star Not rated 74.6km t. +447930222151 | dan.strasters@sky.com" at bounding box center [700, 65] width 238 height 62
click at [771, 53] on div "star Not rated 74.6km" at bounding box center [717, 58] width 182 height 13
drag, startPoint x: 646, startPoint y: 71, endPoint x: 782, endPoint y: 77, distance: 136.0
click at [782, 77] on div "Dan Strasters star Not rated 74.6km t. +447930222151 | dan.strasters@sky.com" at bounding box center [700, 65] width 238 height 62
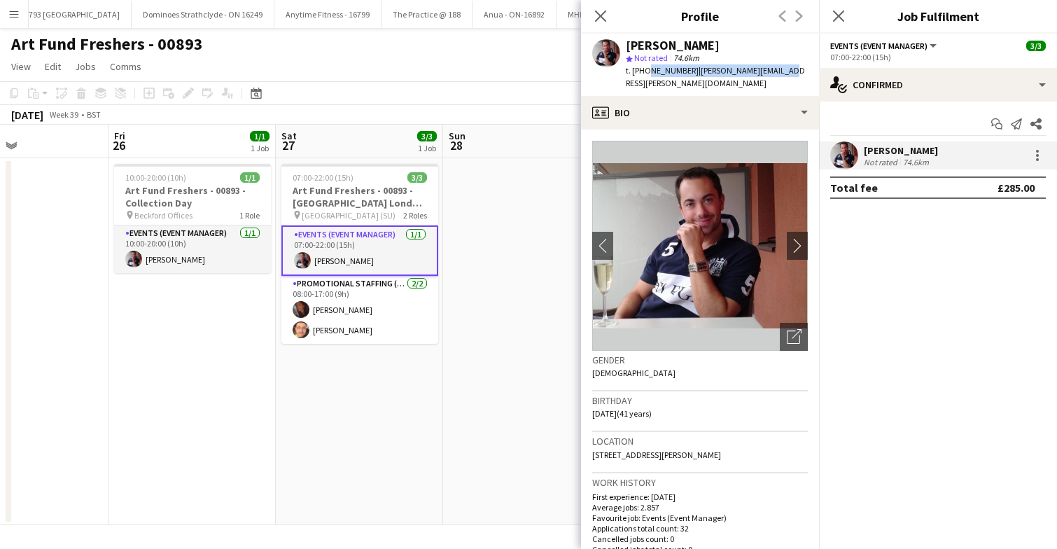
copy div "7930222151 | dan.strasters@sky.com"
click at [794, 238] on app-icon "chevron-right" at bounding box center [798, 245] width 22 height 15
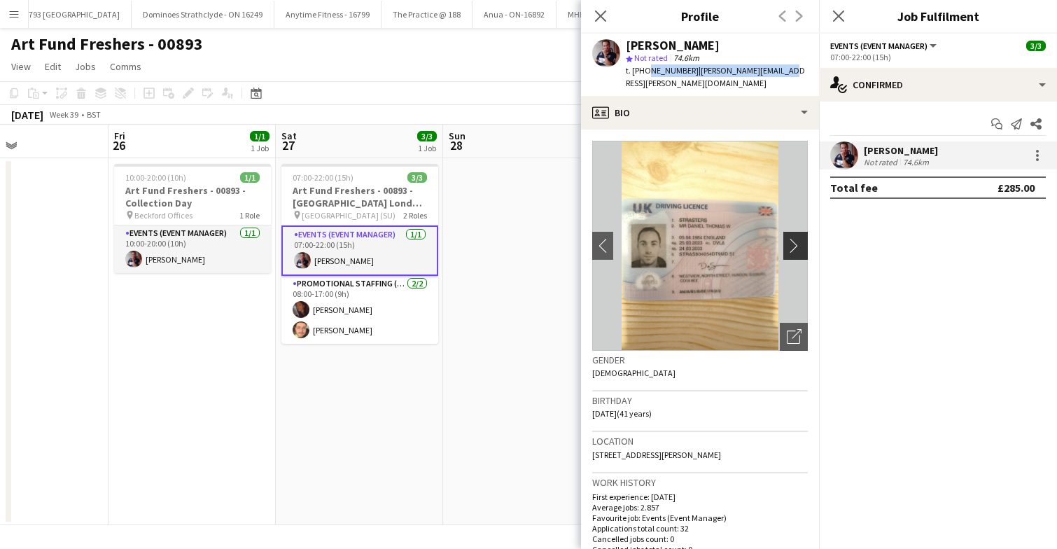
click at [794, 238] on app-icon "chevron-right" at bounding box center [798, 245] width 22 height 15
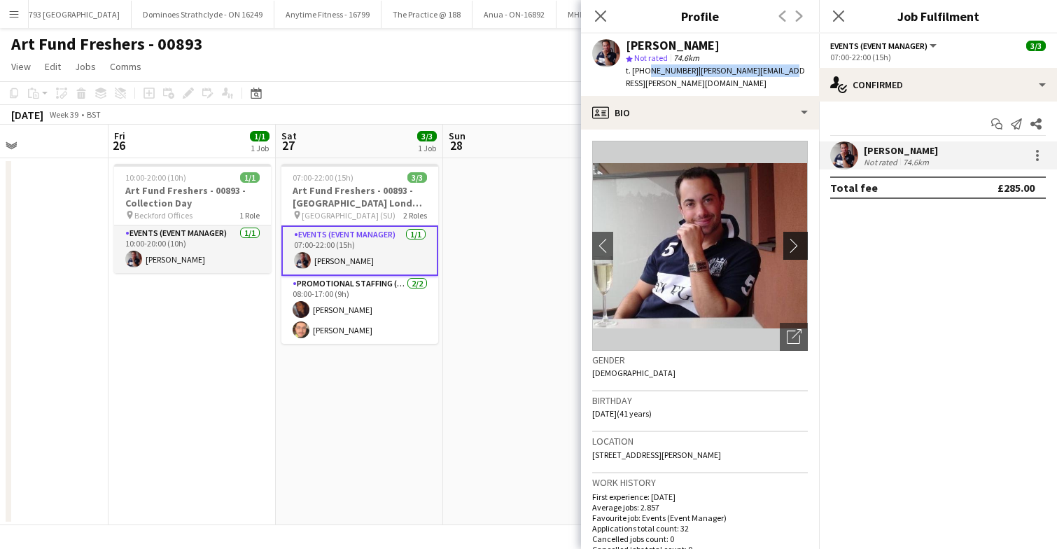
click at [794, 238] on app-icon "chevron-right" at bounding box center [798, 245] width 22 height 15
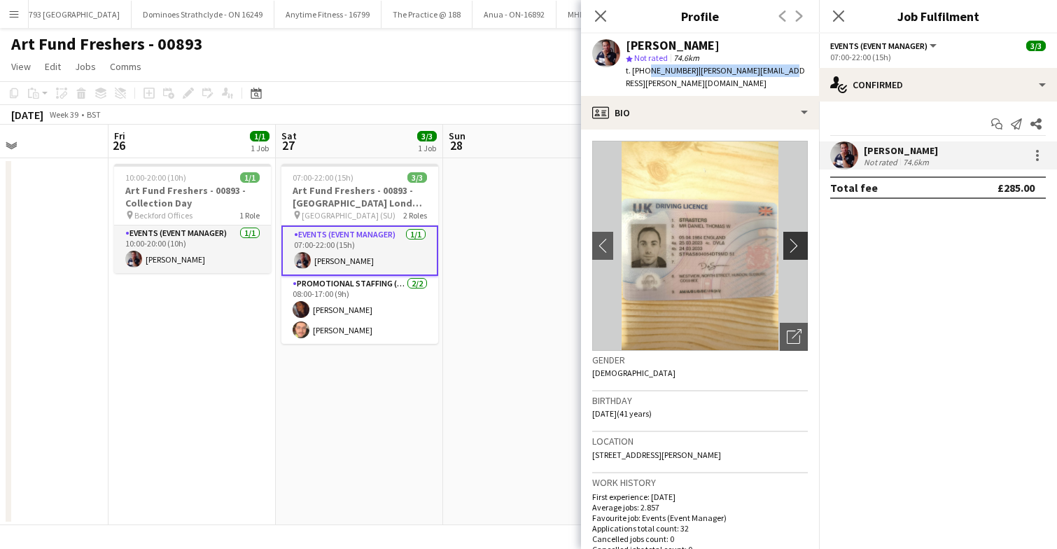
click at [794, 238] on app-icon "chevron-right" at bounding box center [798, 245] width 22 height 15
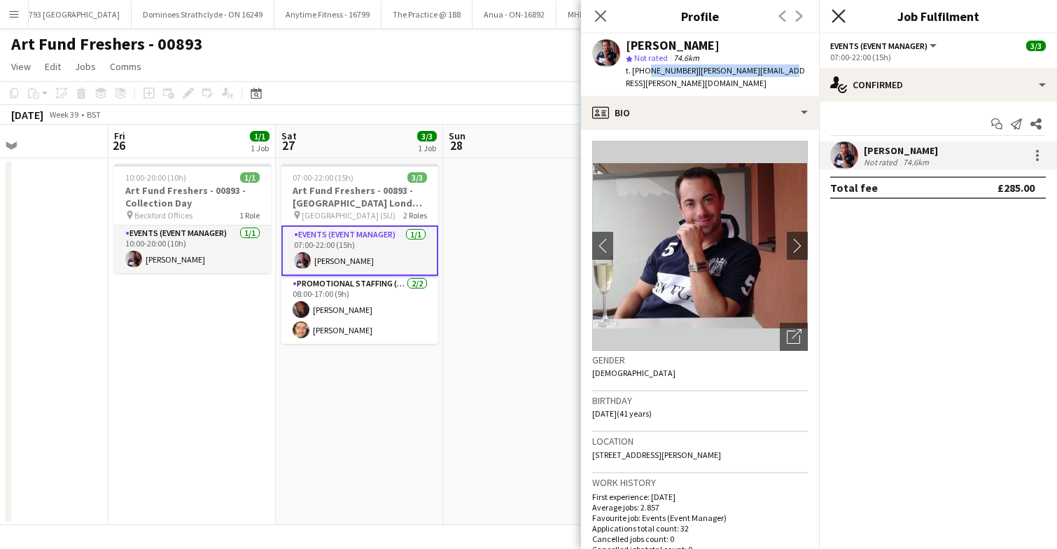
click at [837, 18] on icon at bounding box center [838, 15] width 13 height 13
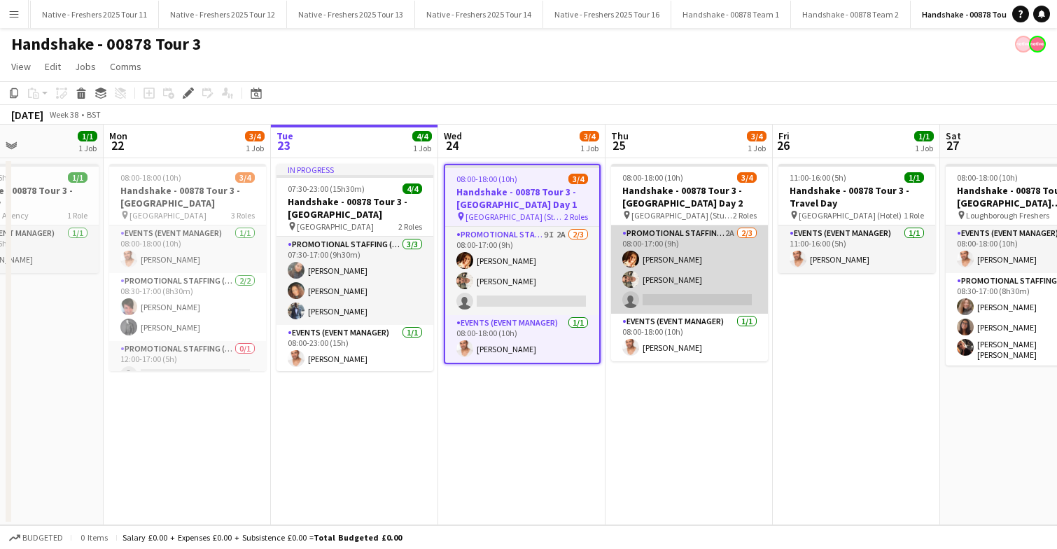
scroll to position [0, 393]
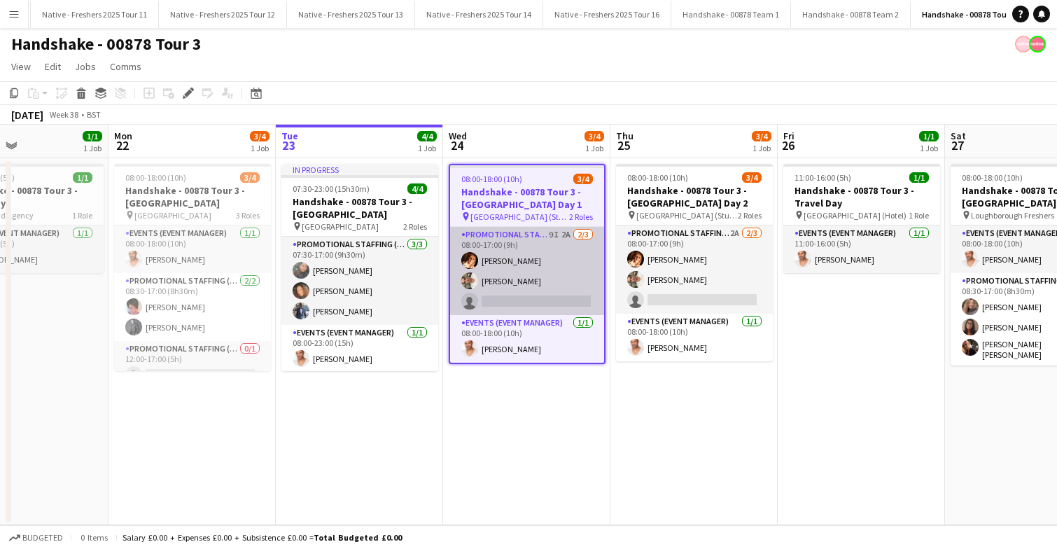
click at [520, 259] on app-card-role "Promotional Staffing (Brand Ambassadors) 9I 2A [DATE] 08:00-17:00 (9h) [PERSON_…" at bounding box center [527, 271] width 154 height 88
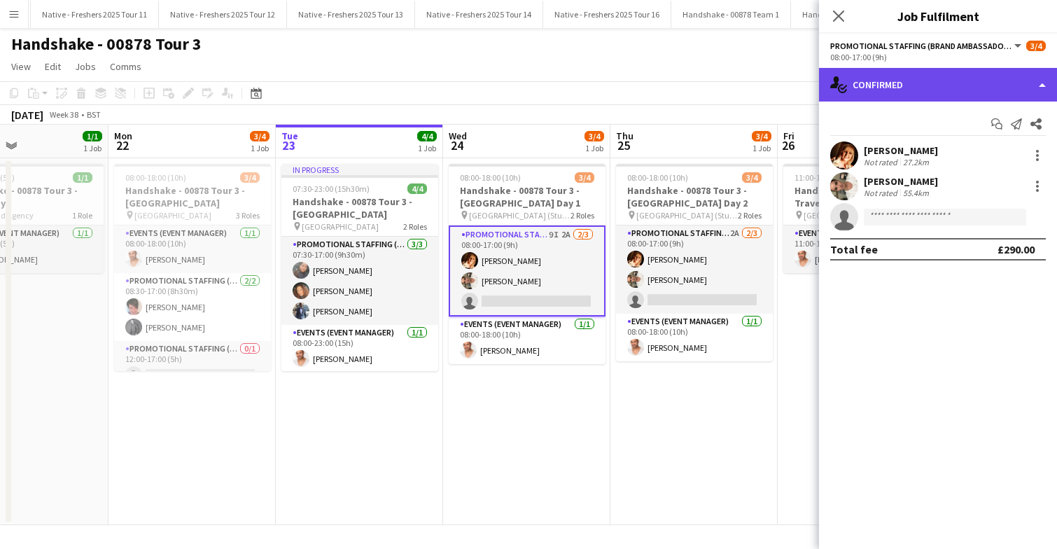
click at [958, 90] on div "single-neutral-actions-check-2 Confirmed" at bounding box center [938, 85] width 238 height 34
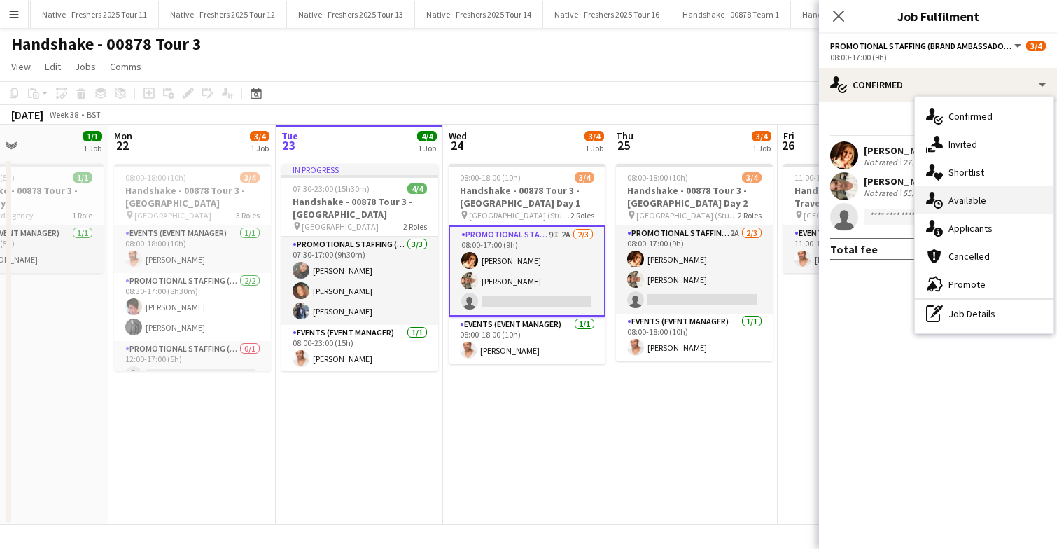
click at [976, 204] on span "Available" at bounding box center [968, 200] width 38 height 13
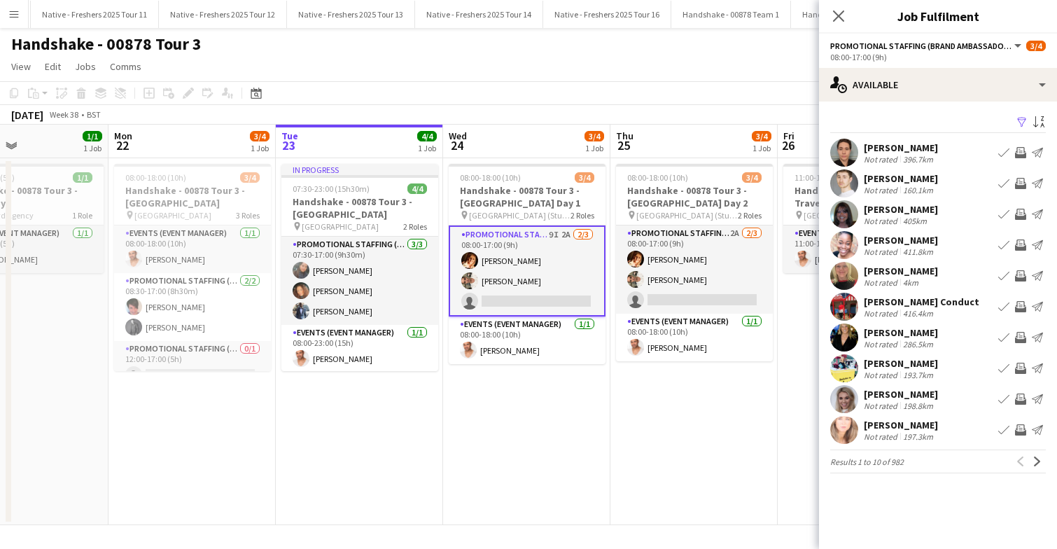
click at [1027, 118] on app-icon "Filter" at bounding box center [1022, 122] width 11 height 13
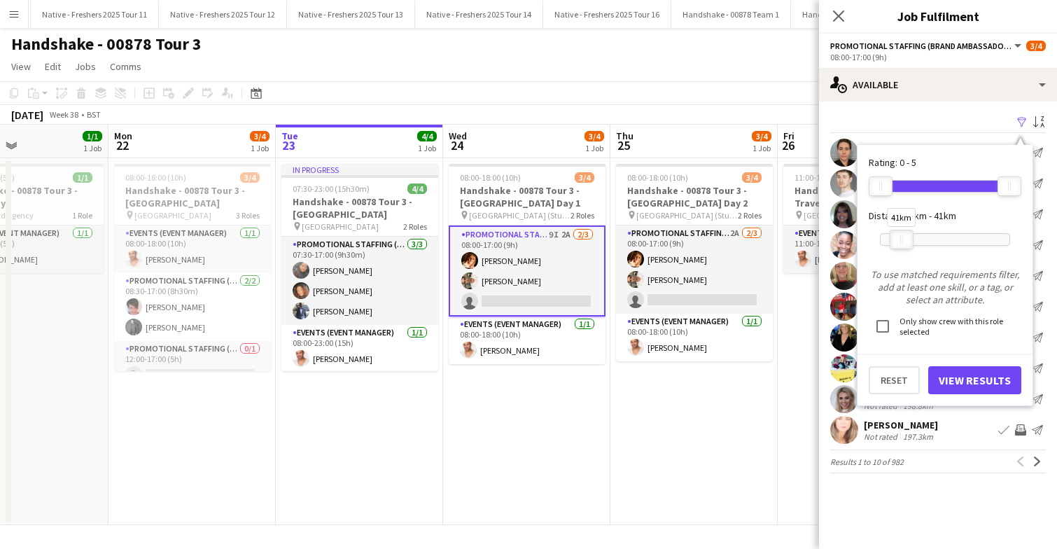
drag, startPoint x: 1014, startPoint y: 233, endPoint x: 906, endPoint y: 239, distance: 108.0
click at [906, 239] on div at bounding box center [901, 239] width 22 height 18
click at [967, 376] on button "View Results" at bounding box center [974, 380] width 93 height 28
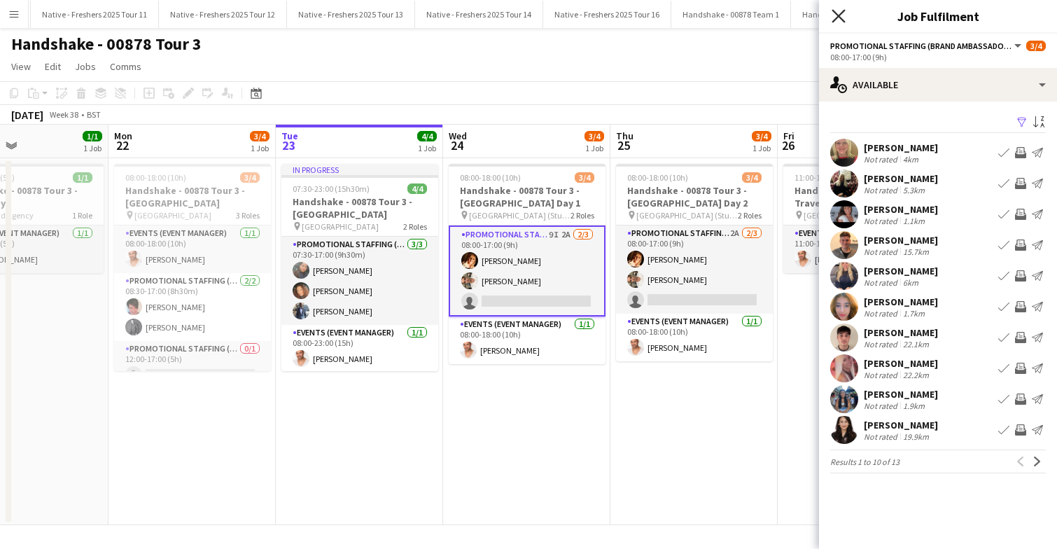
click at [840, 20] on icon "Close pop-in" at bounding box center [838, 15] width 13 height 13
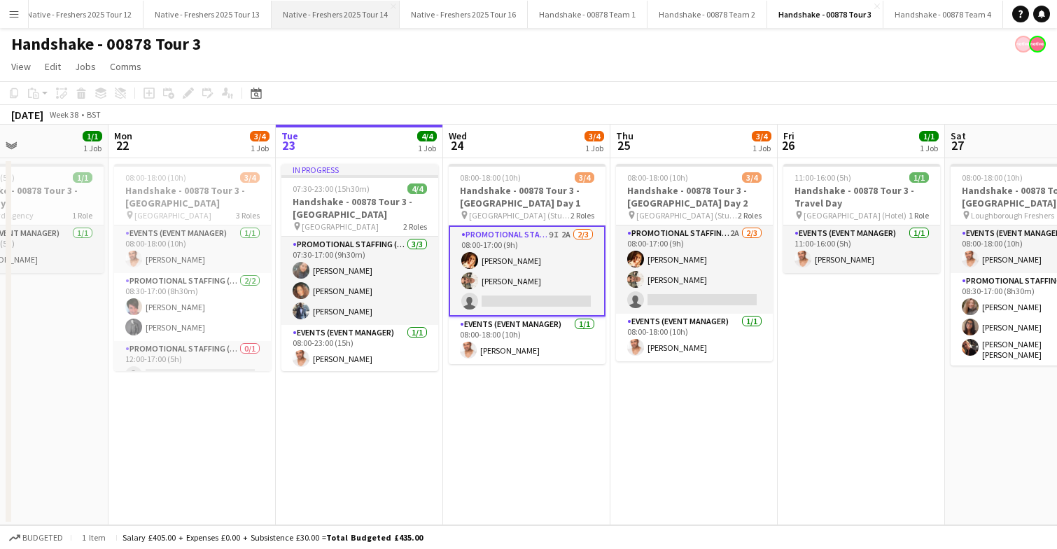
scroll to position [0, 1397]
click at [646, 13] on button "Handshake - 00878 Team 2 Close" at bounding box center [695, 14] width 120 height 27
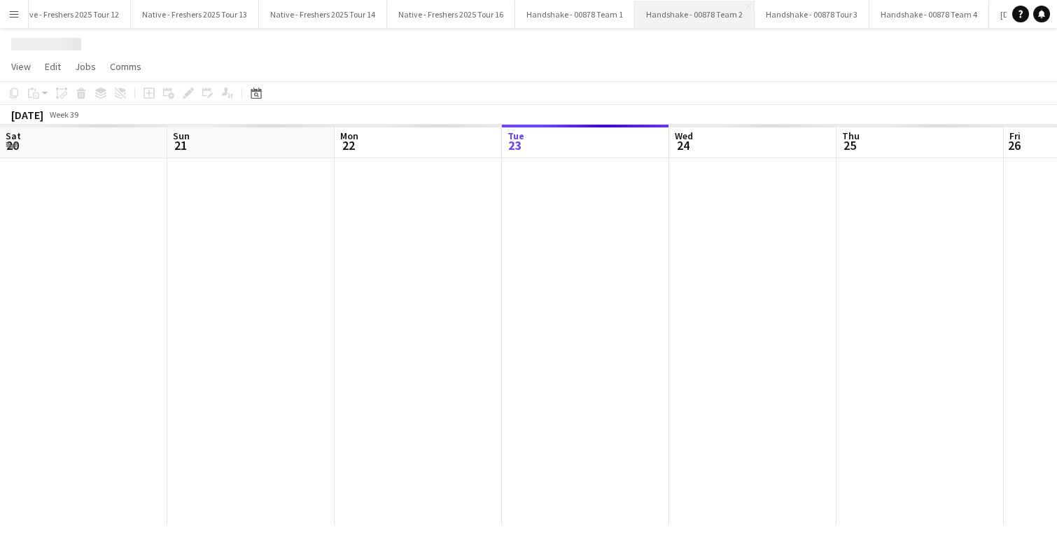
scroll to position [0, 335]
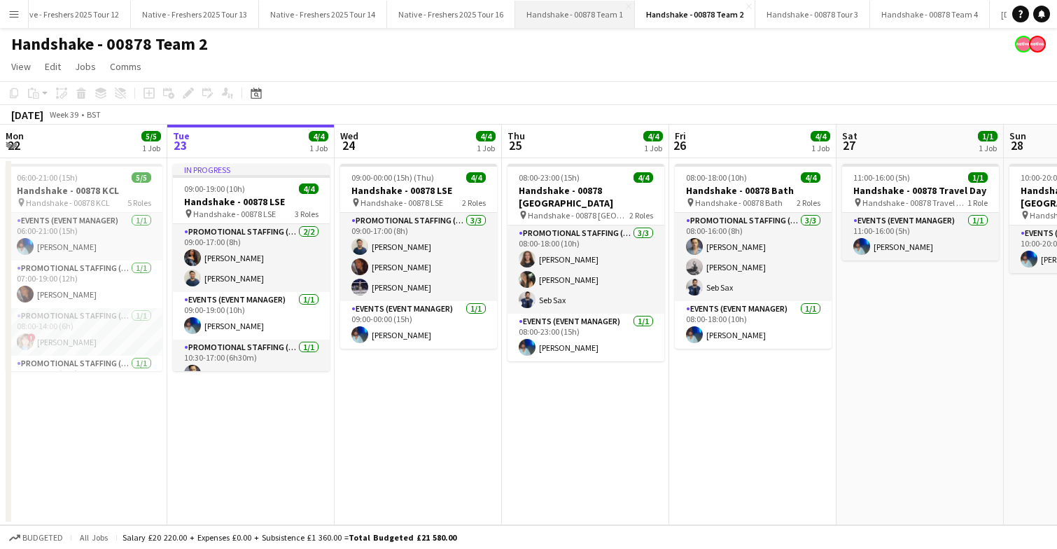
click at [563, 16] on button "Handshake - 00878 Team 1 Close" at bounding box center [575, 14] width 120 height 27
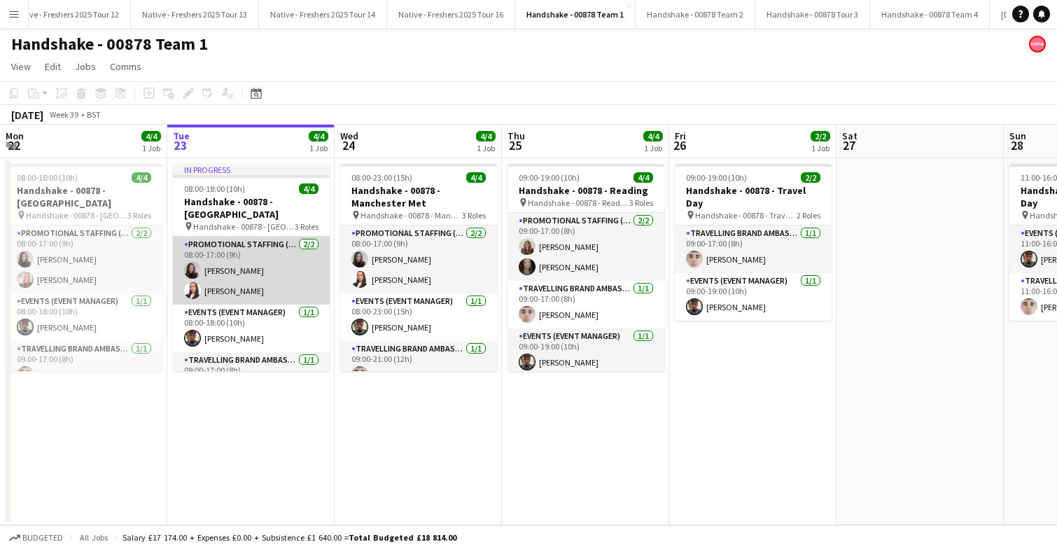
click at [265, 279] on app-card-role "Promotional Staffing (Brand Ambassadors) [DATE] 08:00-17:00 (9h) [PERSON_NAME] …" at bounding box center [251, 271] width 157 height 68
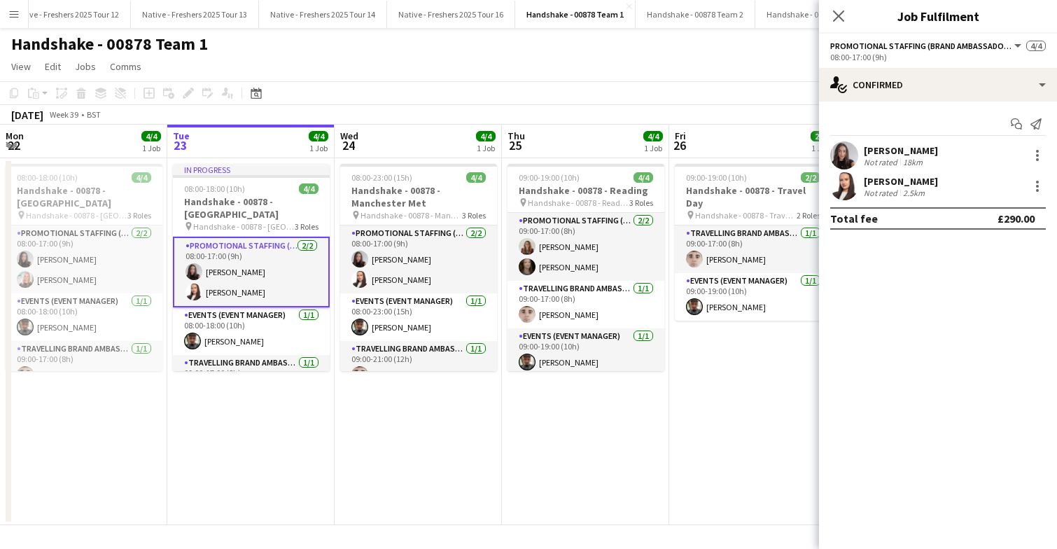
click at [842, 150] on app-user-avatar at bounding box center [844, 155] width 28 height 28
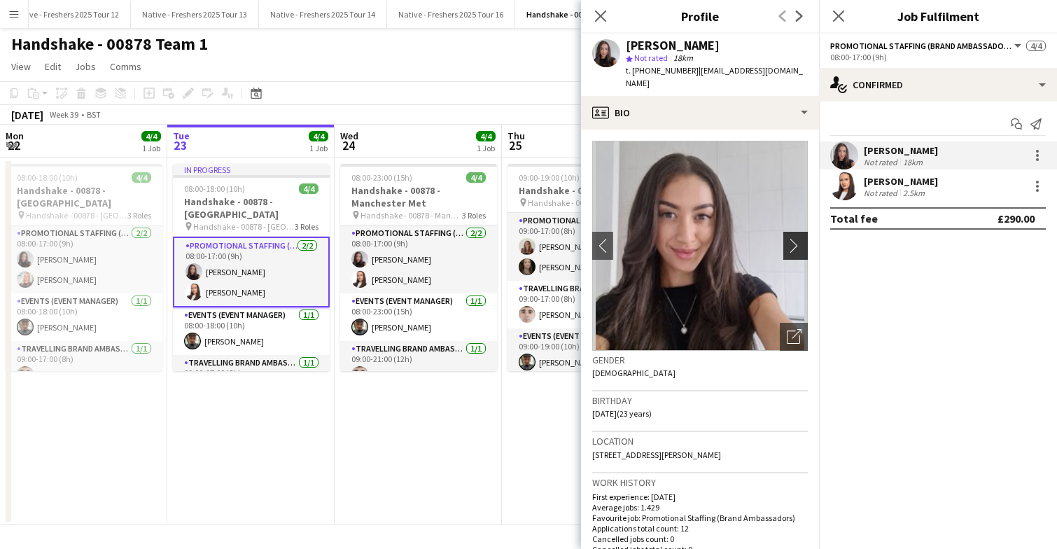
click at [798, 238] on app-icon "chevron-right" at bounding box center [798, 245] width 22 height 15
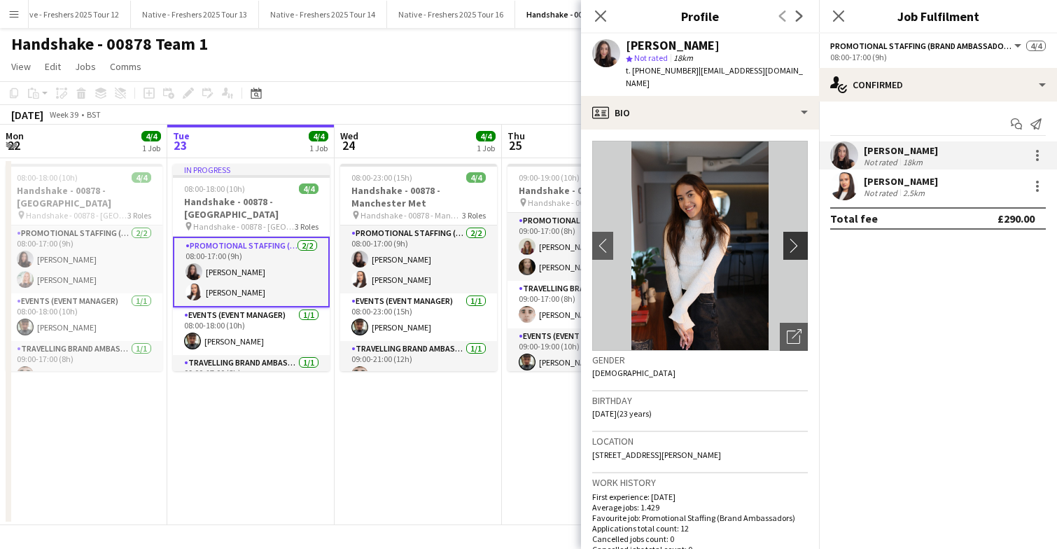
click at [798, 238] on app-icon "chevron-right" at bounding box center [798, 245] width 22 height 15
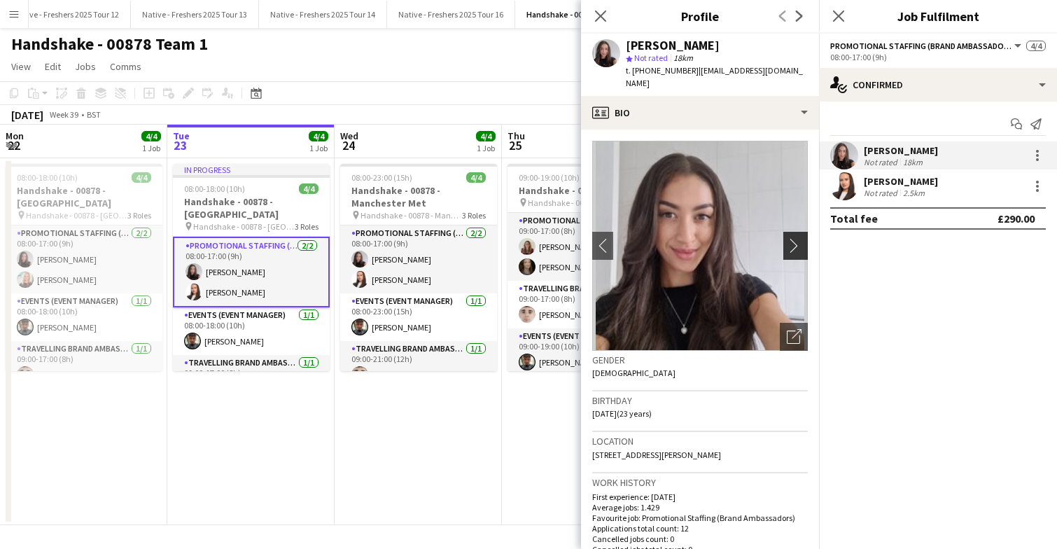
click at [798, 238] on app-icon "chevron-right" at bounding box center [798, 245] width 22 height 15
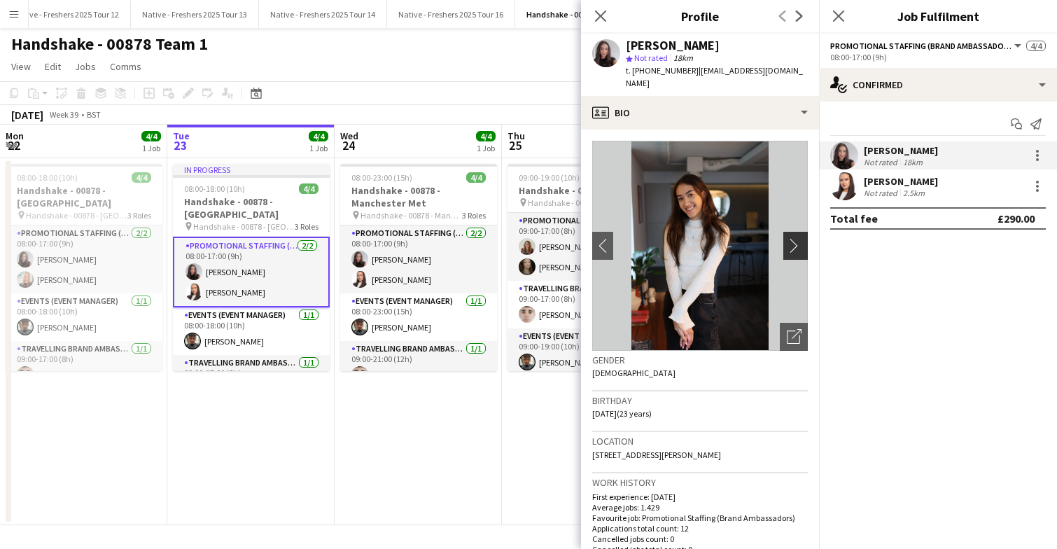
click at [798, 238] on app-icon "chevron-right" at bounding box center [798, 245] width 22 height 15
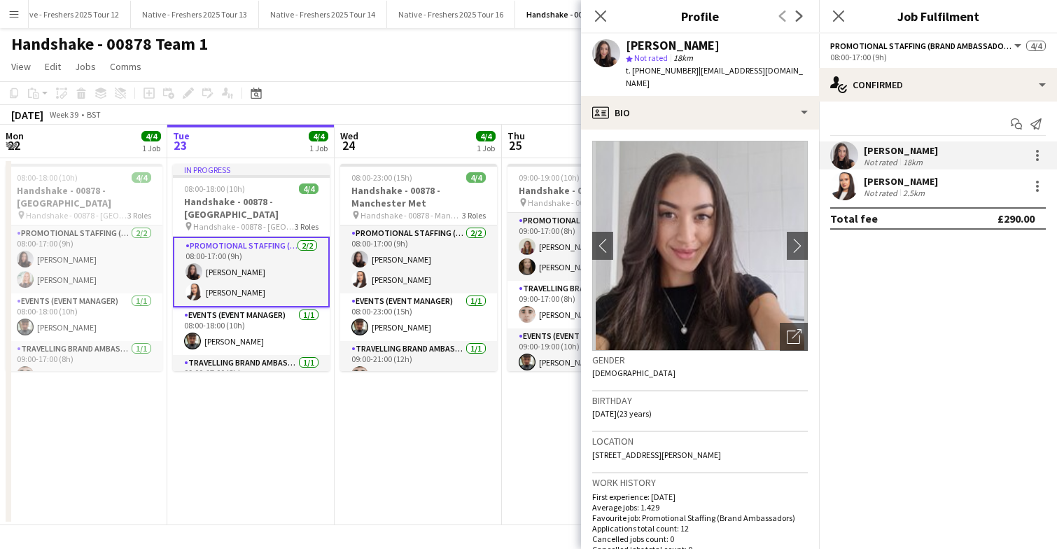
click at [844, 187] on app-user-avatar at bounding box center [844, 186] width 28 height 28
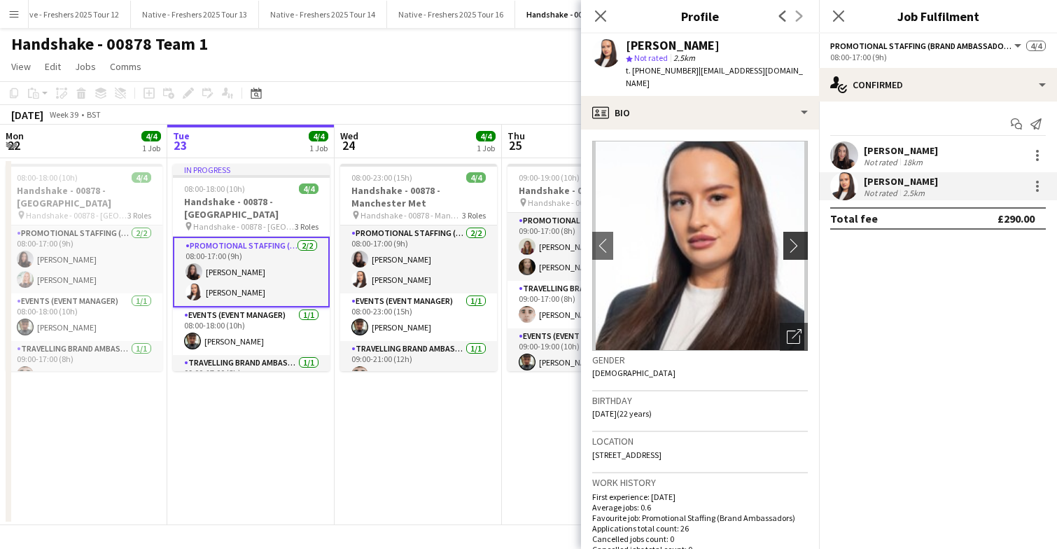
click at [802, 238] on app-icon "chevron-right" at bounding box center [798, 245] width 22 height 15
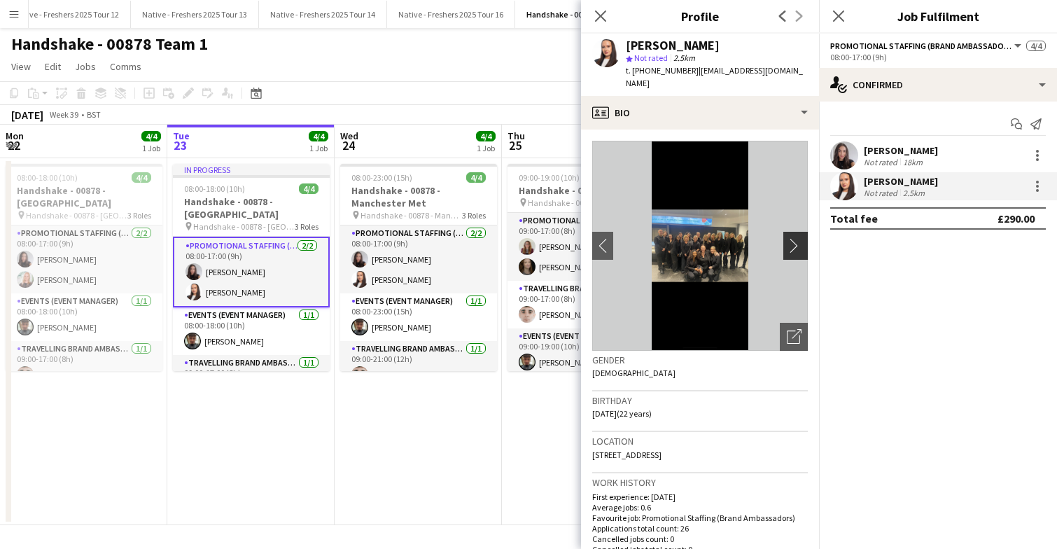
click at [797, 238] on app-icon "chevron-right" at bounding box center [798, 245] width 22 height 15
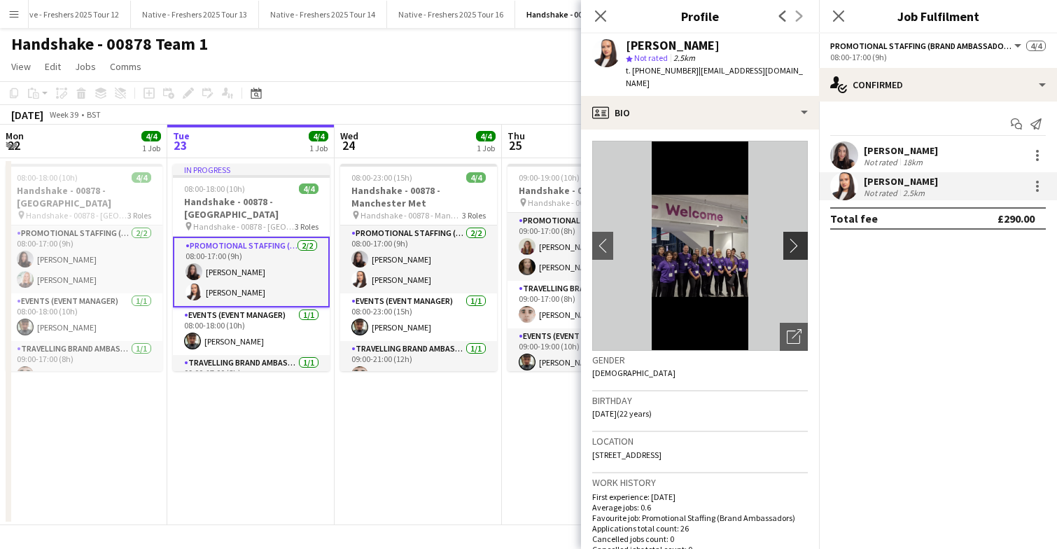
click at [797, 238] on app-icon "chevron-right" at bounding box center [798, 245] width 22 height 15
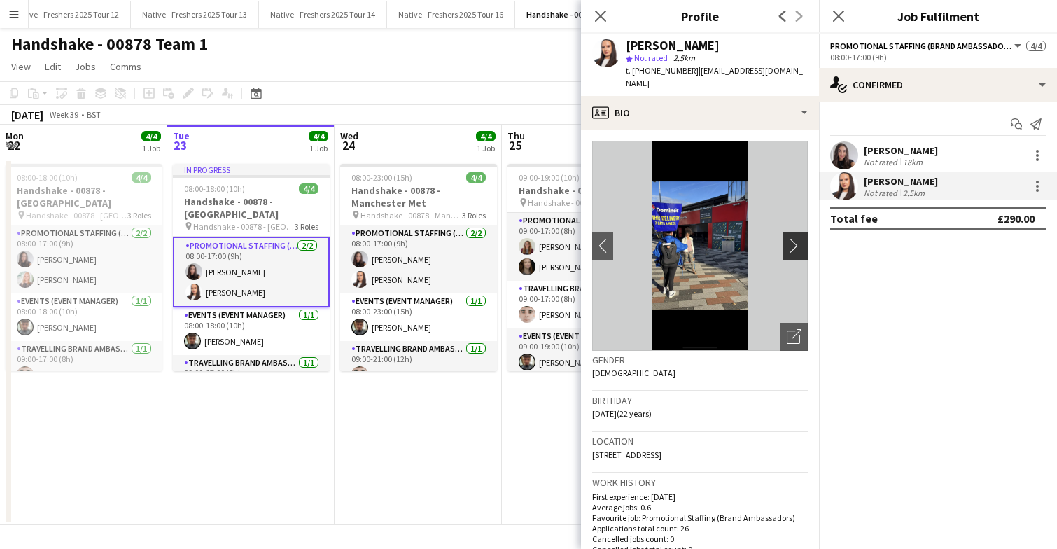
click at [797, 238] on app-icon "chevron-right" at bounding box center [798, 245] width 22 height 15
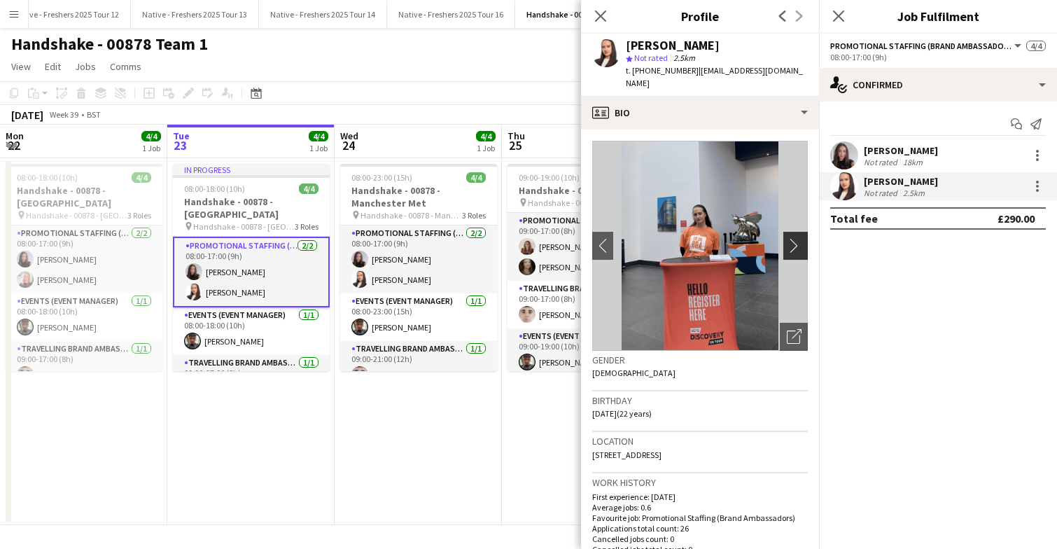
click at [797, 238] on app-icon "chevron-right" at bounding box center [798, 245] width 22 height 15
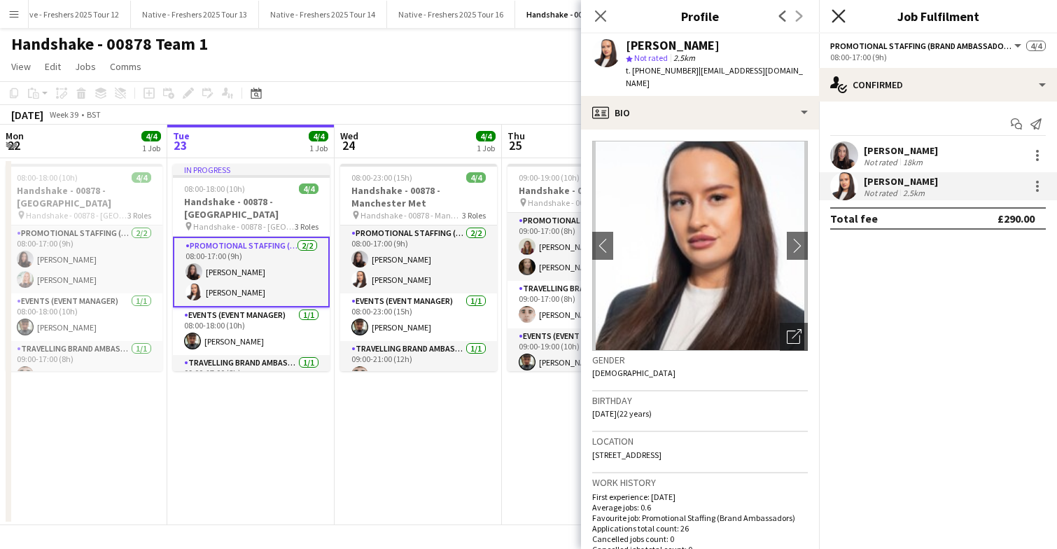
click at [840, 17] on icon at bounding box center [838, 15] width 13 height 13
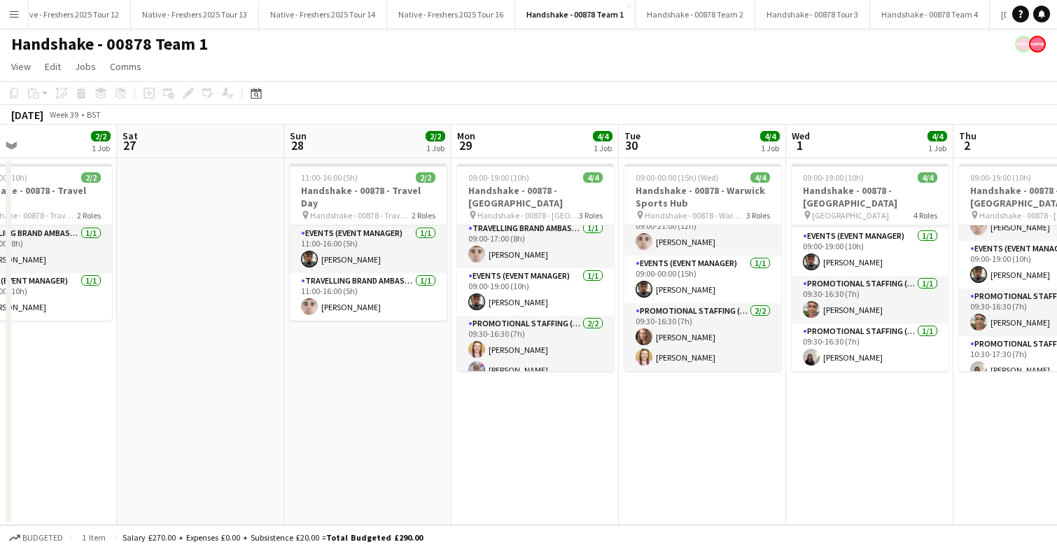
scroll to position [0, 551]
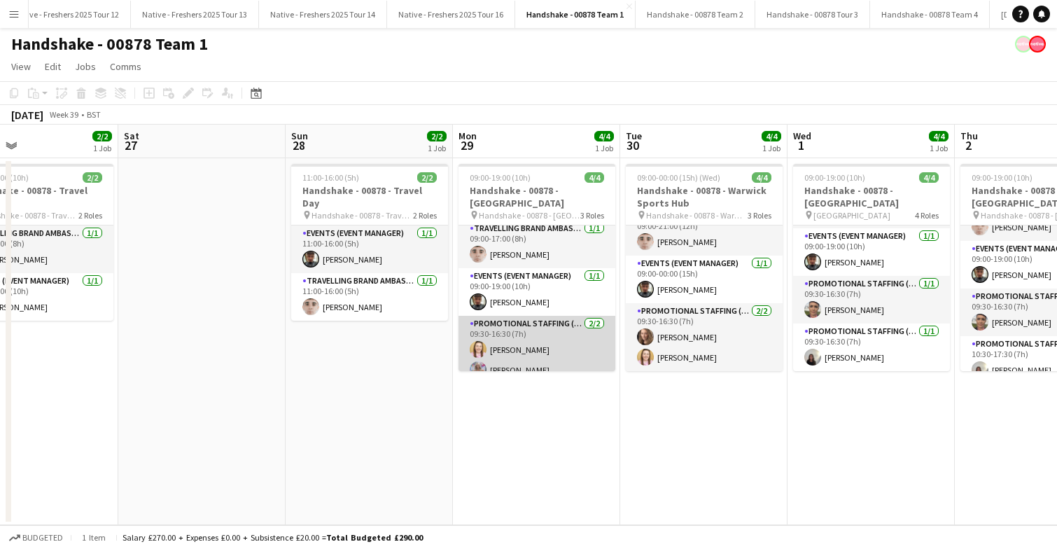
click at [566, 344] on app-card-role "Promotional Staffing (Brand Ambassadors) [DATE] 09:30-16:30 (7h) [PERSON_NAME] …" at bounding box center [537, 350] width 157 height 68
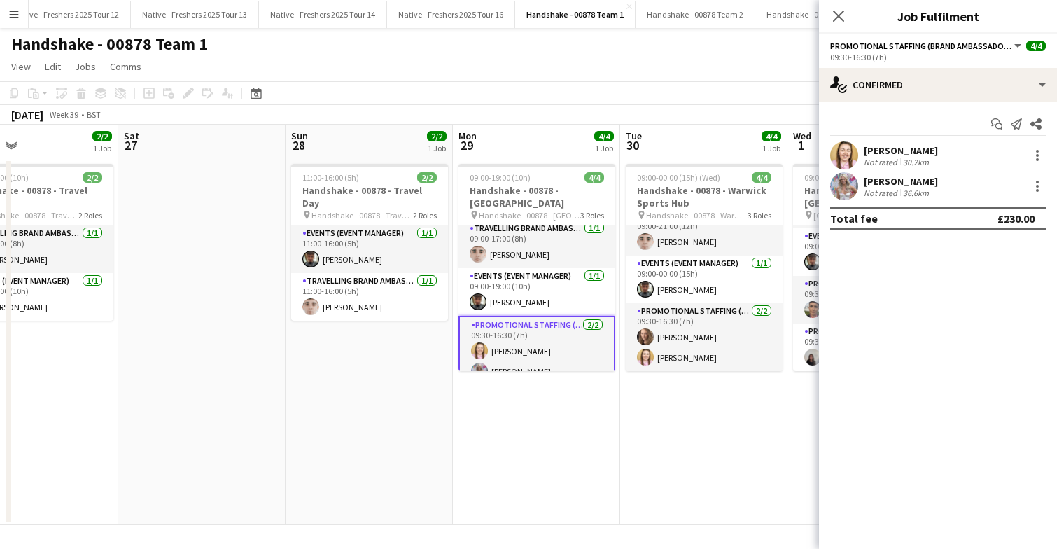
click at [839, 182] on app-user-avatar at bounding box center [844, 186] width 28 height 28
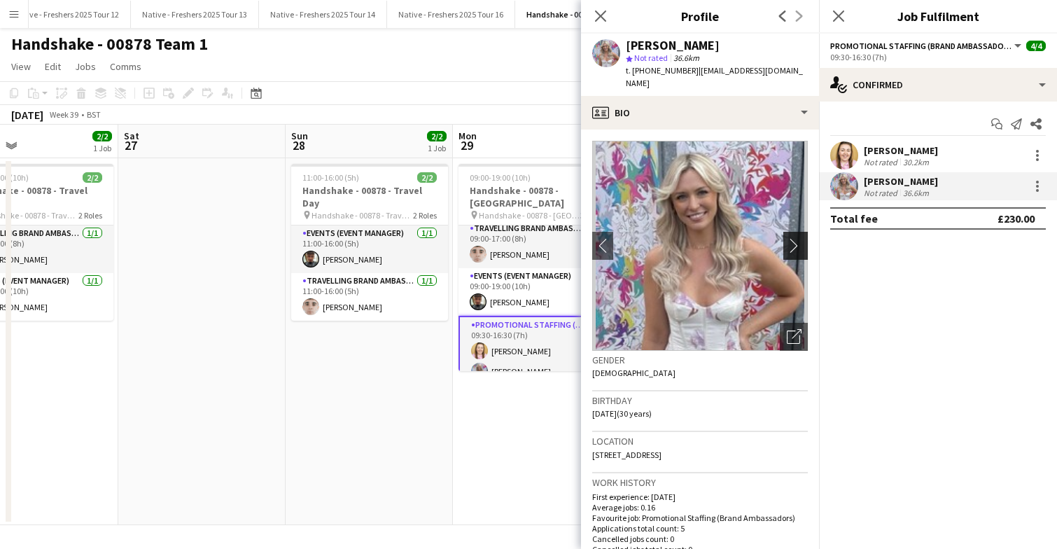
click at [794, 238] on app-icon "chevron-right" at bounding box center [798, 245] width 22 height 15
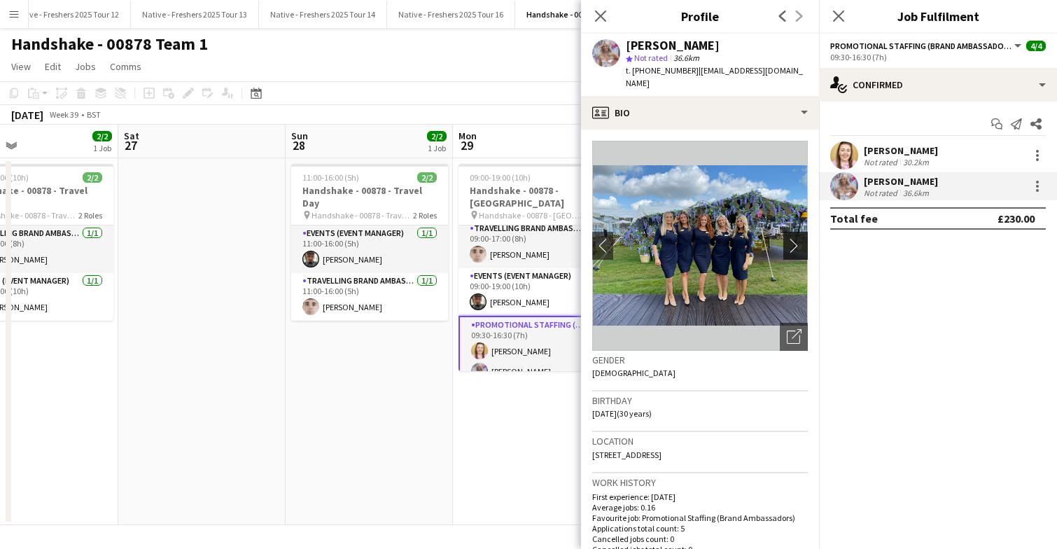
click at [794, 238] on app-icon "chevron-right" at bounding box center [798, 245] width 22 height 15
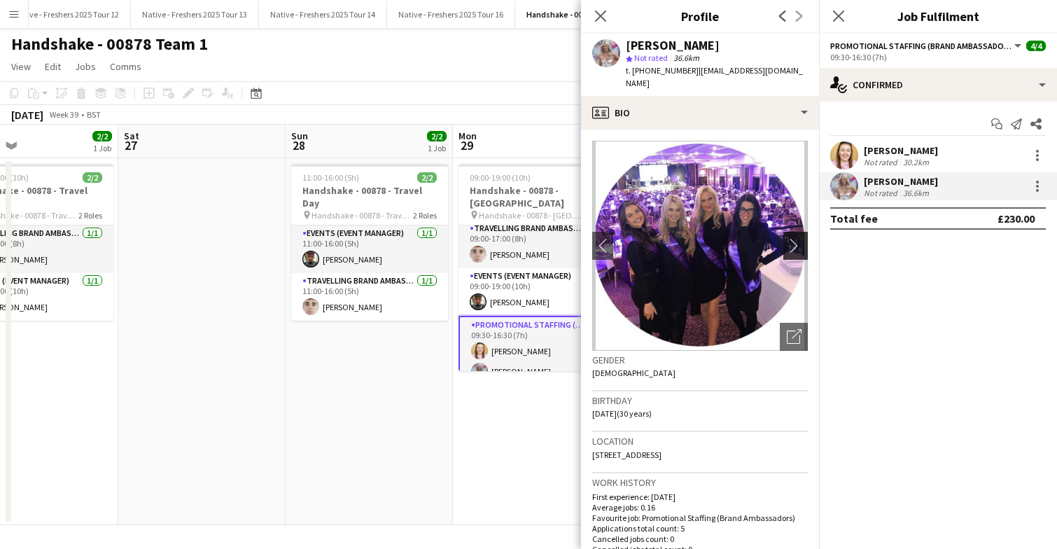
click at [794, 238] on app-icon "chevron-right" at bounding box center [798, 245] width 22 height 15
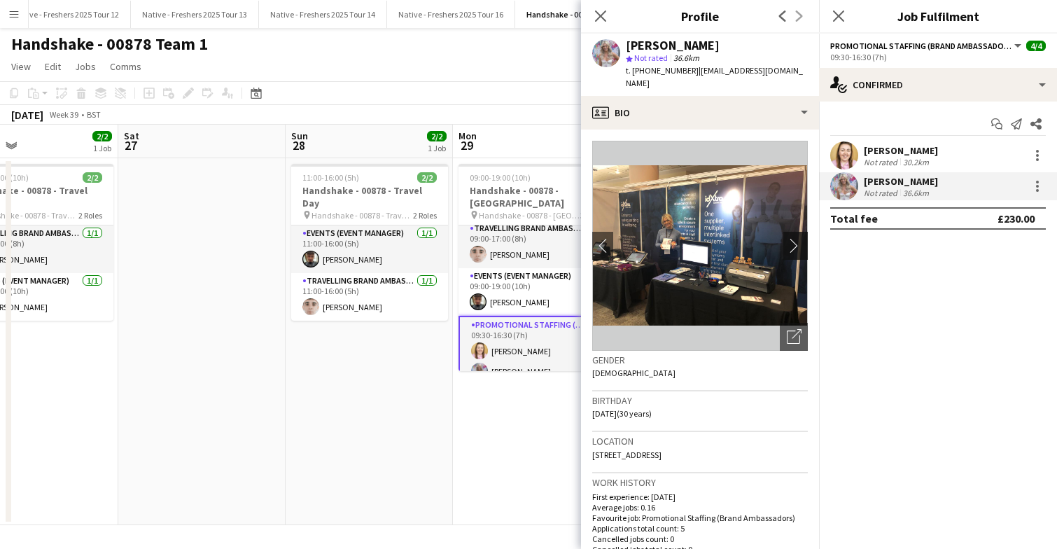
click at [794, 238] on app-icon "chevron-right" at bounding box center [798, 245] width 22 height 15
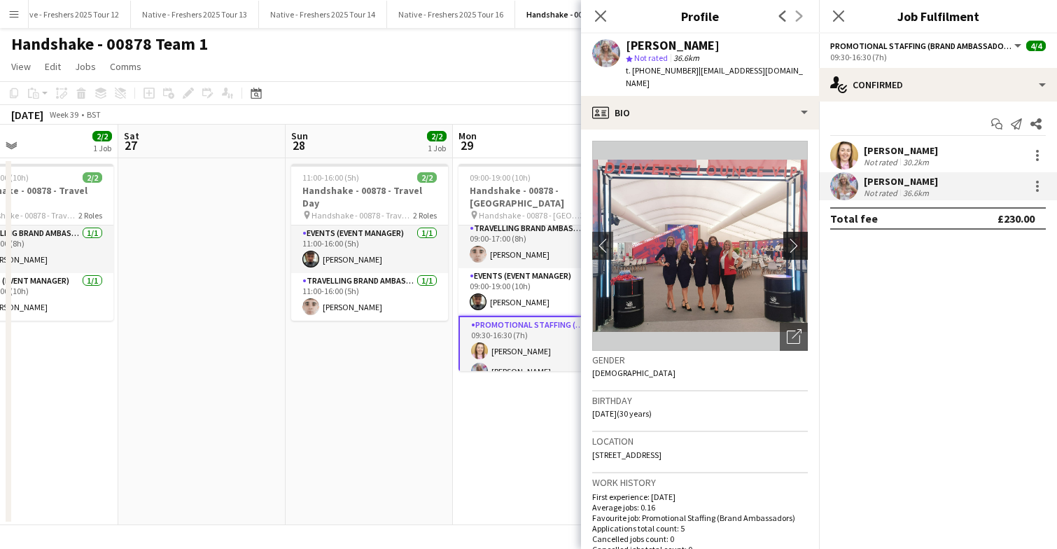
click at [794, 238] on app-icon "chevron-right" at bounding box center [798, 245] width 22 height 15
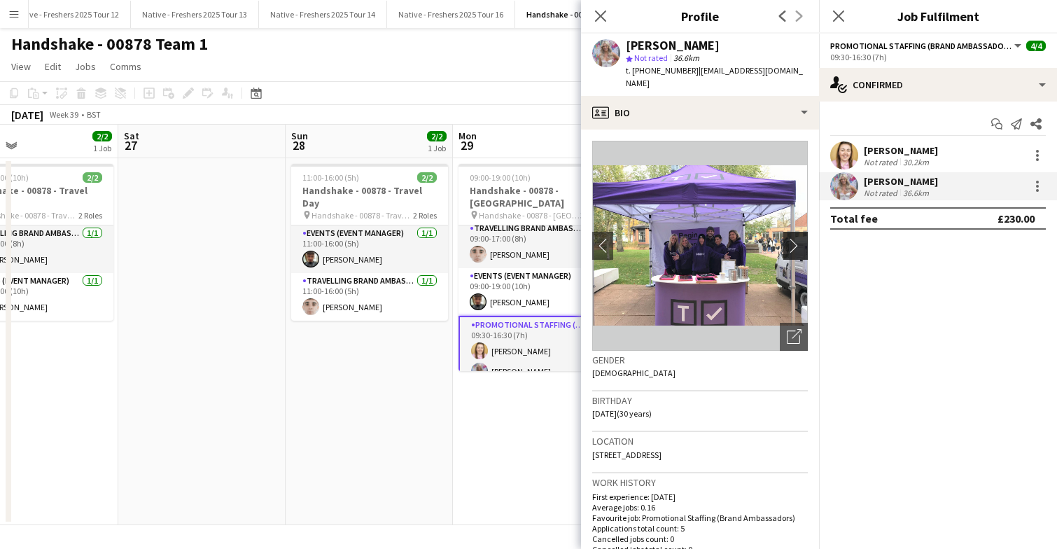
click at [794, 238] on app-icon "chevron-right" at bounding box center [798, 245] width 22 height 15
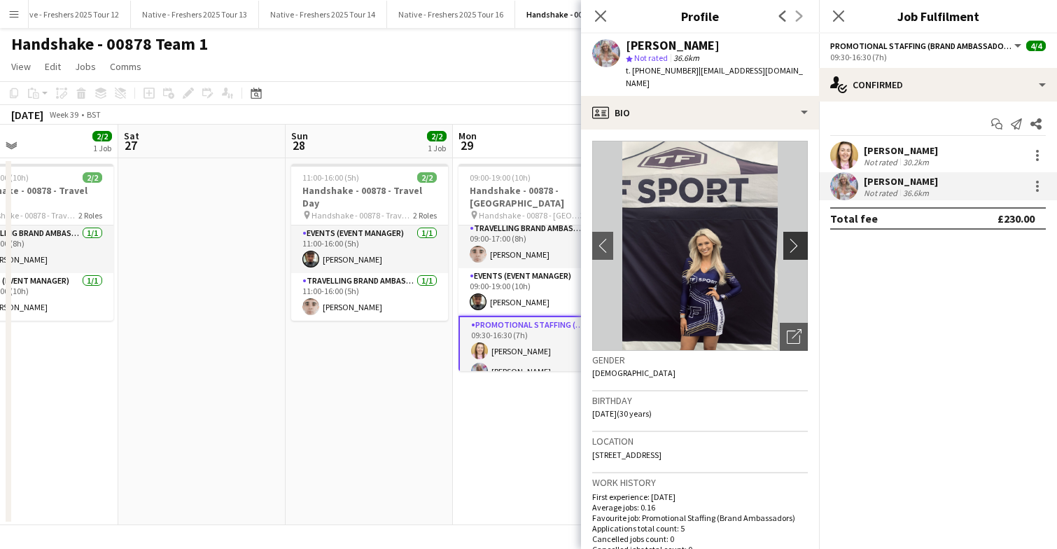
click at [794, 238] on app-icon "chevron-right" at bounding box center [798, 245] width 22 height 15
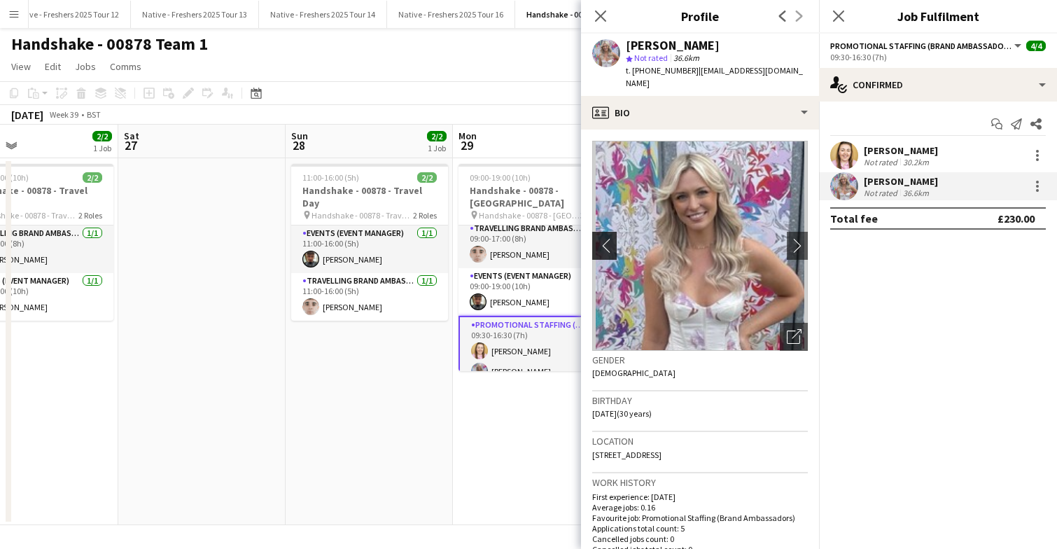
click at [605, 238] on app-icon "chevron-left" at bounding box center [603, 245] width 22 height 15
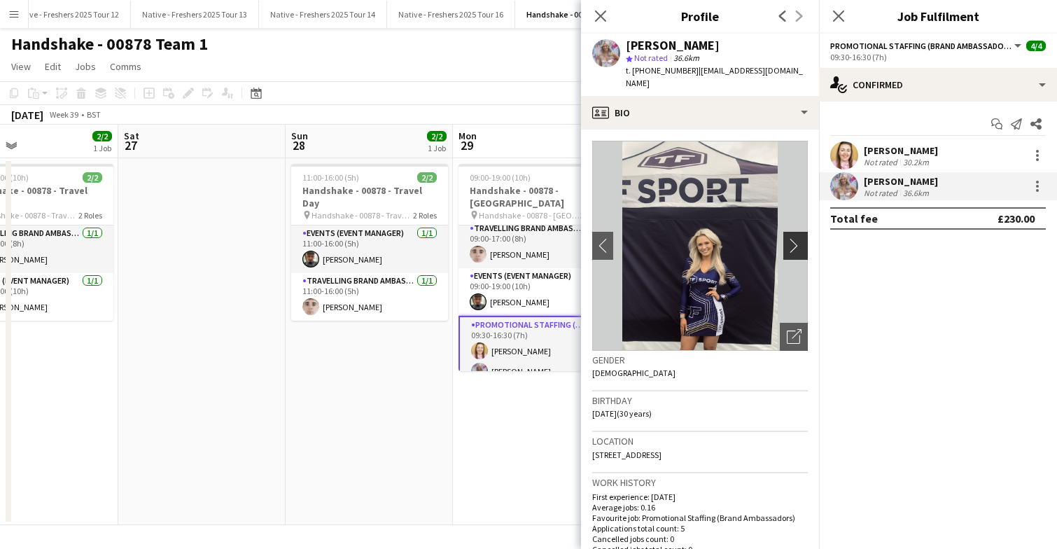
click at [792, 238] on app-icon "chevron-right" at bounding box center [798, 245] width 22 height 15
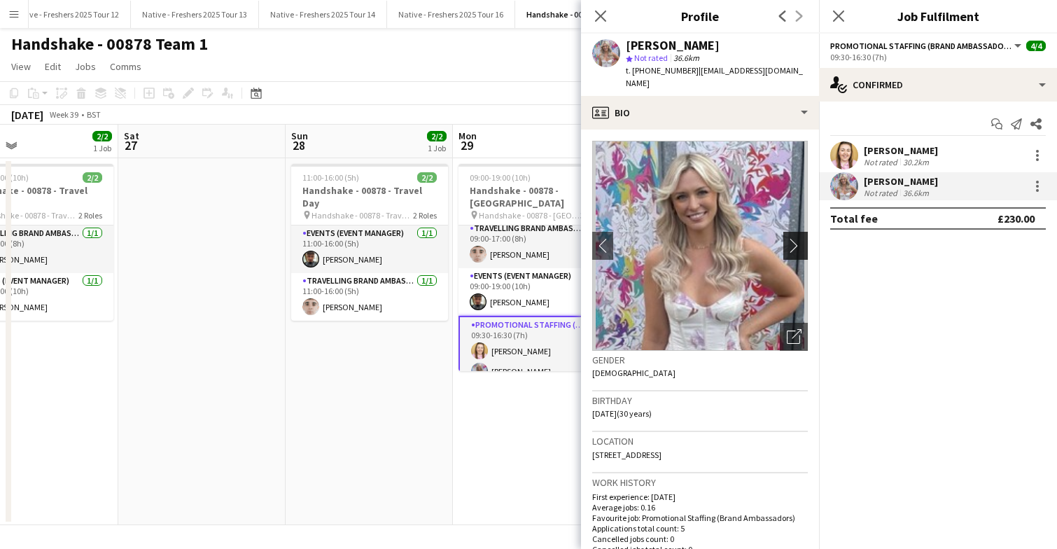
click at [792, 238] on app-icon "chevron-right" at bounding box center [798, 245] width 22 height 15
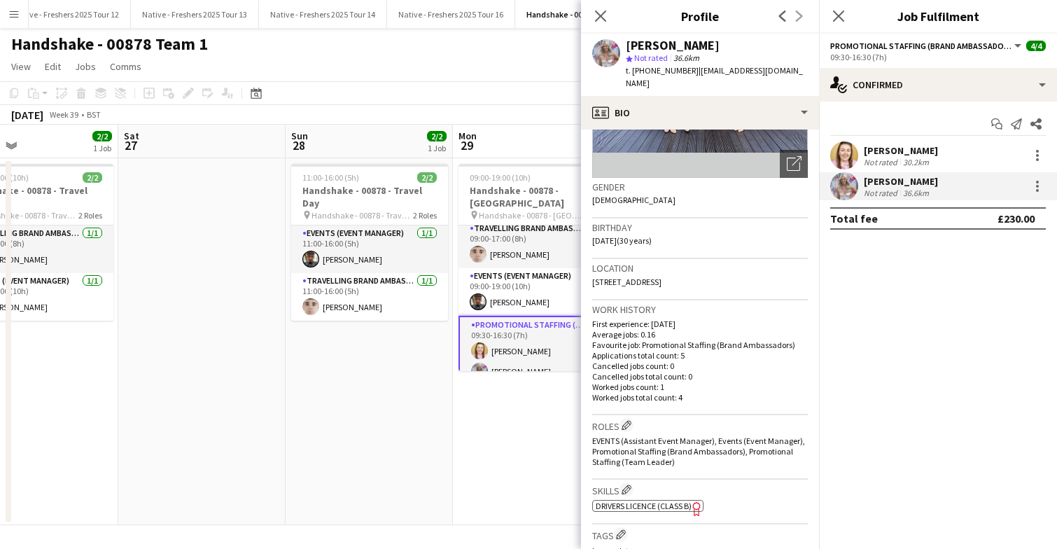
scroll to position [174, 0]
click at [844, 13] on icon "Close pop-in" at bounding box center [838, 15] width 13 height 13
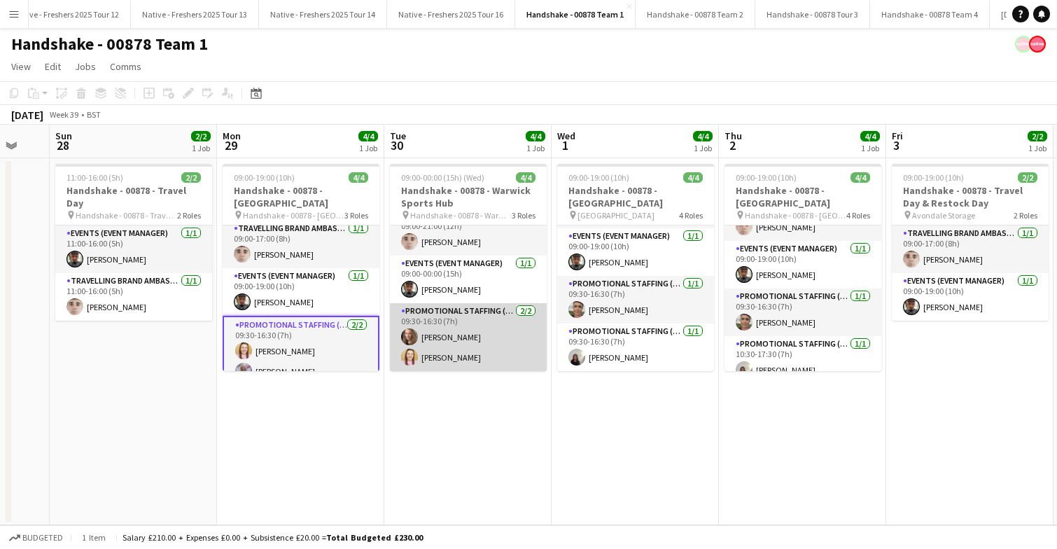
scroll to position [0, 482]
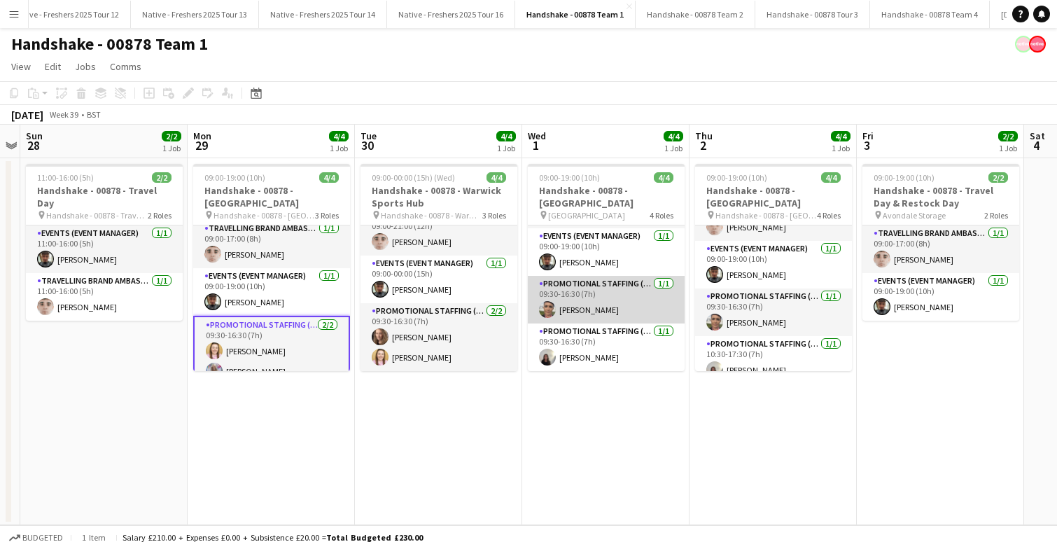
click at [613, 310] on app-card-role "Promotional Staffing (Brand Ambassadors) [DATE] 09:30-16:30 (7h) [PERSON_NAME]" at bounding box center [606, 300] width 157 height 48
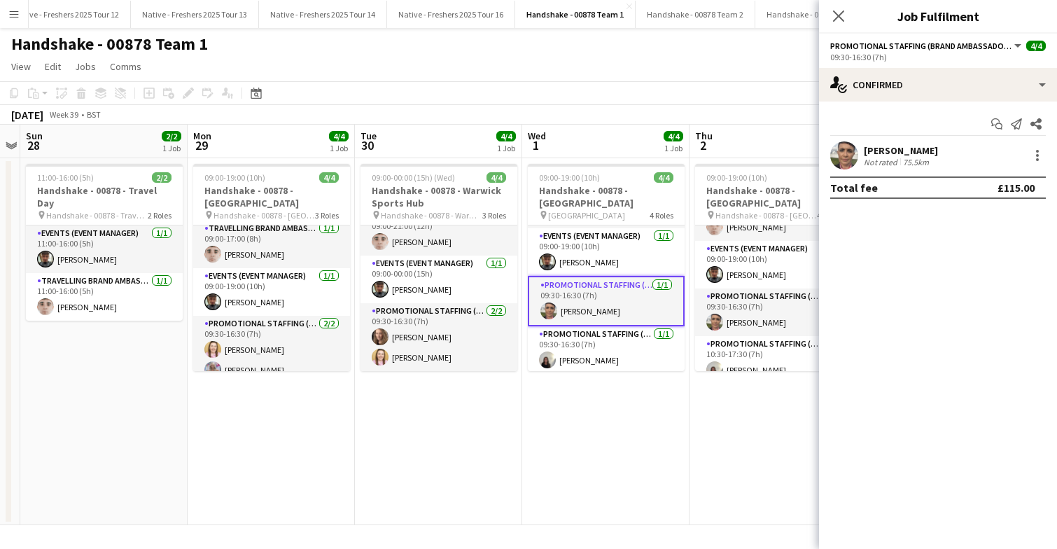
click at [841, 157] on app-user-avatar at bounding box center [844, 155] width 28 height 28
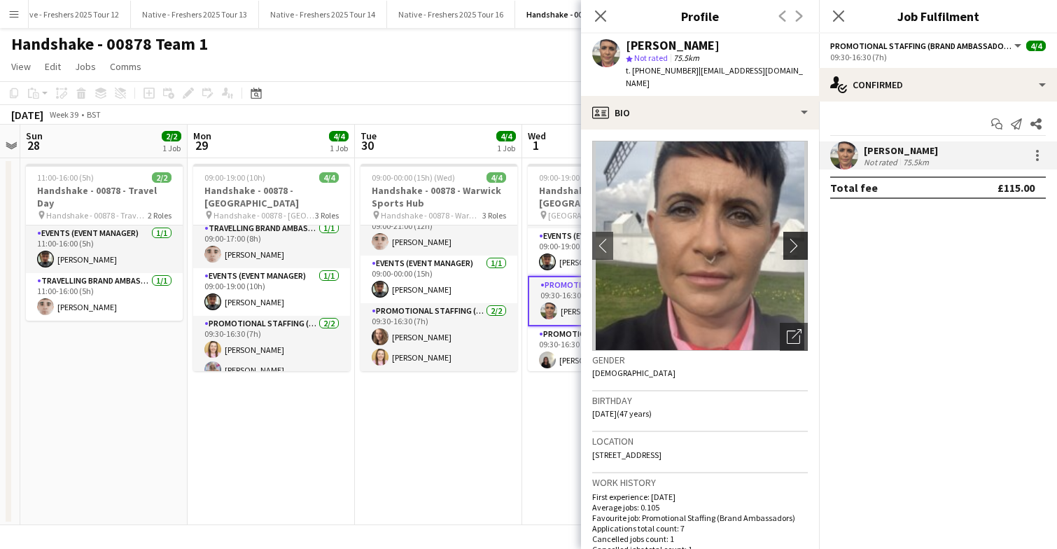
click at [796, 238] on app-icon "chevron-right" at bounding box center [798, 245] width 22 height 15
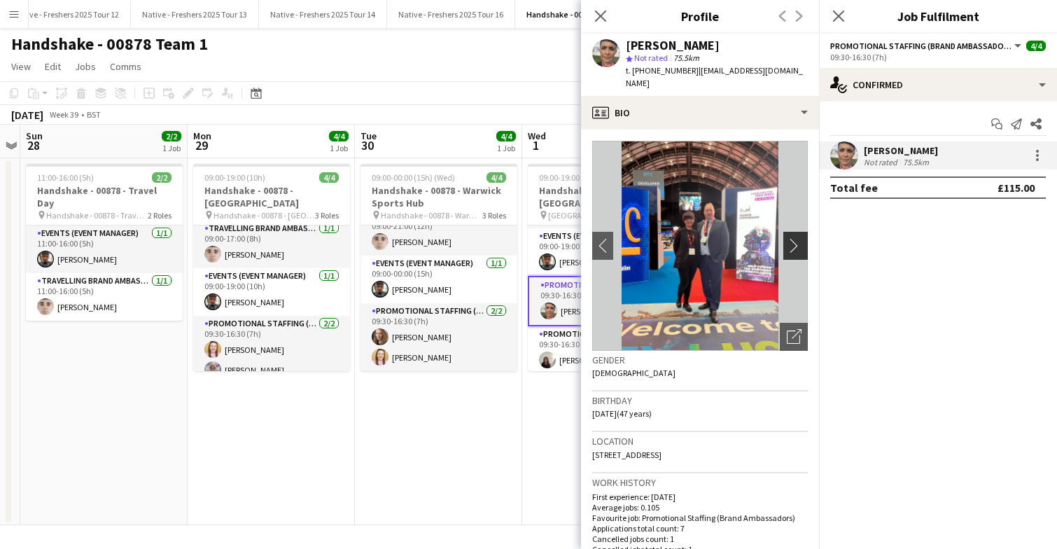
click at [796, 238] on app-icon "chevron-right" at bounding box center [798, 245] width 22 height 15
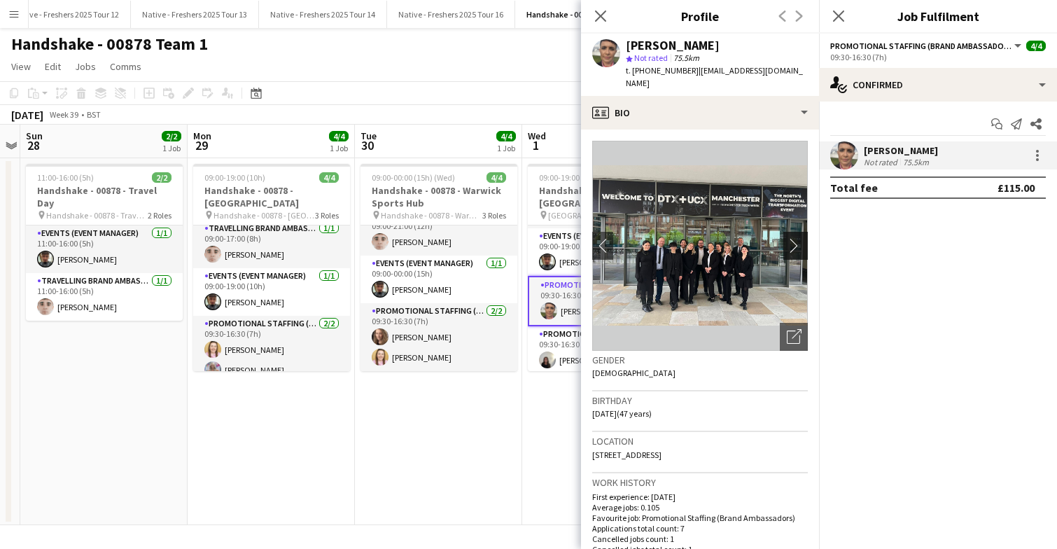
click at [796, 238] on app-icon "chevron-right" at bounding box center [798, 245] width 22 height 15
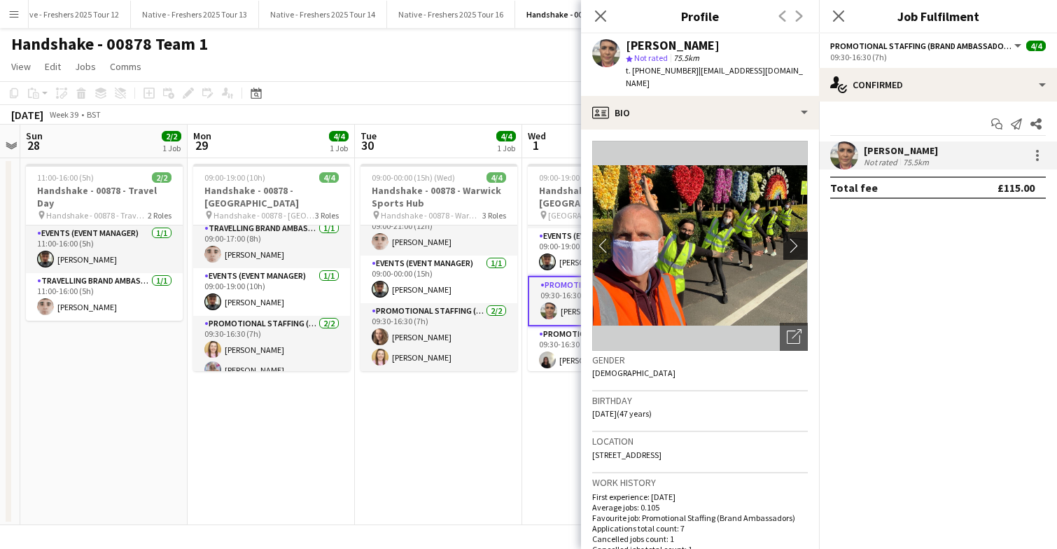
click at [796, 238] on app-icon "chevron-right" at bounding box center [798, 245] width 22 height 15
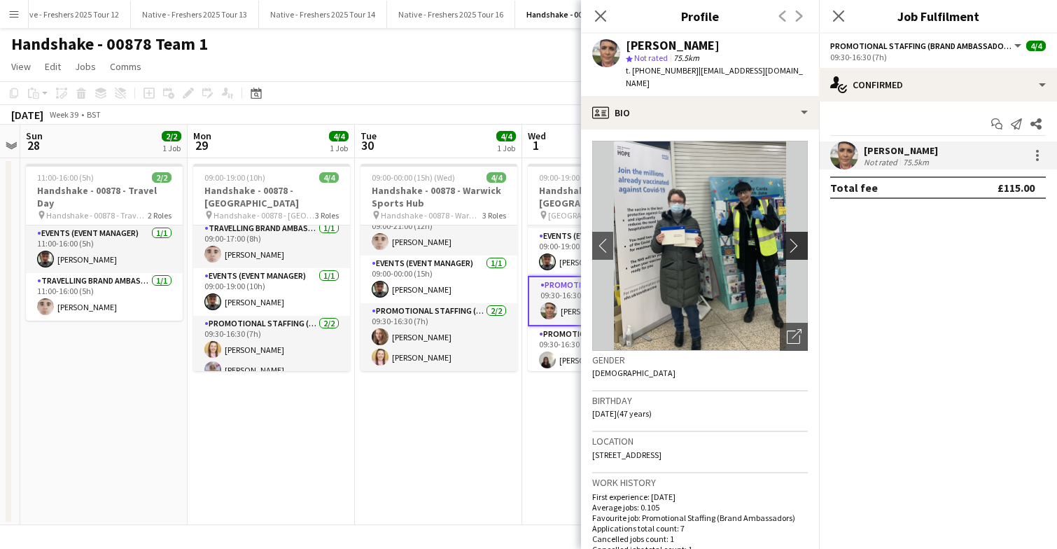
click at [796, 238] on app-icon "chevron-right" at bounding box center [798, 245] width 22 height 15
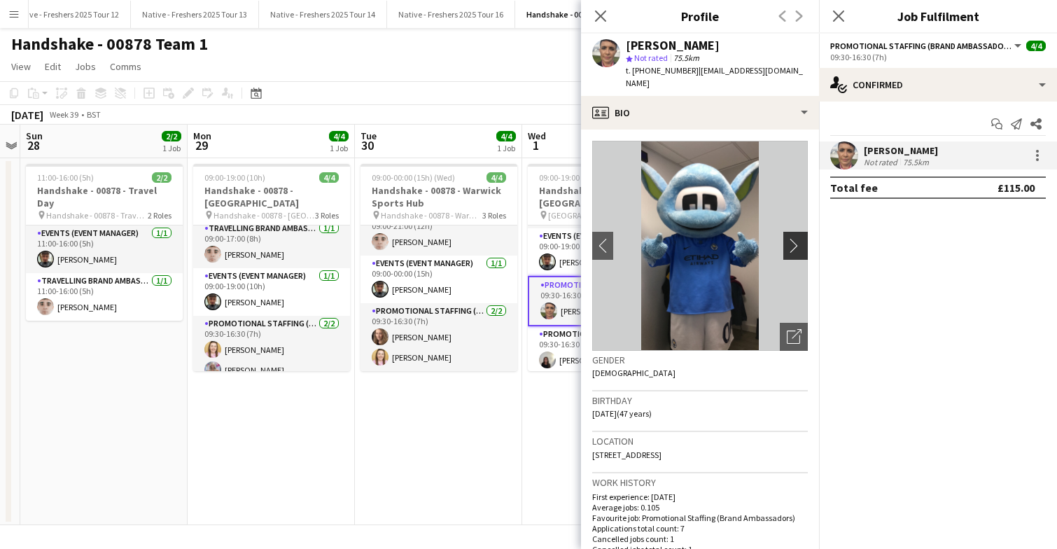
click at [796, 238] on app-icon "chevron-right" at bounding box center [798, 245] width 22 height 15
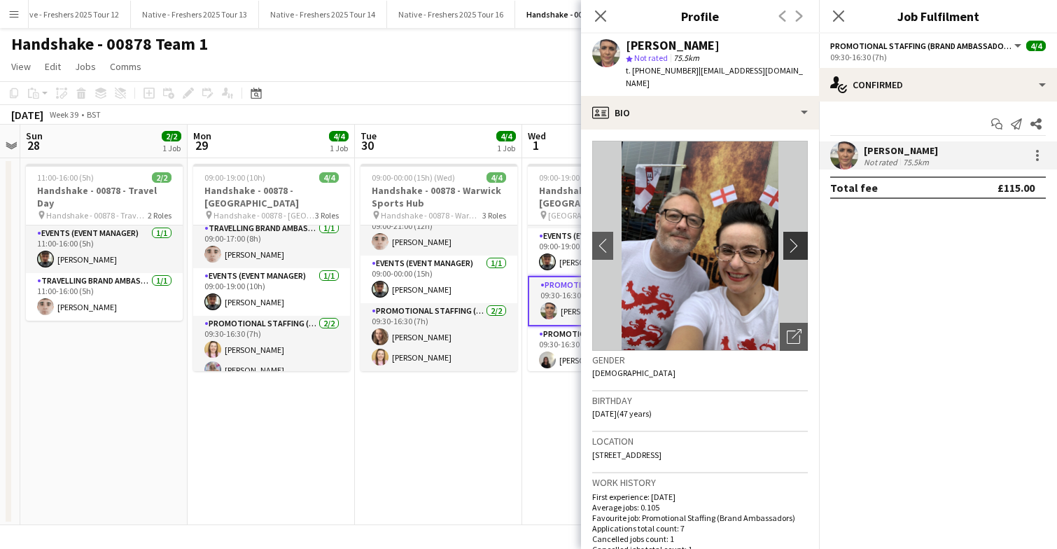
click at [796, 238] on app-icon "chevron-right" at bounding box center [798, 245] width 22 height 15
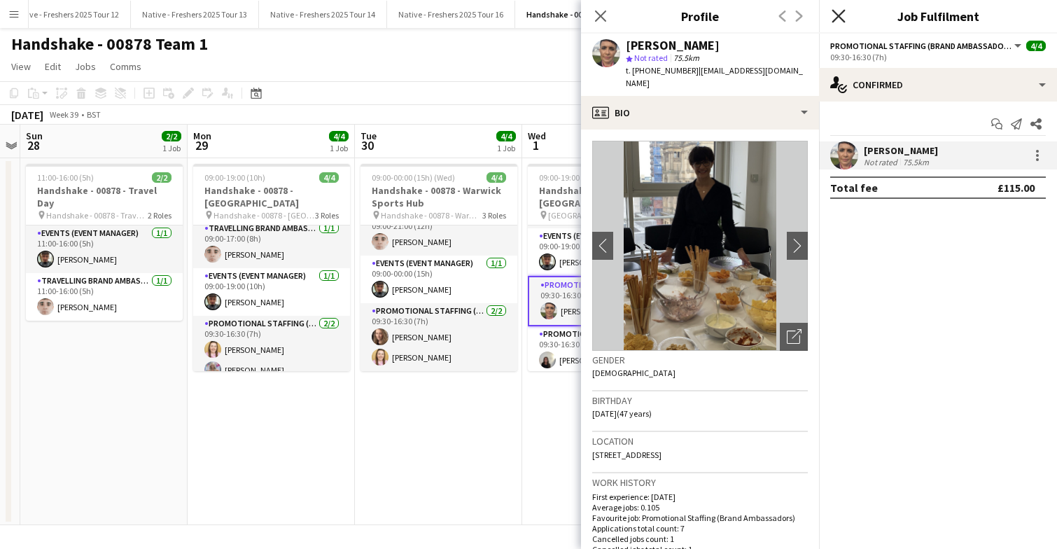
click at [838, 13] on icon "Close pop-in" at bounding box center [838, 15] width 13 height 13
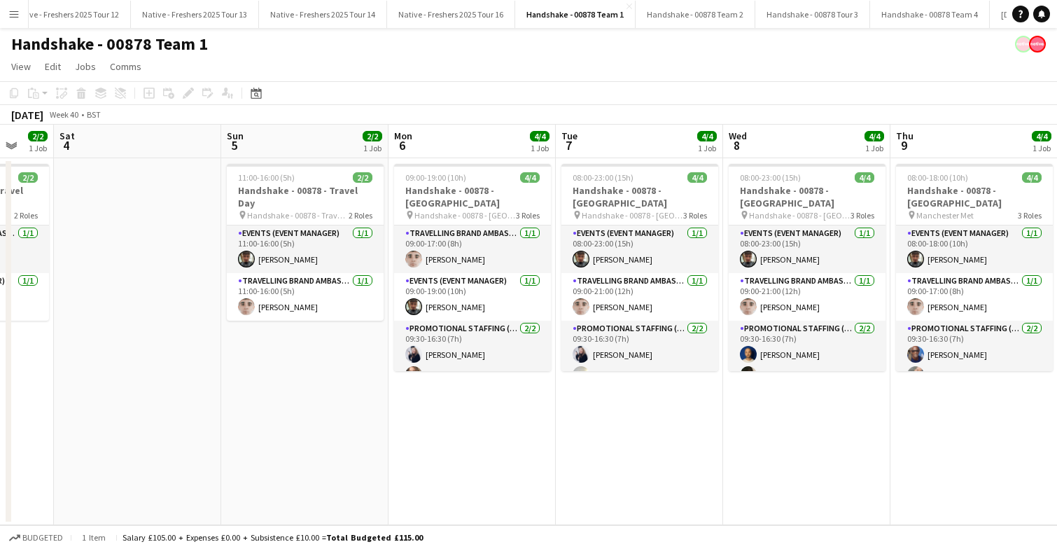
scroll to position [0, 446]
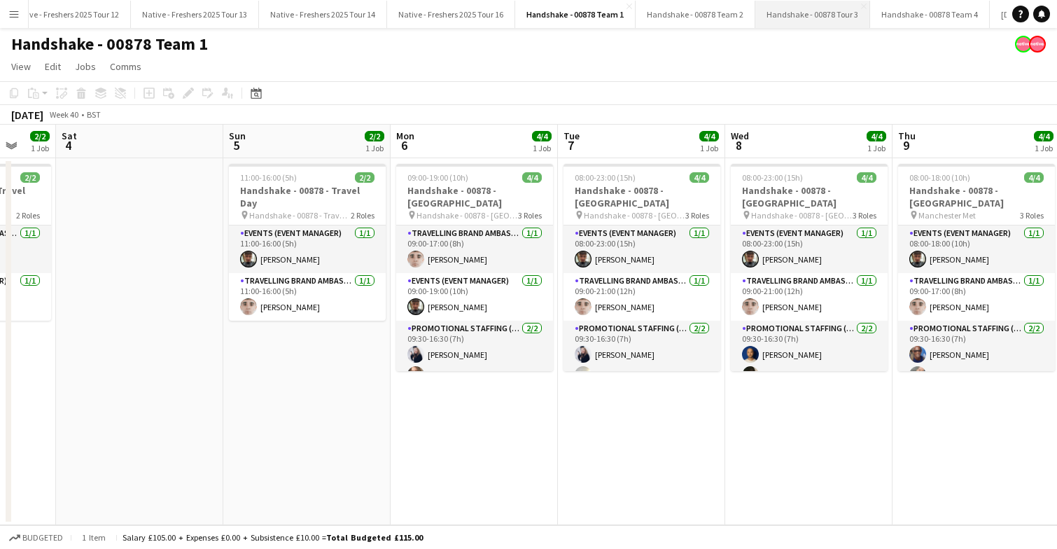
click at [776, 14] on button "Handshake - 00878 Tour 3 Close" at bounding box center [812, 14] width 115 height 27
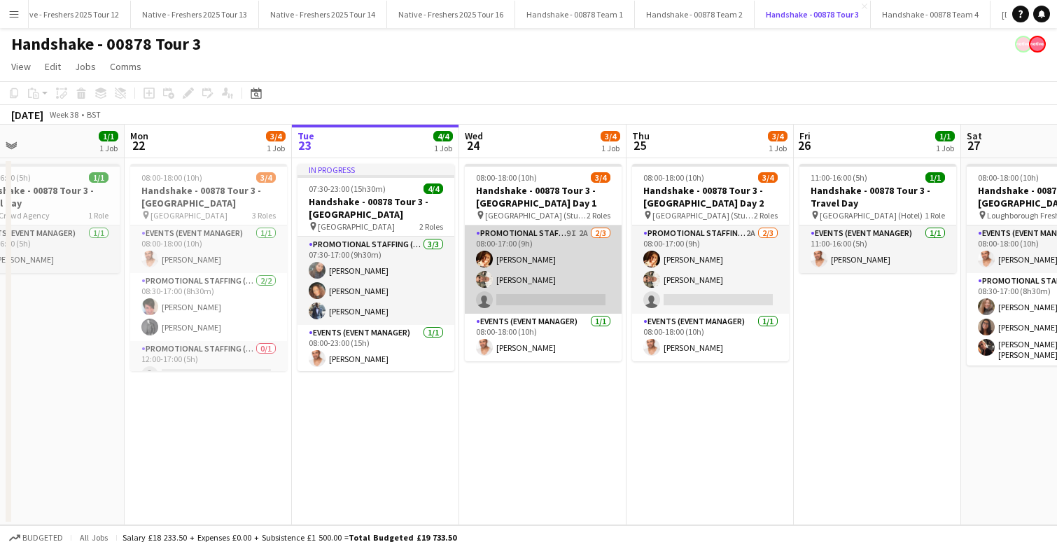
scroll to position [0, 363]
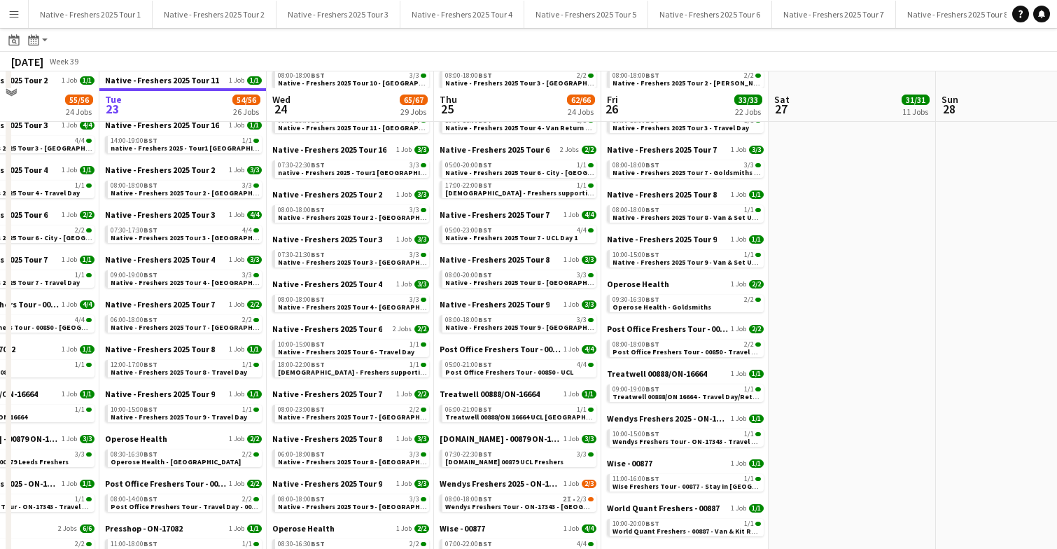
scroll to position [616, 0]
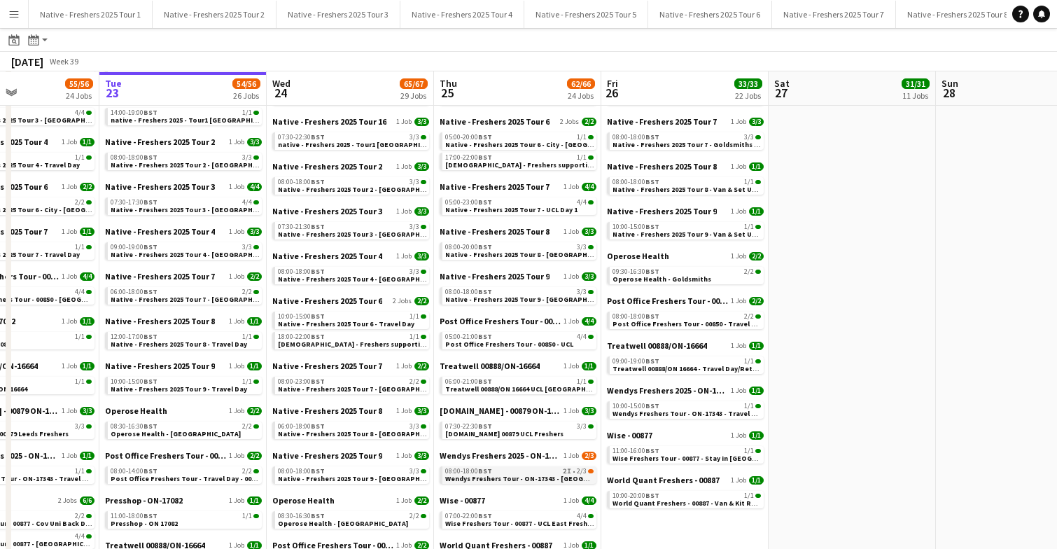
click at [524, 472] on div "08:00-18:00 BST 2I • 2/3" at bounding box center [519, 471] width 148 height 7
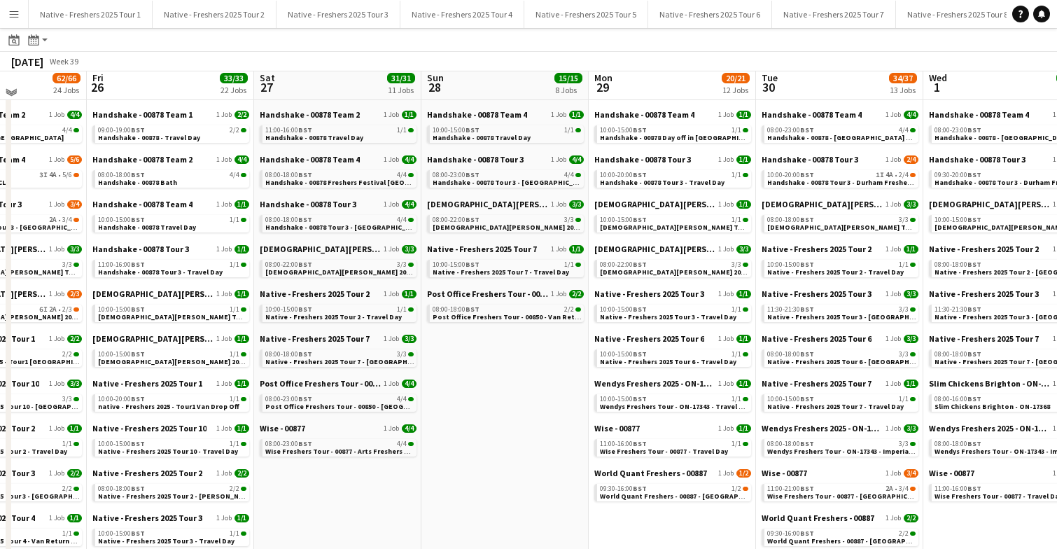
scroll to position [209, 0]
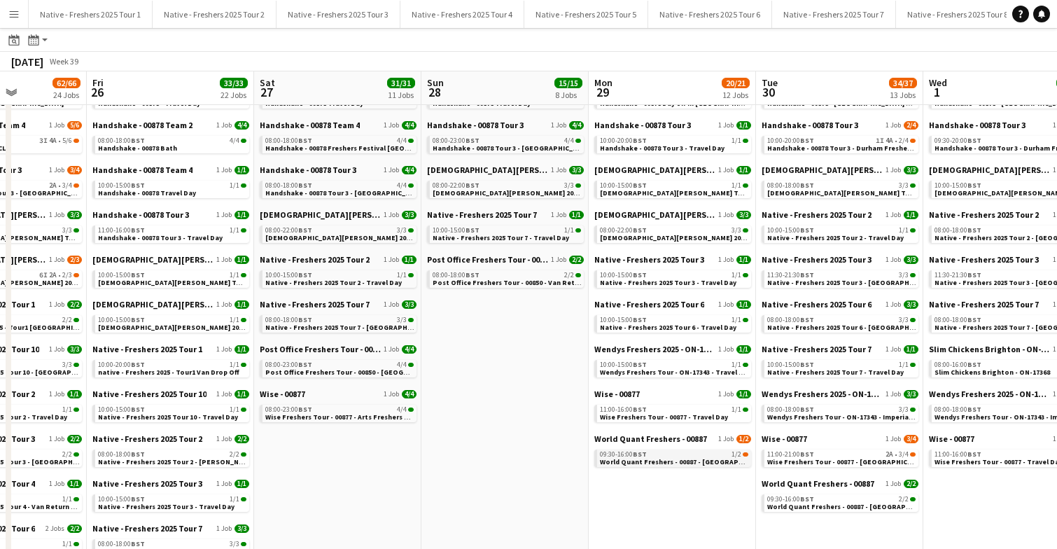
click at [686, 457] on span "World Quant Freshers - 00887 - [GEOGRAPHIC_DATA] Freshers Flyering" at bounding box center [716, 461] width 233 height 9
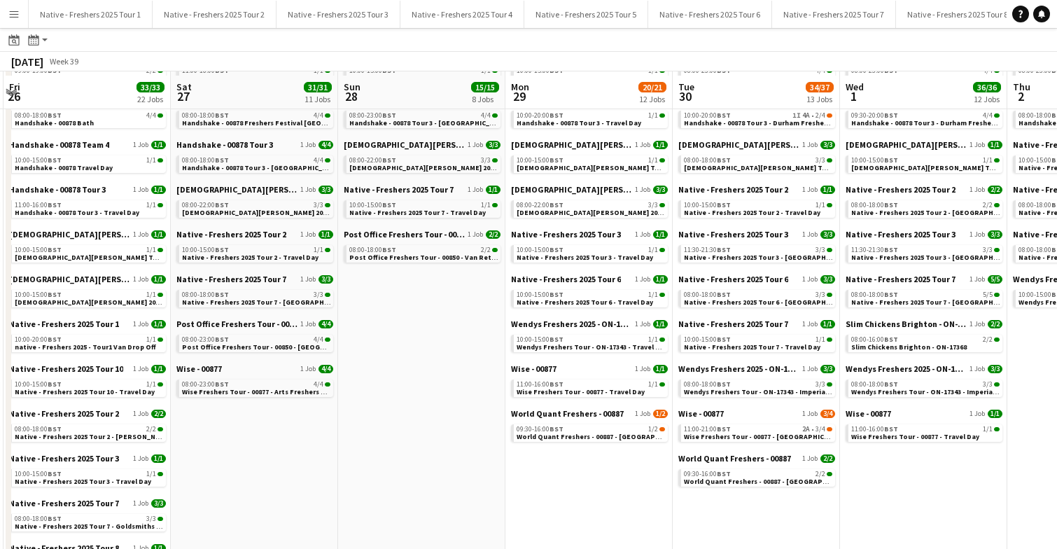
scroll to position [251, 0]
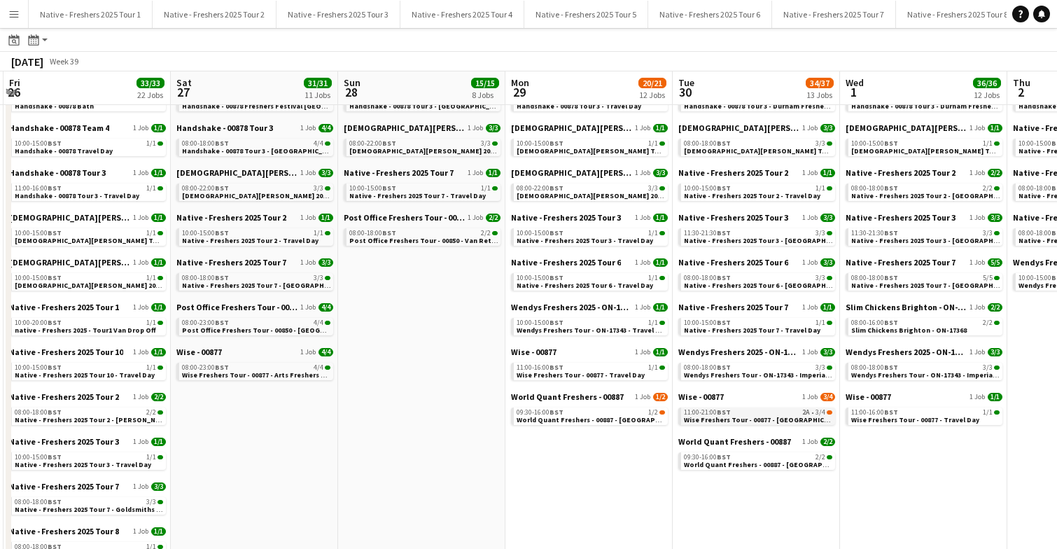
click at [720, 416] on span "Wise Freshers Tour - 00877 - Durham University" at bounding box center [765, 419] width 163 height 9
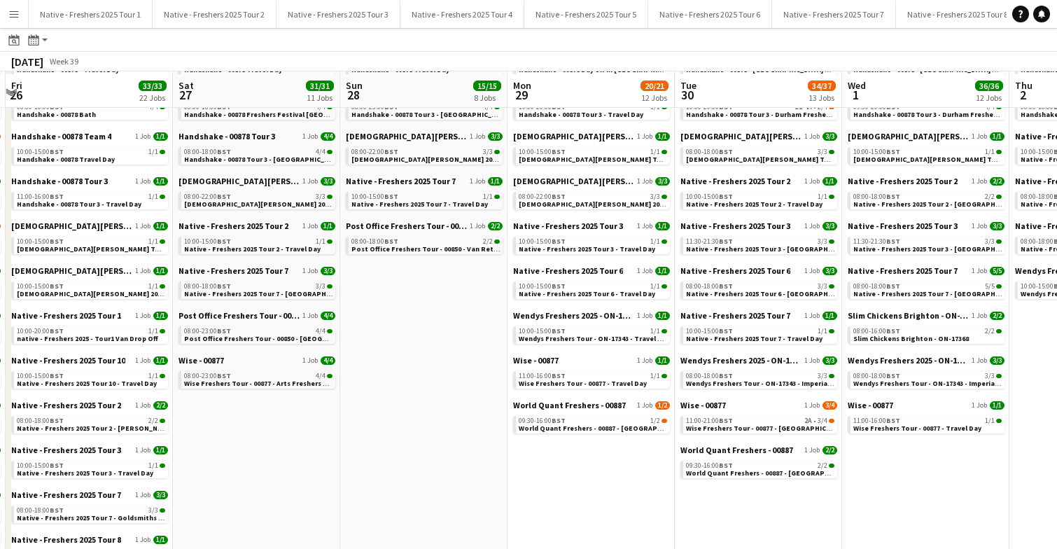
scroll to position [246, 0]
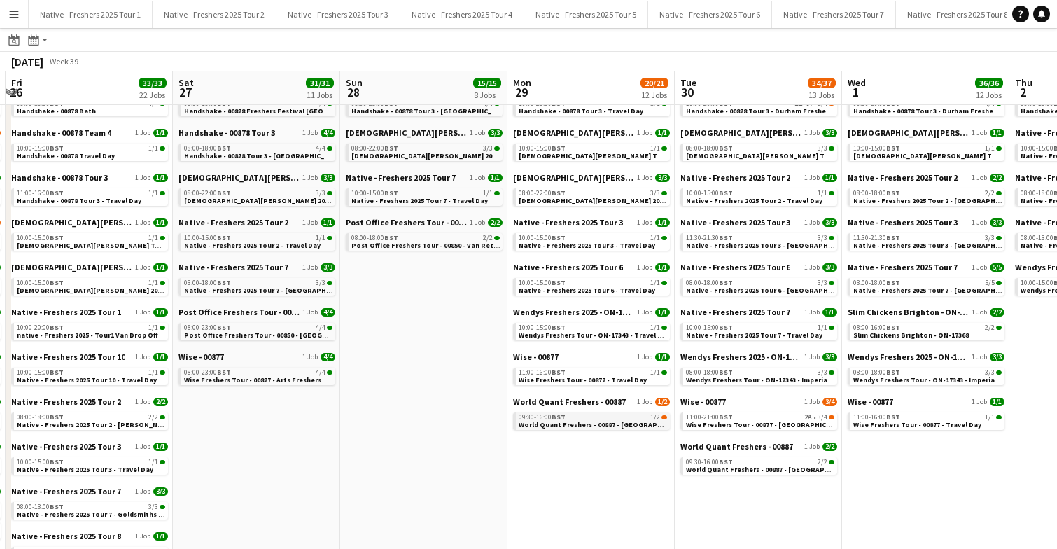
click at [581, 424] on span "World Quant Freshers - 00887 - [GEOGRAPHIC_DATA] Freshers Flyering" at bounding box center [635, 424] width 233 height 9
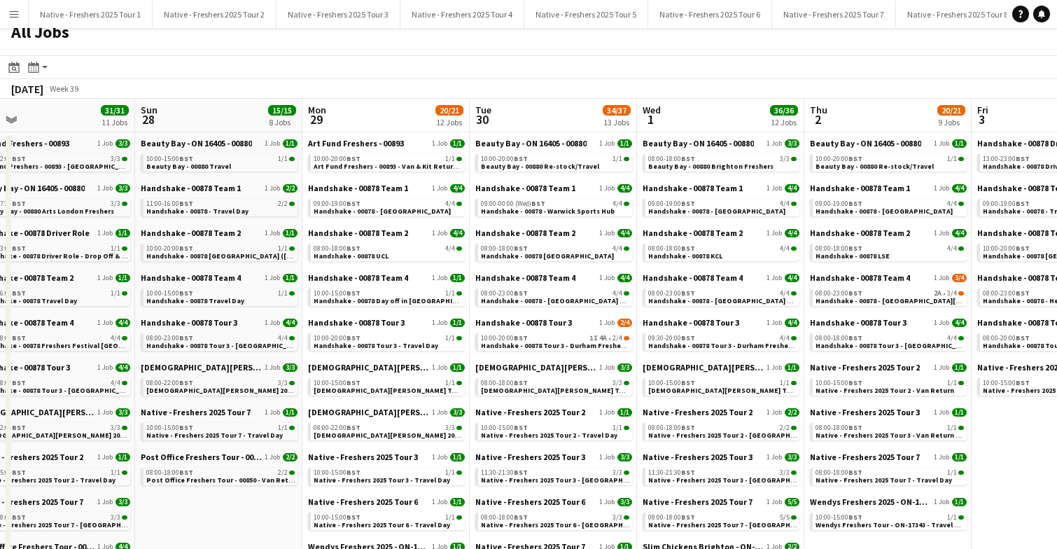
scroll to position [0, 545]
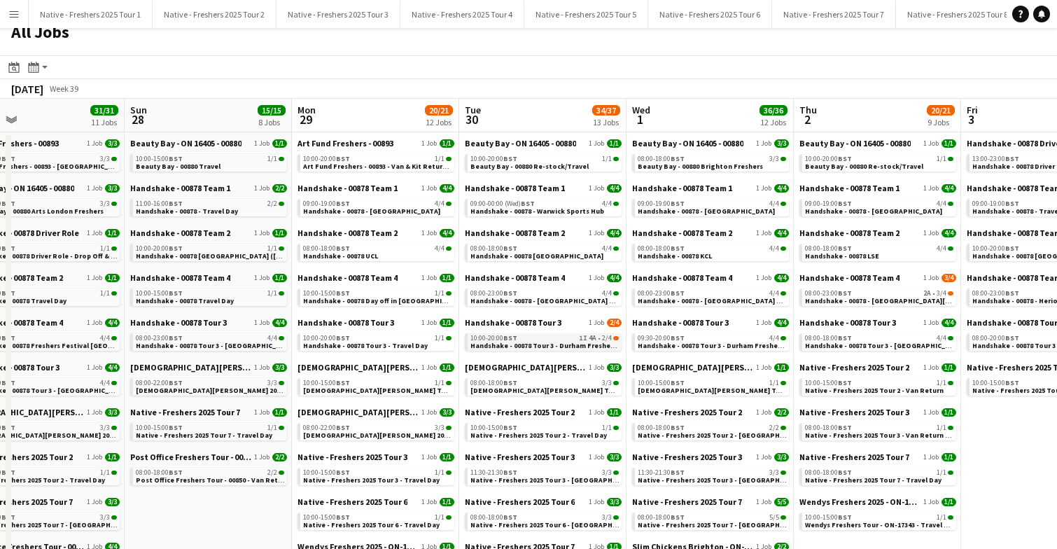
click at [529, 345] on span "Handshake - 00878 Tour 3 - Durham Freshers Day 1" at bounding box center [552, 345] width 165 height 9
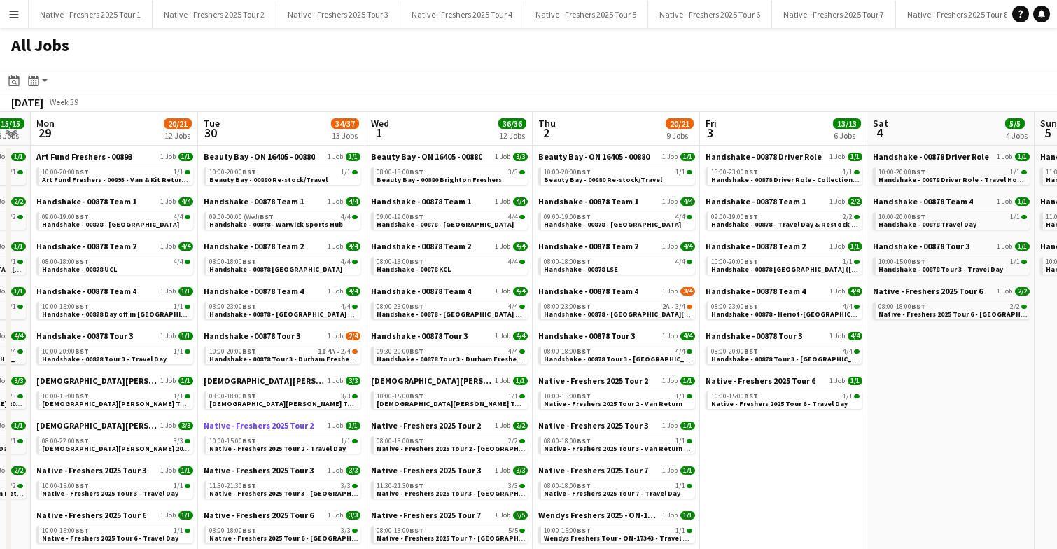
scroll to position [0, 472]
click at [611, 313] on span "Handshake - 00878 - University of St Andrews On Site Day" at bounding box center [660, 313] width 234 height 9
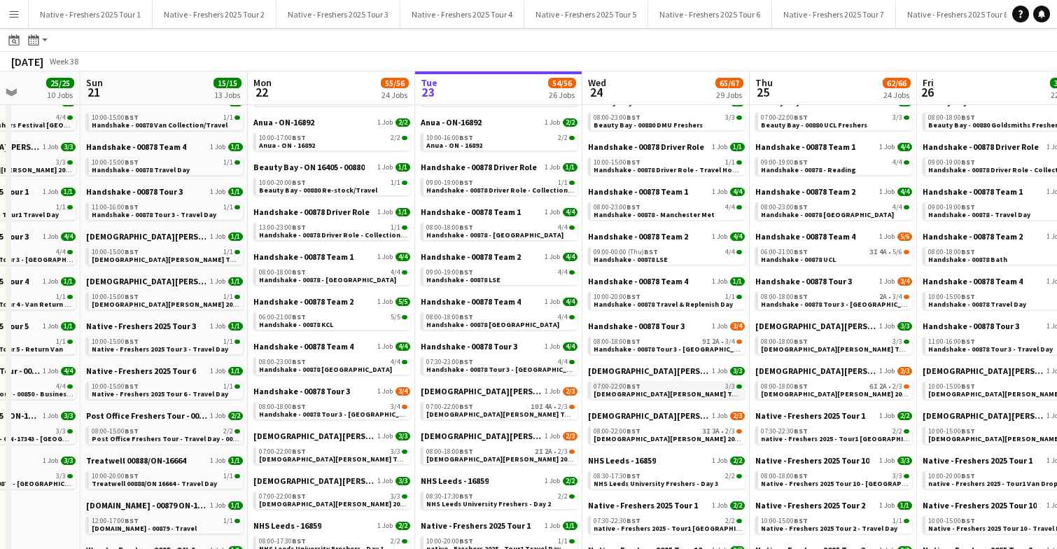
scroll to position [0, 605]
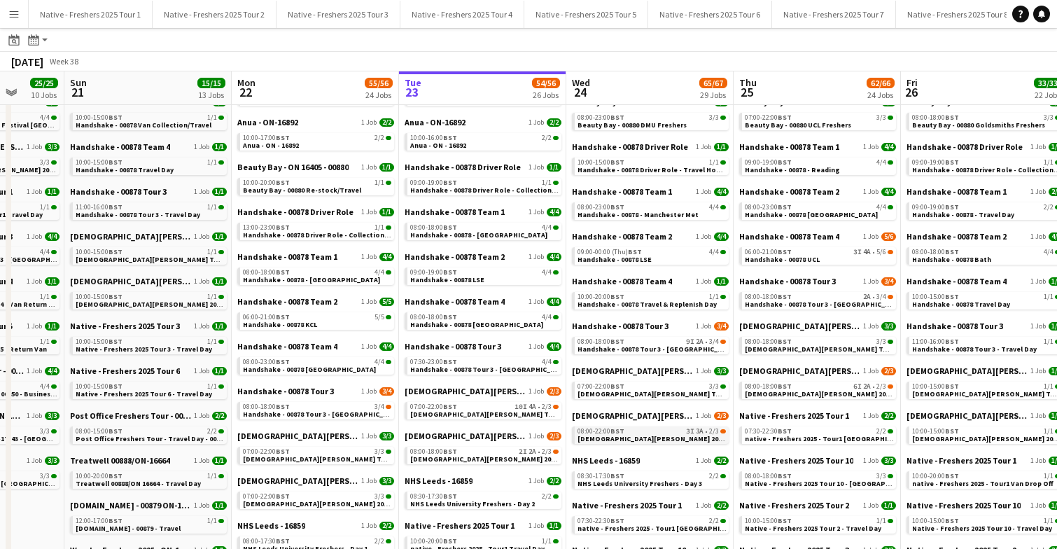
click at [658, 440] on span "Lady Garden 2025 Tour 2 - 00848 - Manchester Metropolitan University" at bounding box center [713, 438] width 270 height 9
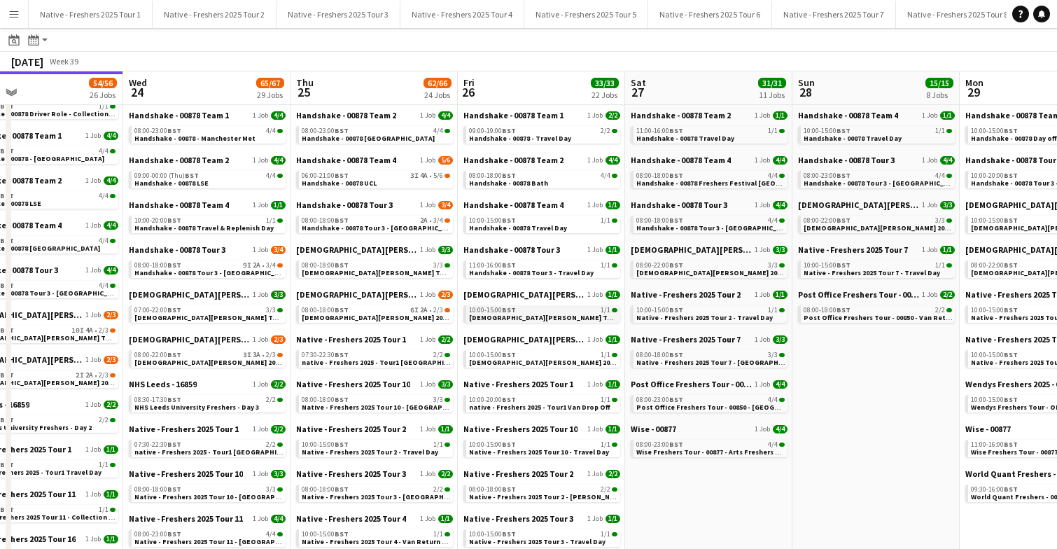
scroll to position [0, 377]
click at [713, 181] on span "Handshake - 00878 Freshers Festival Manchester" at bounding box center [734, 183] width 193 height 9
click at [708, 180] on span "Handshake - 00878 Freshers Festival Manchester" at bounding box center [734, 183] width 193 height 9
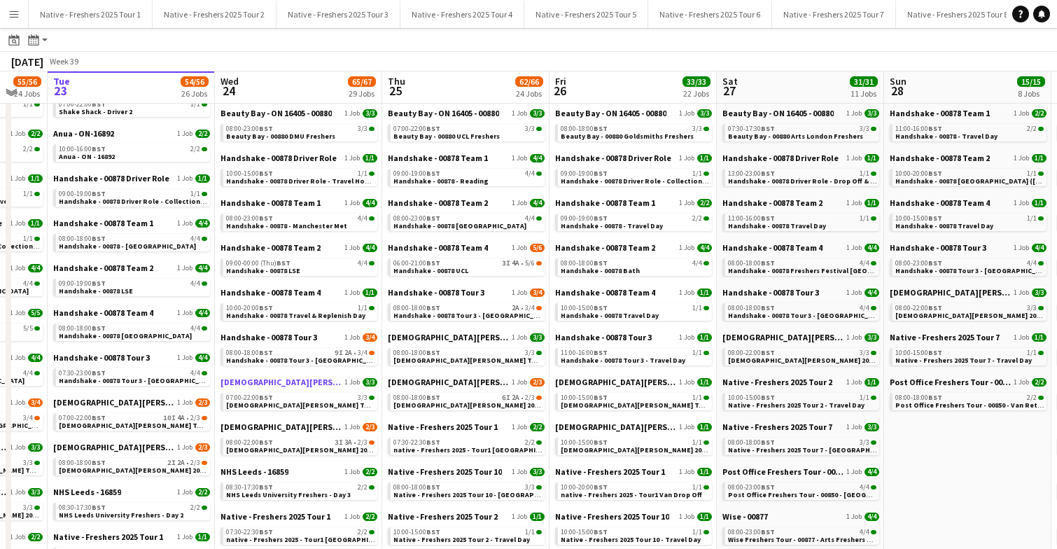
scroll to position [85, 0]
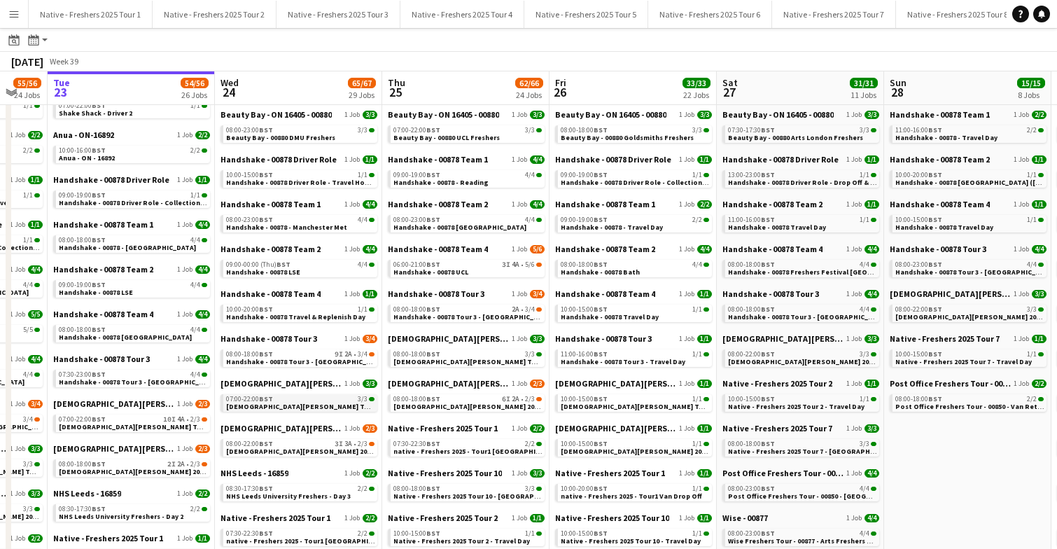
click at [314, 407] on span "Lady Garden Tour 1 - 00848 - University of Nottingham" at bounding box center [353, 406] width 254 height 9
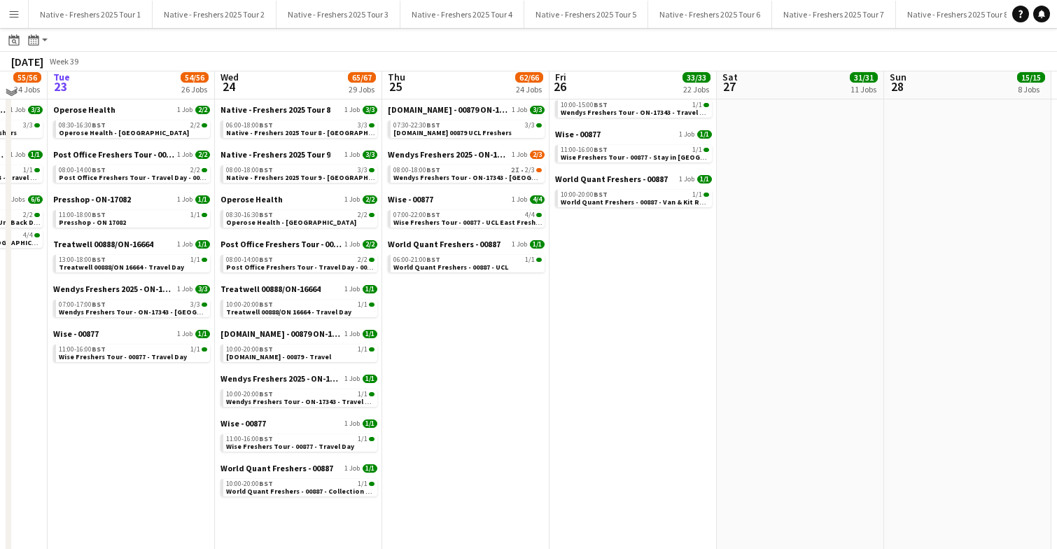
scroll to position [921, 0]
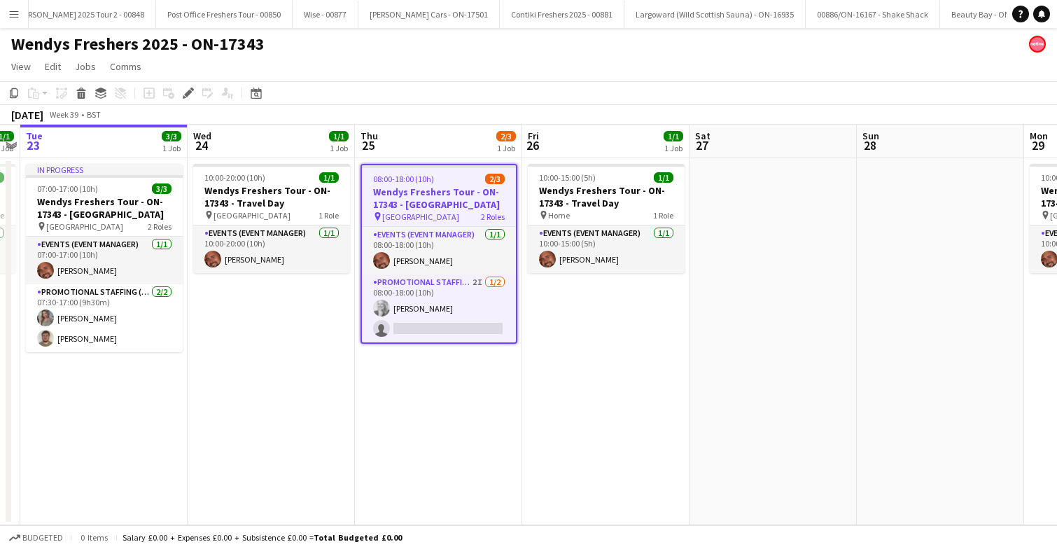
scroll to position [0, 2709]
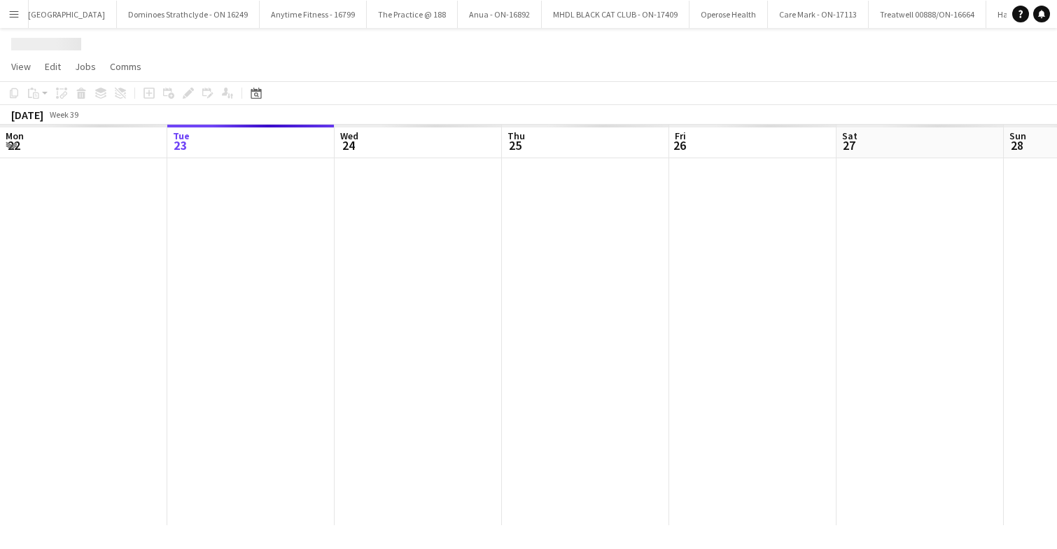
scroll to position [0, 482]
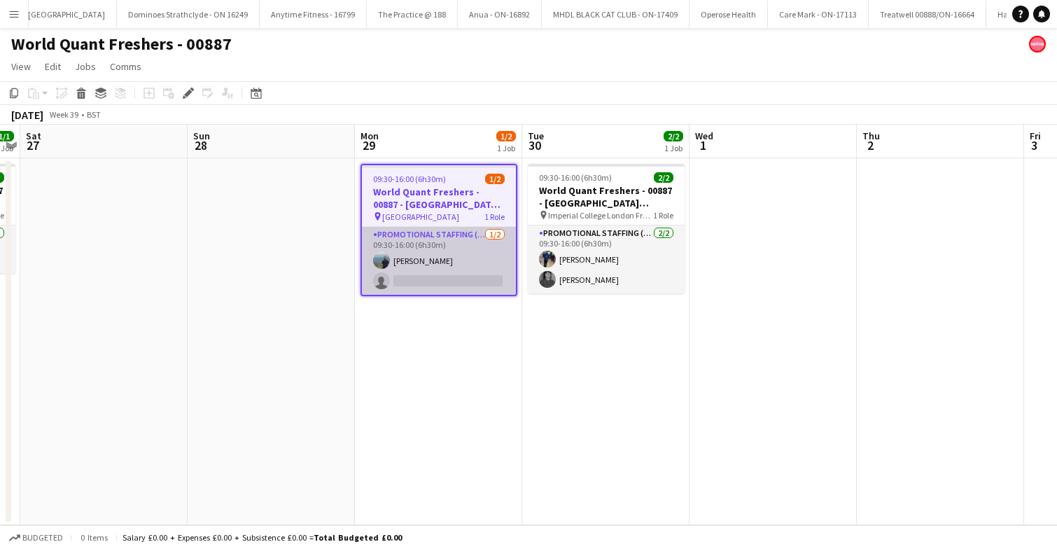
click at [435, 267] on app-card-role "Promotional Staffing (Brand Ambassadors) [DATE] 09:30-16:00 (6h30m) [PERSON_NAM…" at bounding box center [439, 261] width 154 height 68
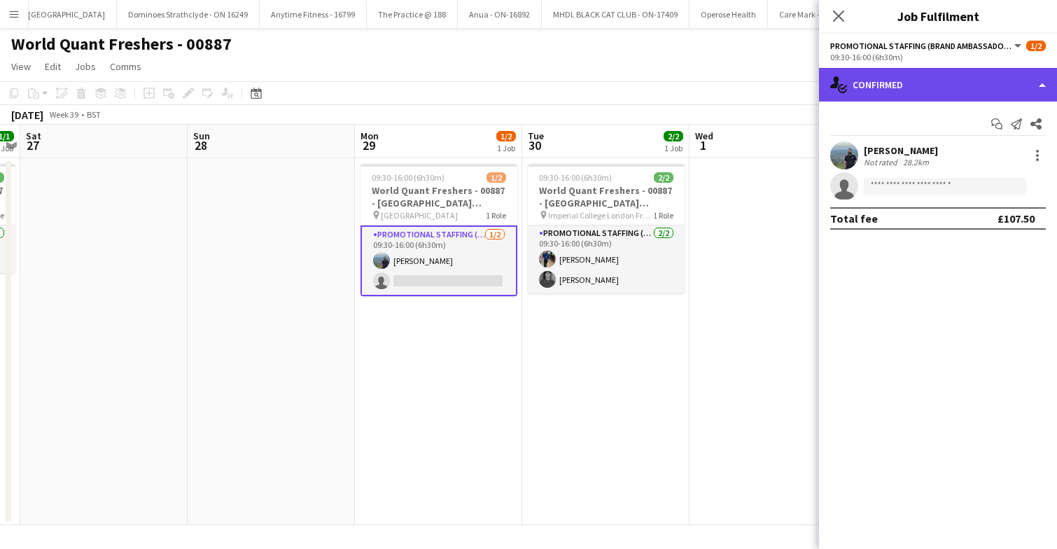
click at [963, 92] on div "single-neutral-actions-check-2 Confirmed" at bounding box center [938, 85] width 238 height 34
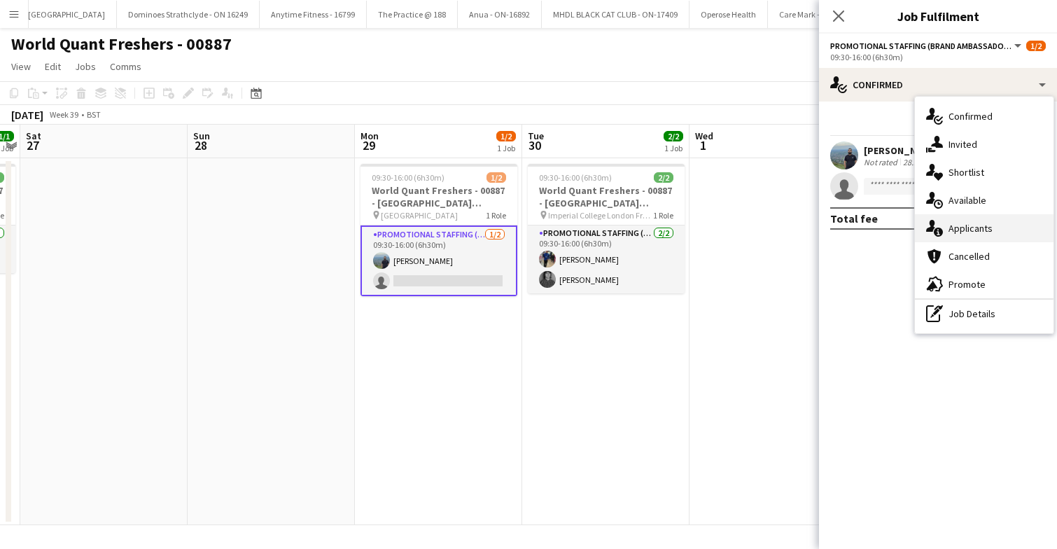
click at [984, 228] on span "Applicants" at bounding box center [971, 228] width 44 height 13
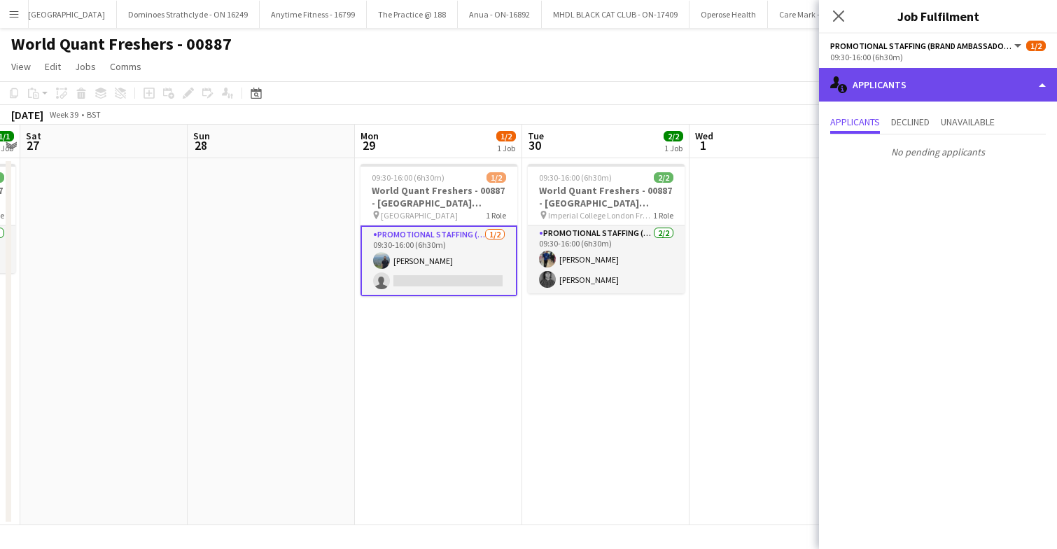
click at [951, 69] on div "single-neutral-actions-information Applicants" at bounding box center [938, 85] width 238 height 34
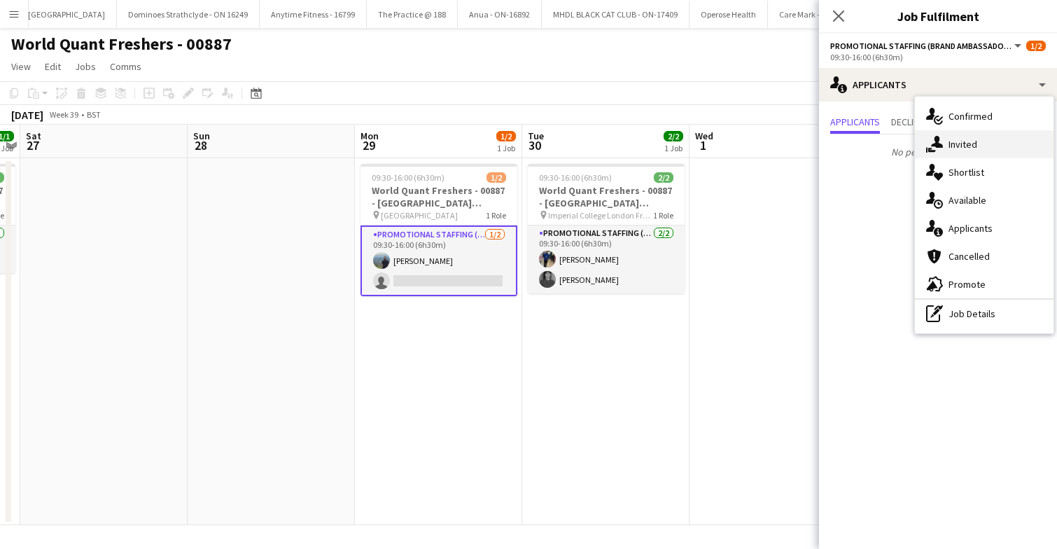
click at [976, 151] on span "Invited" at bounding box center [963, 144] width 29 height 13
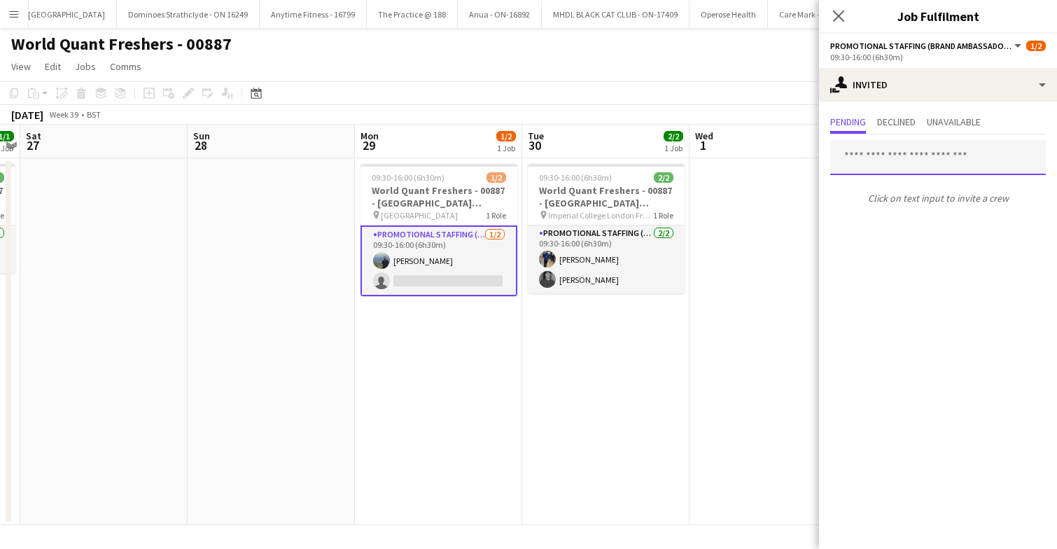
click at [911, 158] on input "text" at bounding box center [938, 157] width 216 height 35
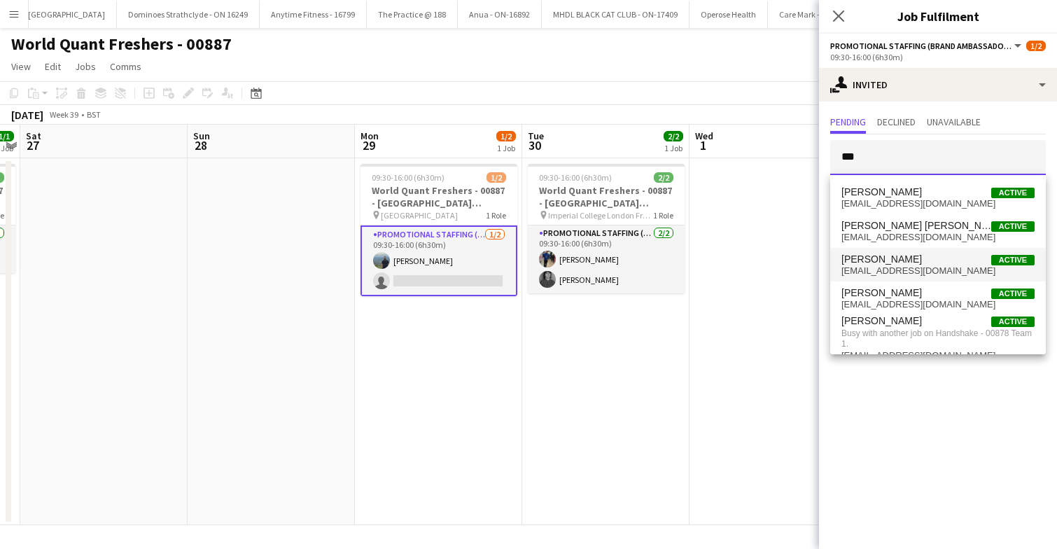
type input "***"
click at [911, 258] on span "[PERSON_NAME]" at bounding box center [881, 259] width 81 height 12
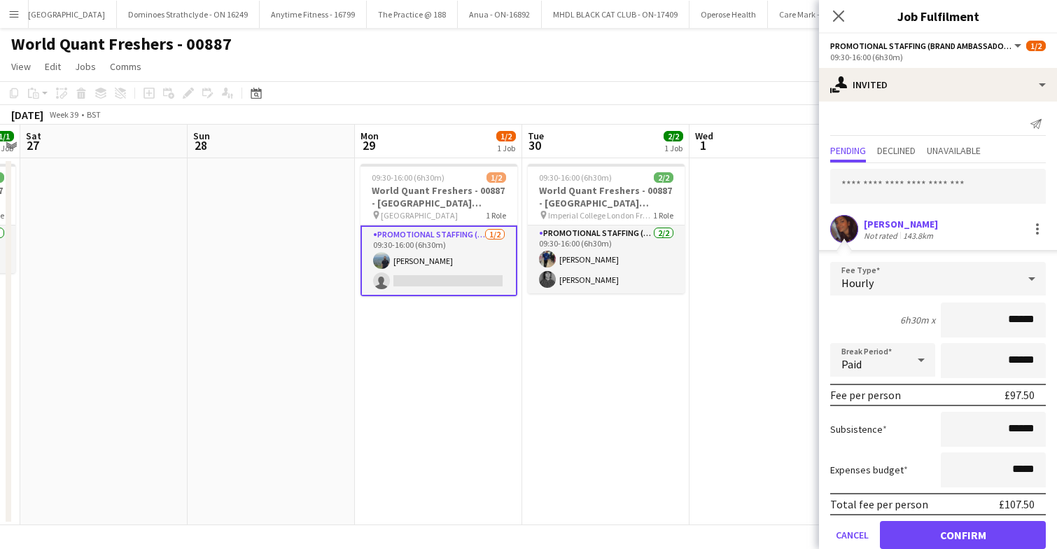
scroll to position [26, 0]
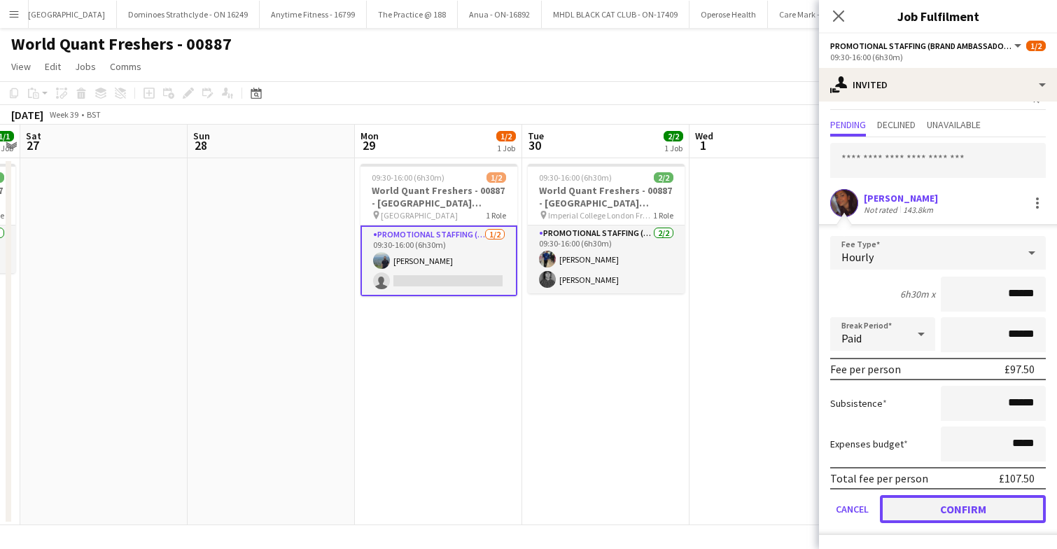
click at [937, 504] on button "Confirm" at bounding box center [963, 509] width 166 height 28
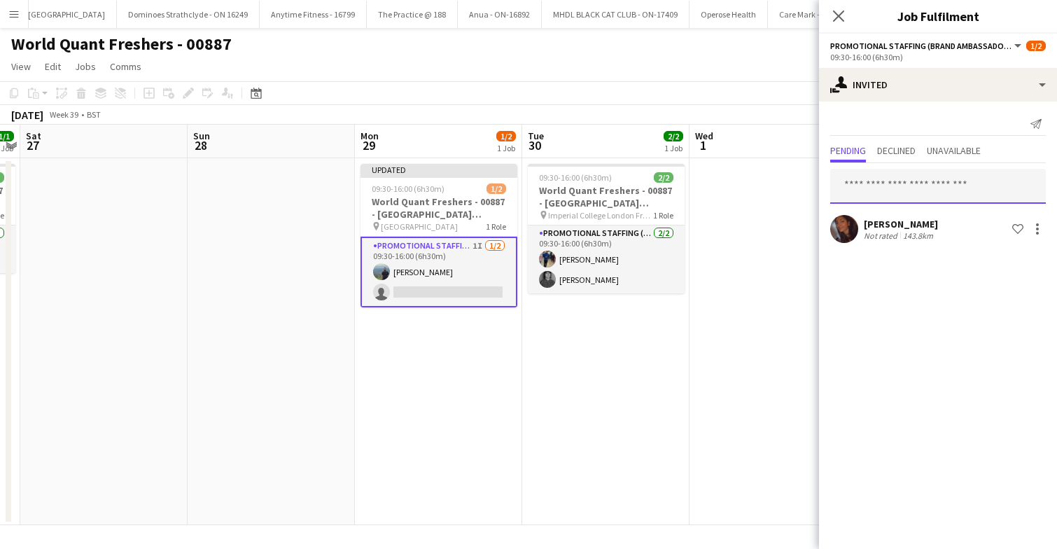
click at [901, 181] on input "text" at bounding box center [938, 186] width 216 height 35
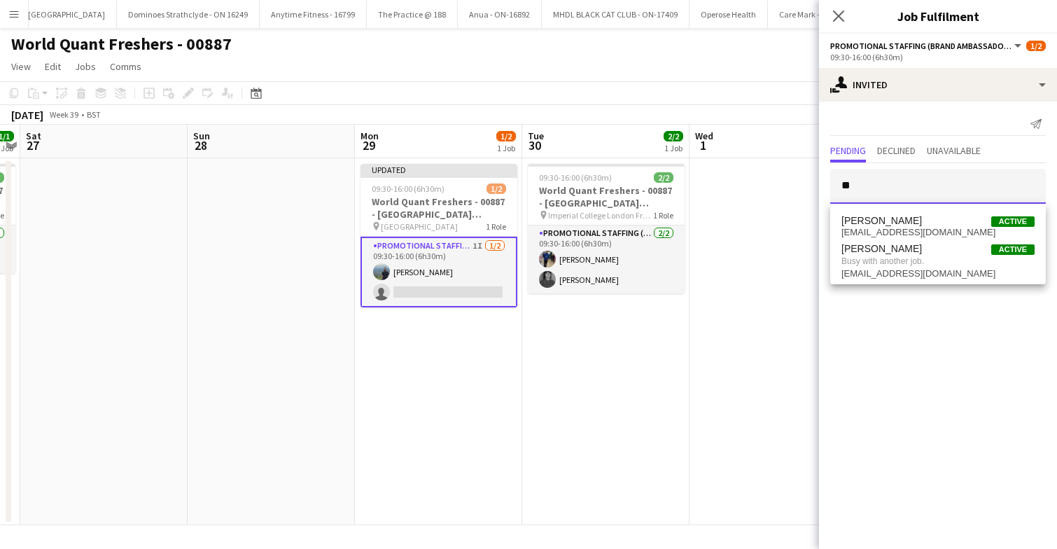
type input "*"
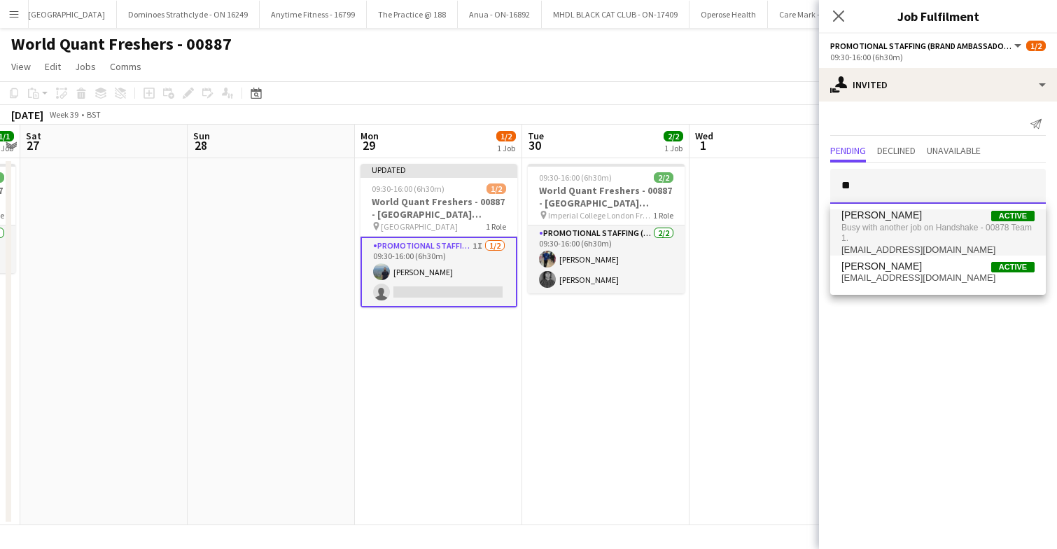
type input "*"
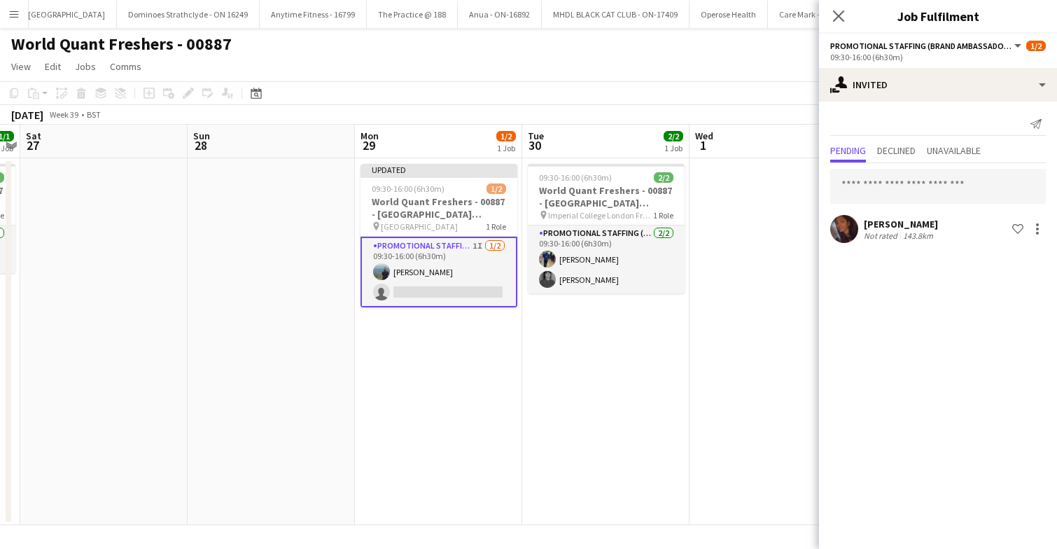
click at [748, 264] on app-date-cell at bounding box center [773, 341] width 167 height 367
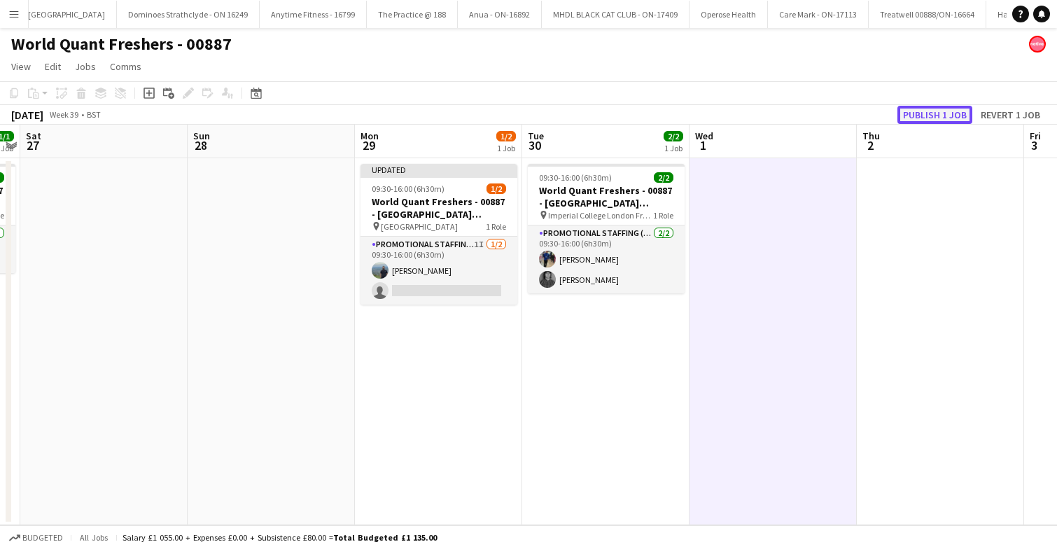
click at [932, 108] on button "Publish 1 job" at bounding box center [934, 115] width 75 height 18
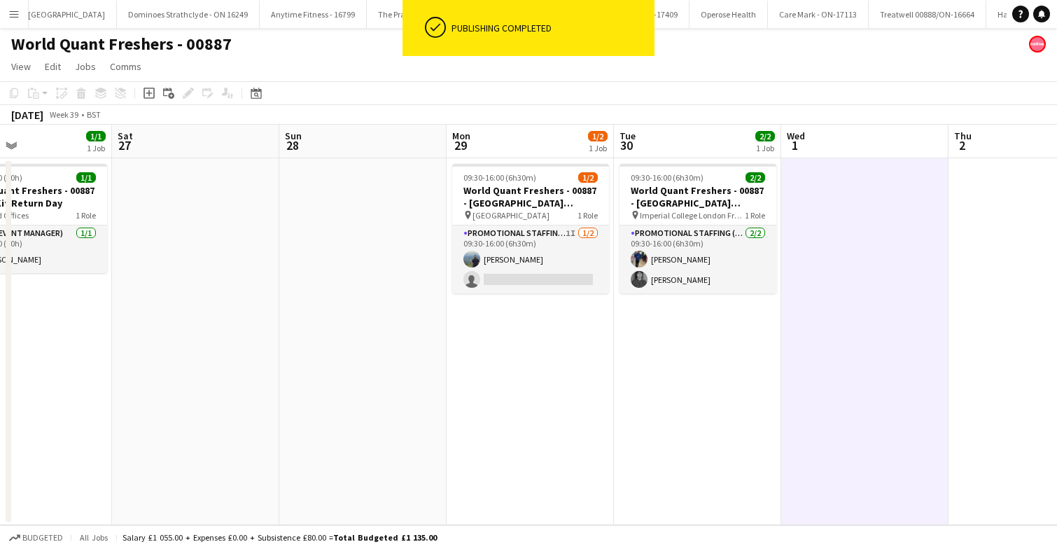
scroll to position [0, 396]
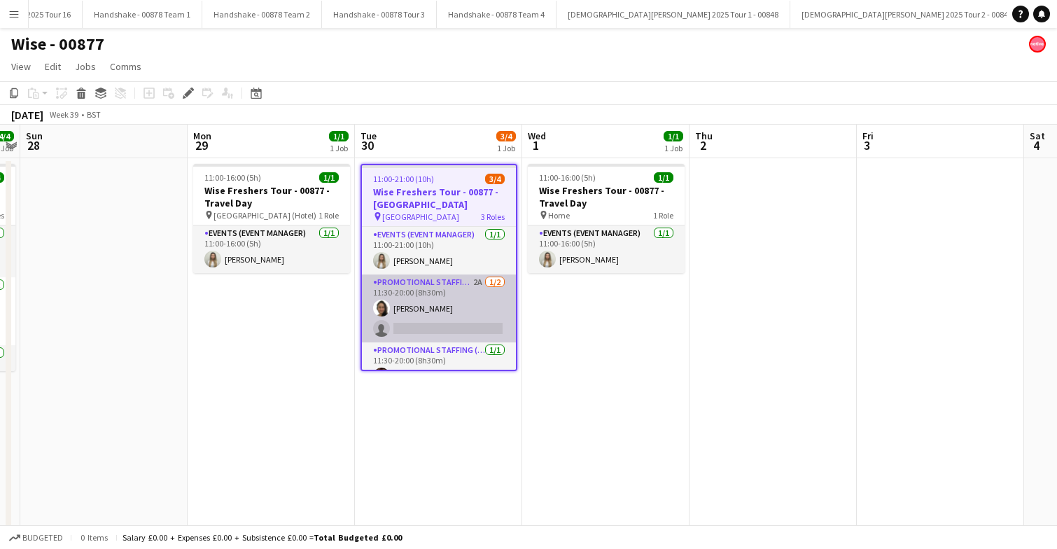
scroll to position [0, 1831]
click at [479, 323] on app-card-role "Promotional Staffing (Brand Ambassadors) 2A [DATE] 11:30-20:00 (8h30m) [PERSON_…" at bounding box center [439, 308] width 154 height 68
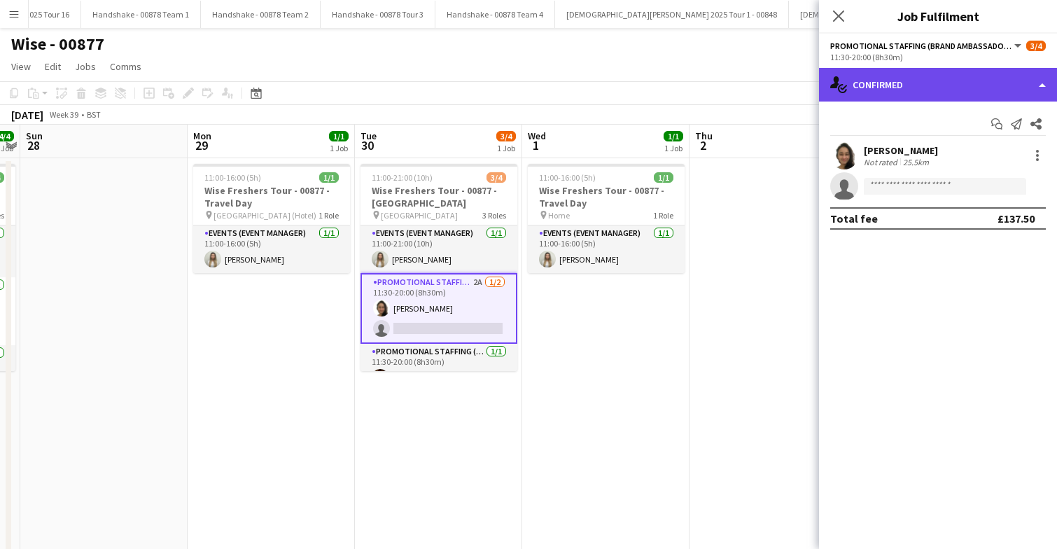
click at [928, 85] on div "single-neutral-actions-check-2 Confirmed" at bounding box center [938, 85] width 238 height 34
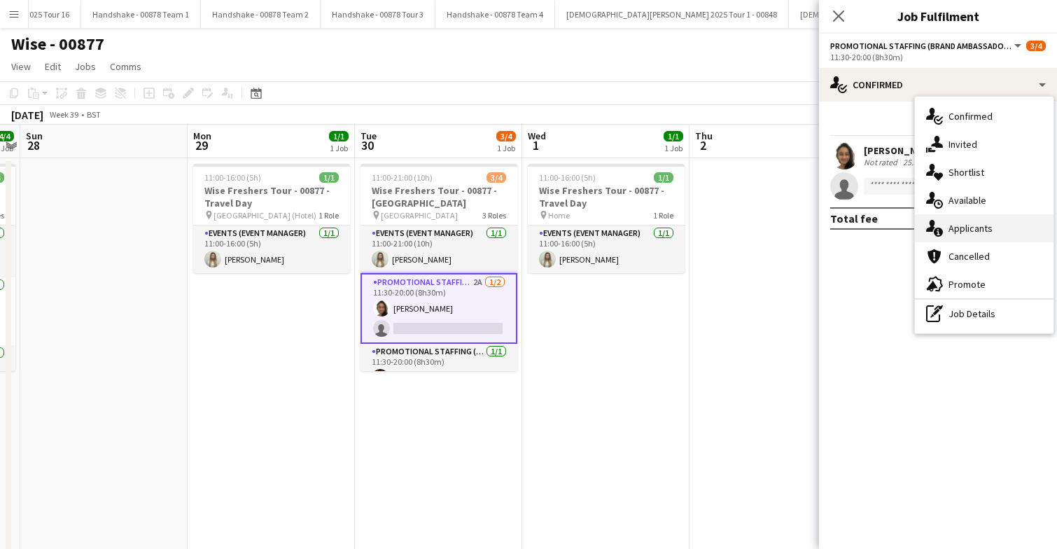
click at [968, 225] on span "Applicants" at bounding box center [971, 228] width 44 height 13
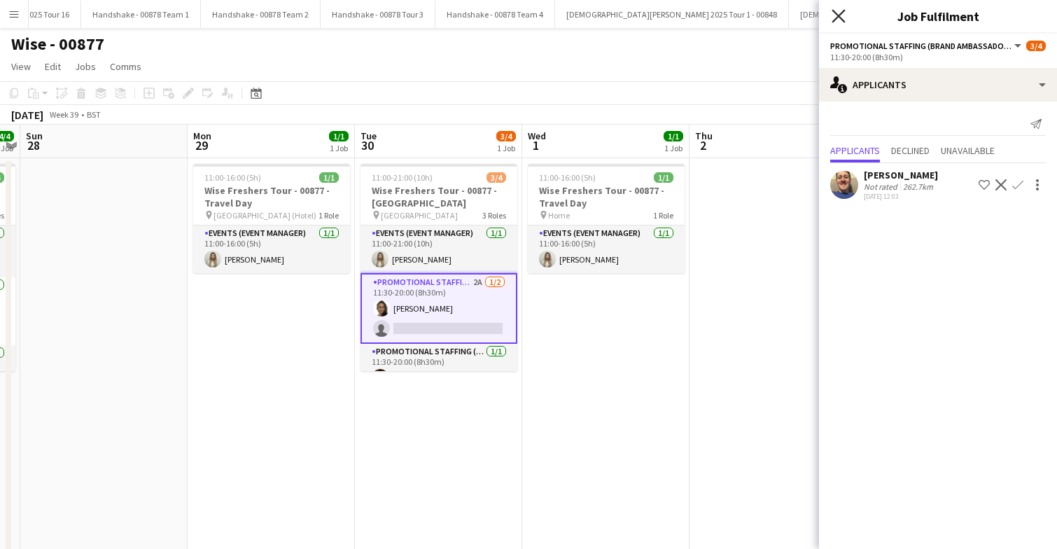
click at [839, 17] on icon at bounding box center [838, 15] width 13 height 13
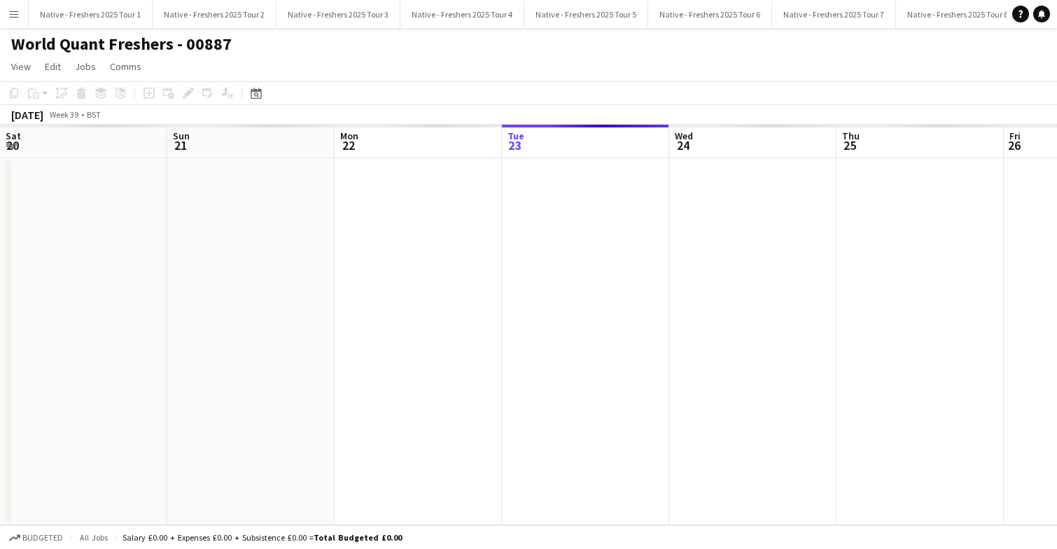
scroll to position [0, 482]
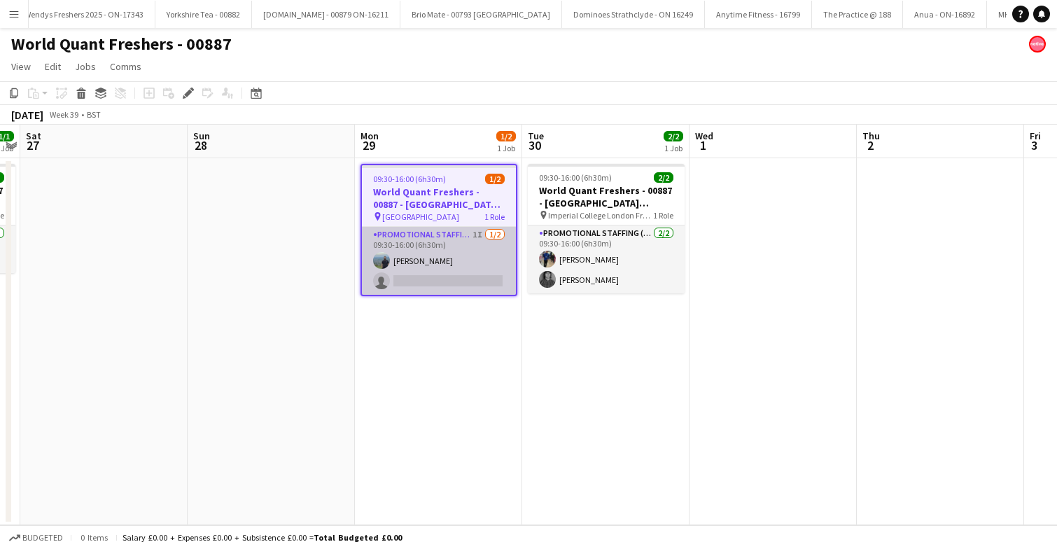
click at [473, 267] on app-card-role "Promotional Staffing (Brand Ambassadors) 1I [DATE] 09:30-16:00 (6h30m) [PERSON_…" at bounding box center [439, 261] width 154 height 68
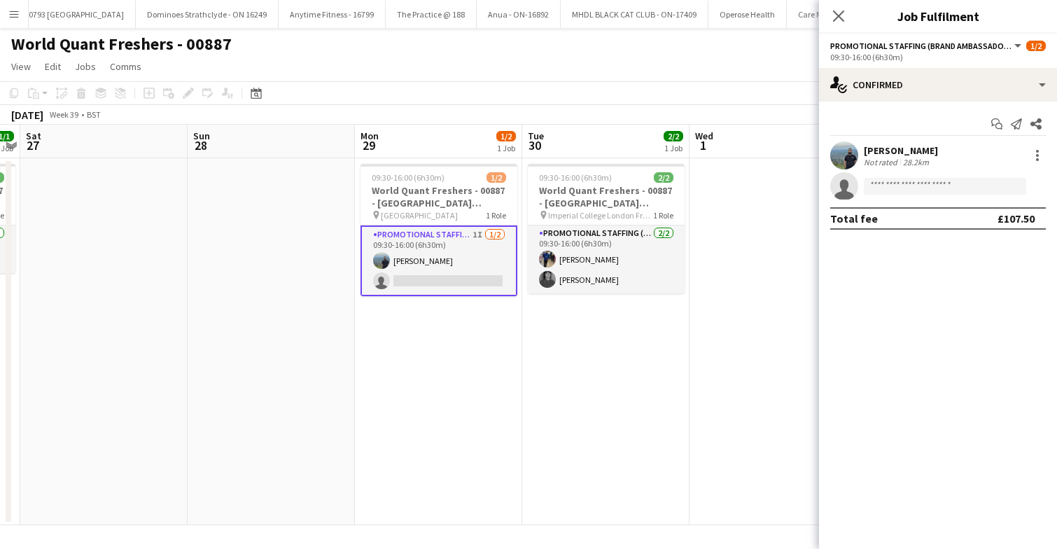
scroll to position [0, 4247]
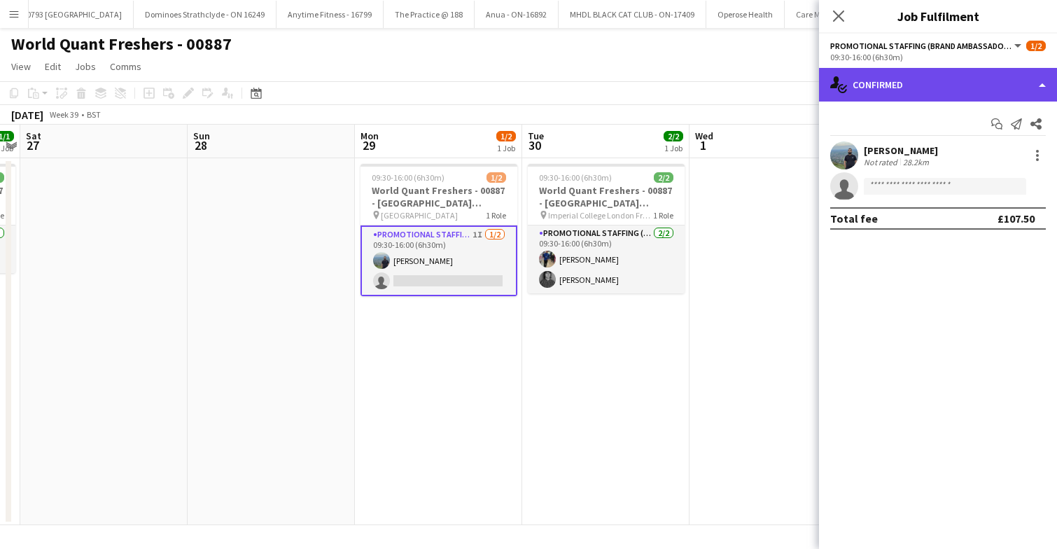
click at [944, 88] on div "single-neutral-actions-check-2 Confirmed" at bounding box center [938, 85] width 238 height 34
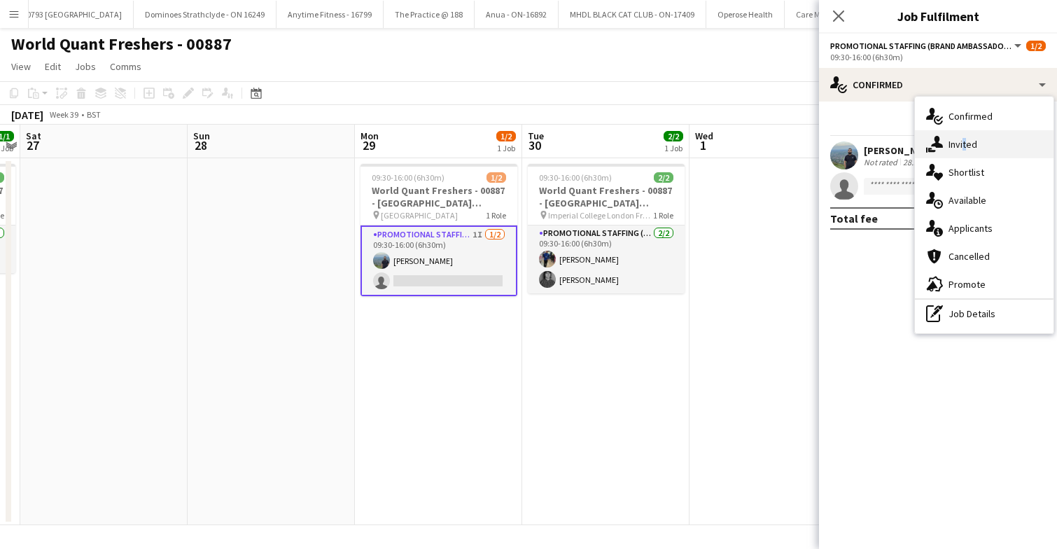
click at [962, 141] on span "Invited" at bounding box center [963, 144] width 29 height 13
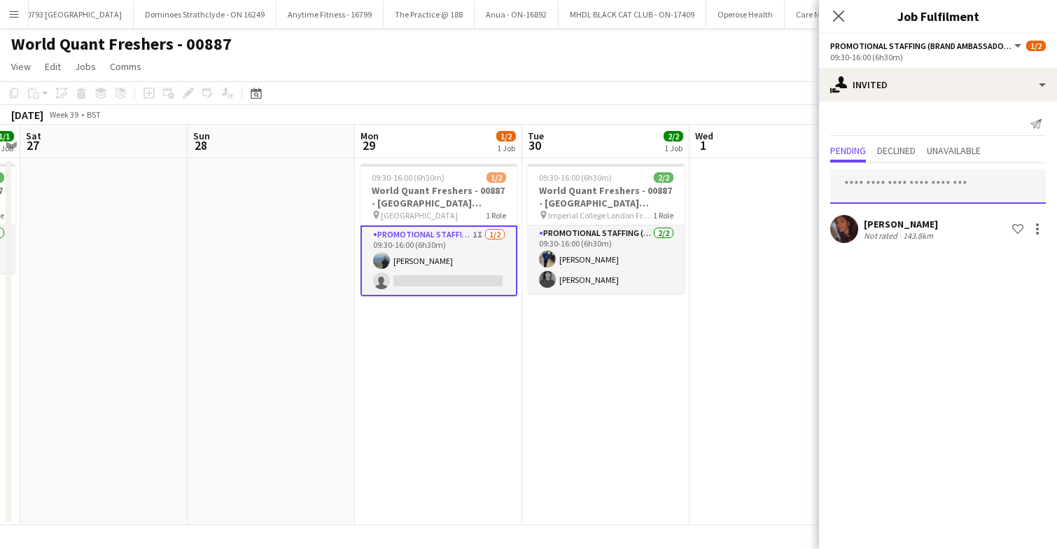
click at [909, 193] on input "text" at bounding box center [938, 186] width 216 height 35
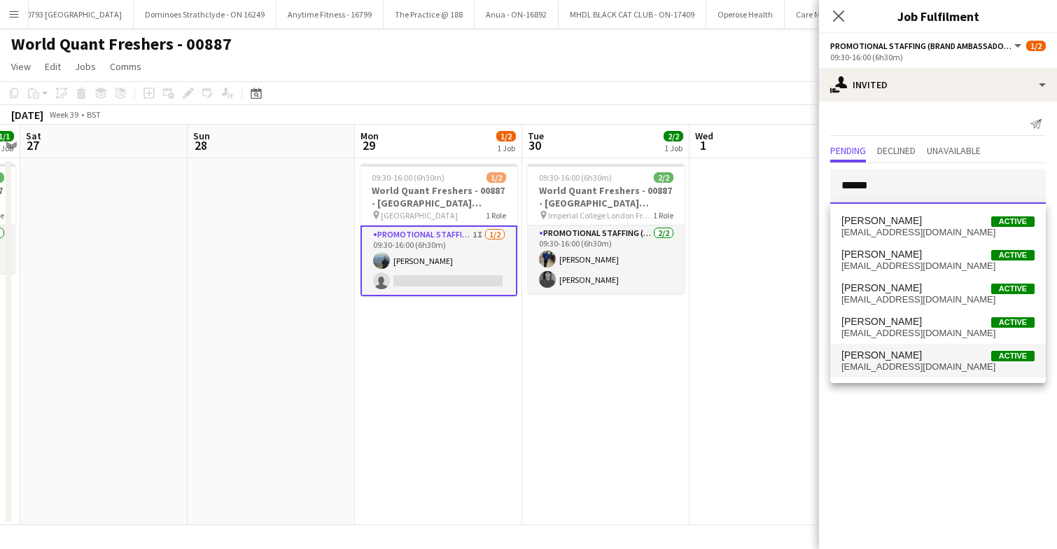
type input "******"
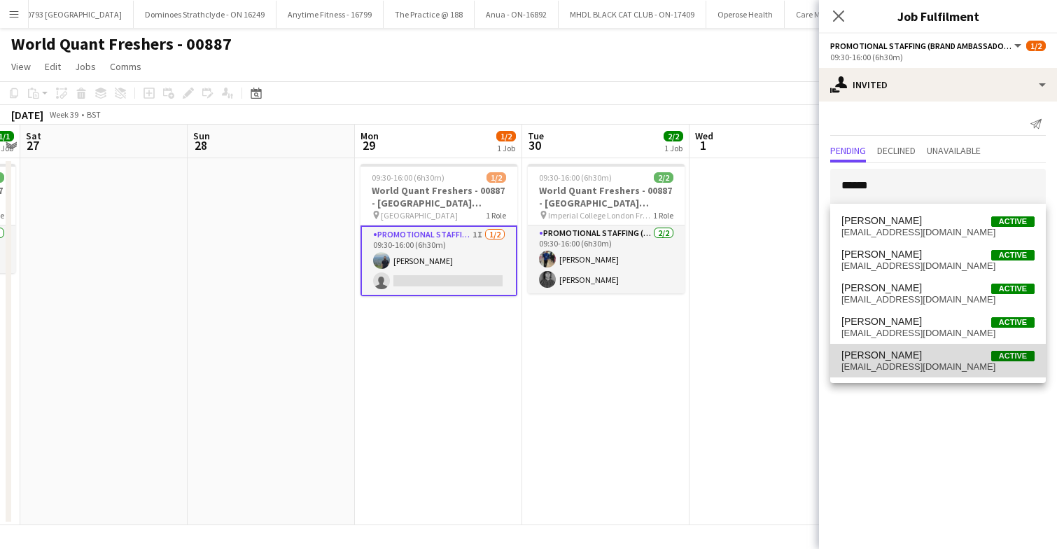
click at [916, 359] on span "[PERSON_NAME]" at bounding box center [881, 355] width 81 height 12
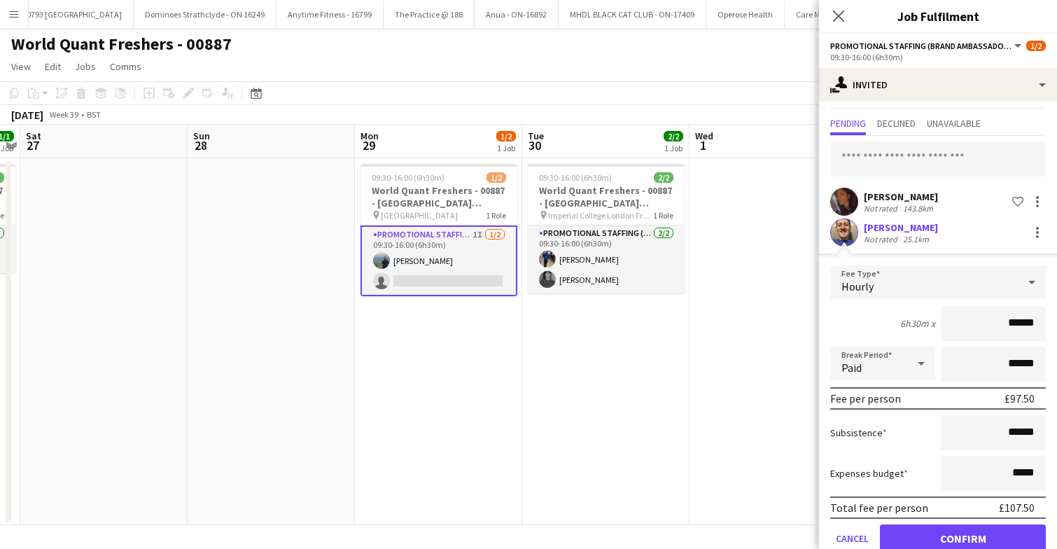
scroll to position [57, 0]
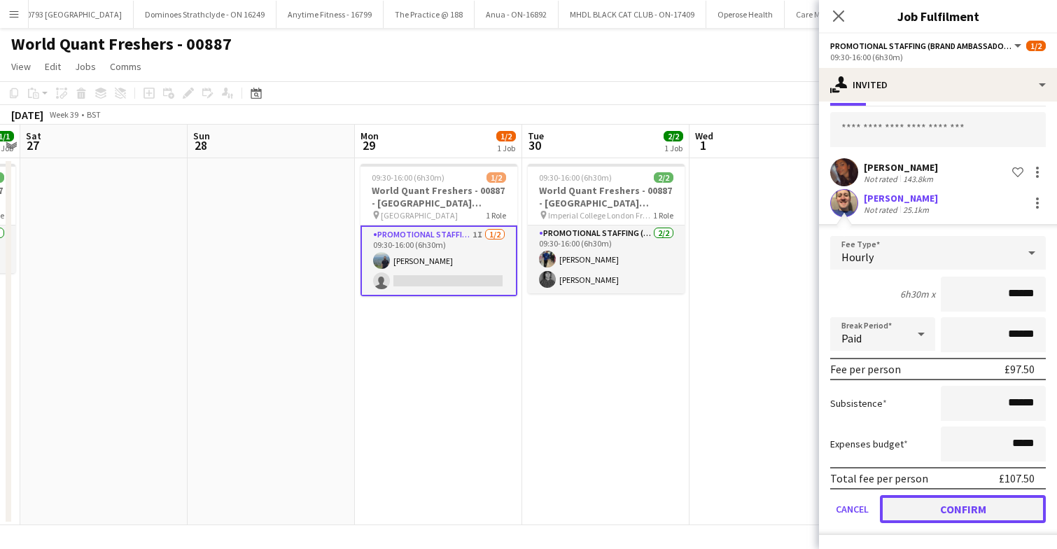
click at [935, 515] on button "Confirm" at bounding box center [963, 509] width 166 height 28
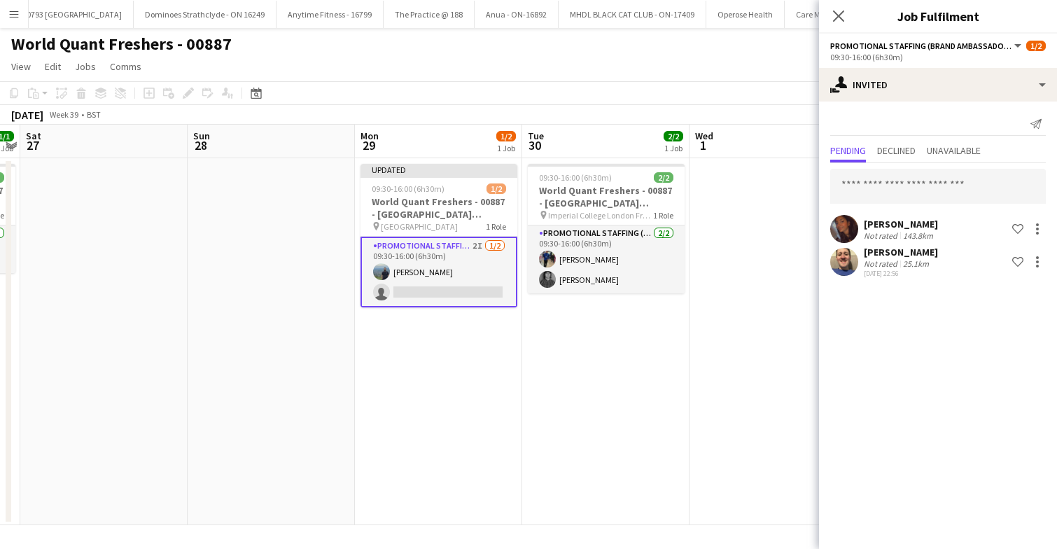
scroll to position [0, 0]
click at [664, 421] on app-date-cell "09:30-16:00 (6h30m) 2/2 World Quant Freshers - 00887 - [GEOGRAPHIC_DATA] London…" at bounding box center [605, 341] width 167 height 367
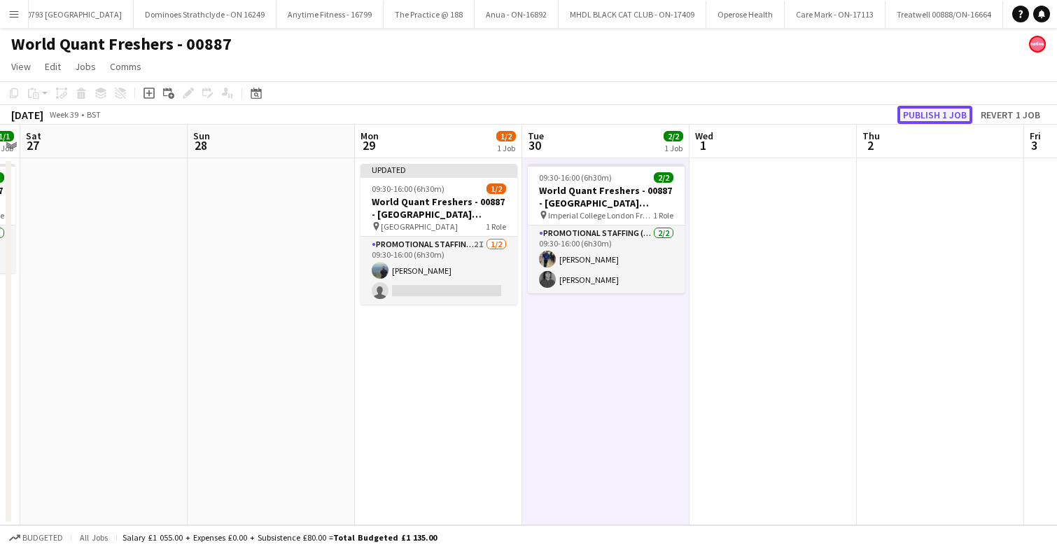
click at [922, 120] on button "Publish 1 job" at bounding box center [934, 115] width 75 height 18
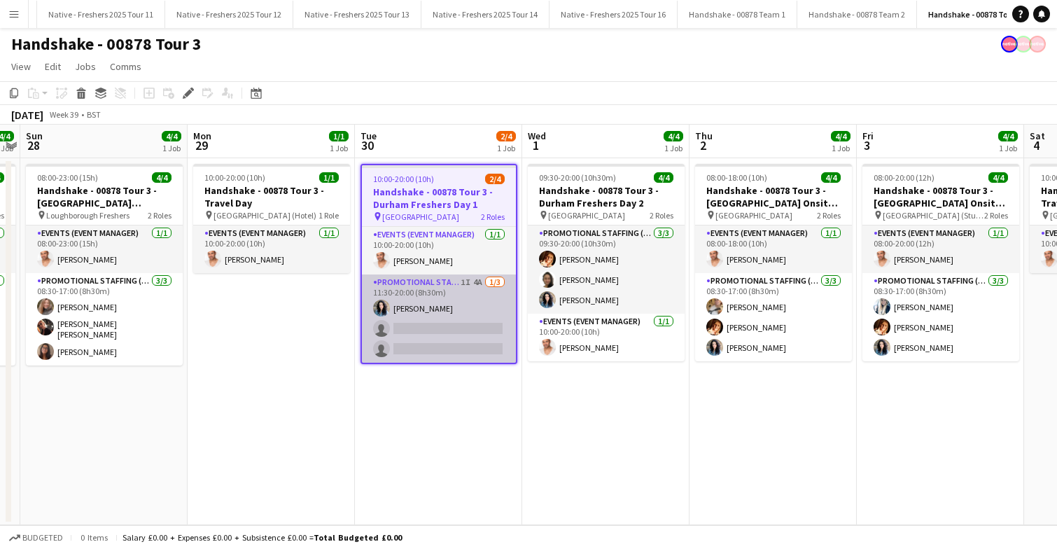
scroll to position [0, 1241]
click at [459, 329] on app-card-role "Promotional Staffing (Brand Ambassadors) 1I 4A 1/3 11:30-20:00 (8h30m) Gemma Ri…" at bounding box center [439, 318] width 154 height 88
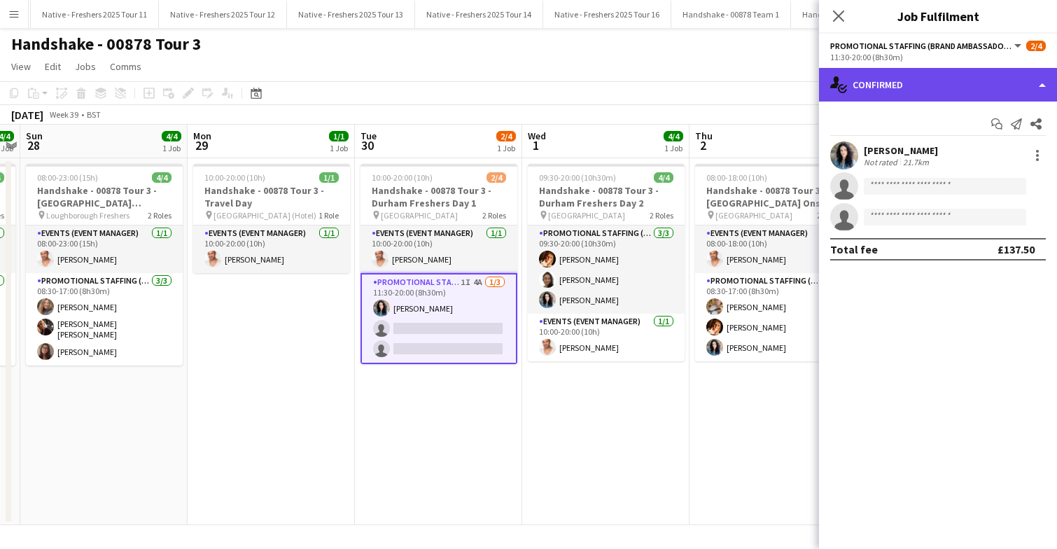
click at [936, 85] on div "single-neutral-actions-check-2 Confirmed" at bounding box center [938, 85] width 238 height 34
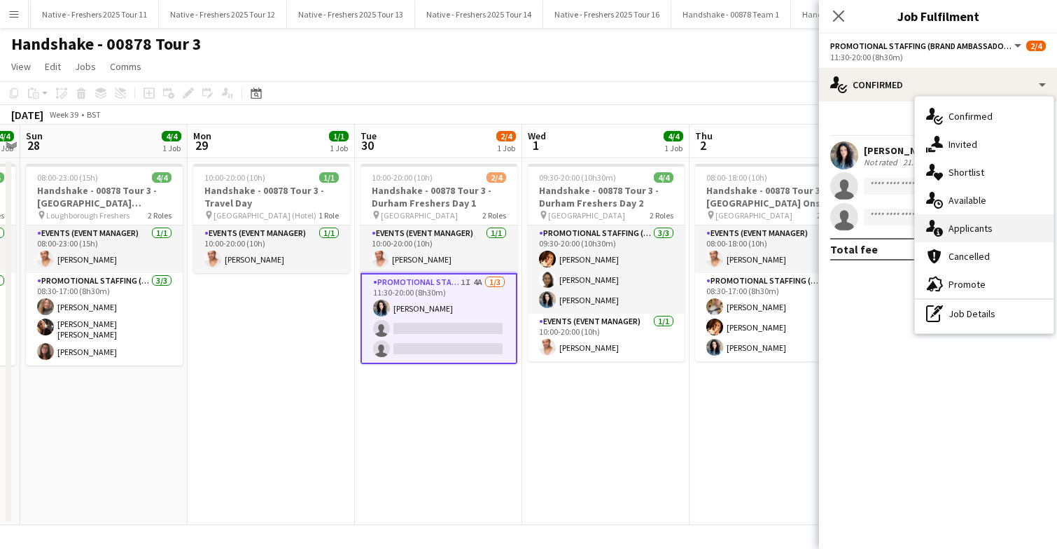
click at [968, 227] on span "Applicants" at bounding box center [971, 228] width 44 height 13
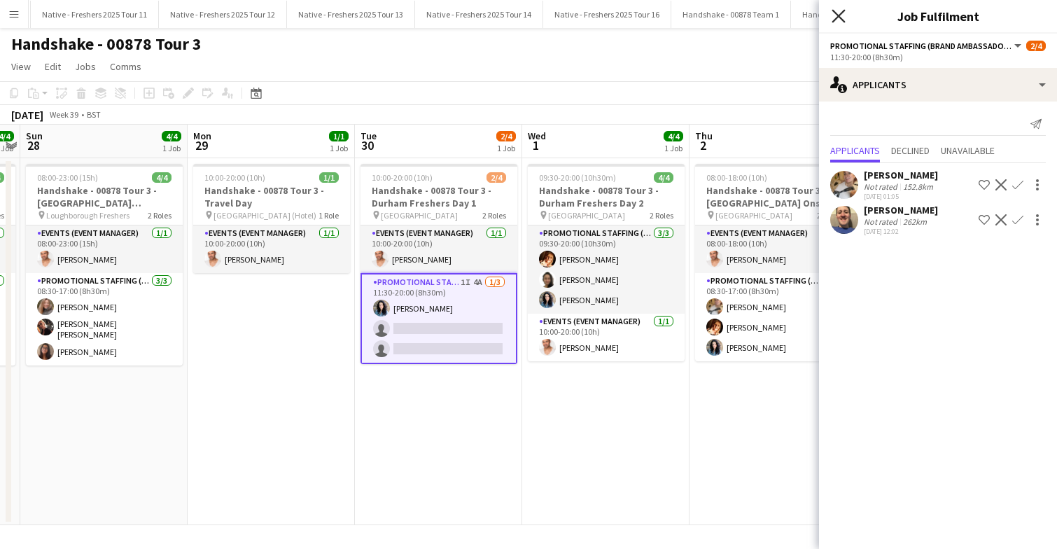
click at [840, 17] on icon at bounding box center [838, 15] width 13 height 13
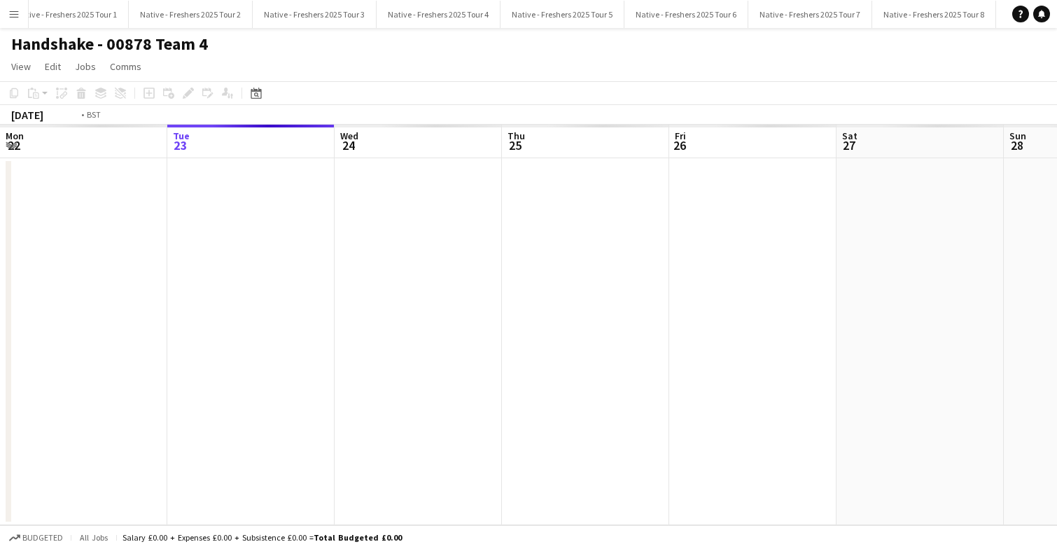
scroll to position [0, 482]
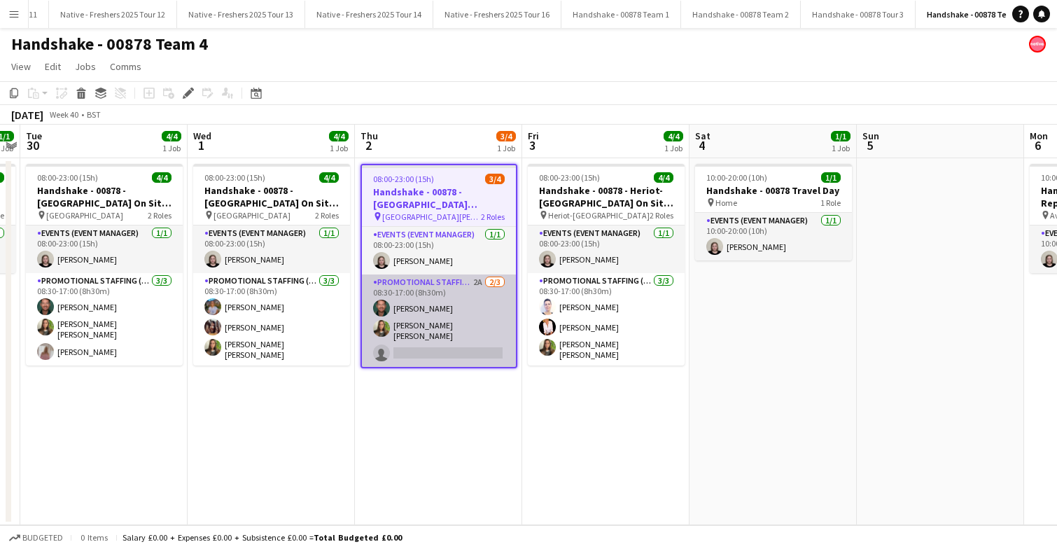
click at [477, 317] on app-card-role "Promotional Staffing (Brand Ambassadors) 2A [DATE] 08:30-17:00 (8h30m) [PERSON_…" at bounding box center [439, 320] width 154 height 92
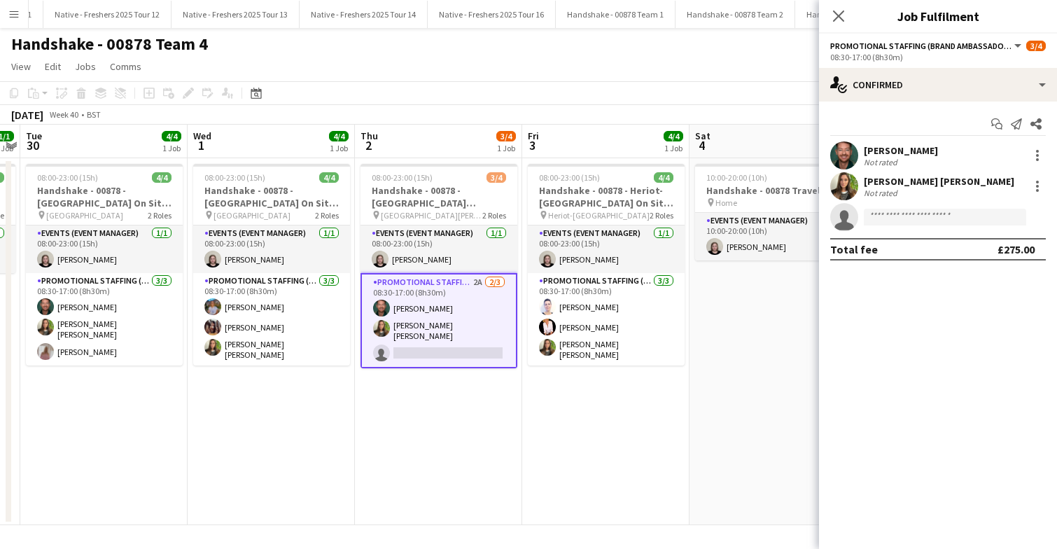
scroll to position [0, 1357]
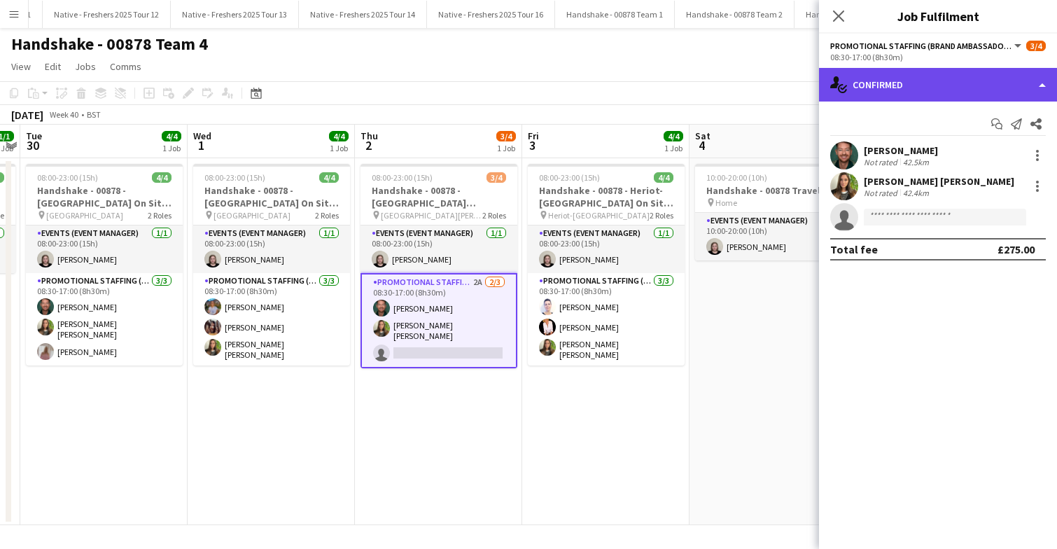
click at [935, 84] on div "single-neutral-actions-check-2 Confirmed" at bounding box center [938, 85] width 238 height 34
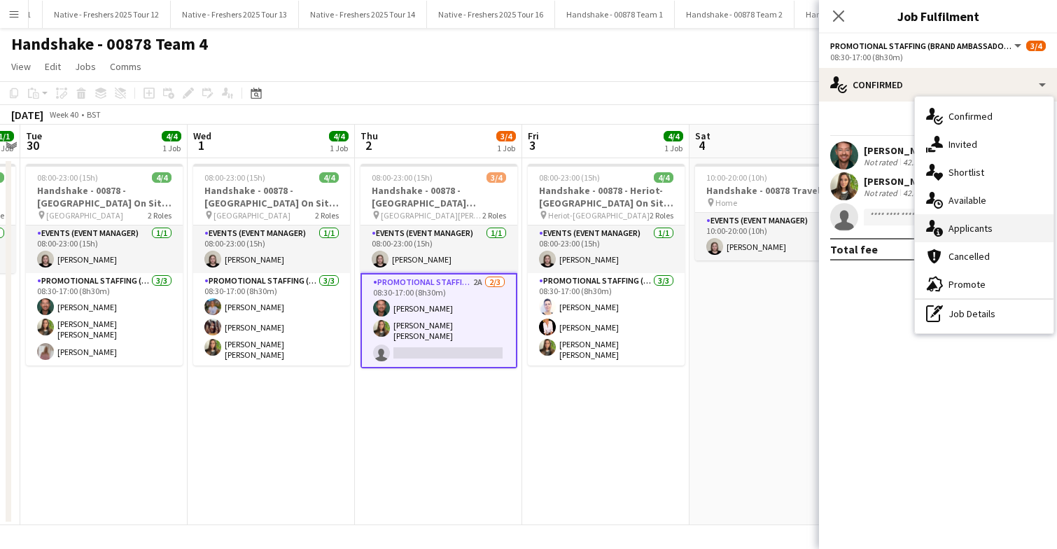
click at [973, 235] on div "single-neutral-actions-information Applicants" at bounding box center [984, 228] width 139 height 28
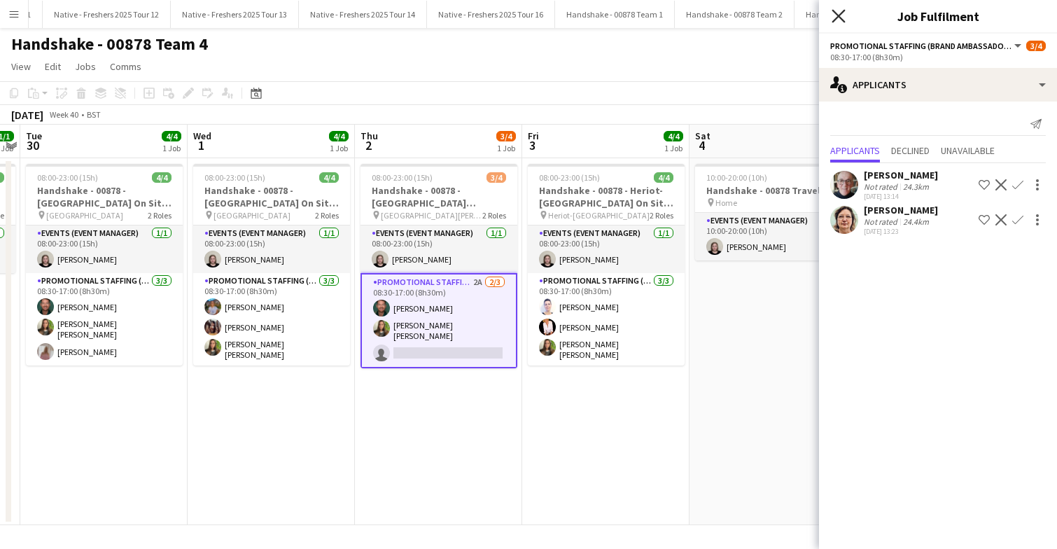
click at [841, 15] on icon "Close pop-in" at bounding box center [838, 15] width 13 height 13
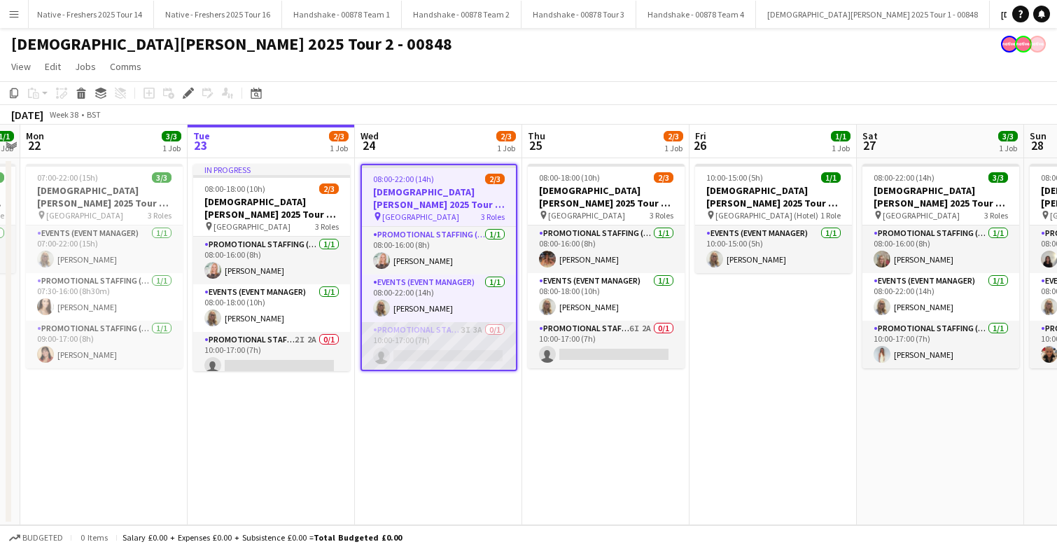
scroll to position [0, 481]
click at [469, 344] on app-card-role "Promotional Staffing (Brand Ambassadors) 3I 3A 0/1 10:00-17:00 (7h) single-neut…" at bounding box center [440, 346] width 154 height 48
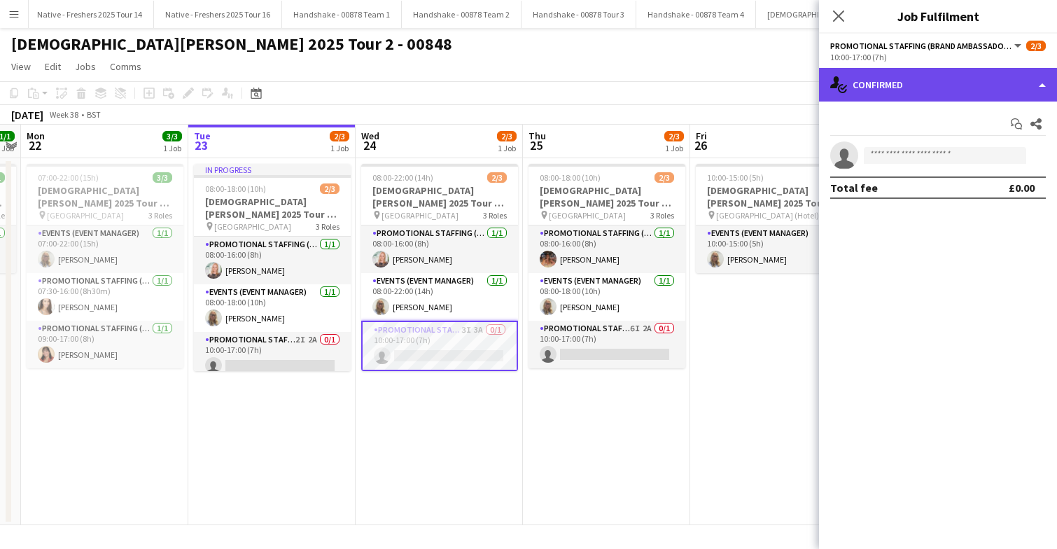
click at [963, 95] on div "single-neutral-actions-check-2 Confirmed" at bounding box center [938, 85] width 238 height 34
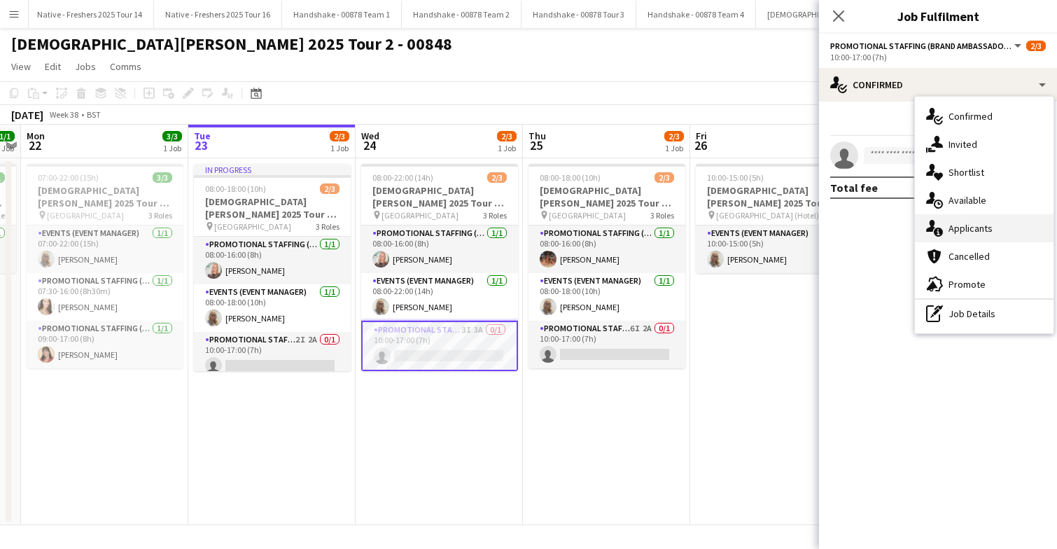
click at [973, 230] on span "Applicants" at bounding box center [971, 228] width 44 height 13
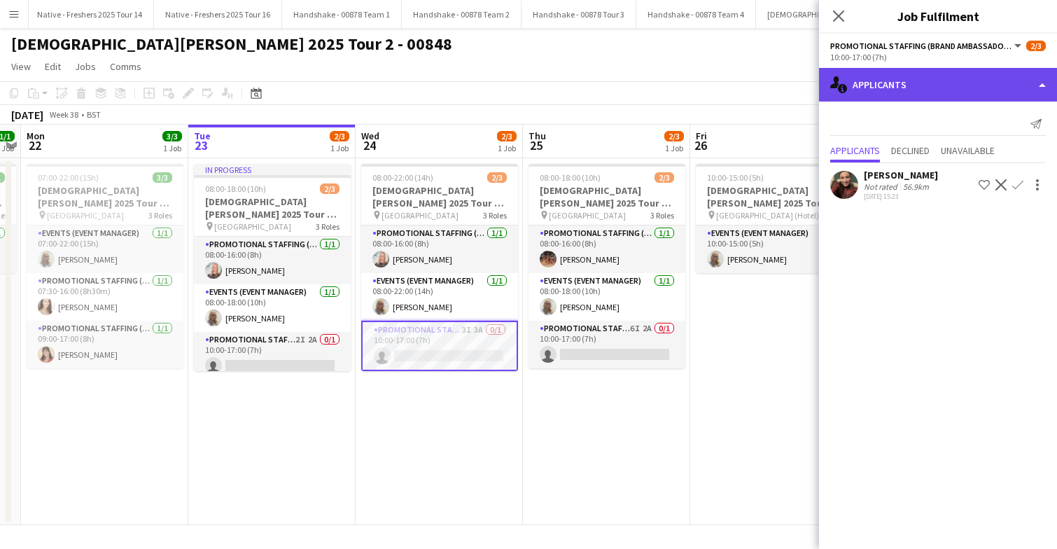
click at [938, 88] on div "single-neutral-actions-information Applicants" at bounding box center [938, 85] width 238 height 34
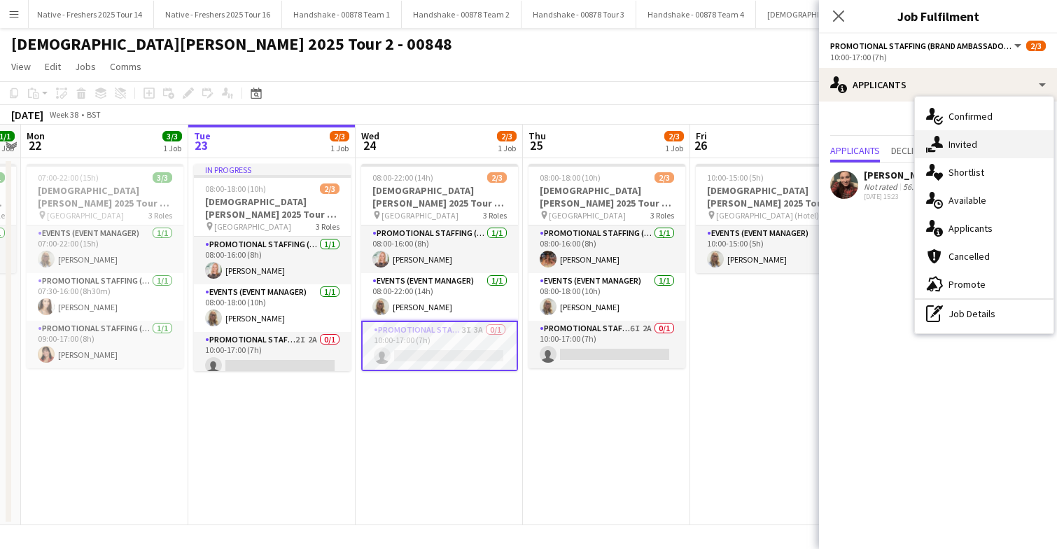
click at [978, 146] on div "single-neutral-actions-share-1 Invited" at bounding box center [984, 144] width 139 height 28
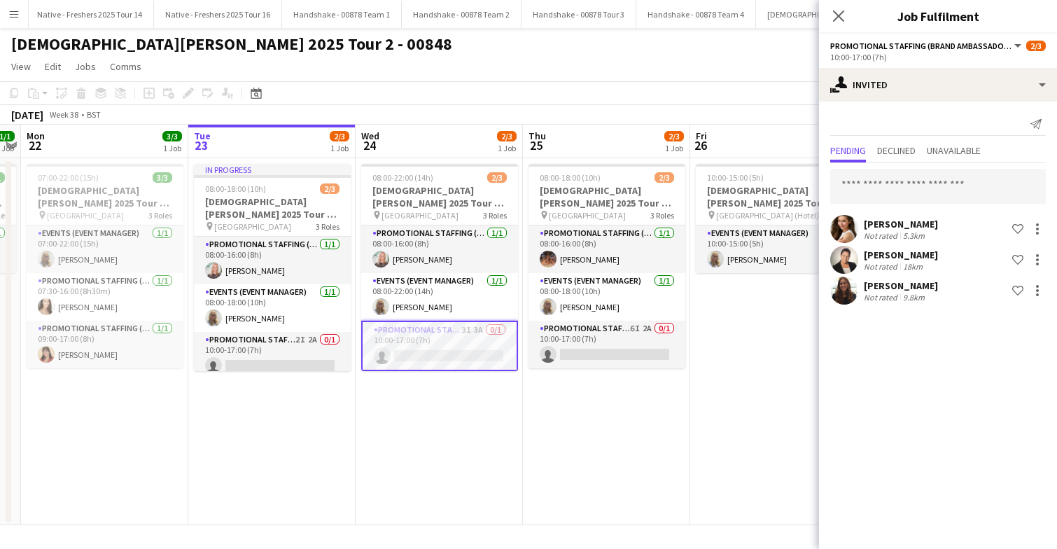
click at [841, 230] on app-user-avatar at bounding box center [844, 229] width 28 height 28
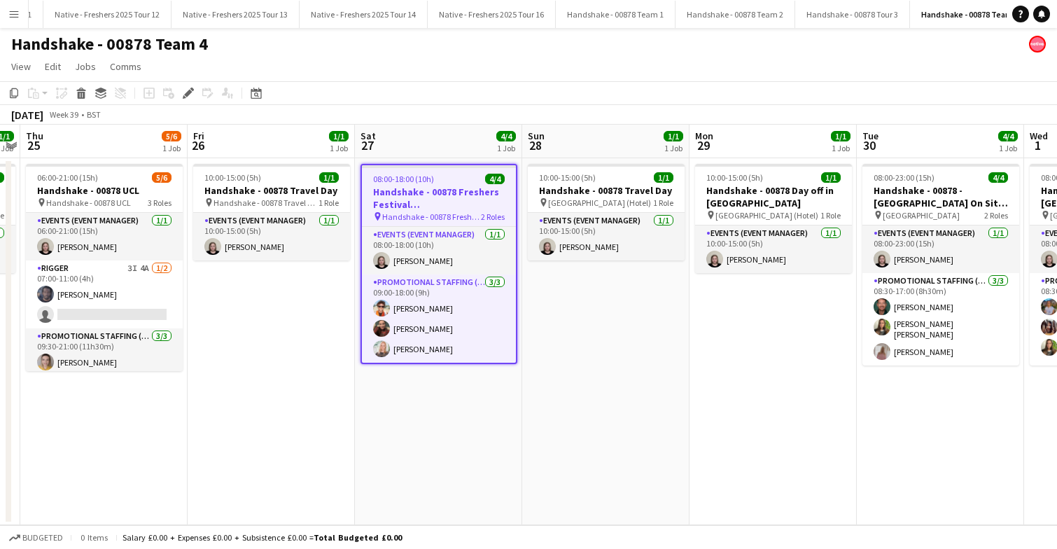
scroll to position [0, 1357]
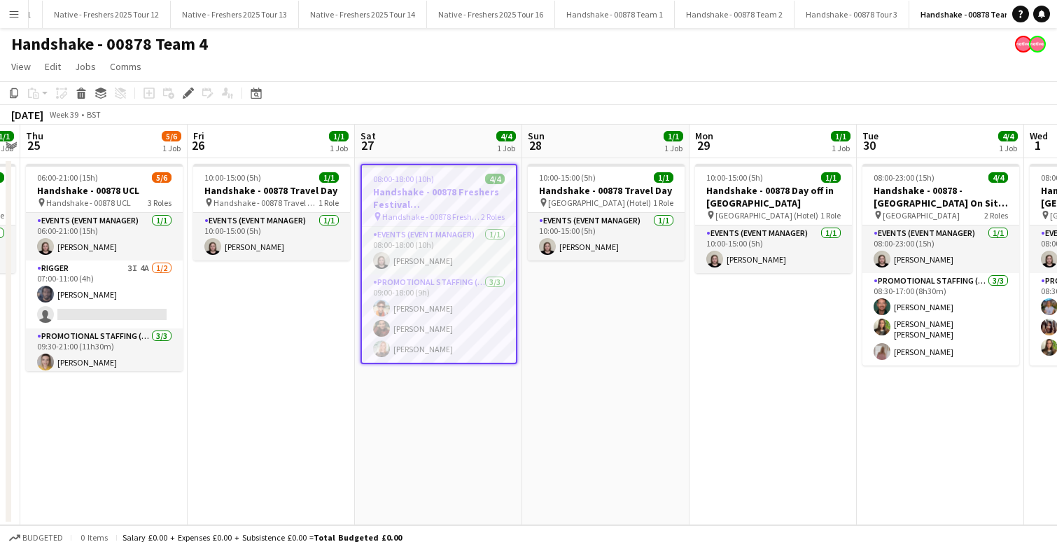
scroll to position [0, 1357]
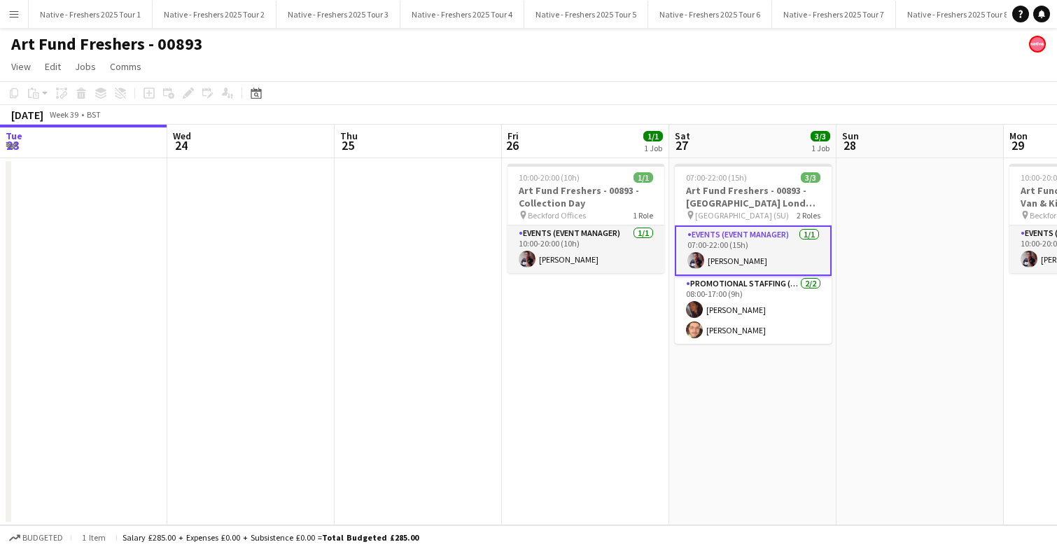
scroll to position [0, 393]
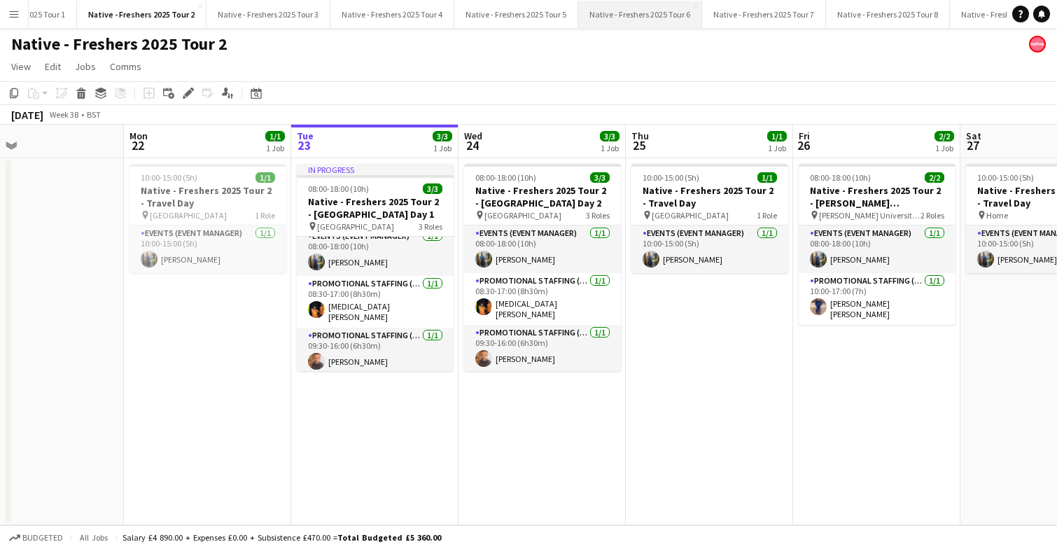
scroll to position [0, 81]
click at [765, 17] on button "Native - Freshers 2025 Tour 7 Close" at bounding box center [759, 14] width 124 height 27
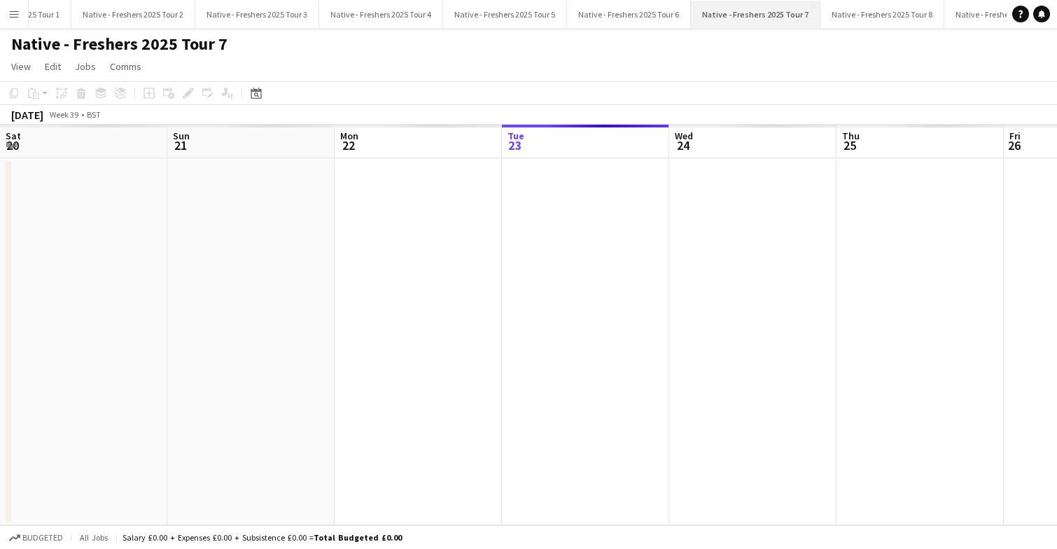
scroll to position [0, 335]
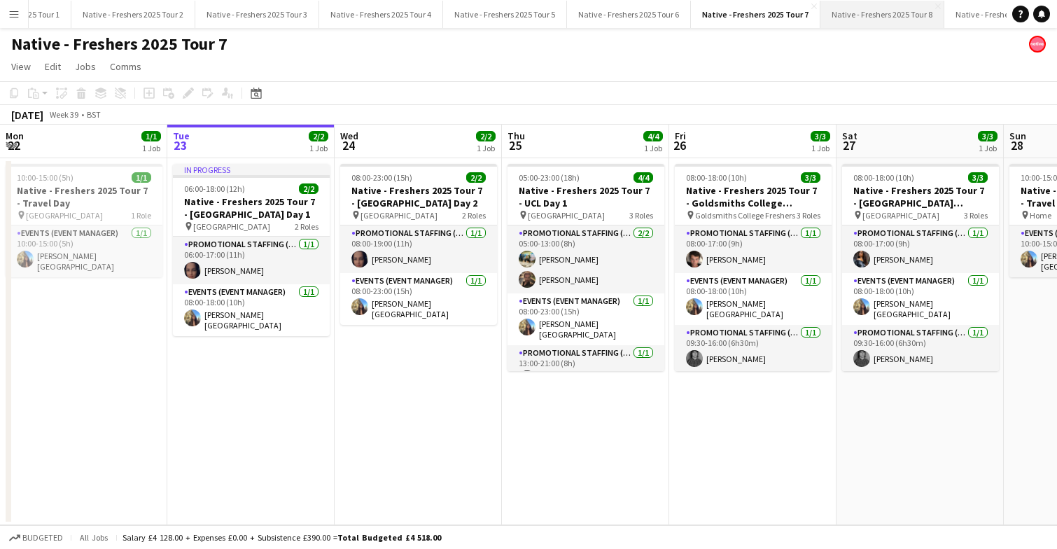
click at [871, 15] on button "Native - Freshers 2025 Tour 8 Close" at bounding box center [882, 14] width 124 height 27
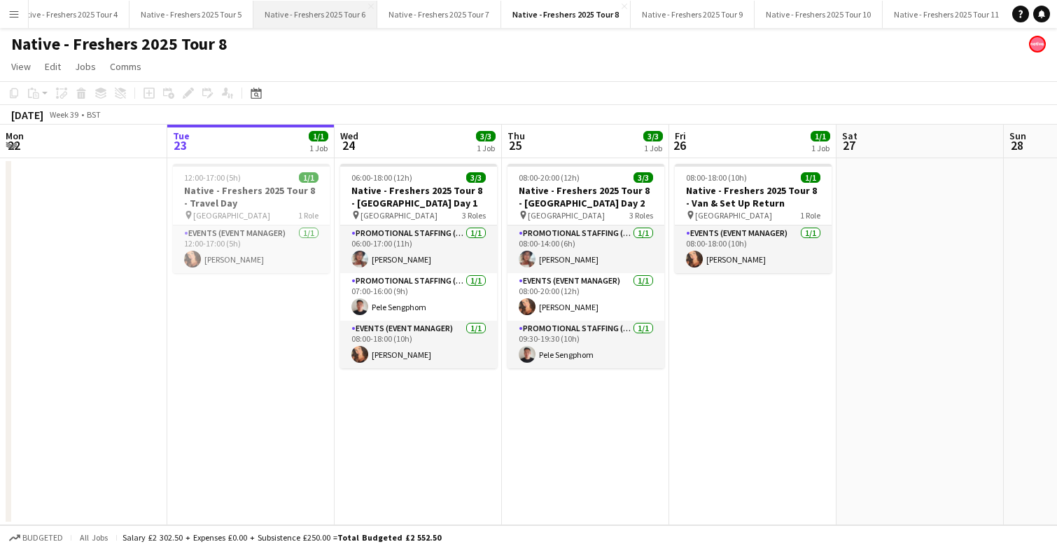
scroll to position [0, 417]
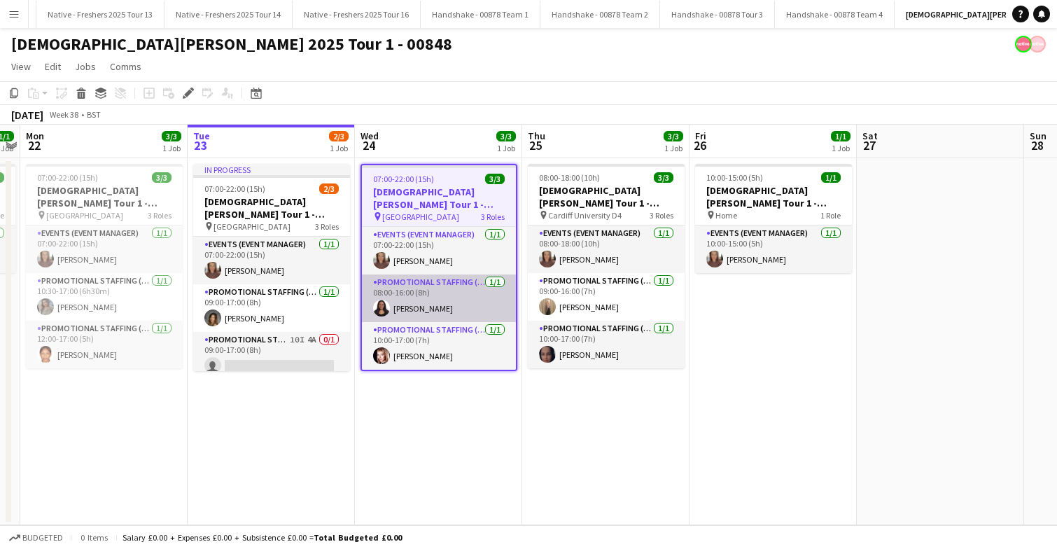
scroll to position [0, 1495]
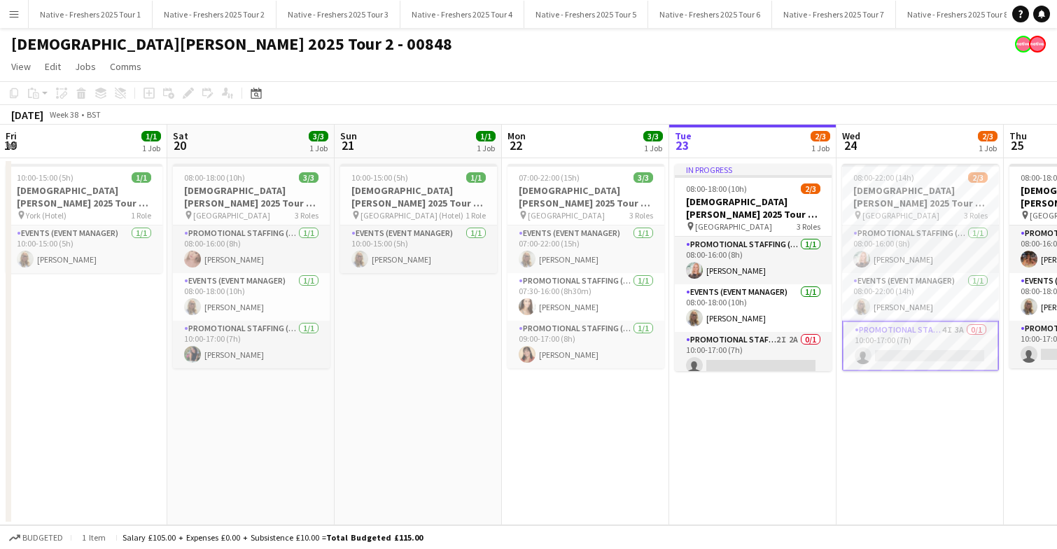
scroll to position [0, 367]
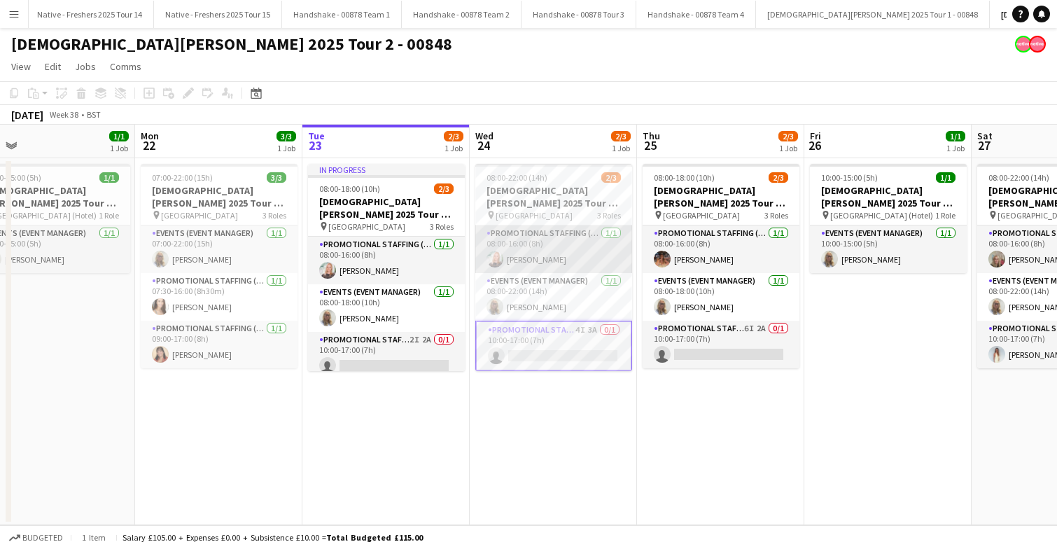
click at [559, 251] on app-card-role "Promotional Staffing (Brand Ambassadors) 1/1 08:00-16:00 (8h) April Barton" at bounding box center [553, 249] width 157 height 48
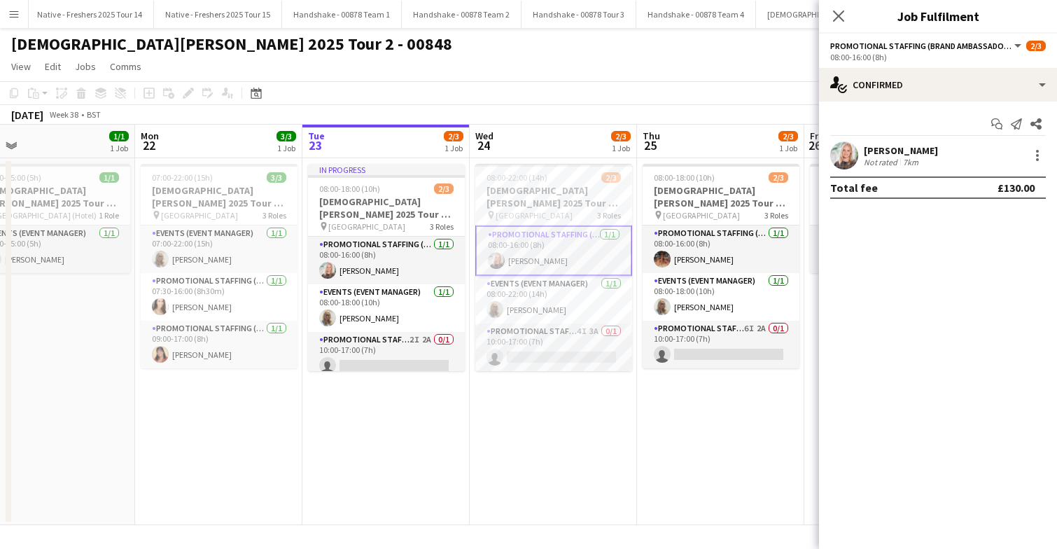
click at [559, 251] on app-card-role "Promotional Staffing (Brand Ambassadors) 1/1 08:00-16:00 (8h) April Barton" at bounding box center [553, 250] width 157 height 50
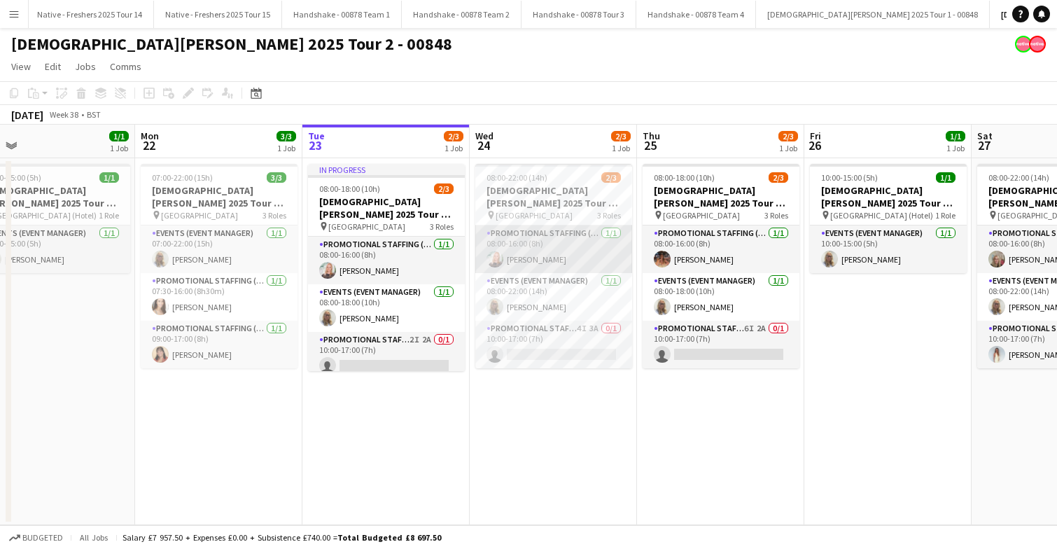
click at [559, 251] on app-card-role "Promotional Staffing (Brand Ambassadors) 1/1 08:00-16:00 (8h) April Barton" at bounding box center [553, 249] width 157 height 48
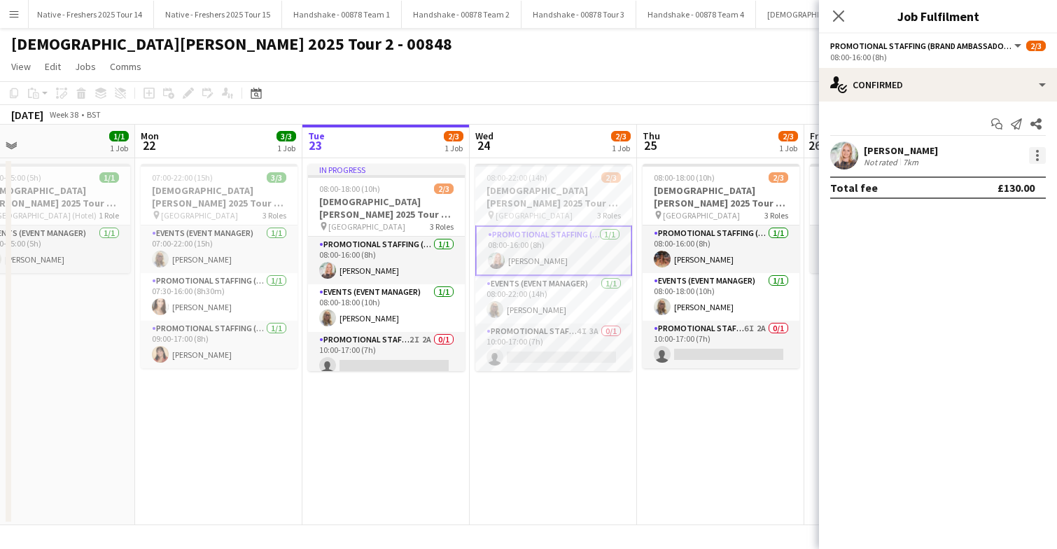
click at [1038, 152] on div at bounding box center [1037, 155] width 17 height 17
click at [547, 176] on div at bounding box center [528, 274] width 1057 height 549
click at [547, 176] on div "08:00-22:00 (14h) 2/3" at bounding box center [553, 177] width 157 height 11
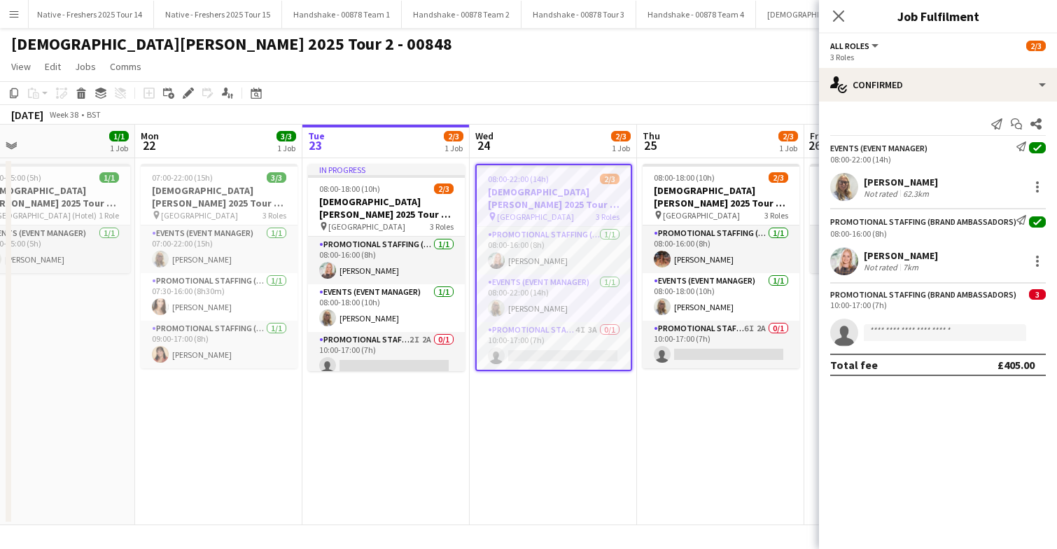
click at [547, 176] on div "08:00-22:00 (14h) 2/3" at bounding box center [554, 179] width 154 height 11
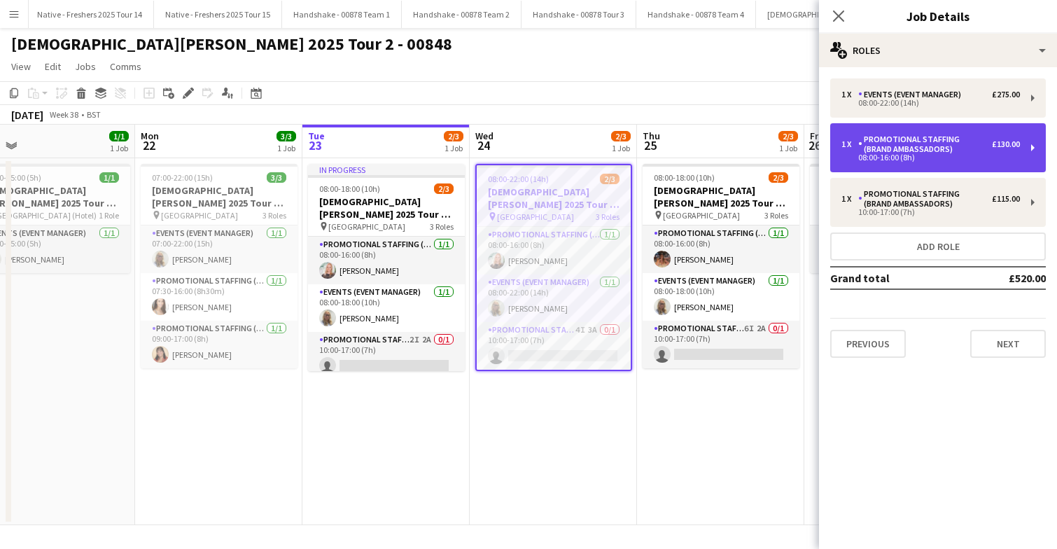
click at [958, 155] on div "08:00-16:00 (8h)" at bounding box center [930, 157] width 179 height 7
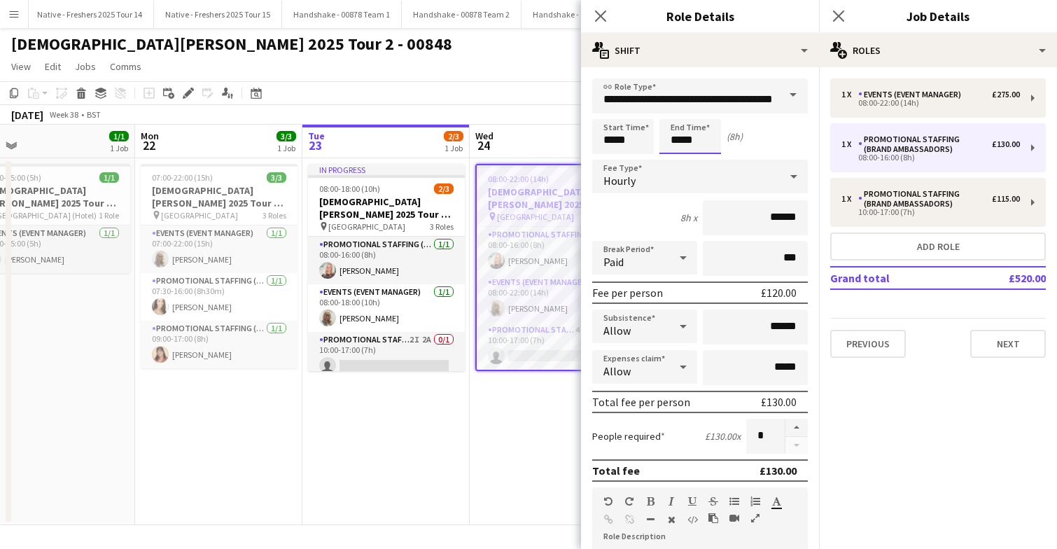
click at [714, 141] on input "*****" at bounding box center [690, 136] width 62 height 35
type input "*****"
click at [676, 108] on div at bounding box center [676, 112] width 28 height 14
click at [783, 218] on input "******" at bounding box center [755, 217] width 105 height 35
type input "******"
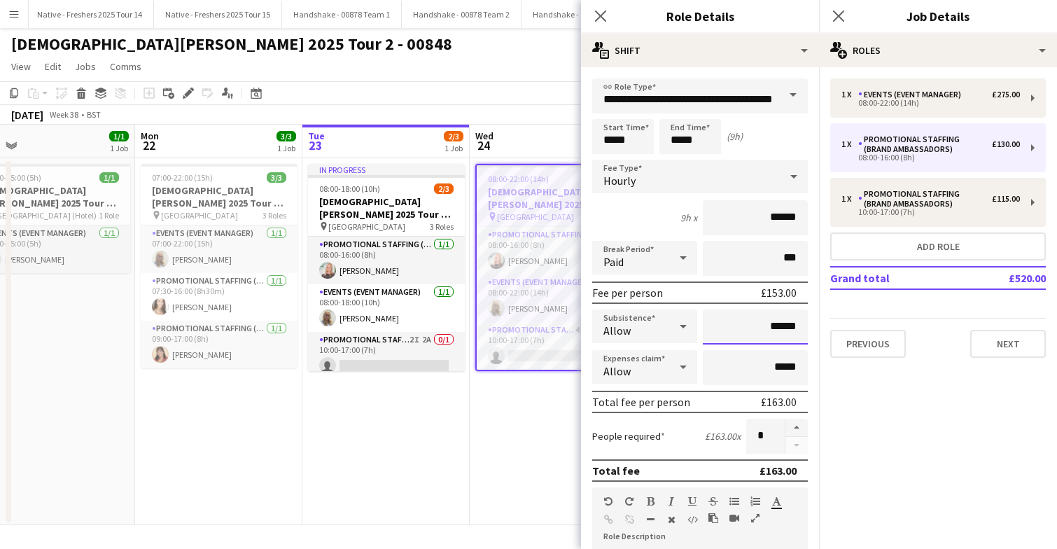
click at [780, 323] on input "******" at bounding box center [755, 326] width 105 height 35
type input "**"
type input "******"
click at [837, 20] on icon "Close pop-in" at bounding box center [838, 15] width 13 height 13
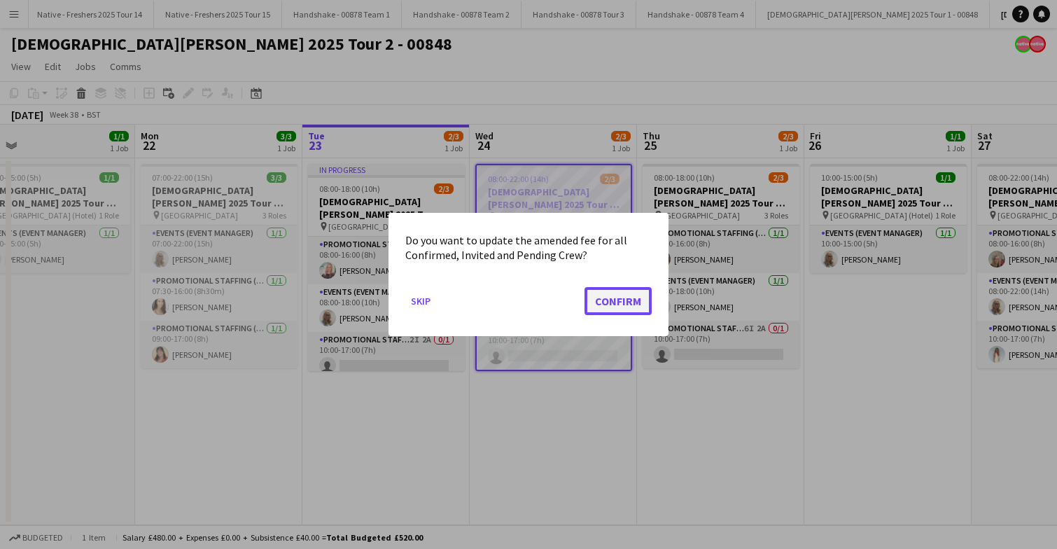
click at [607, 291] on button "Confirm" at bounding box center [618, 301] width 67 height 28
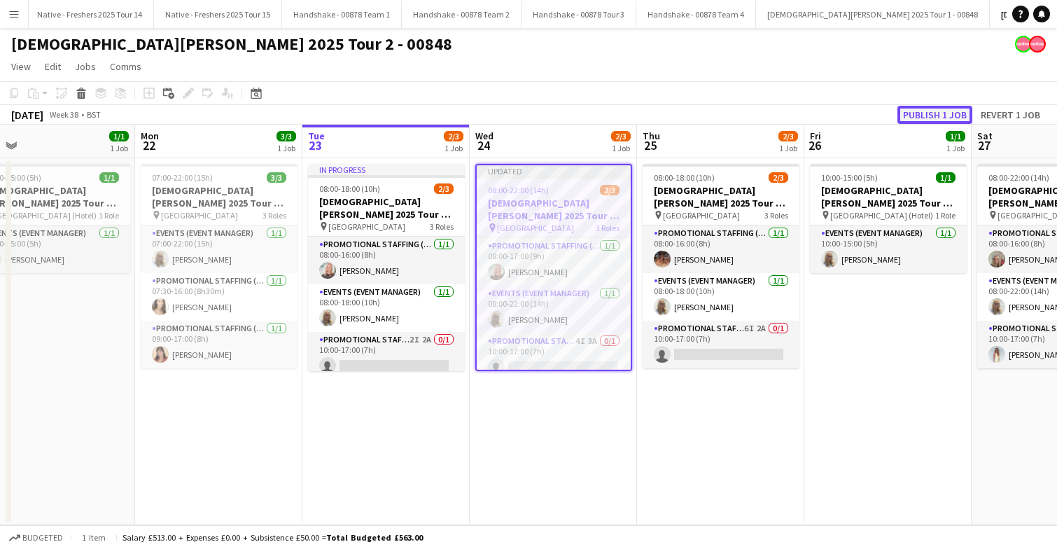
click at [923, 112] on button "Publish 1 job" at bounding box center [934, 115] width 75 height 18
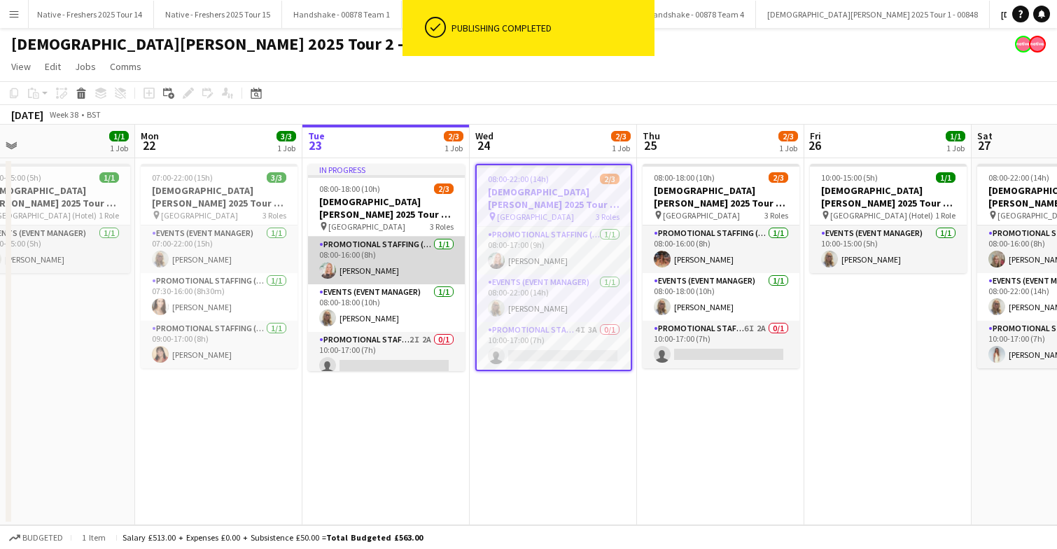
scroll to position [0, 368]
click at [426, 262] on app-card-role "Promotional Staffing (Brand Ambassadors) 1/1 08:00-16:00 (8h) April Barton" at bounding box center [385, 261] width 157 height 48
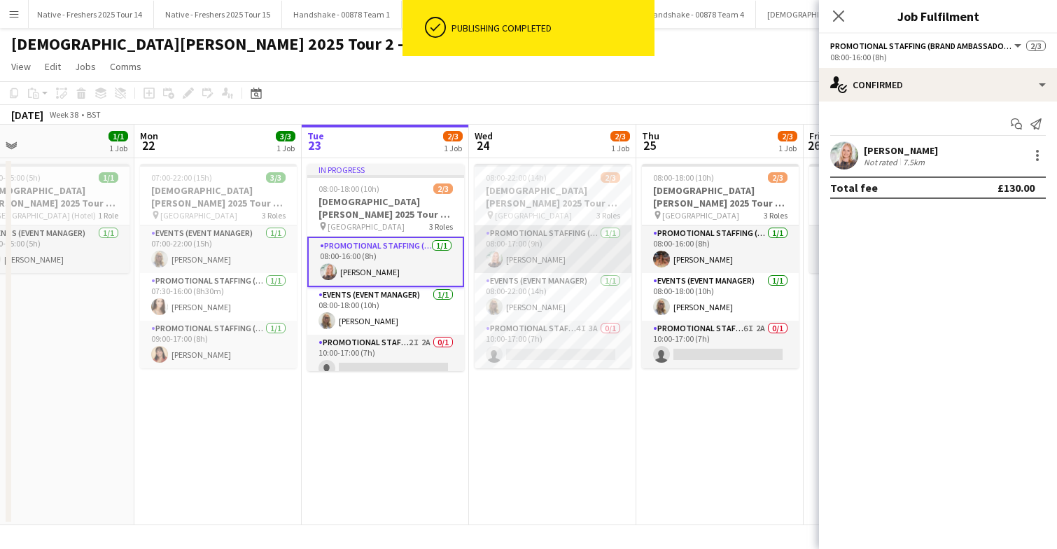
click at [557, 248] on app-card-role "Promotional Staffing (Brand Ambassadors) 1/1 08:00-17:00 (9h) April Barton" at bounding box center [553, 249] width 157 height 48
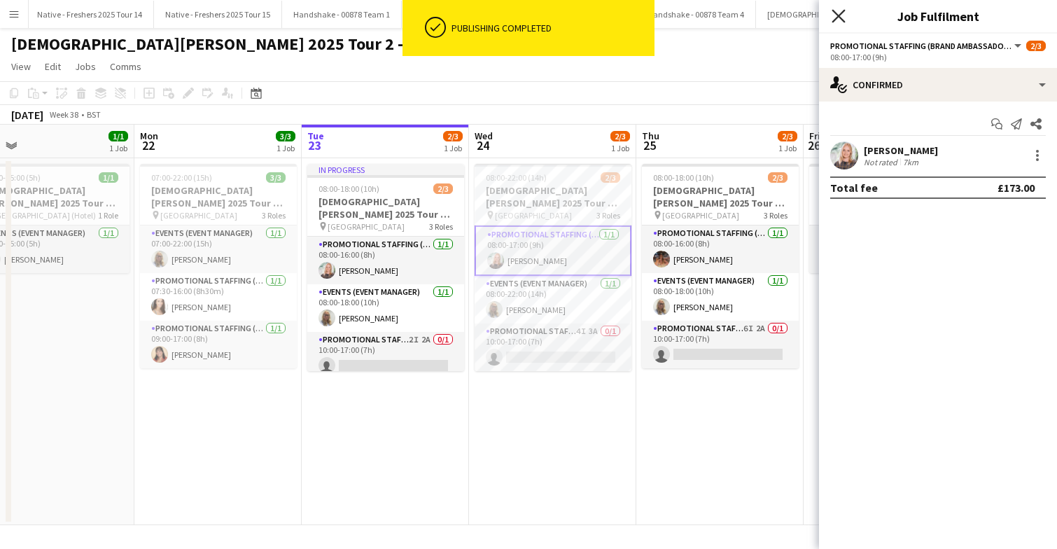
click at [840, 16] on icon "Close pop-in" at bounding box center [838, 15] width 13 height 13
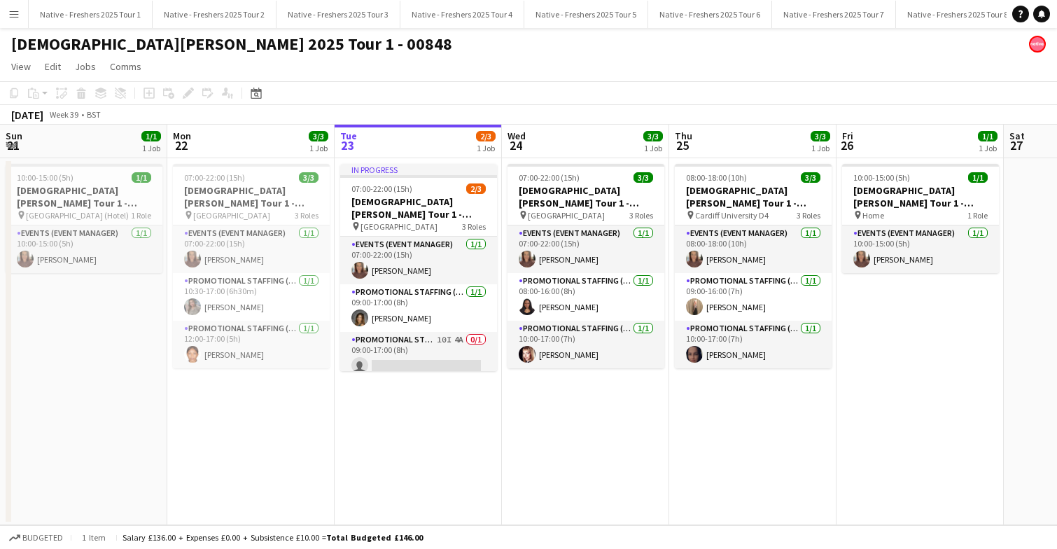
scroll to position [0, 357]
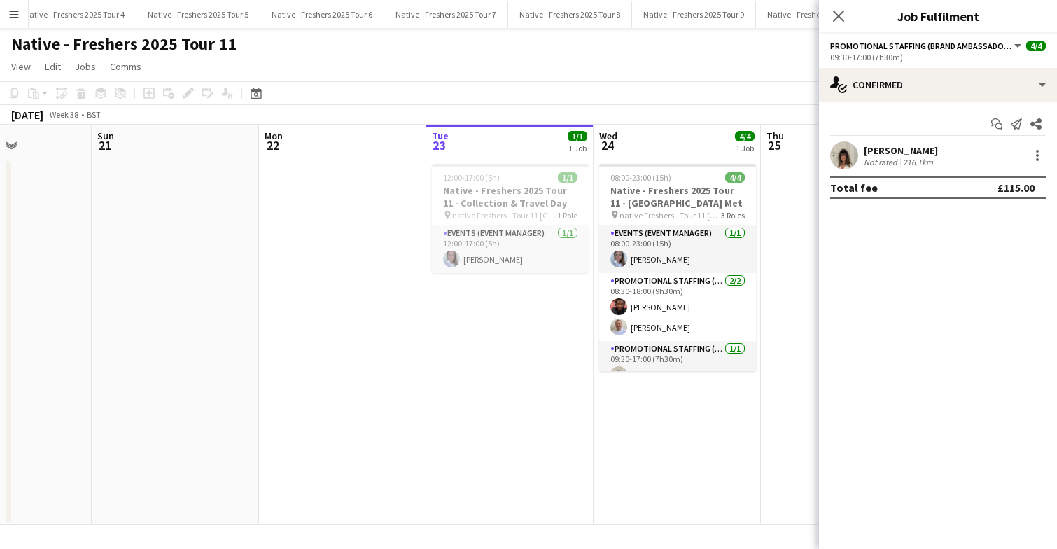
scroll to position [18, 0]
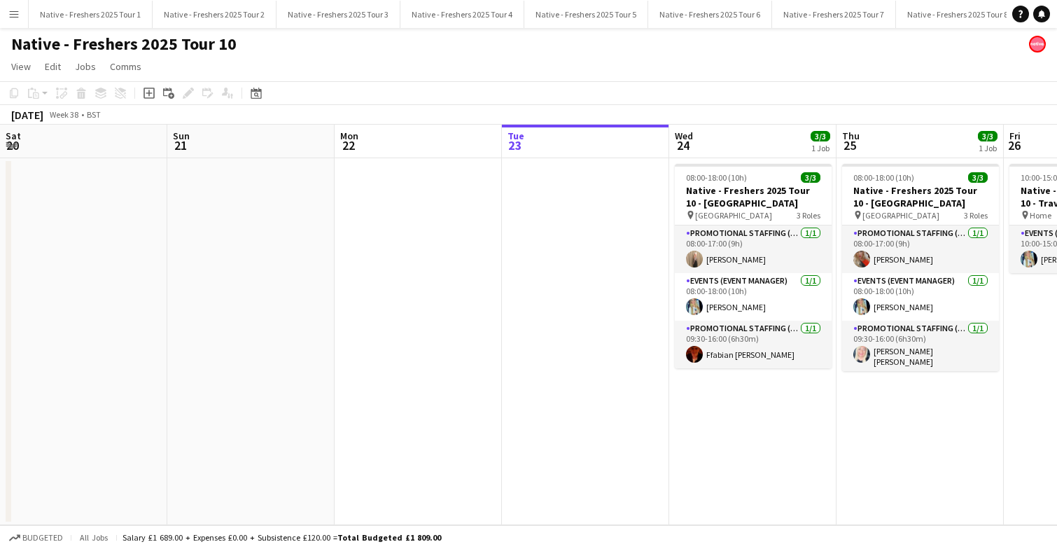
scroll to position [0, 291]
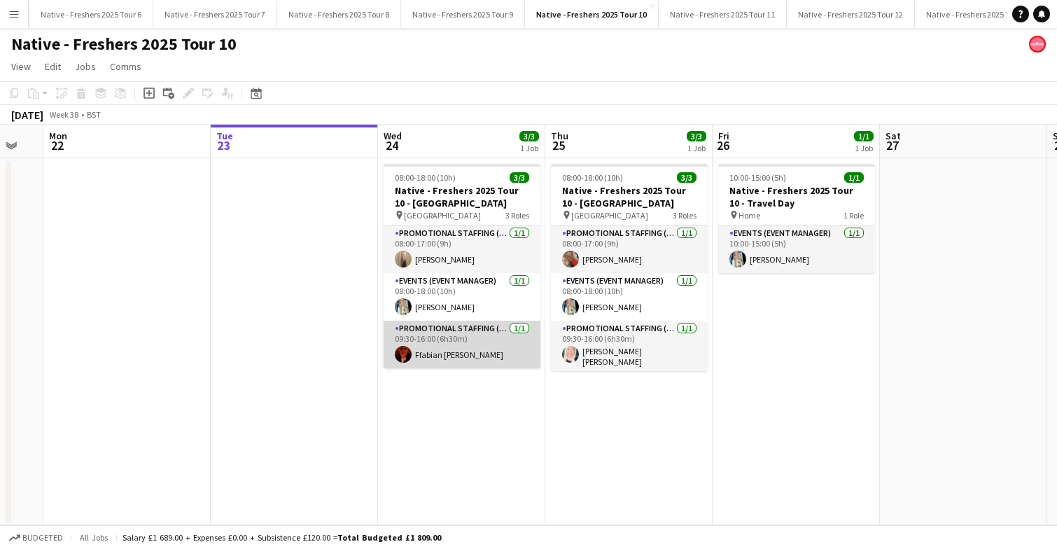
click at [470, 347] on app-card-role "Promotional Staffing (Brand Ambassadors) [DATE] 09:30-16:00 (6h30m) Ffabian [PE…" at bounding box center [462, 345] width 157 height 48
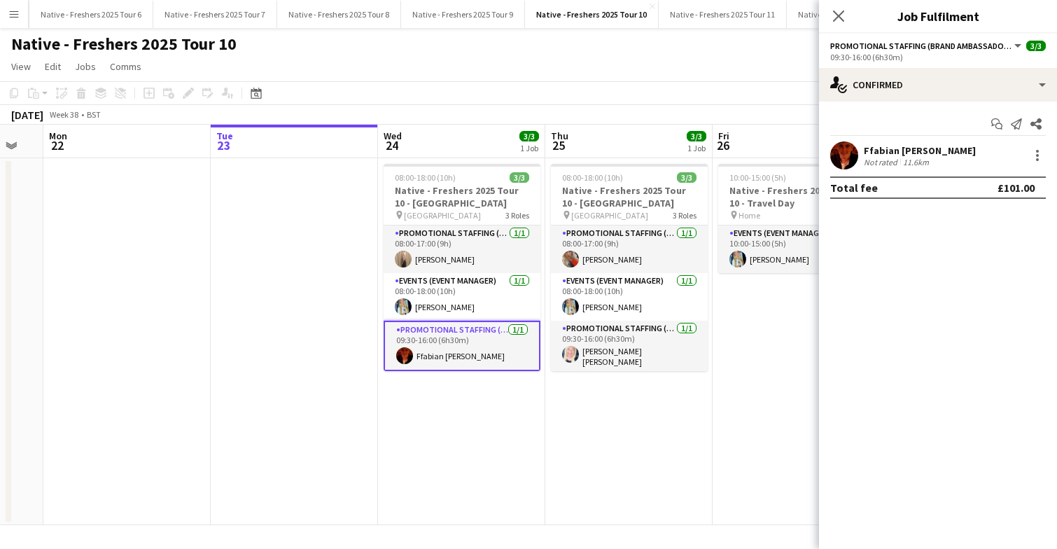
click at [841, 148] on app-user-avatar at bounding box center [844, 155] width 28 height 28
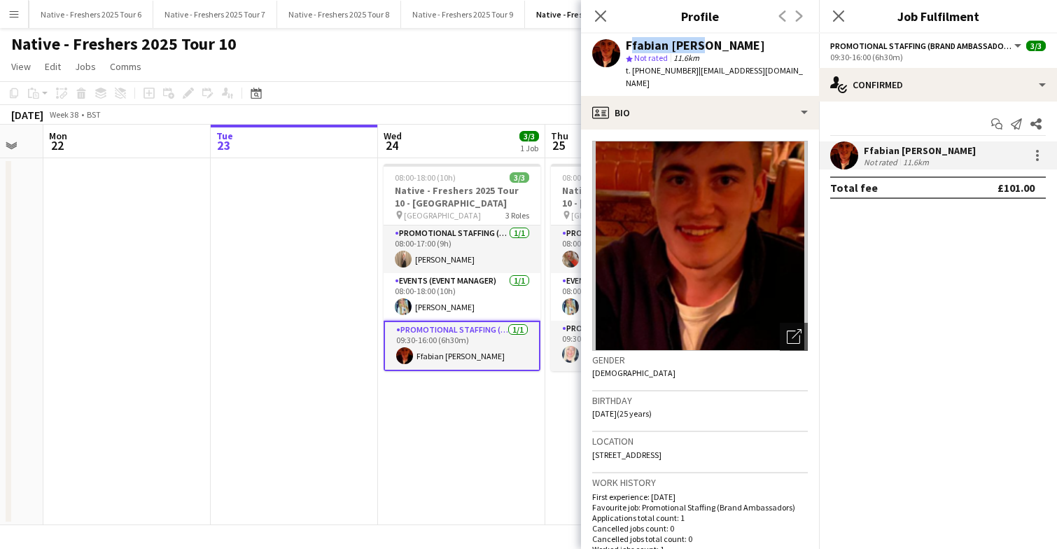
drag, startPoint x: 699, startPoint y: 48, endPoint x: 623, endPoint y: 47, distance: 76.3
click at [623, 47] on div "Ffabian [PERSON_NAME] star Not rated 11.6km t. [PHONE_NUMBER] | [EMAIL_ADDRESS]…" at bounding box center [700, 65] width 238 height 62
copy div "Ffabian [PERSON_NAME]"
